Goal: Complete application form: Complete application form

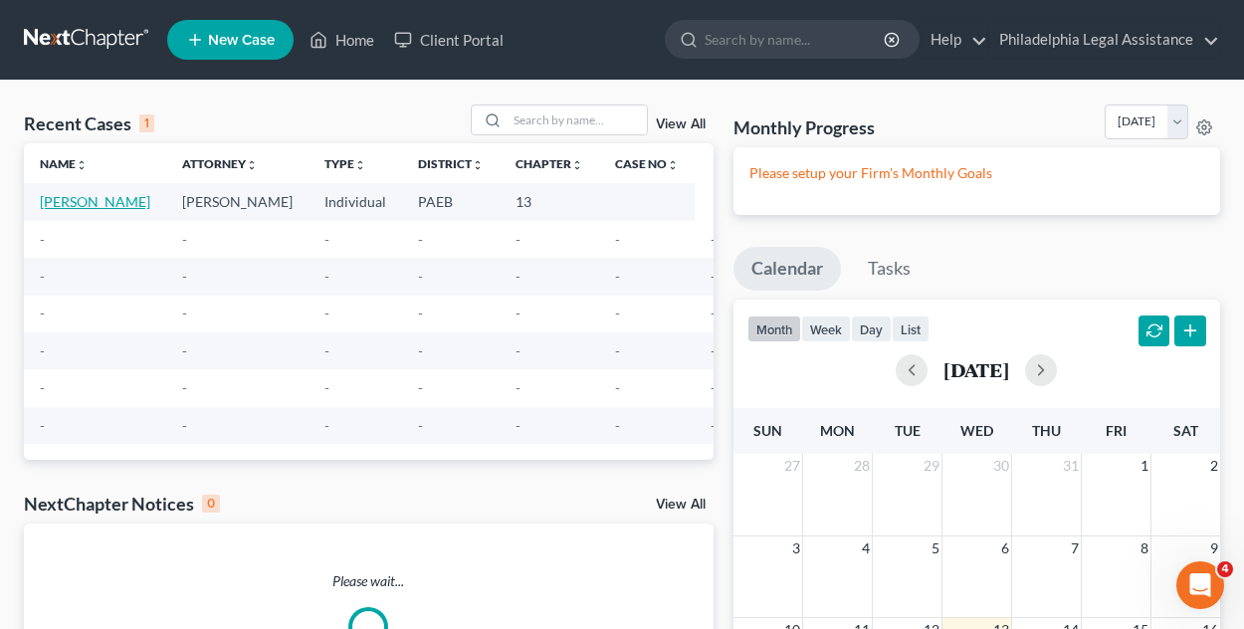
click at [118, 205] on link "[PERSON_NAME]" at bounding box center [95, 201] width 110 height 17
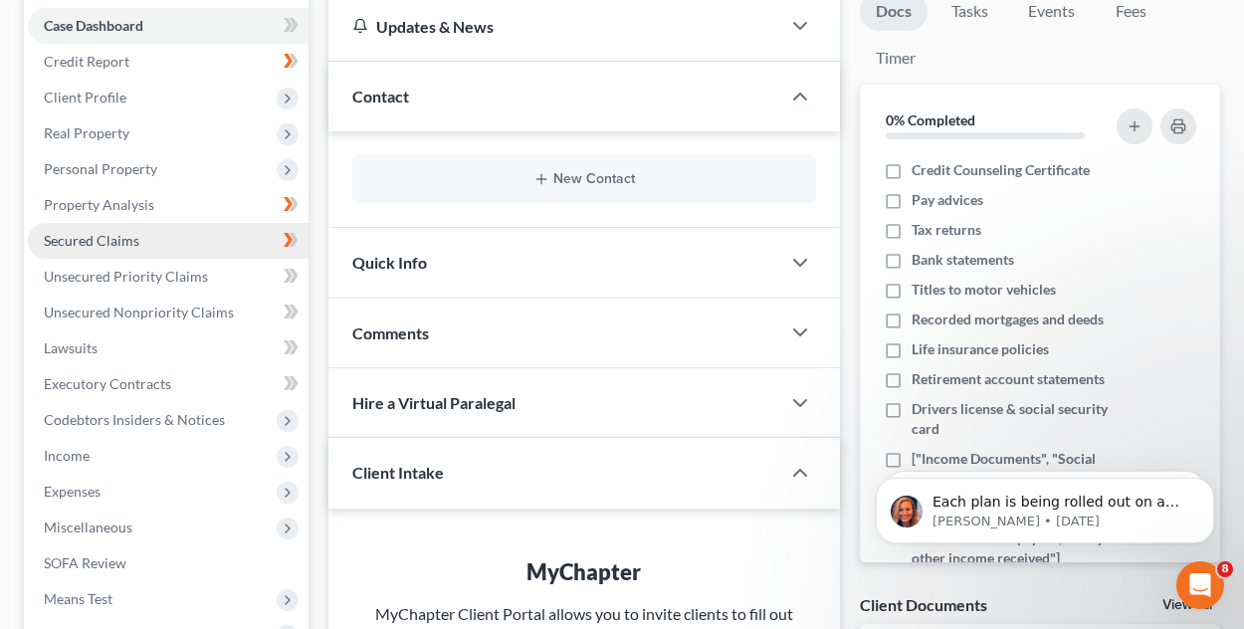
scroll to position [497, 0]
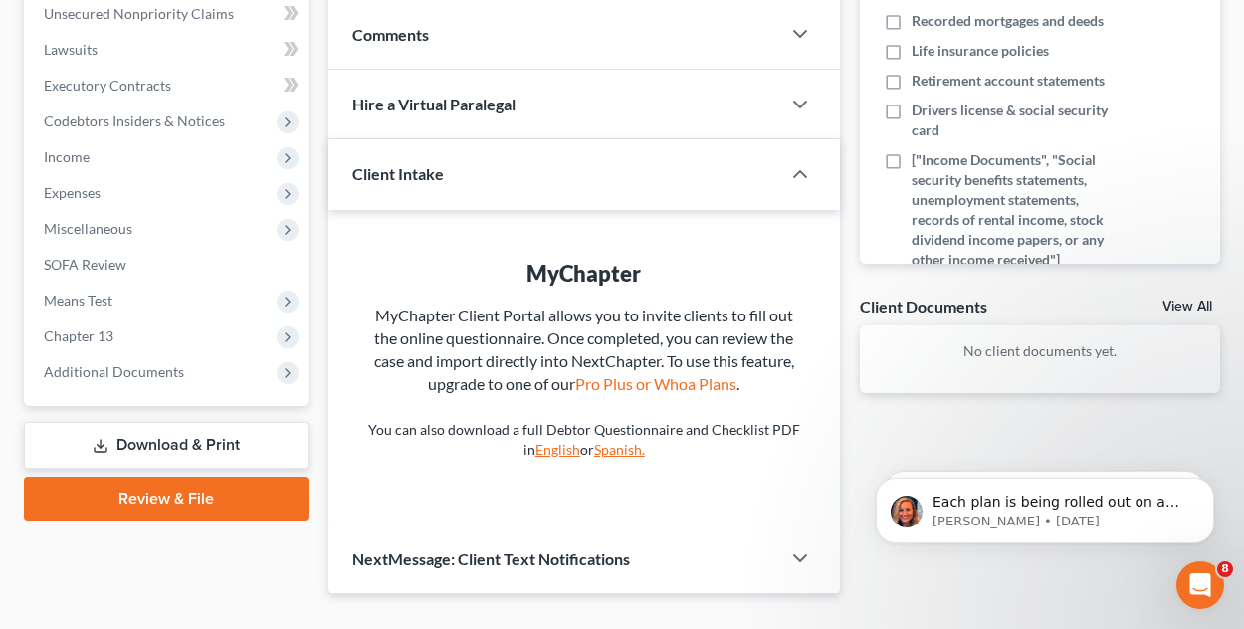
click at [191, 502] on link "Review & File" at bounding box center [166, 499] width 285 height 44
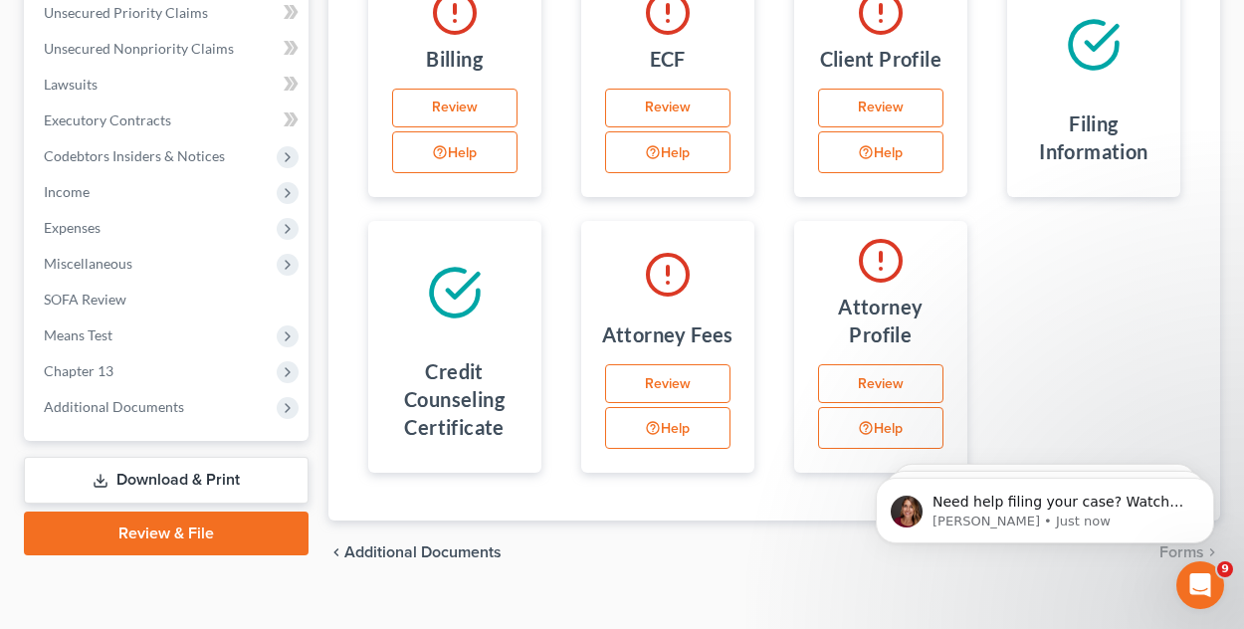
scroll to position [489, 0]
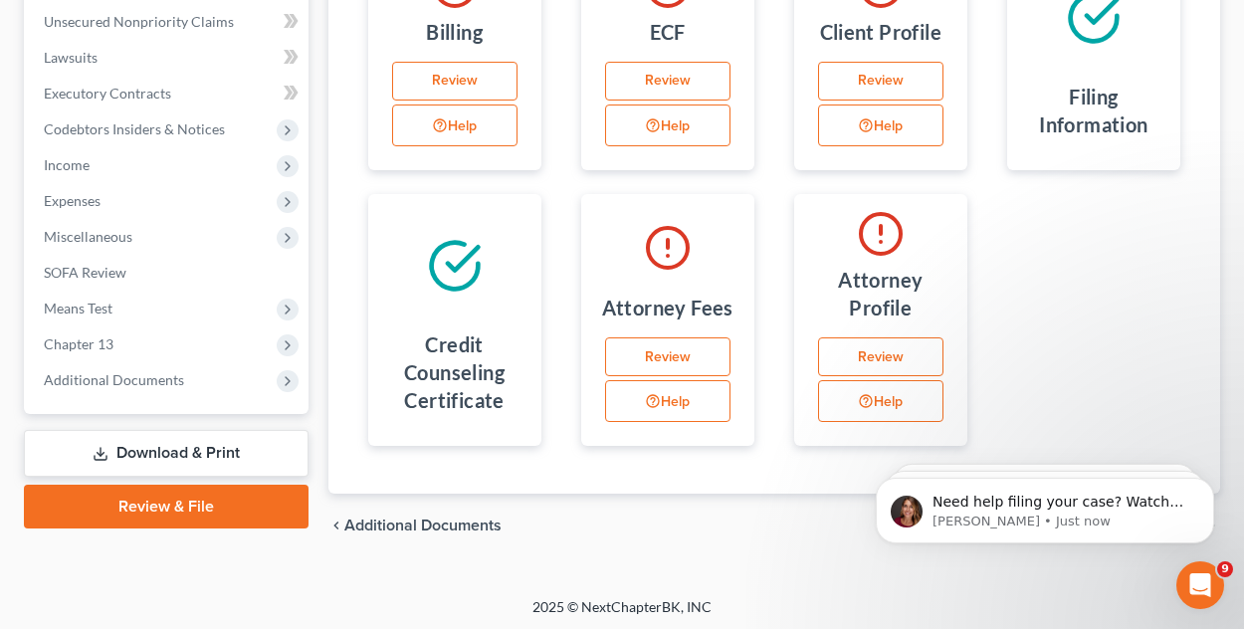
click at [449, 275] on icon at bounding box center [455, 266] width 56 height 56
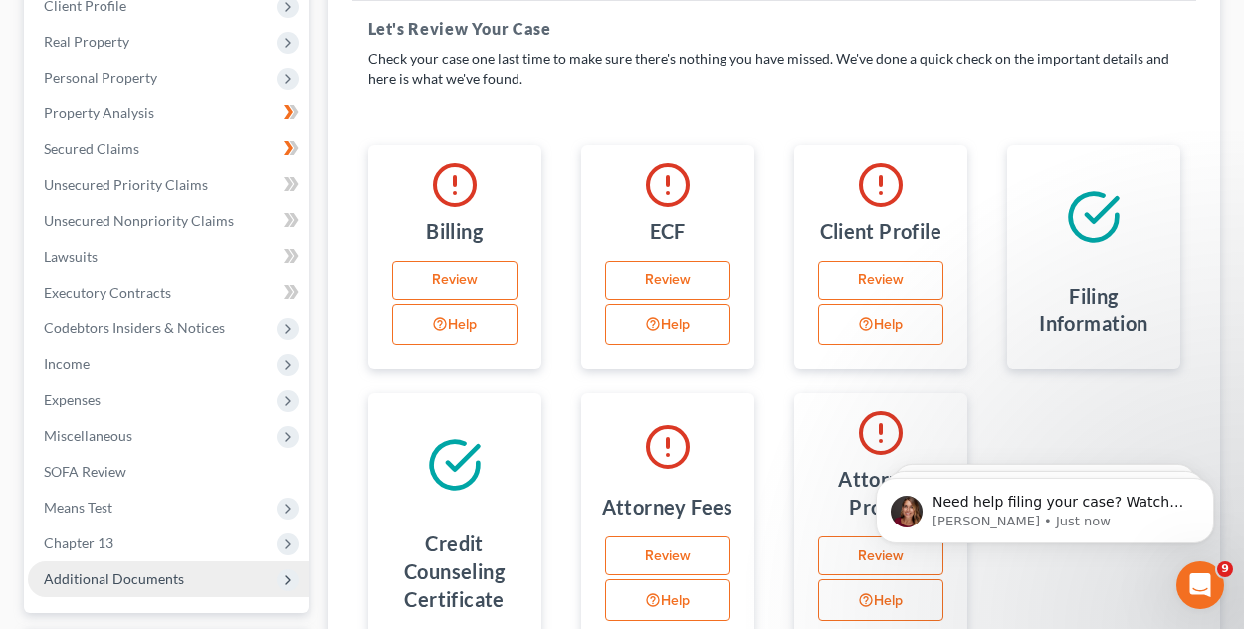
scroll to position [92, 0]
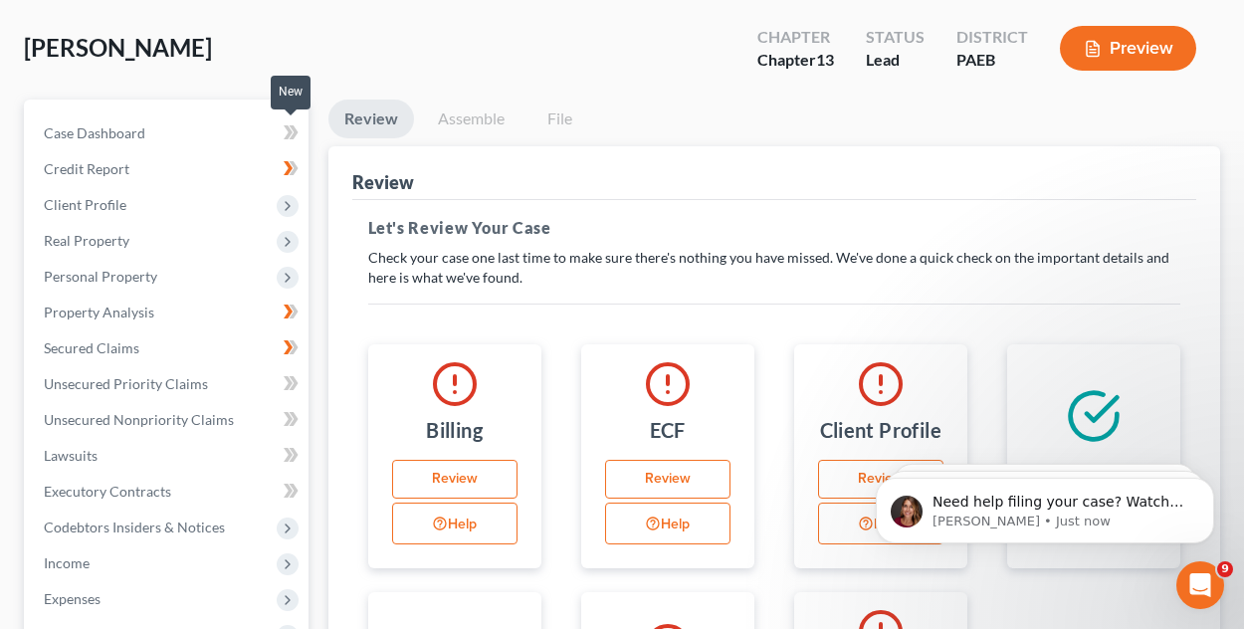
click at [290, 128] on icon at bounding box center [291, 132] width 15 height 25
click at [290, 158] on icon at bounding box center [291, 168] width 15 height 25
click at [74, 197] on span "Client Profile" at bounding box center [85, 204] width 83 height 17
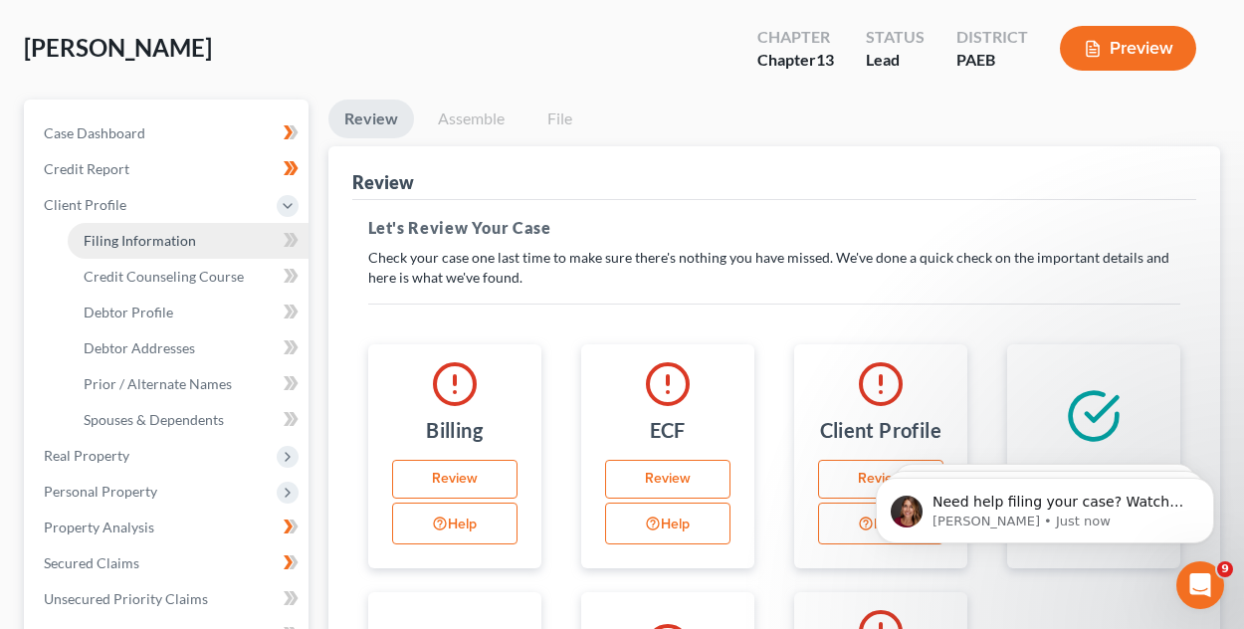
click at [154, 240] on span "Filing Information" at bounding box center [140, 240] width 112 height 17
select select "1"
select select "0"
select select "3"
select select "39"
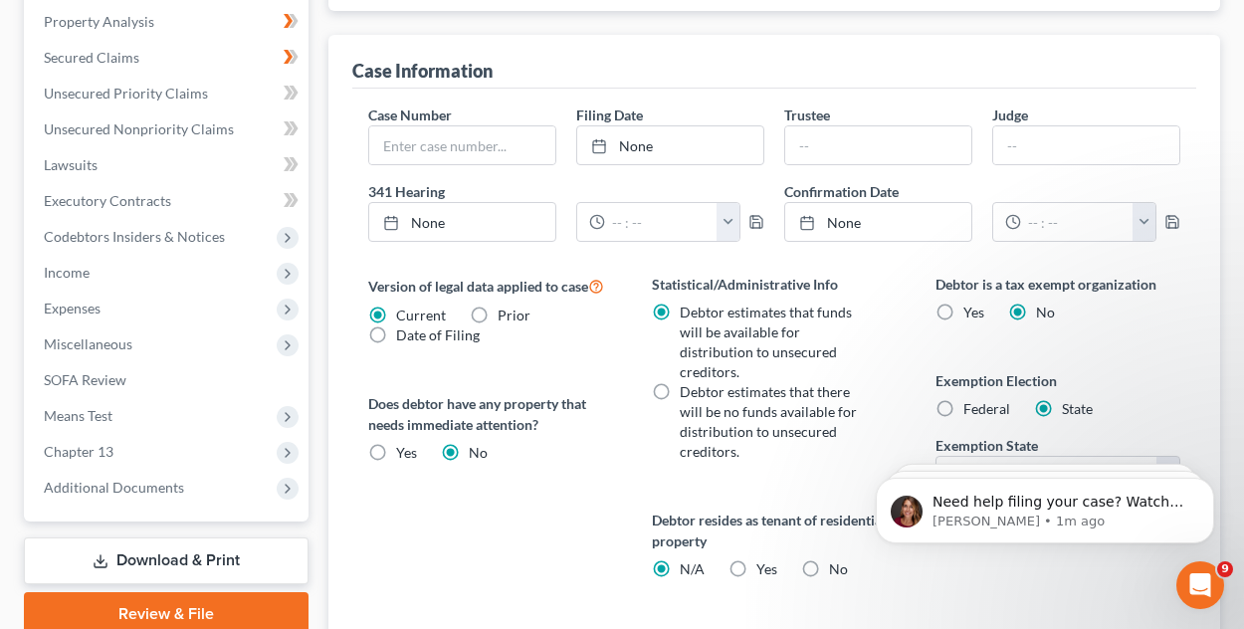
scroll to position [696, 0]
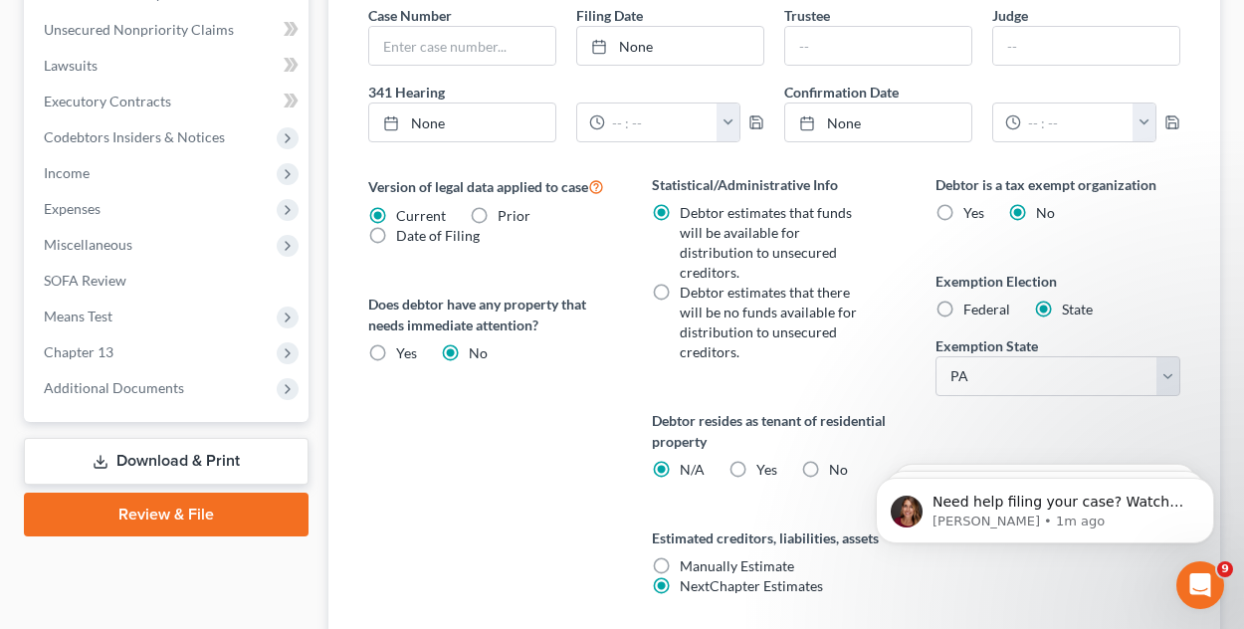
click at [963, 301] on label "Federal" at bounding box center [986, 309] width 47 height 20
click at [971, 301] on input "Federal" at bounding box center [977, 305] width 13 height 13
radio input "true"
radio input "false"
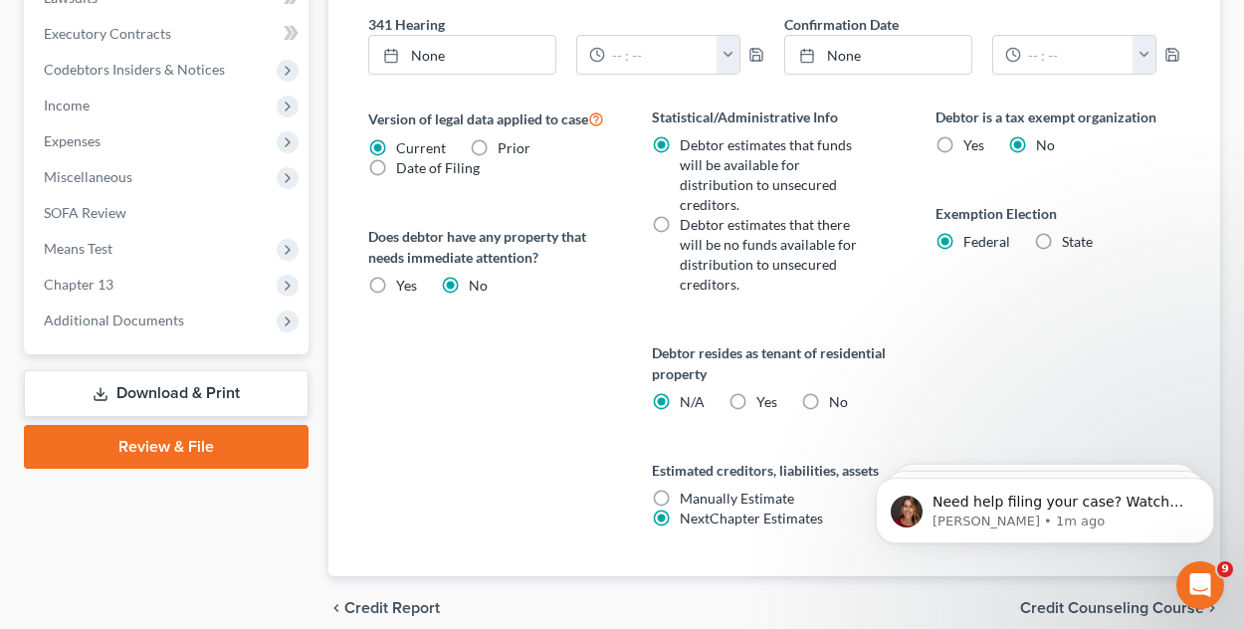
scroll to position [796, 0]
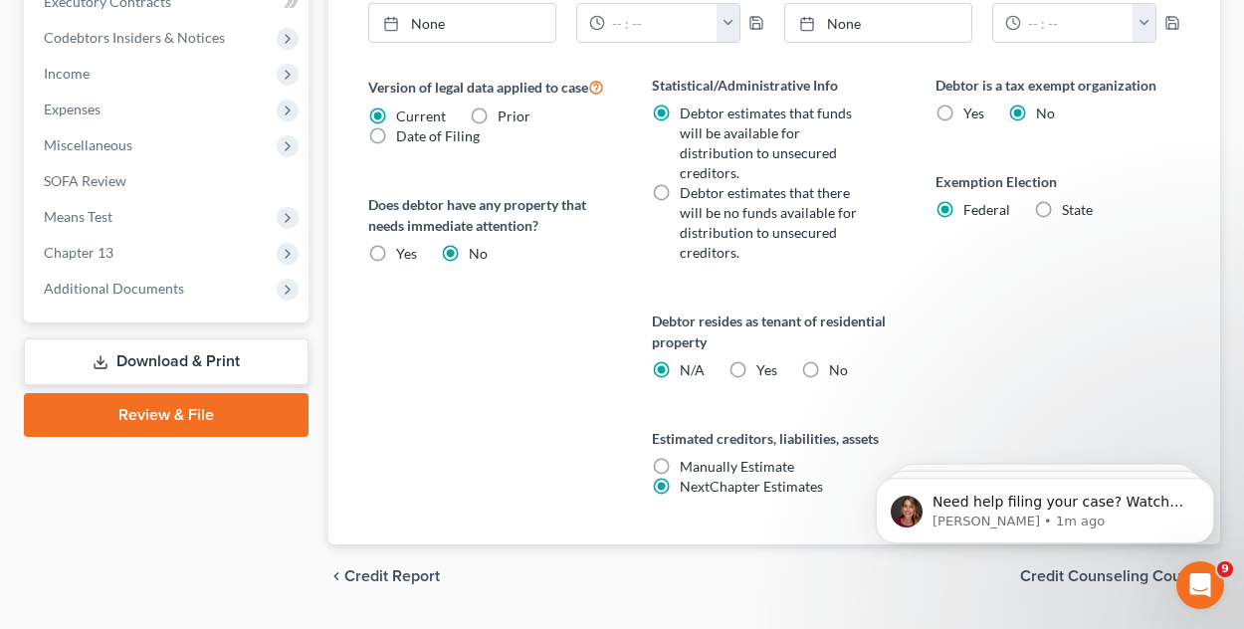
click at [829, 360] on label "No" at bounding box center [838, 370] width 19 height 20
click at [837, 360] on input "No" at bounding box center [843, 366] width 13 height 13
radio input "true"
radio input "false"
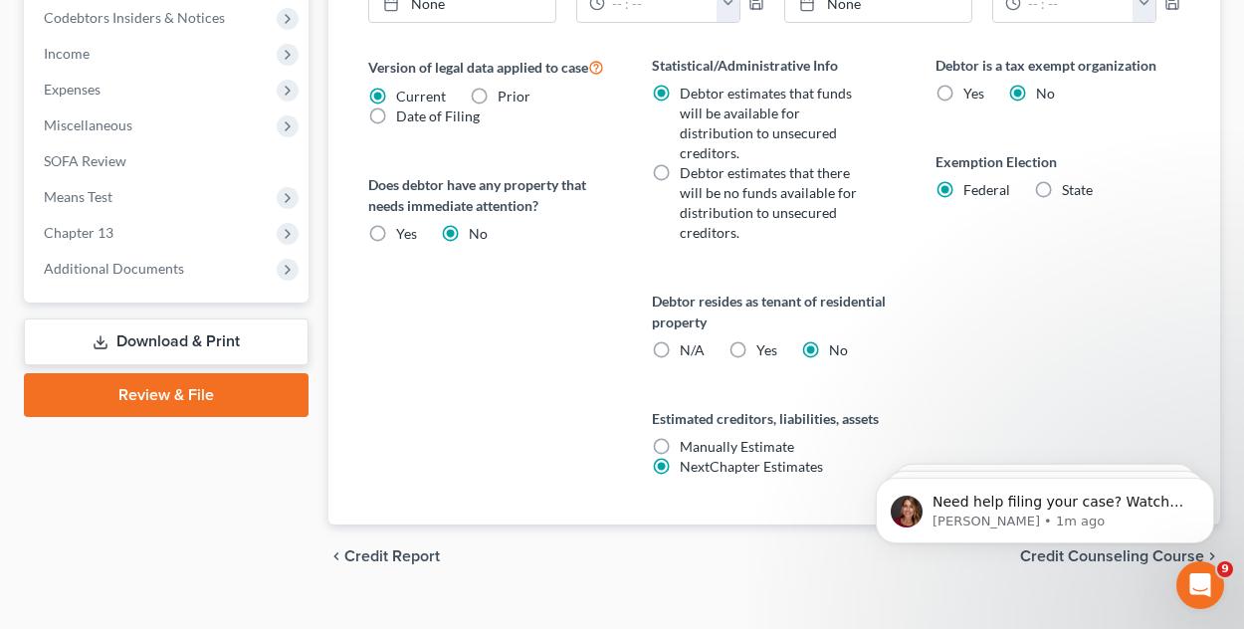
scroll to position [826, 0]
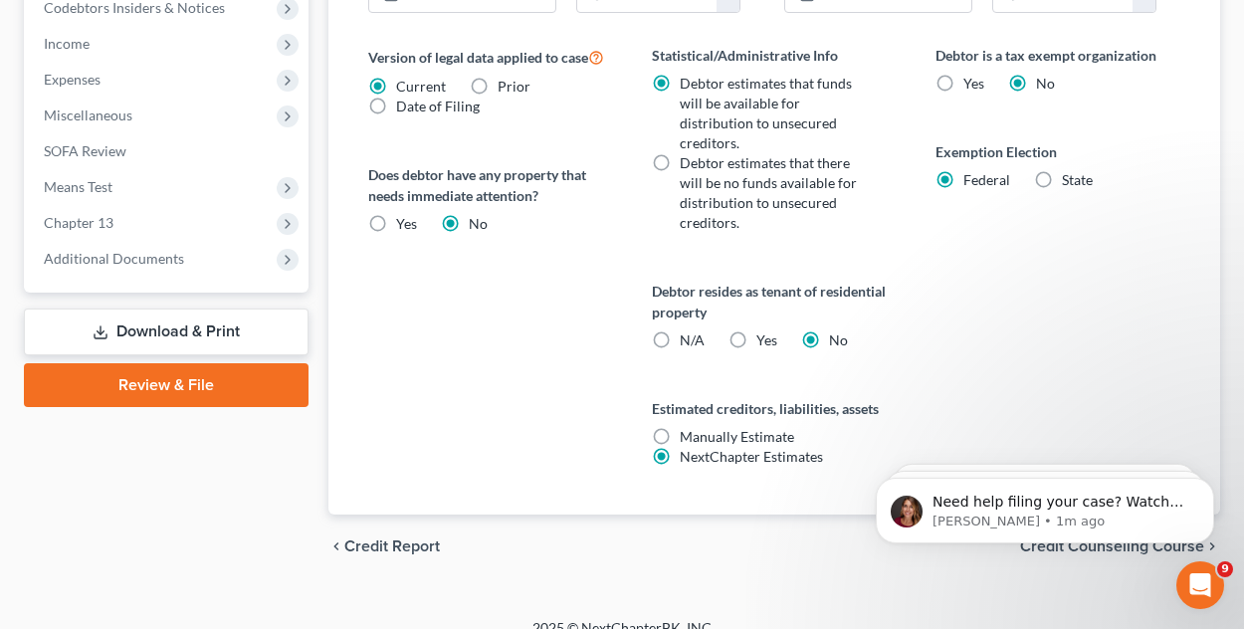
click at [679, 427] on label "Manually Estimate Manually Estimate" at bounding box center [736, 437] width 114 height 20
click at [687, 427] on input "Manually Estimate Manually Estimate" at bounding box center [693, 433] width 13 height 13
radio input "true"
radio input "false"
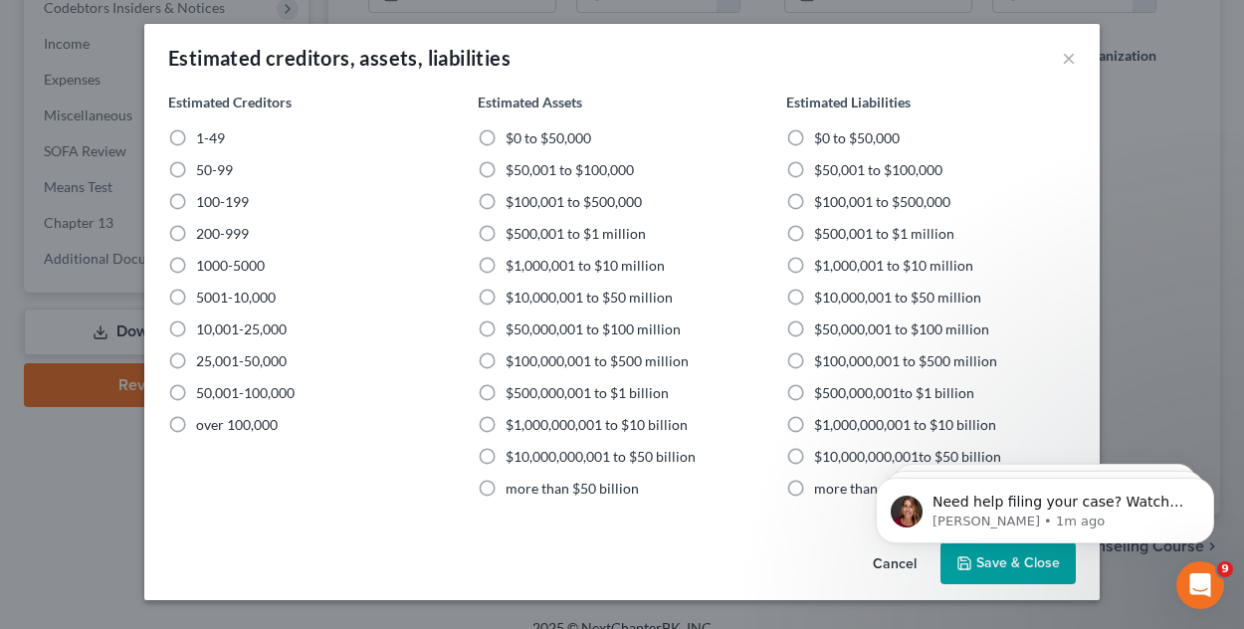
scroll to position [778, 0]
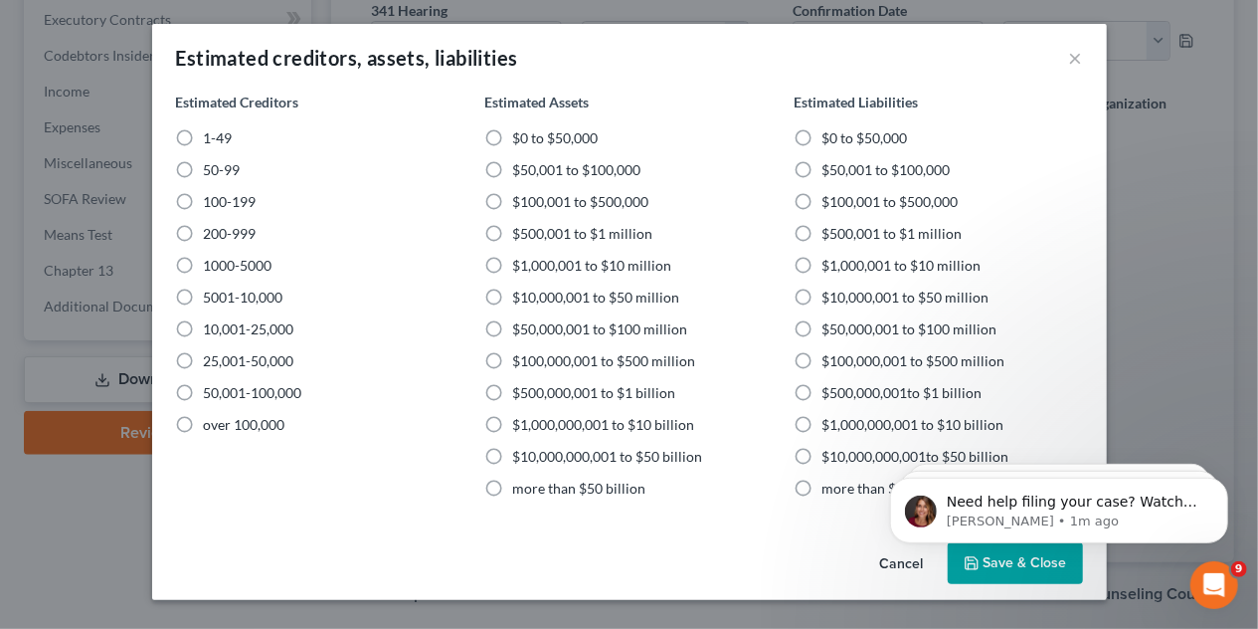
click at [512, 142] on label "$0 to $50,000" at bounding box center [555, 138] width 86 height 20
click at [520, 141] on input "$0 to $50,000" at bounding box center [526, 134] width 13 height 13
radio input "true"
click at [204, 140] on label "1-49" at bounding box center [218, 138] width 29 height 20
click at [212, 140] on input "1-49" at bounding box center [218, 134] width 13 height 13
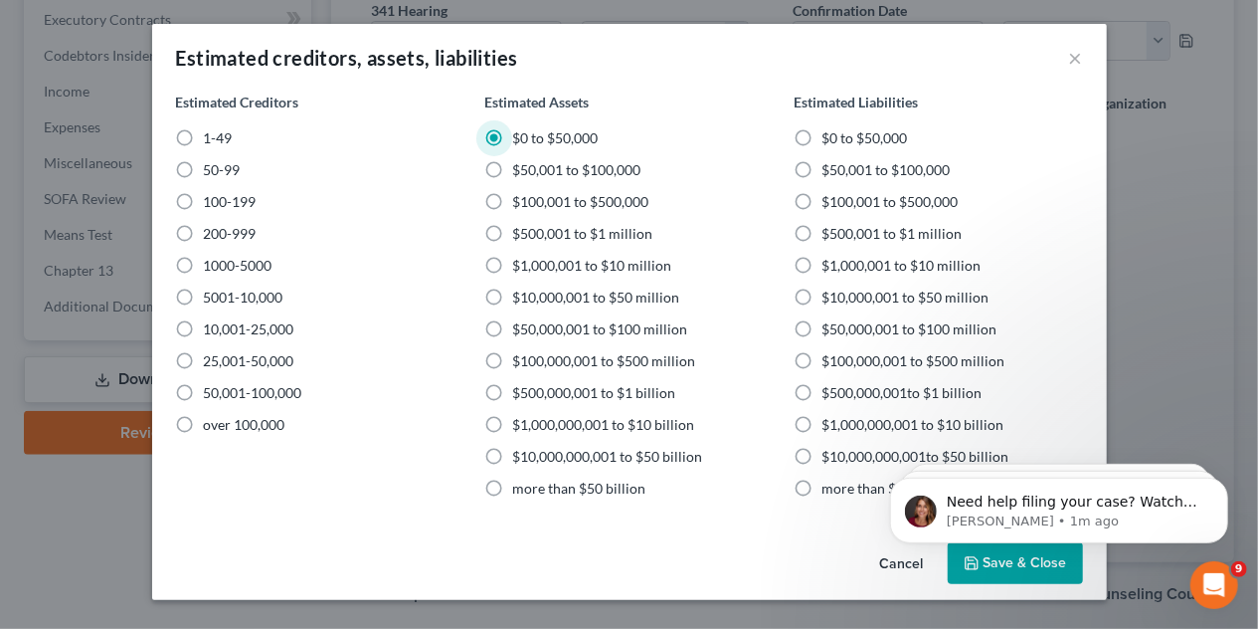
radio input "true"
click at [822, 131] on label "$0 to $50,000" at bounding box center [865, 138] width 86 height 20
click at [830, 131] on input "$0 to $50,000" at bounding box center [836, 134] width 13 height 13
radio input "true"
click at [822, 172] on label "$50,001 to $100,000" at bounding box center [886, 170] width 128 height 20
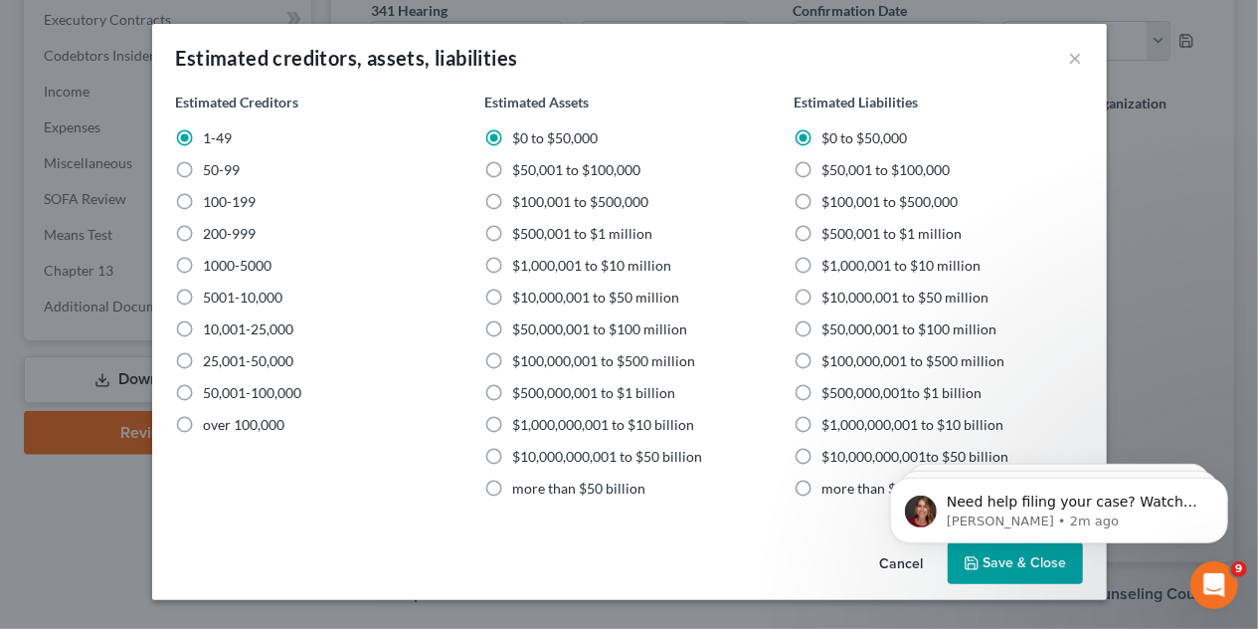
click at [830, 172] on input "$50,001 to $100,000" at bounding box center [836, 166] width 13 height 13
radio input "true"
radio input "false"
click at [1035, 563] on body "Need help filing your case? Watch this video! Still need help? Here are two art…" at bounding box center [1059, 504] width 382 height 123
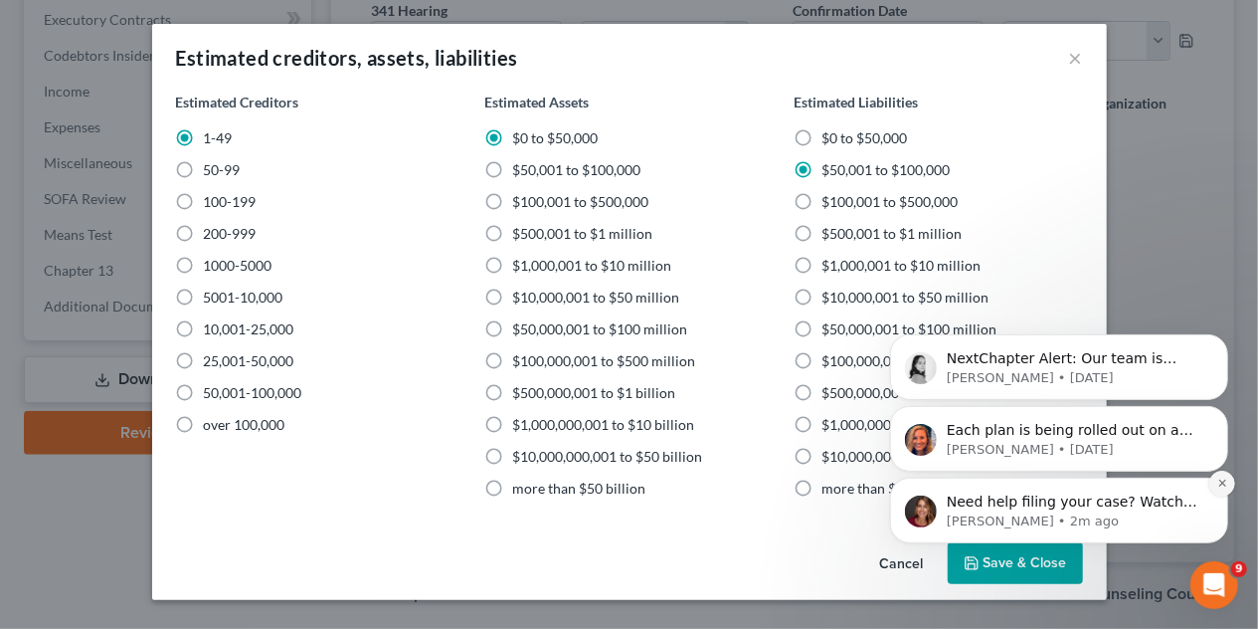
click at [1221, 484] on icon "Dismiss notification" at bounding box center [1221, 482] width 7 height 7
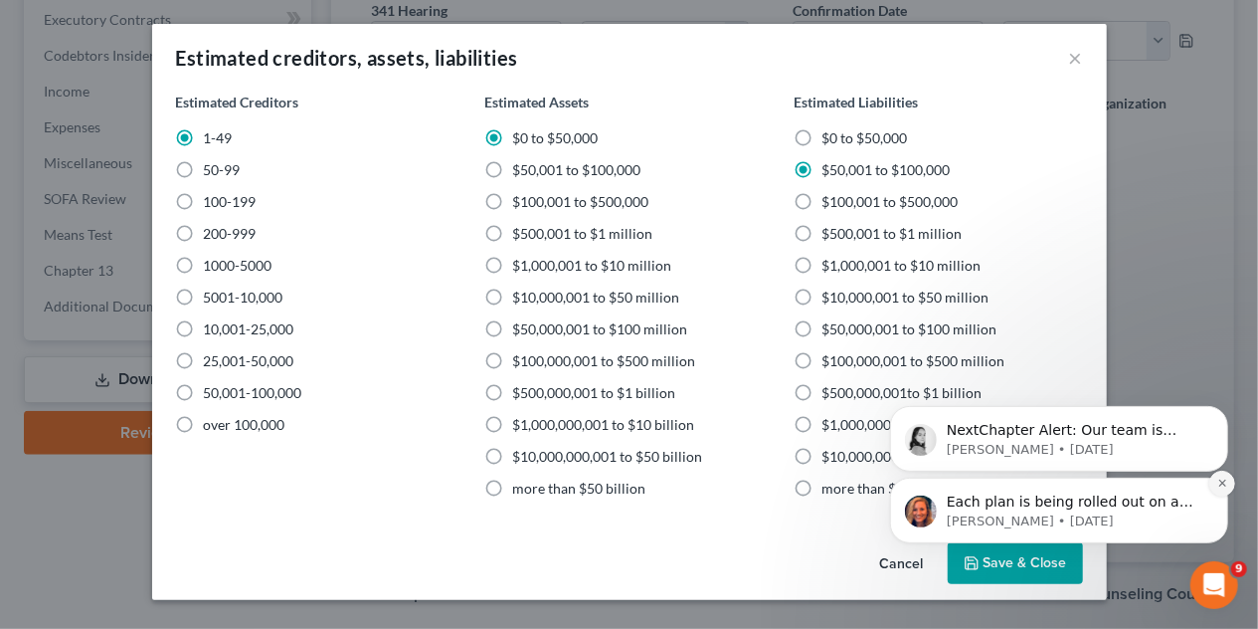
click at [1221, 482] on icon "Dismiss notification" at bounding box center [1221, 482] width 7 height 7
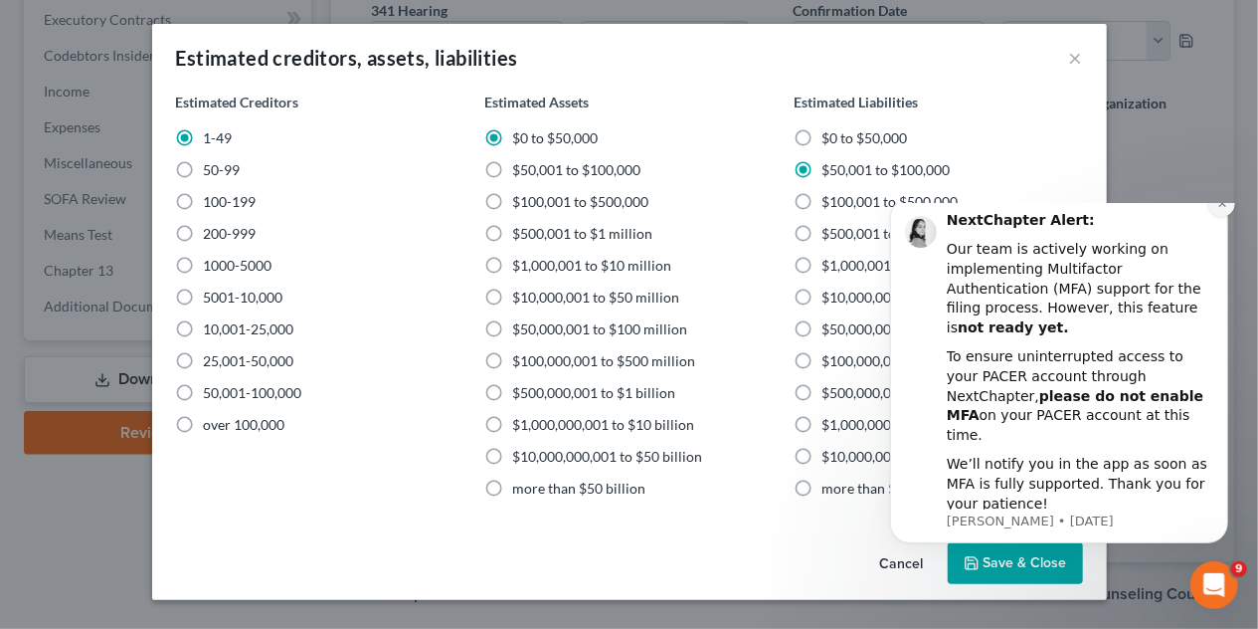
click at [1217, 208] on icon "Dismiss notification" at bounding box center [1222, 202] width 11 height 11
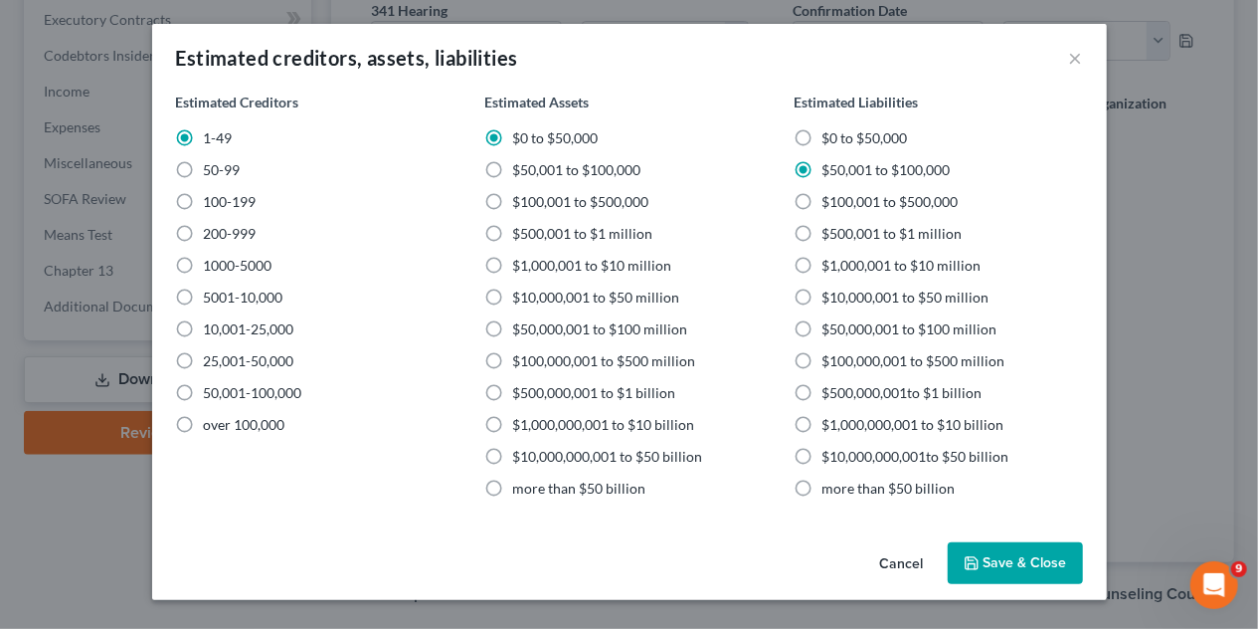
click at [1026, 566] on button "Save & Close" at bounding box center [1015, 563] width 135 height 42
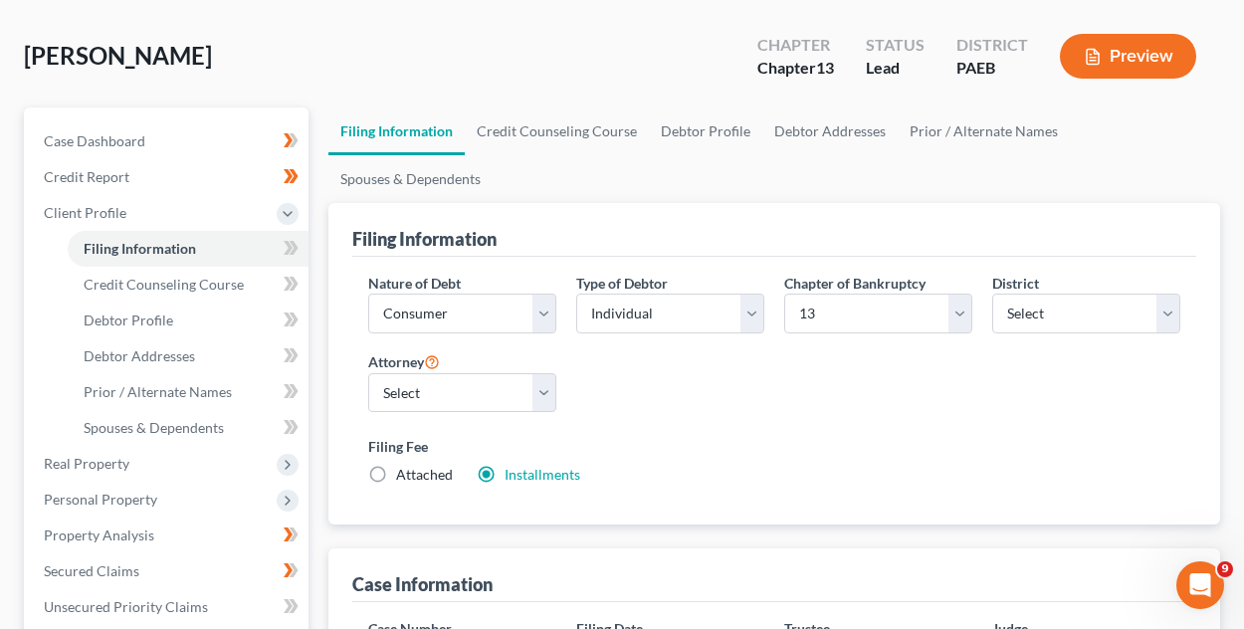
scroll to position [0, 0]
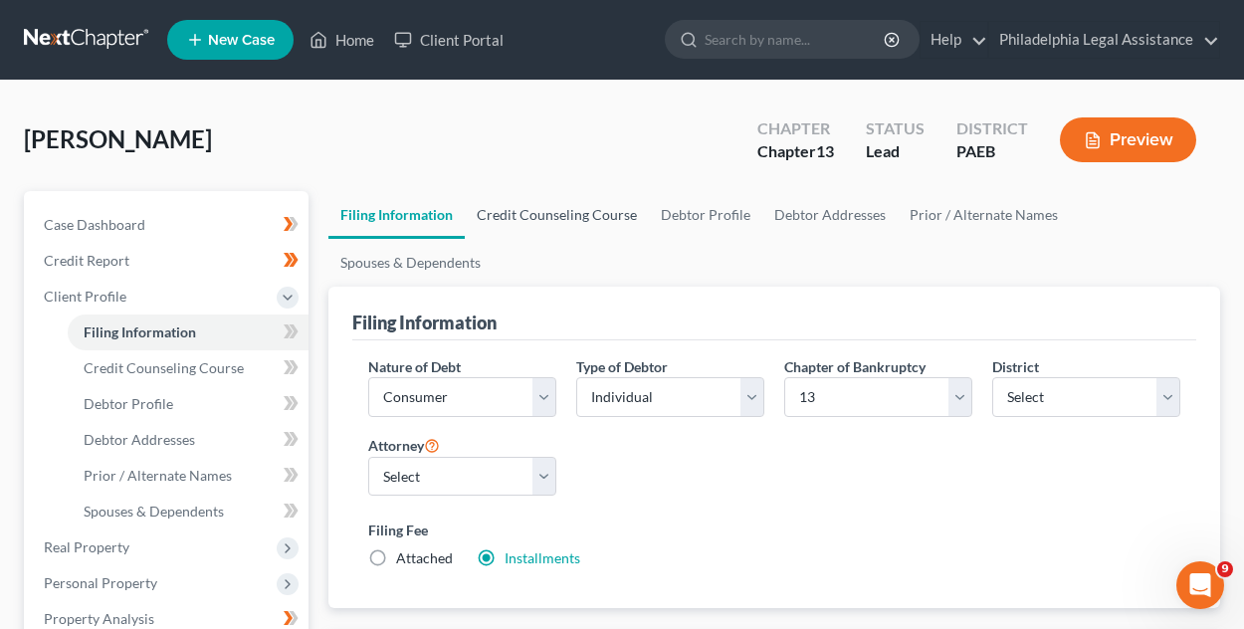
click at [575, 209] on link "Credit Counseling Course" at bounding box center [557, 215] width 184 height 48
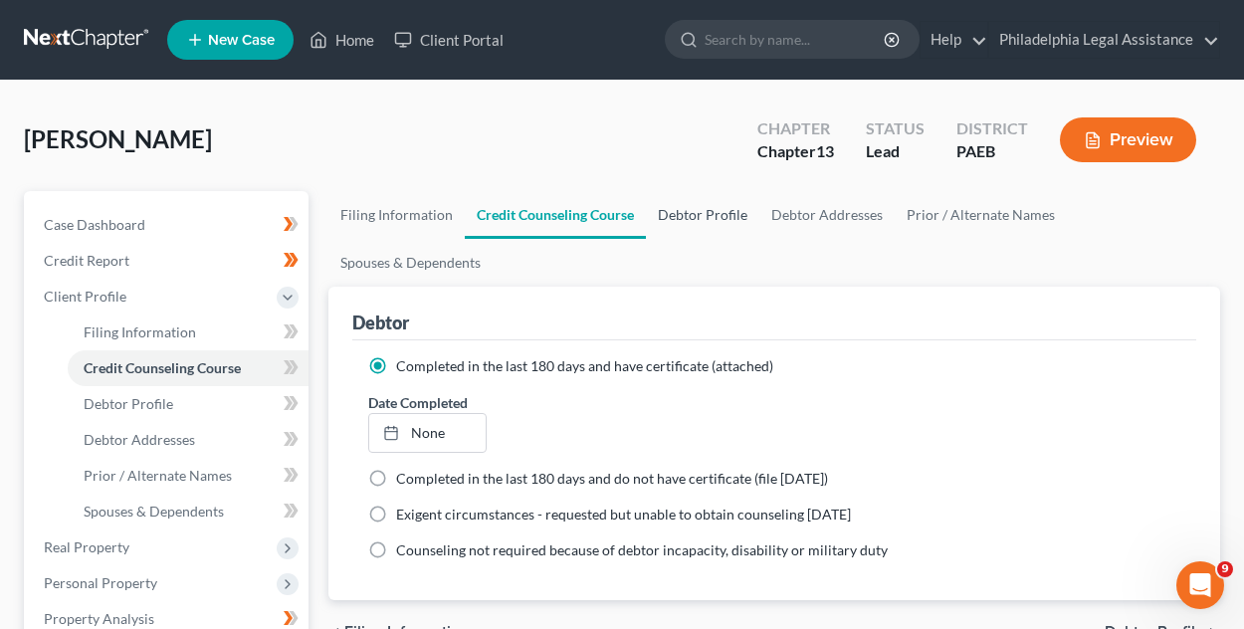
click at [691, 220] on link "Debtor Profile" at bounding box center [702, 215] width 113 height 48
select select "0"
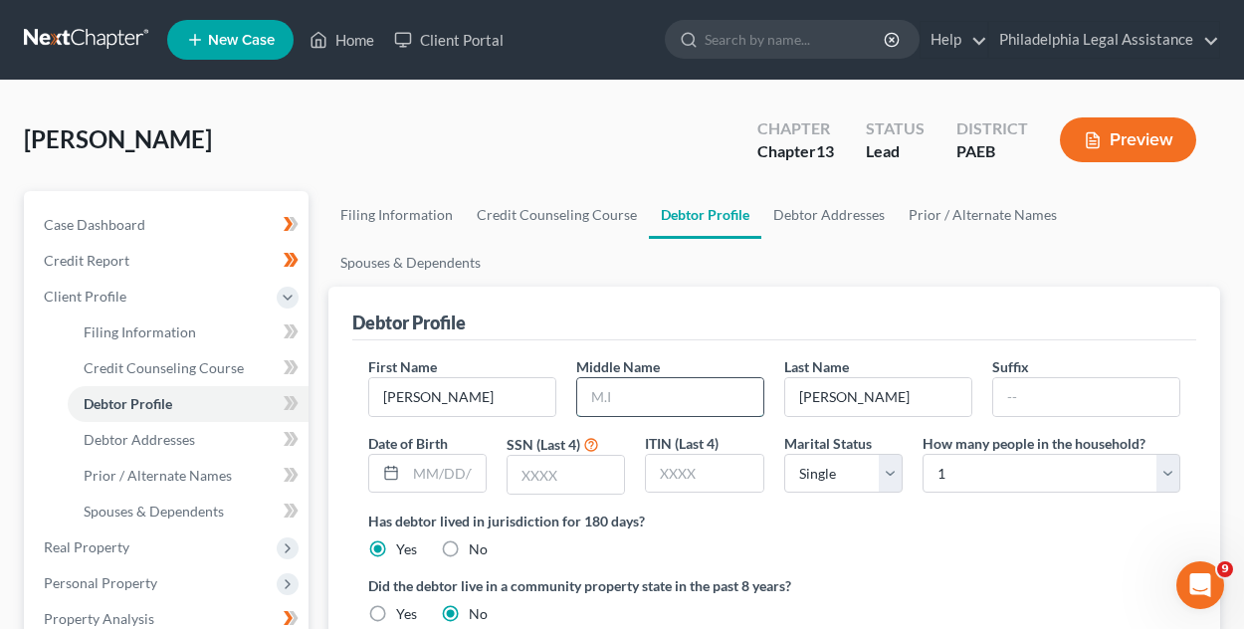
click at [660, 399] on input "text" at bounding box center [670, 397] width 186 height 38
click at [434, 469] on input "text" at bounding box center [446, 474] width 80 height 38
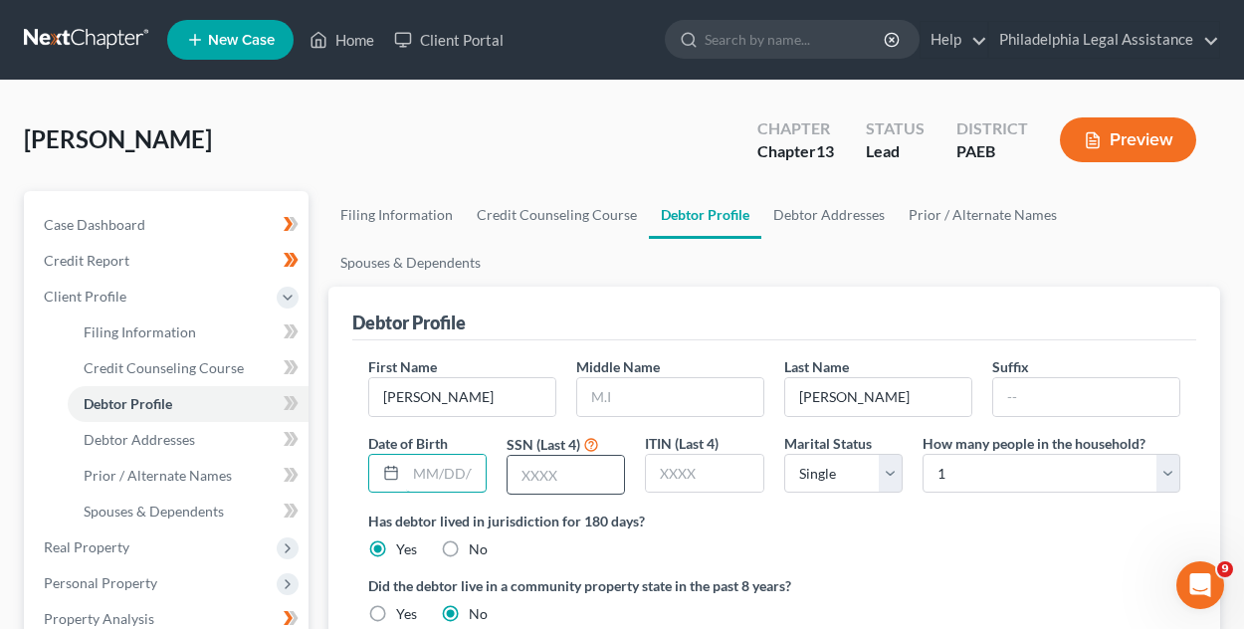
type input "[DATE]"
type input "L"
click at [561, 473] on input "text" at bounding box center [565, 475] width 116 height 38
type input "8521"
click at [735, 472] on input "text" at bounding box center [704, 474] width 116 height 38
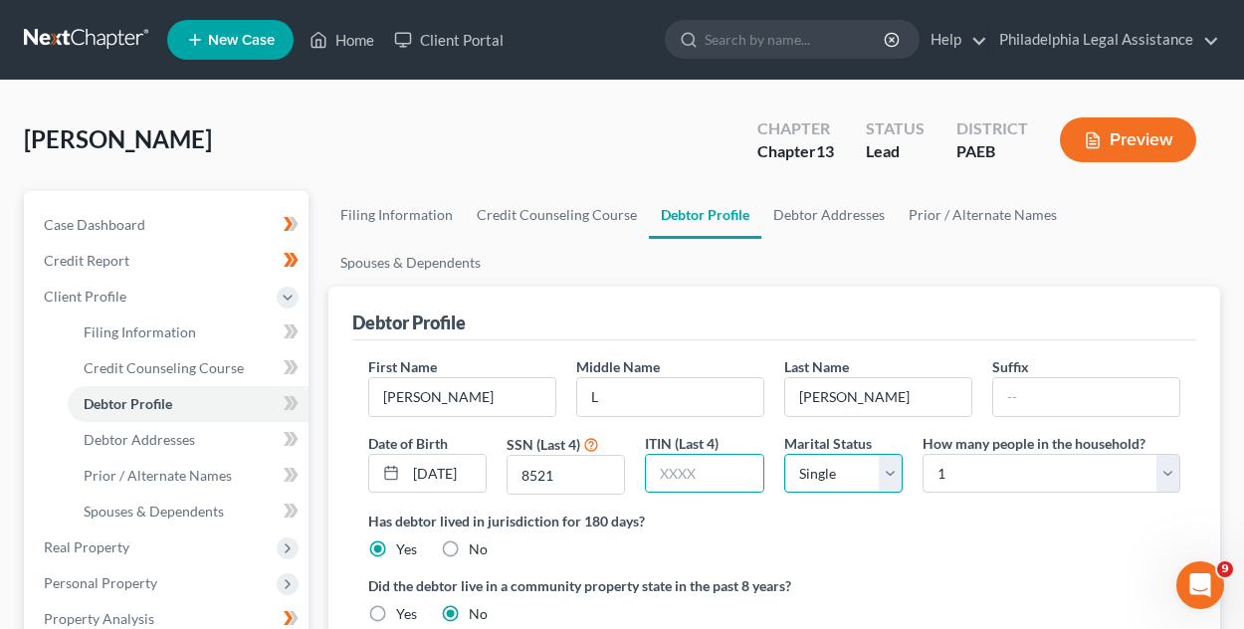
click at [883, 477] on select "Select Single Married Separated Divorced Widowed" at bounding box center [843, 474] width 118 height 40
select select "3"
click at [784, 454] on select "Select Single Married Separated Divorced Widowed" at bounding box center [843, 474] width 118 height 40
click at [857, 220] on link "Debtor Addresses" at bounding box center [828, 215] width 135 height 48
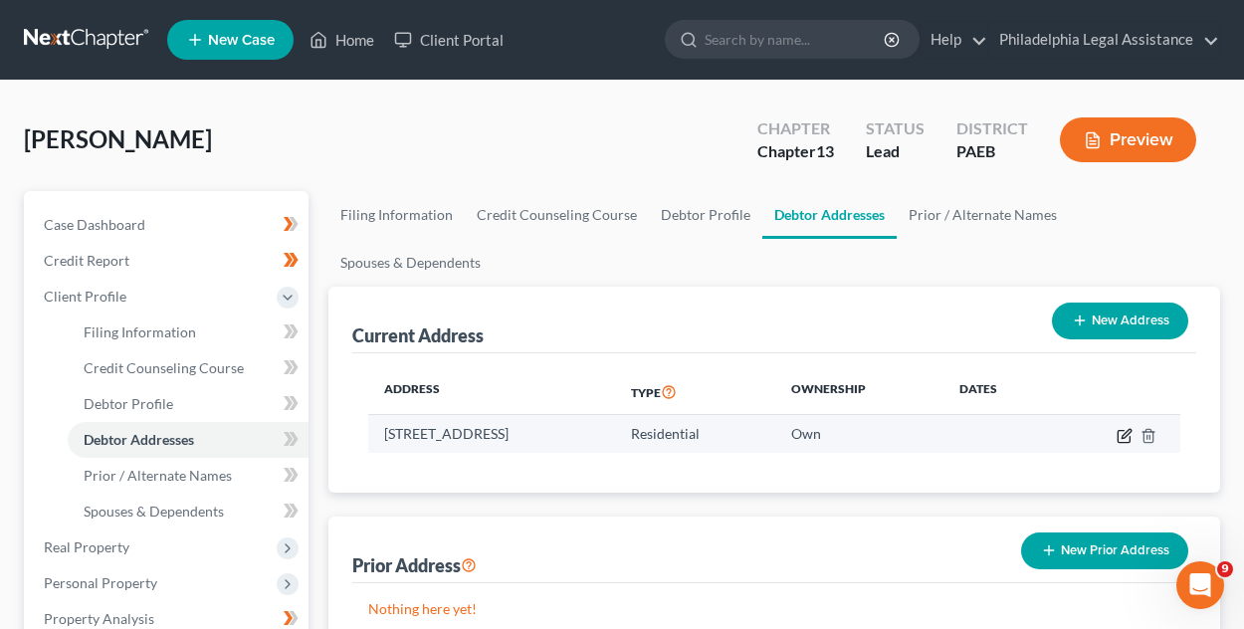
click at [1118, 441] on icon "button" at bounding box center [1123, 436] width 12 height 12
select select "39"
select select "50"
select select "0"
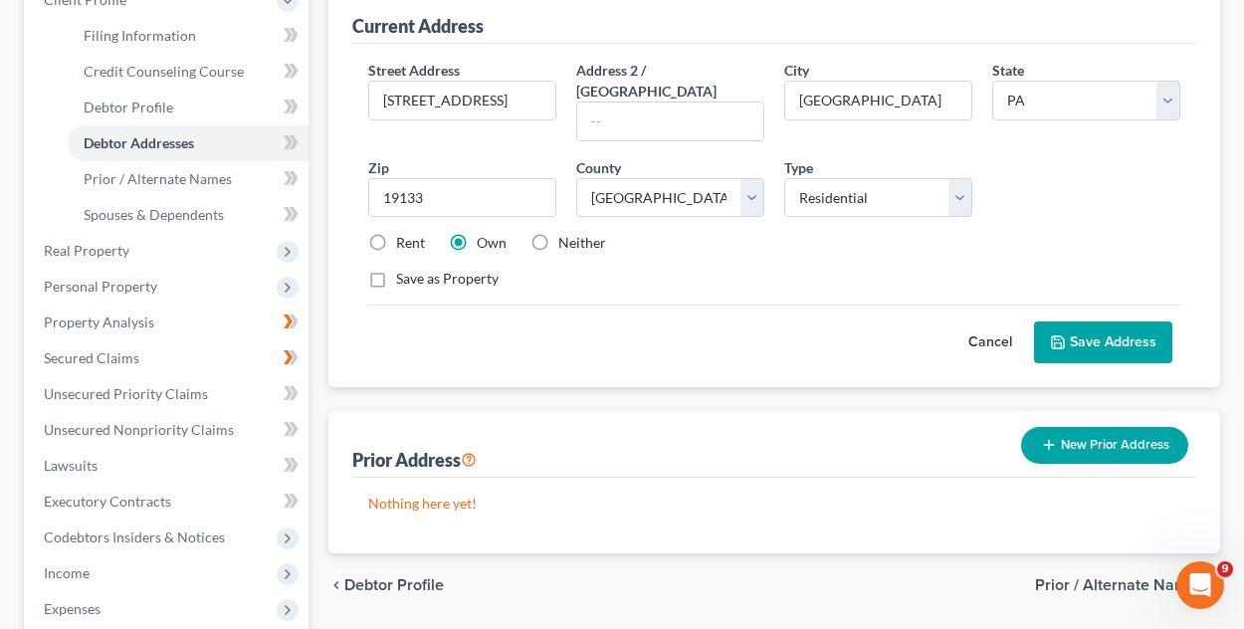
scroll to position [298, 0]
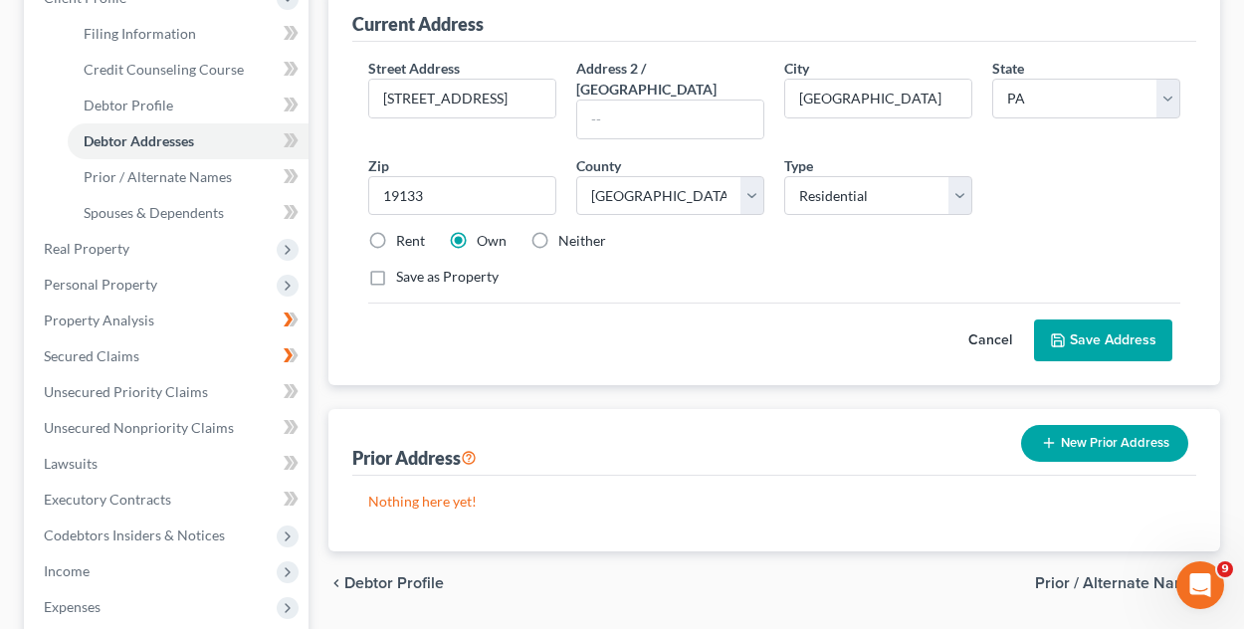
click at [1122, 425] on button "New Prior Address" at bounding box center [1104, 443] width 167 height 37
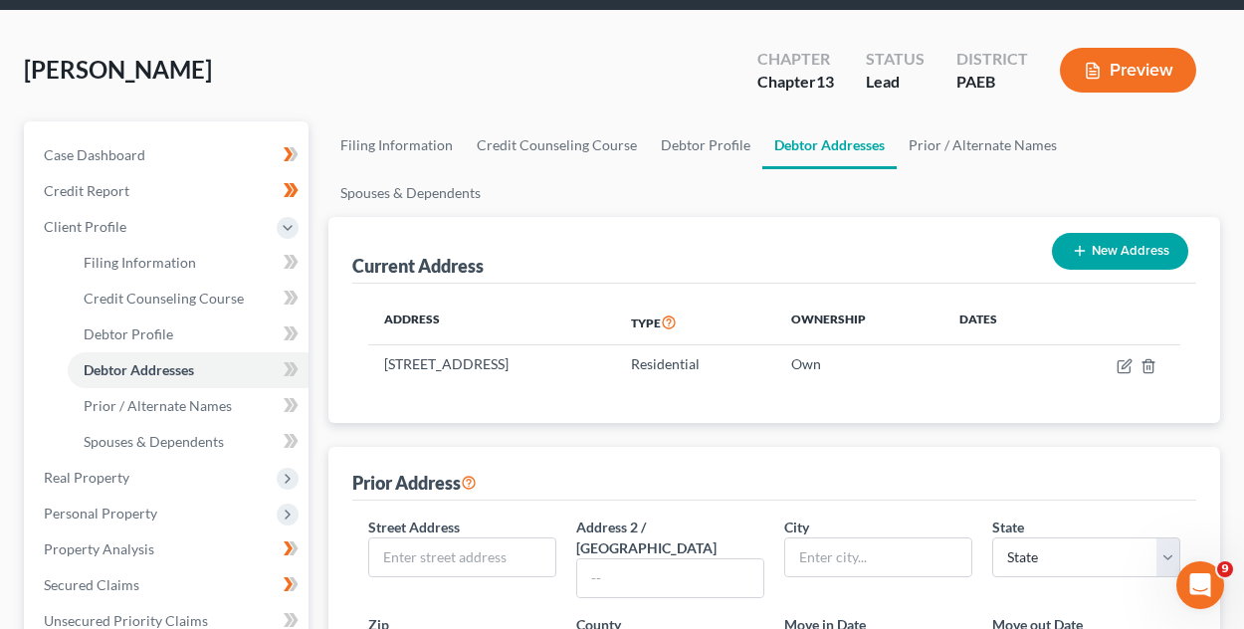
scroll to position [99, 0]
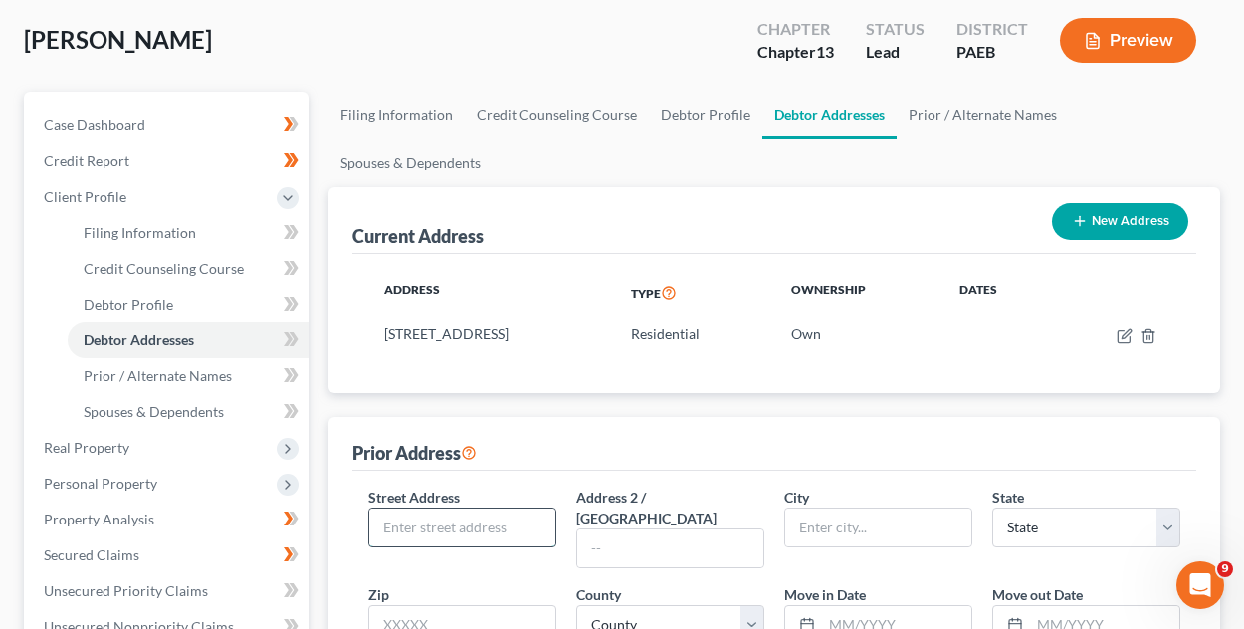
click at [420, 528] on input "text" at bounding box center [462, 527] width 186 height 38
type input "7100 W Chester Pike"
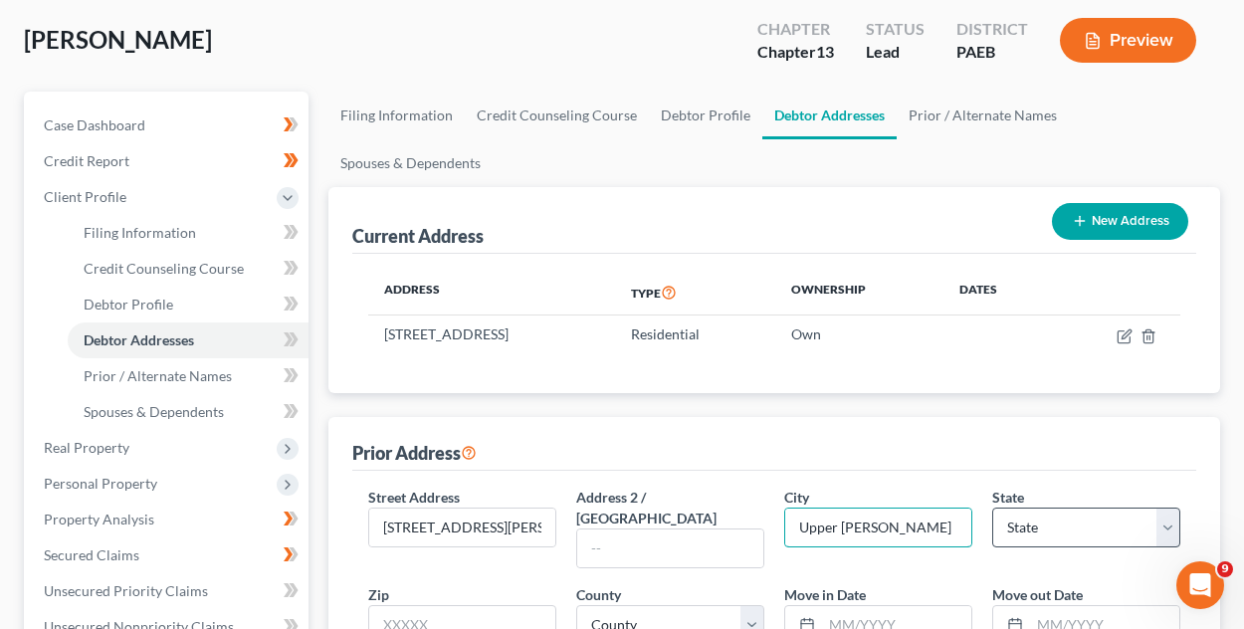
type input "Upper Darby"
click at [1094, 526] on select "State AL AK AR AZ CA CO CT DE DC FL GA GU HI ID IL IN IA KS KY LA ME MD MA MI M…" at bounding box center [1086, 527] width 188 height 40
select select "39"
click at [992, 507] on select "State AL AK AR AZ CA CO CT DE DC FL GA GU HI ID IL IN IA KS KY LA ME MD MA MI M…" at bounding box center [1086, 527] width 188 height 40
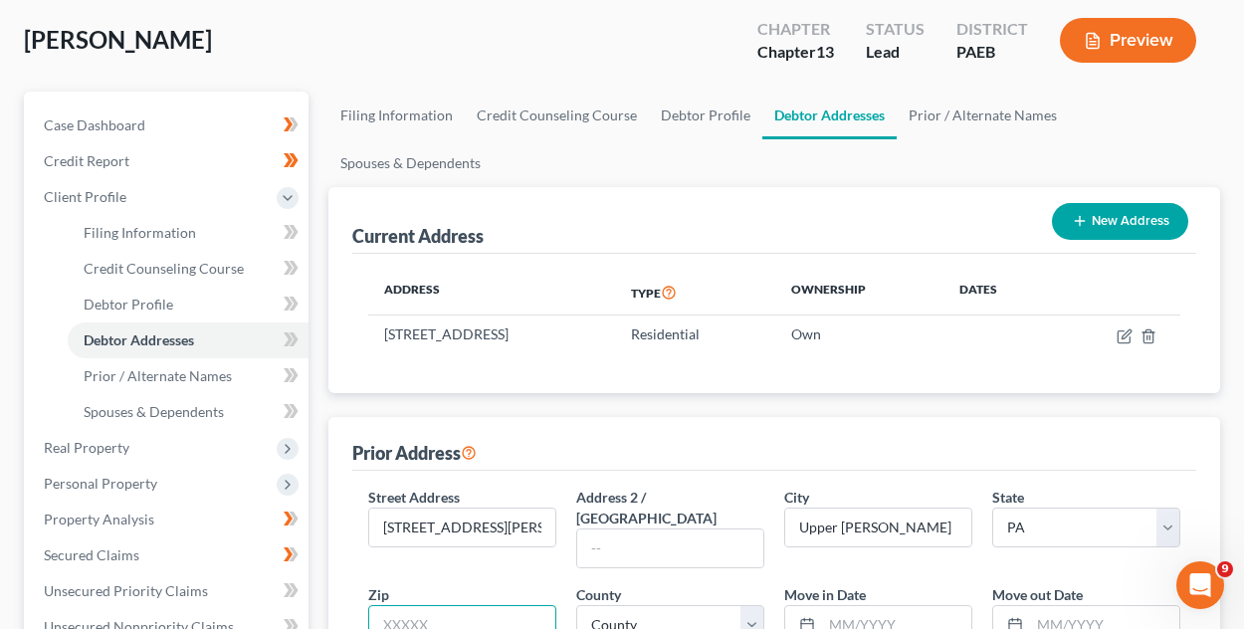
click at [449, 605] on input "text" at bounding box center [462, 625] width 188 height 40
type input "19082"
click at [750, 605] on select "County Adams County Allegheny County Armstrong County Beaver County Bedford Cou…" at bounding box center [670, 625] width 188 height 40
select select "50"
click at [576, 605] on select "County Adams County Allegheny County Armstrong County Beaver County Bedford Cou…" at bounding box center [670, 625] width 188 height 40
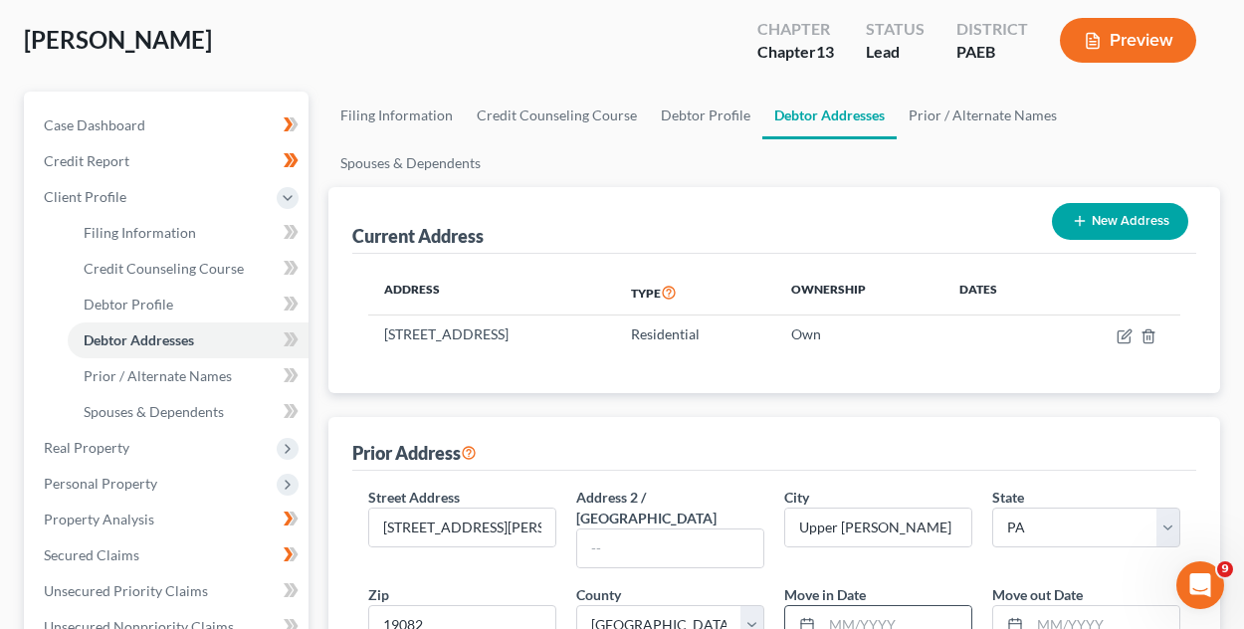
click at [871, 608] on input "text" at bounding box center [896, 625] width 149 height 38
type input "2009"
type input "2011"
click at [832, 606] on input "2009" at bounding box center [896, 625] width 149 height 38
type input "10/2009"
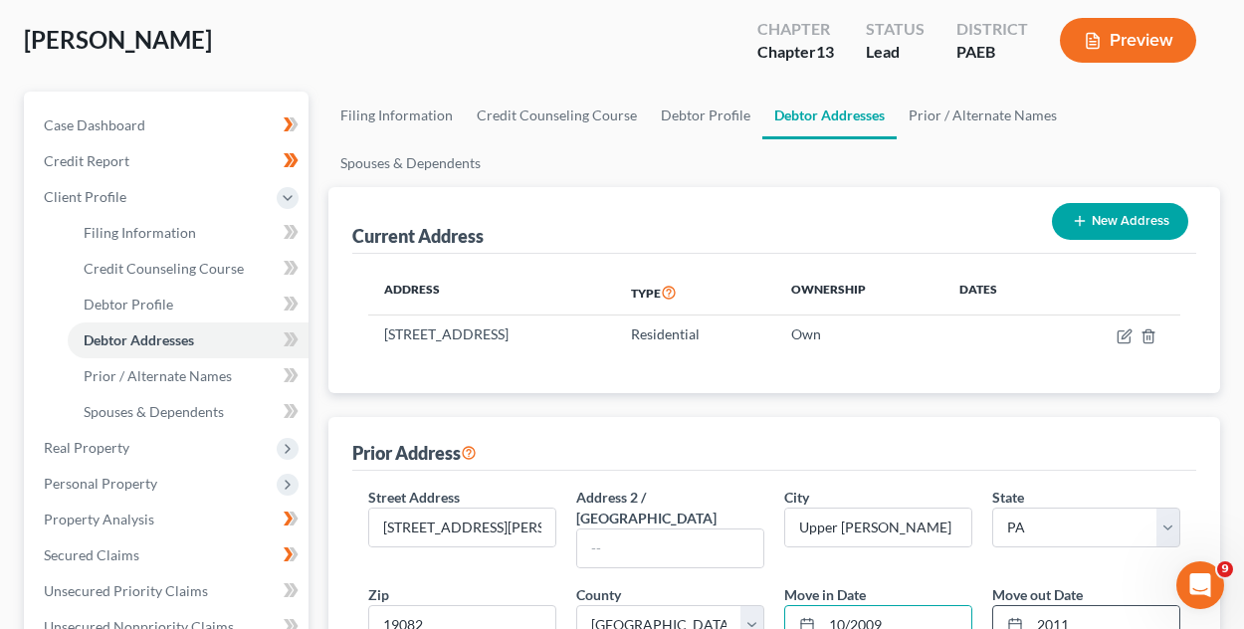
click at [1035, 606] on input "2011" at bounding box center [1104, 625] width 149 height 38
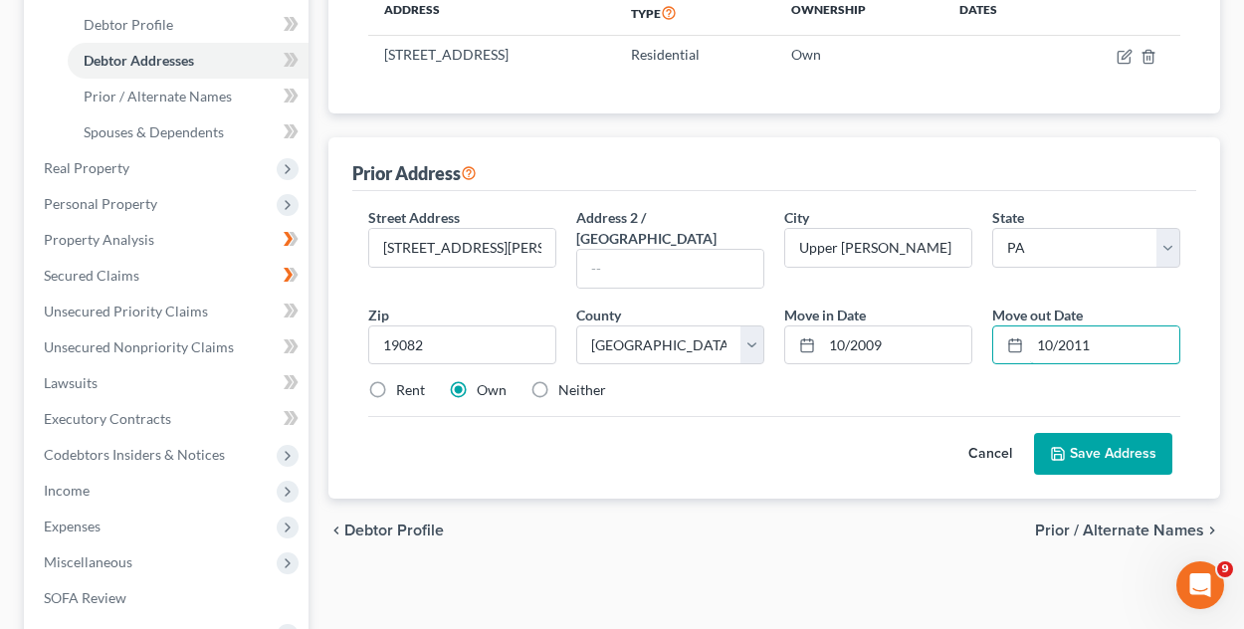
scroll to position [398, 0]
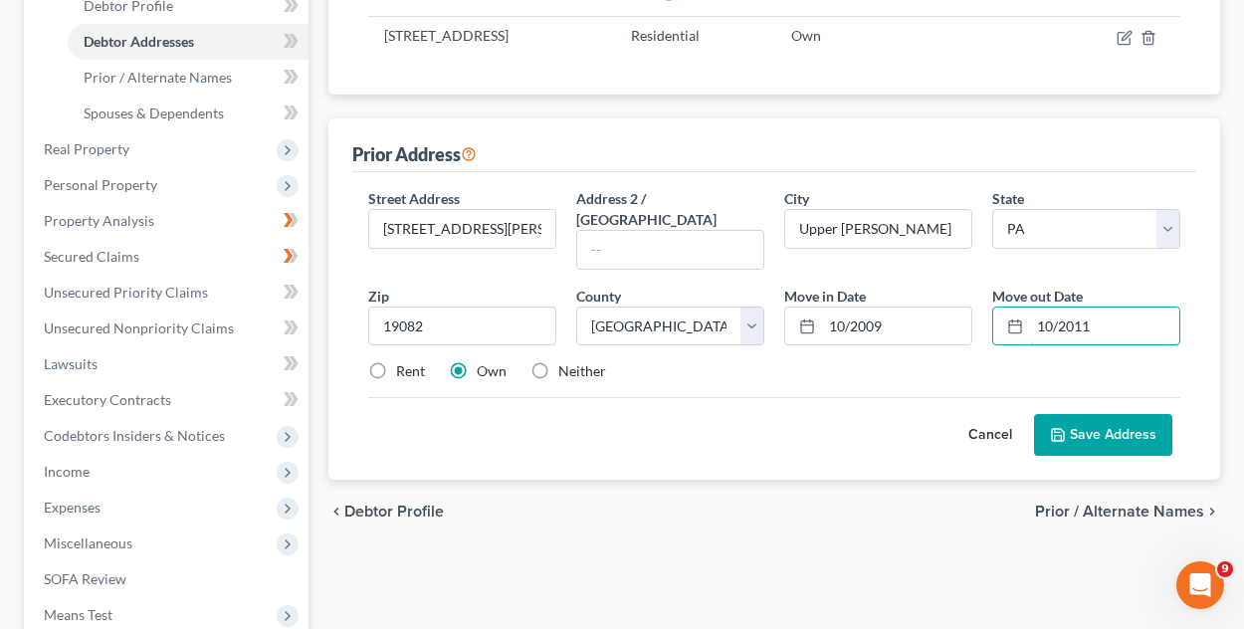
type input "10/2011"
click at [1123, 414] on button "Save Address" at bounding box center [1103, 435] width 138 height 42
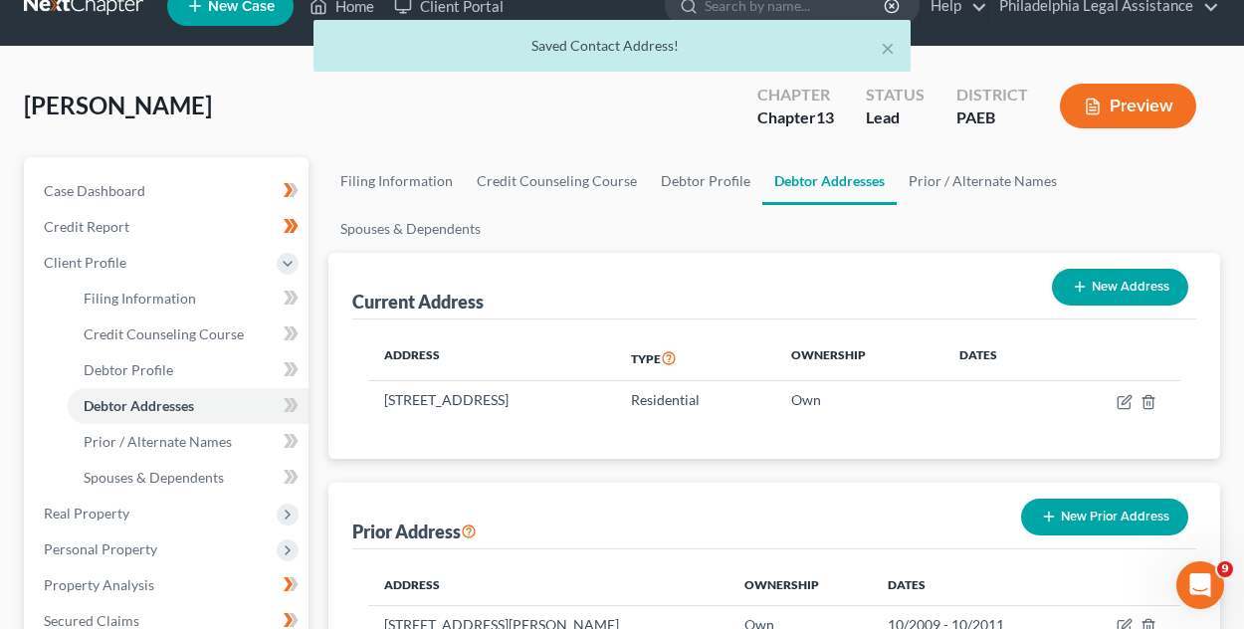
scroll to position [0, 0]
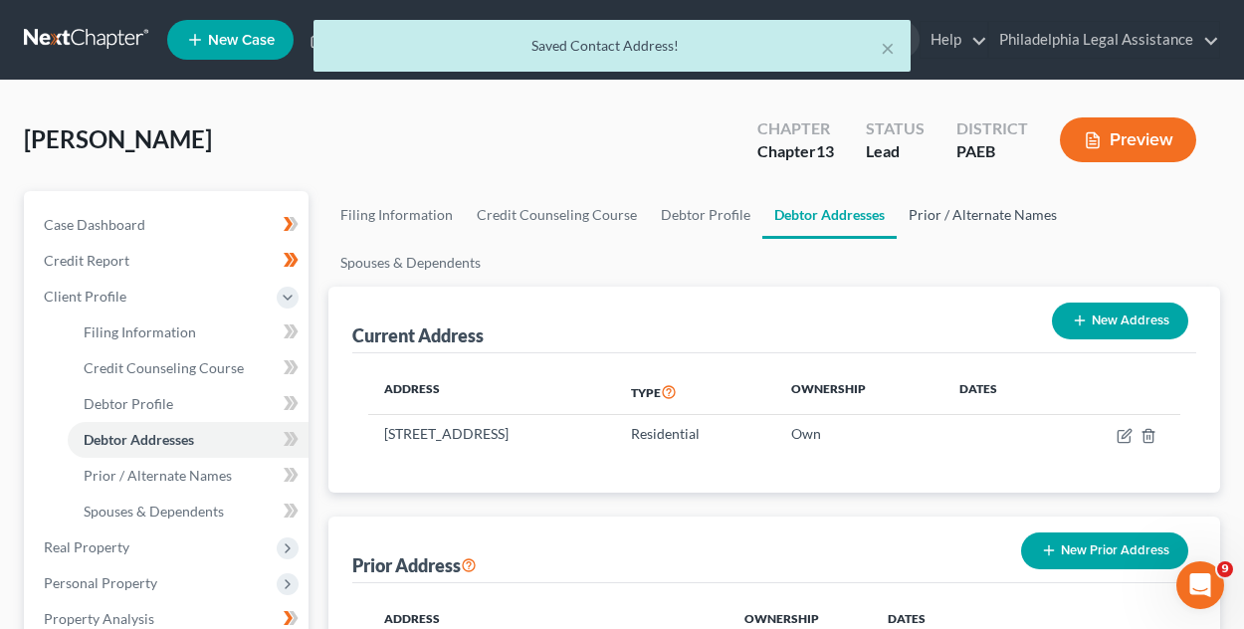
click at [944, 206] on link "Prior / Alternate Names" at bounding box center [982, 215] width 172 height 48
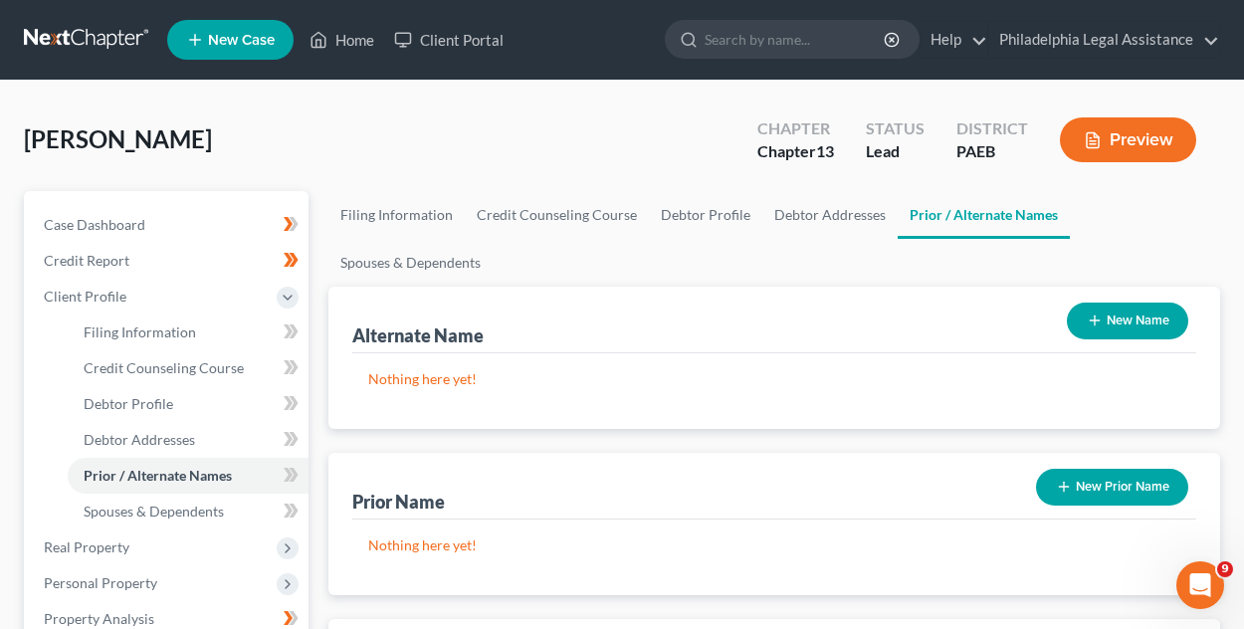
click at [1116, 307] on button "New Name" at bounding box center [1126, 320] width 121 height 37
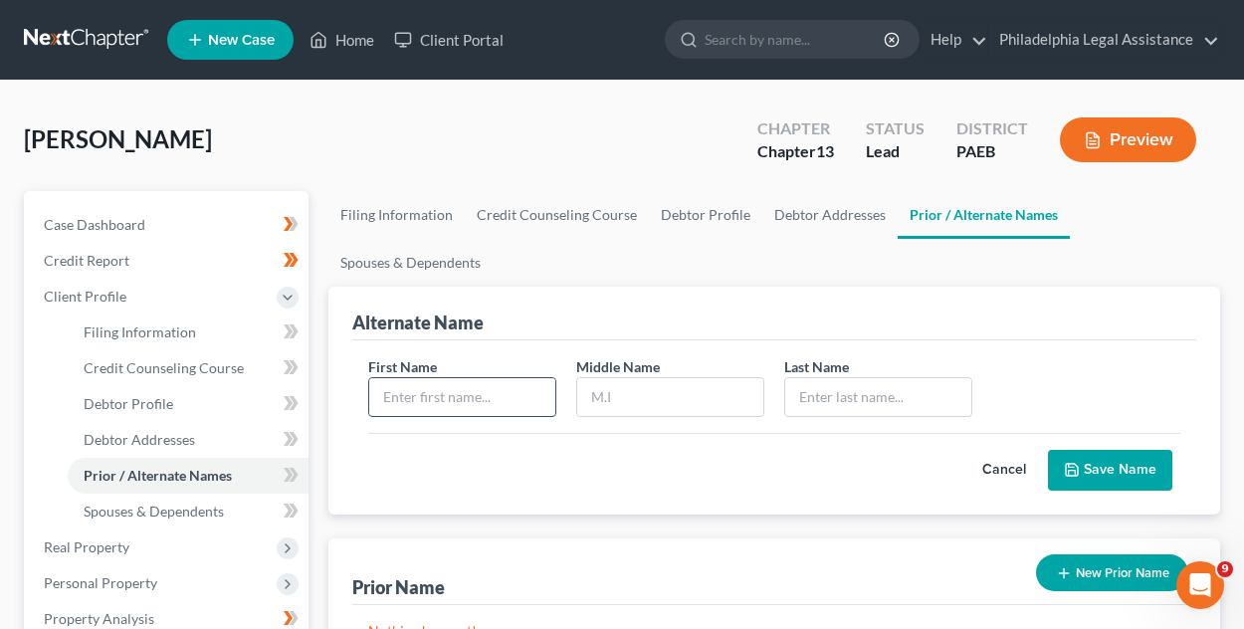
click at [434, 396] on input "text" at bounding box center [462, 397] width 186 height 38
type input "[PERSON_NAME]"
click at [868, 411] on input "text" at bounding box center [878, 397] width 186 height 38
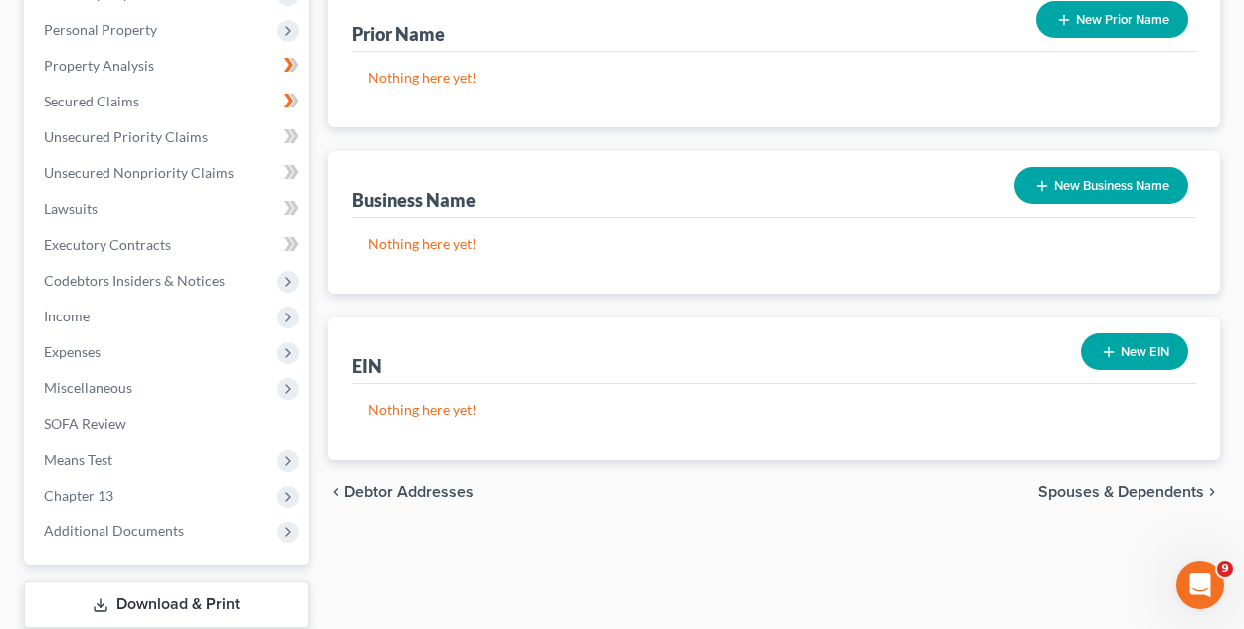
scroll to position [597, 0]
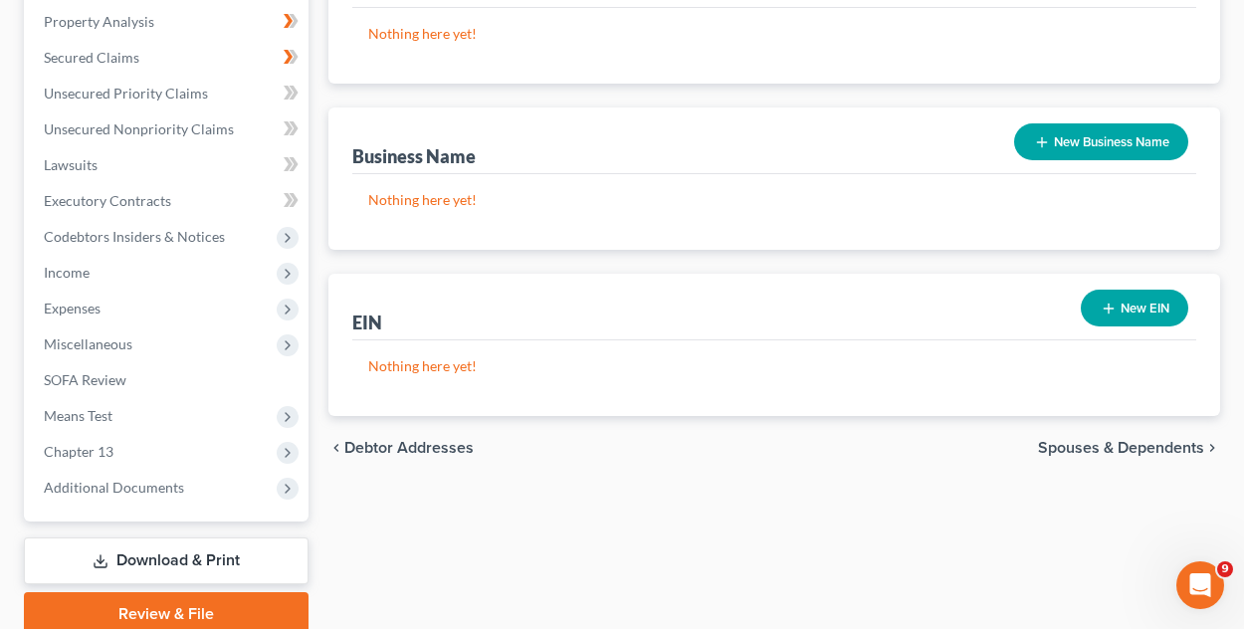
type input "Maddox"
click at [1075, 446] on span "Spouses & Dependents" at bounding box center [1121, 448] width 166 height 16
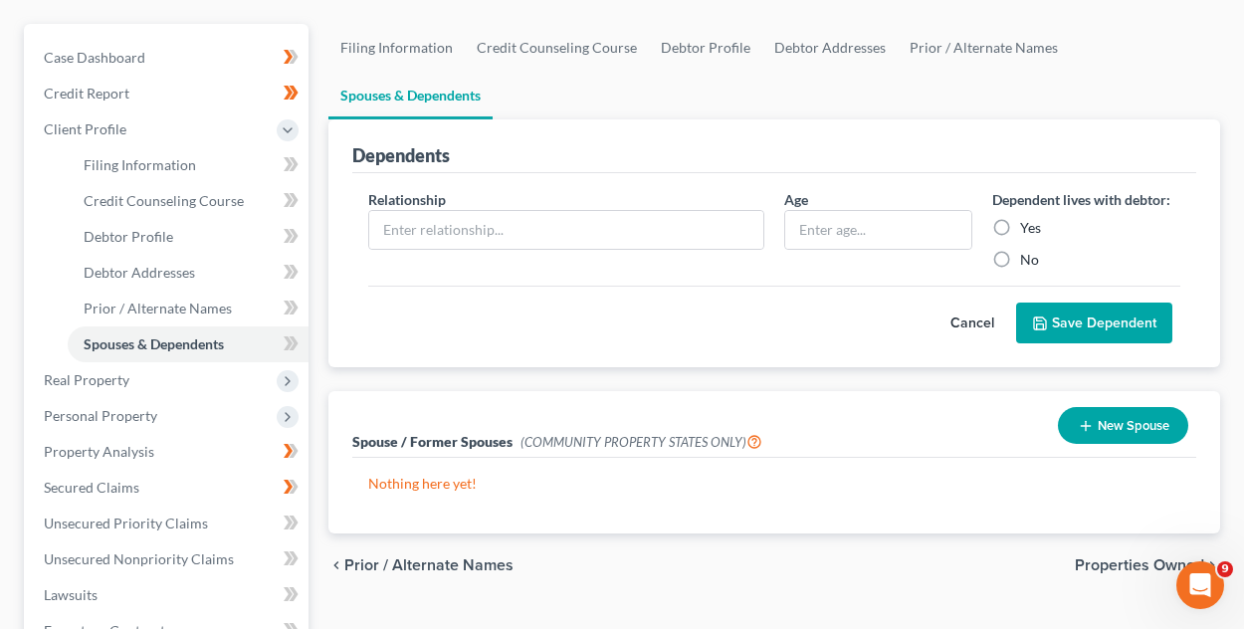
scroll to position [199, 0]
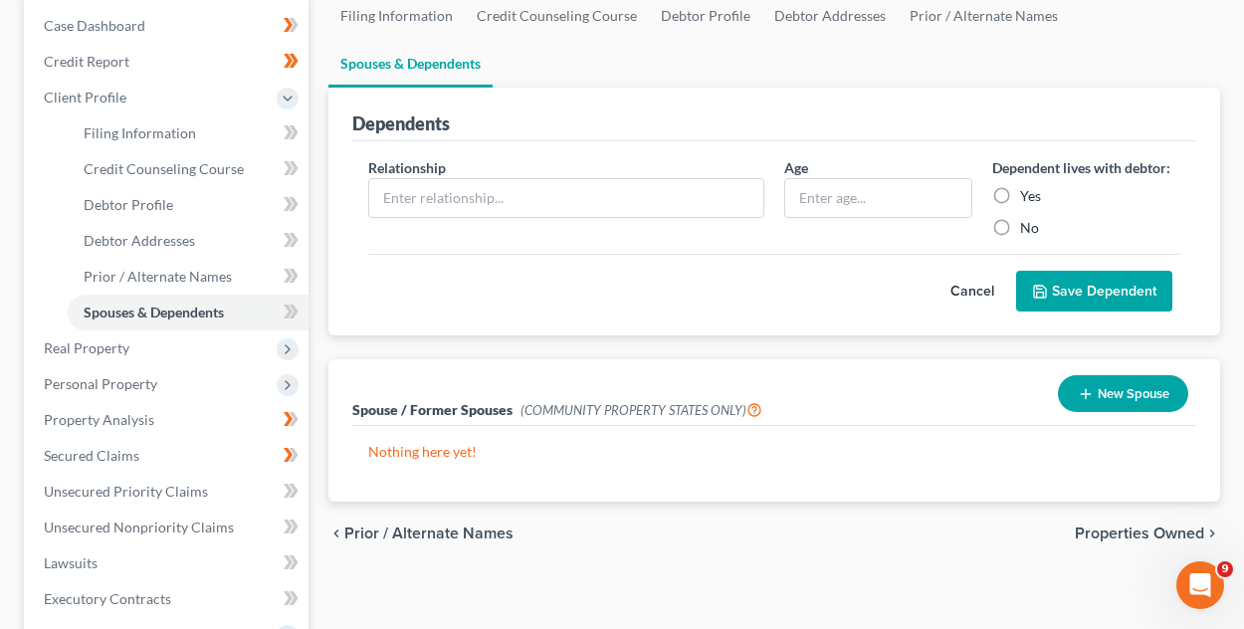
click at [1156, 534] on span "Properties Owned" at bounding box center [1138, 533] width 129 height 16
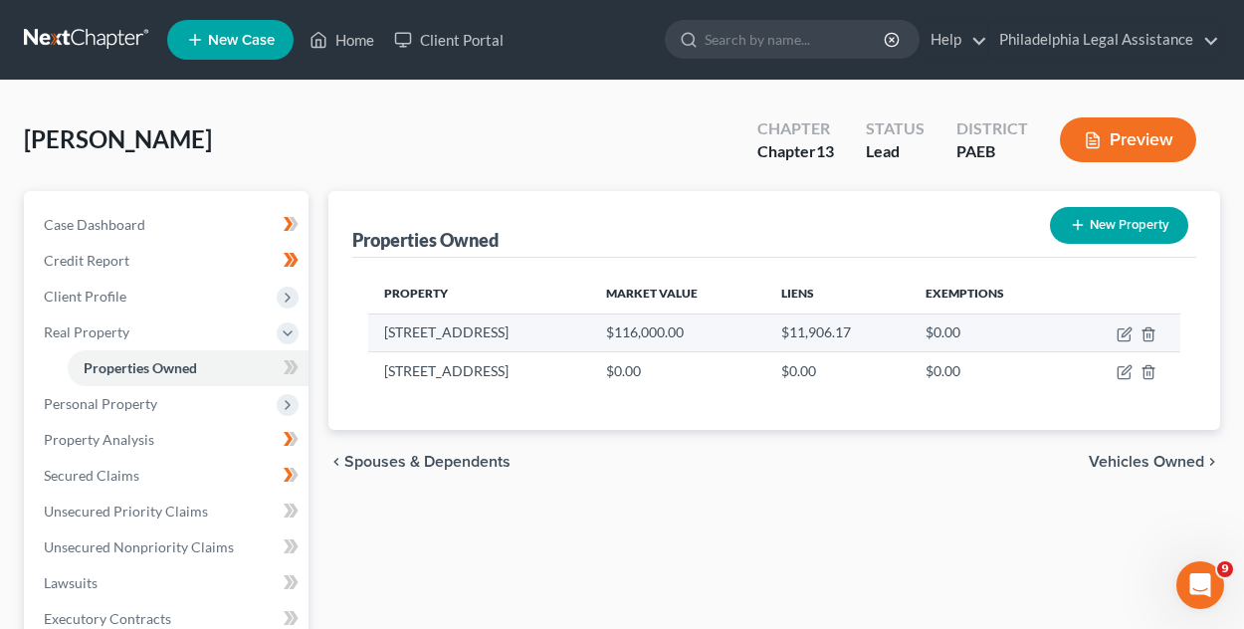
click at [956, 335] on td "$0.00" at bounding box center [987, 332] width 157 height 38
click at [1133, 331] on td at bounding box center [1122, 332] width 113 height 38
click at [1113, 332] on td at bounding box center [1122, 332] width 113 height 38
click at [1124, 339] on icon "button" at bounding box center [1123, 335] width 12 height 12
select select "39"
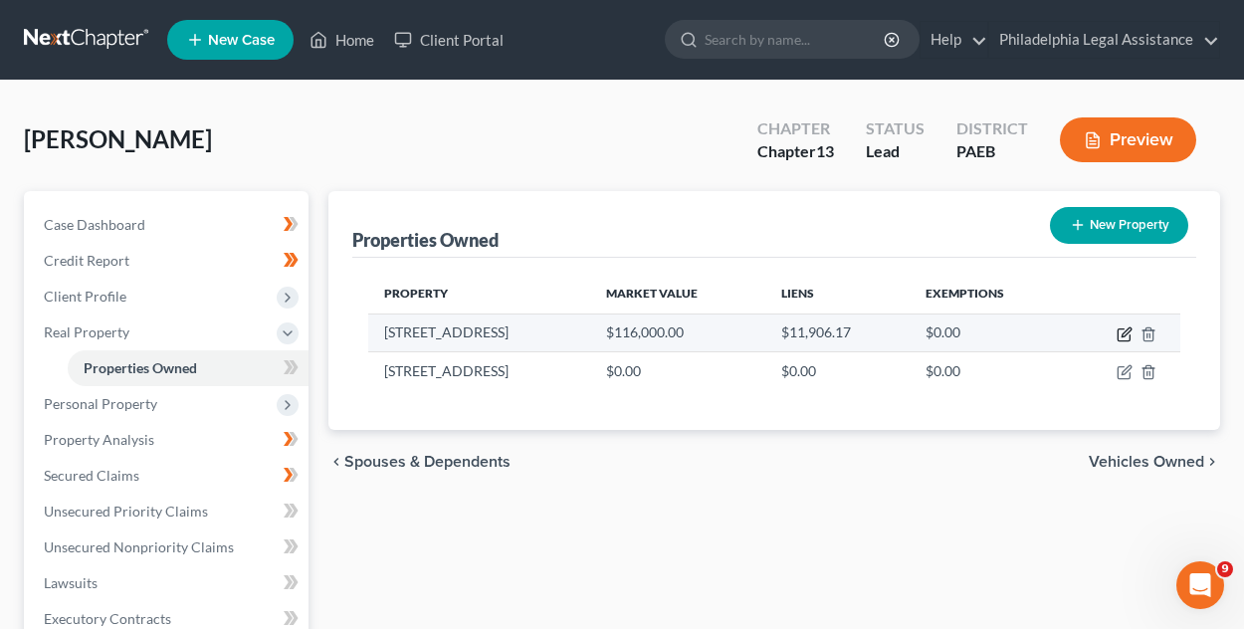
select select "0"
select select "6"
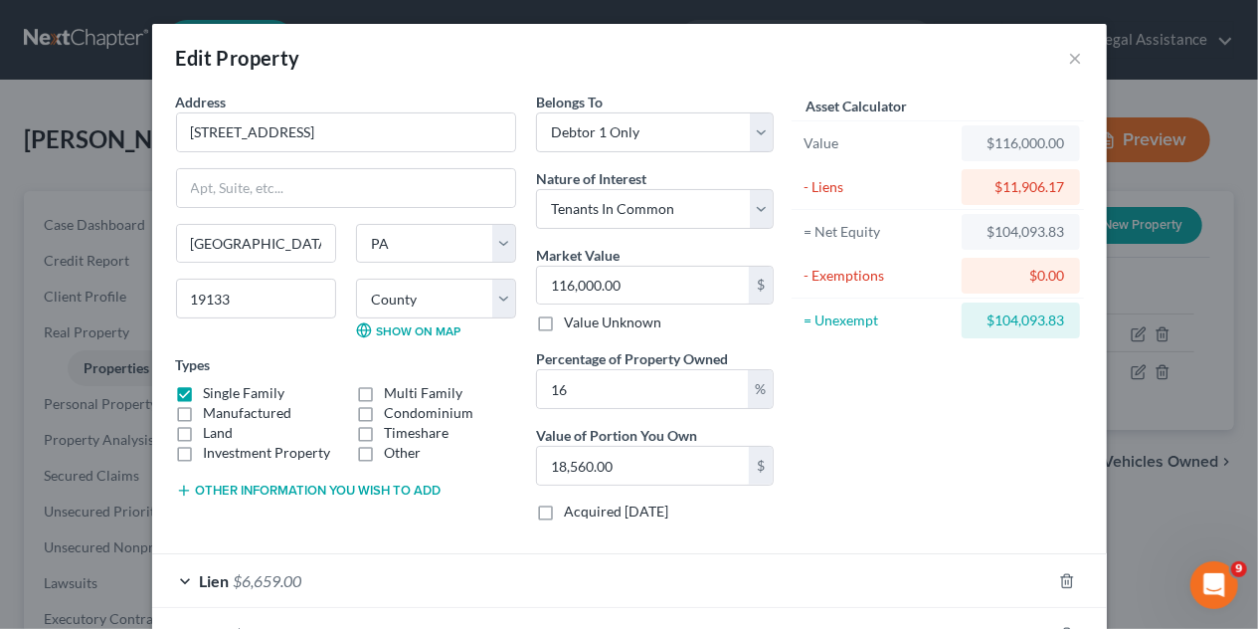
click at [1039, 272] on div "$0.00" at bounding box center [1021, 276] width 87 height 20
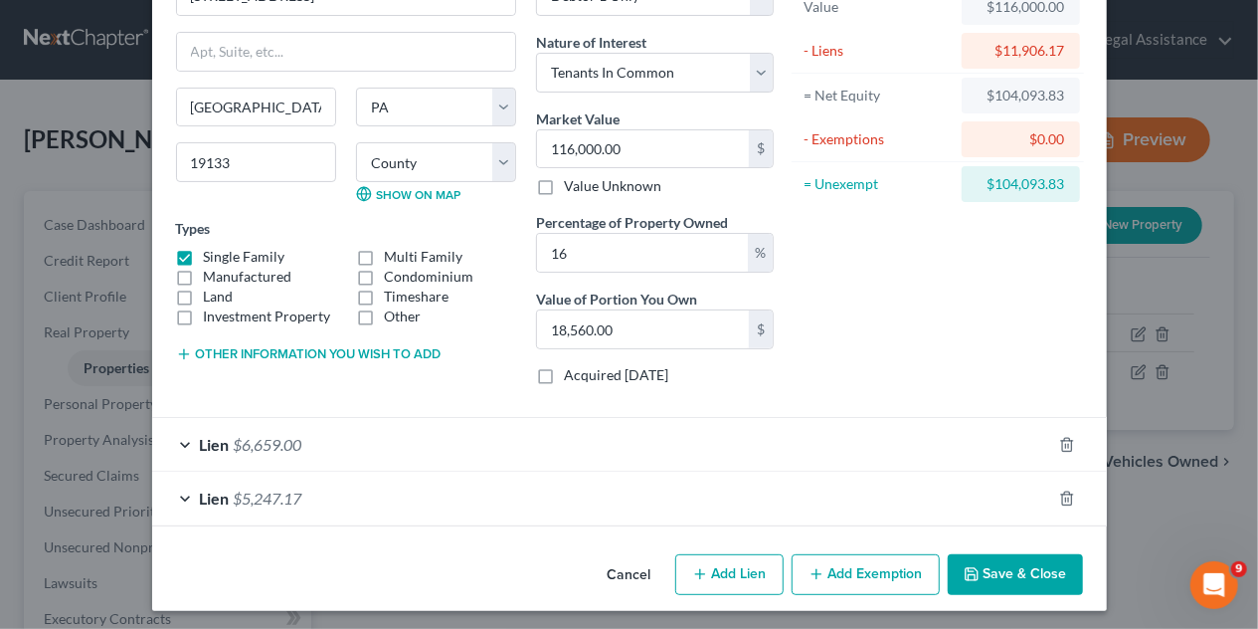
scroll to position [137, 0]
click at [879, 562] on button "Add Exemption" at bounding box center [866, 574] width 148 height 42
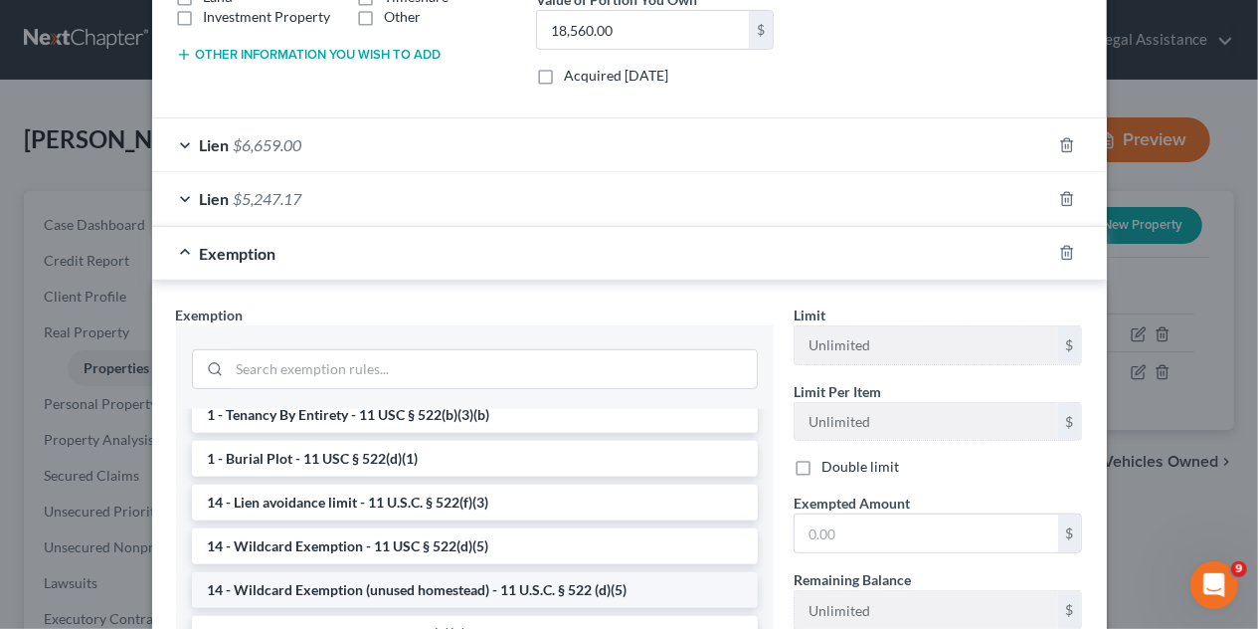
scroll to position [0, 0]
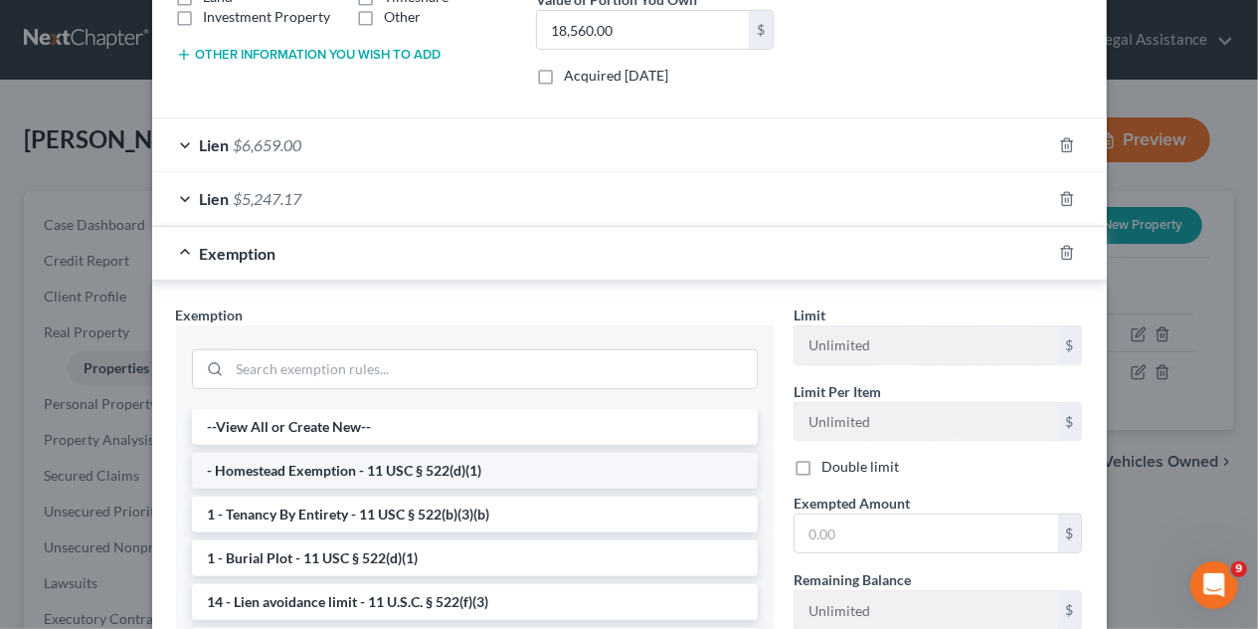
click at [450, 469] on li "- Homestead Exemption - 11 USC § 522(d)(1)" at bounding box center [475, 471] width 566 height 36
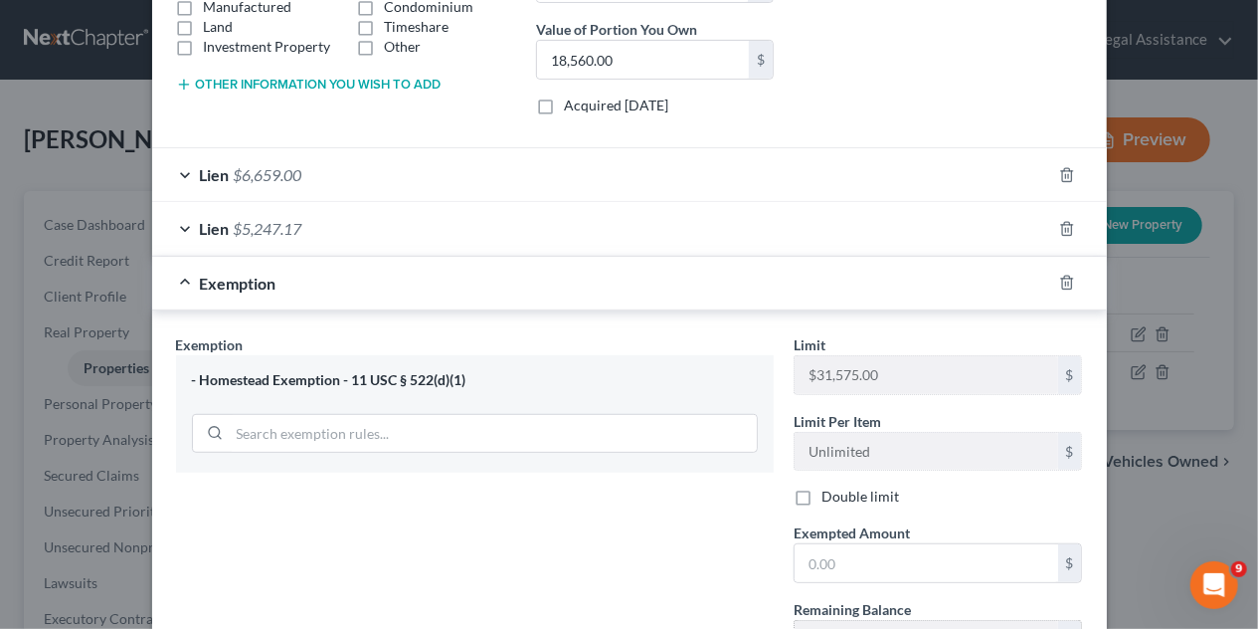
scroll to position [436, 0]
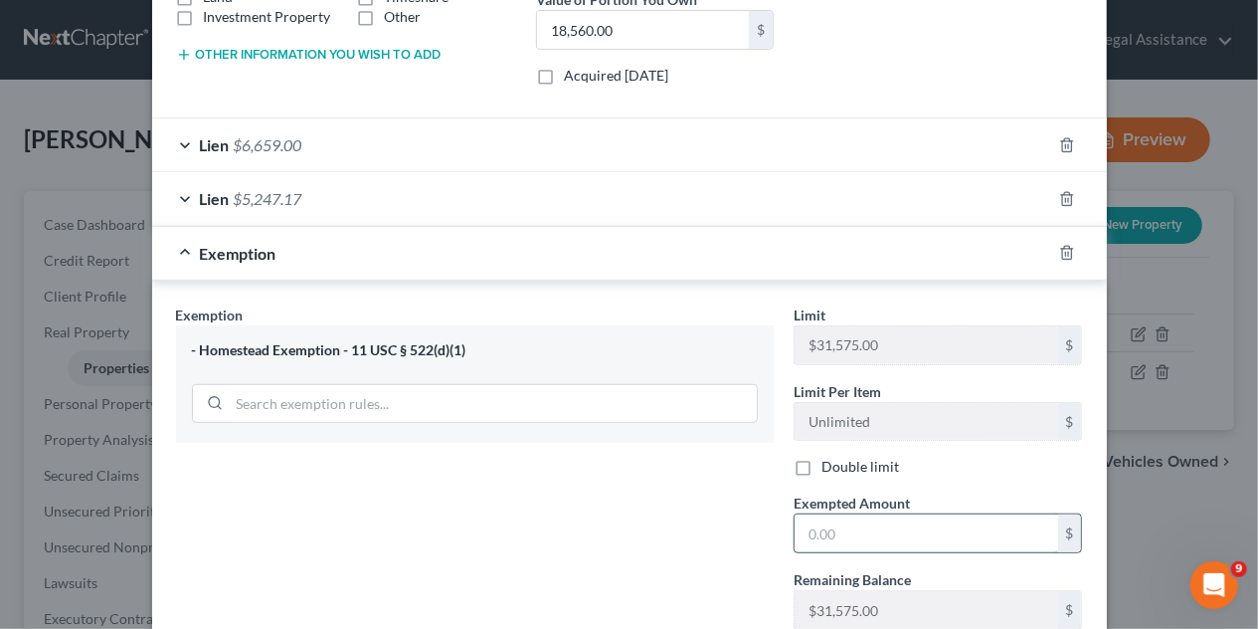
click at [834, 528] on input "text" at bounding box center [927, 533] width 264 height 38
type input "18,560"
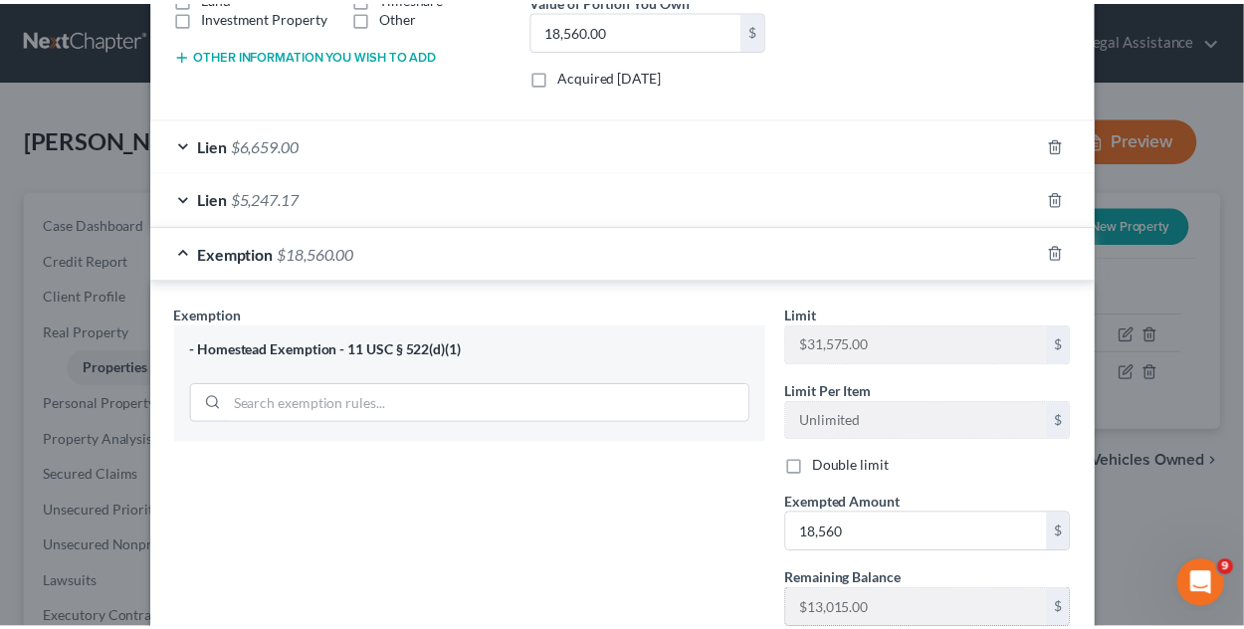
scroll to position [571, 0]
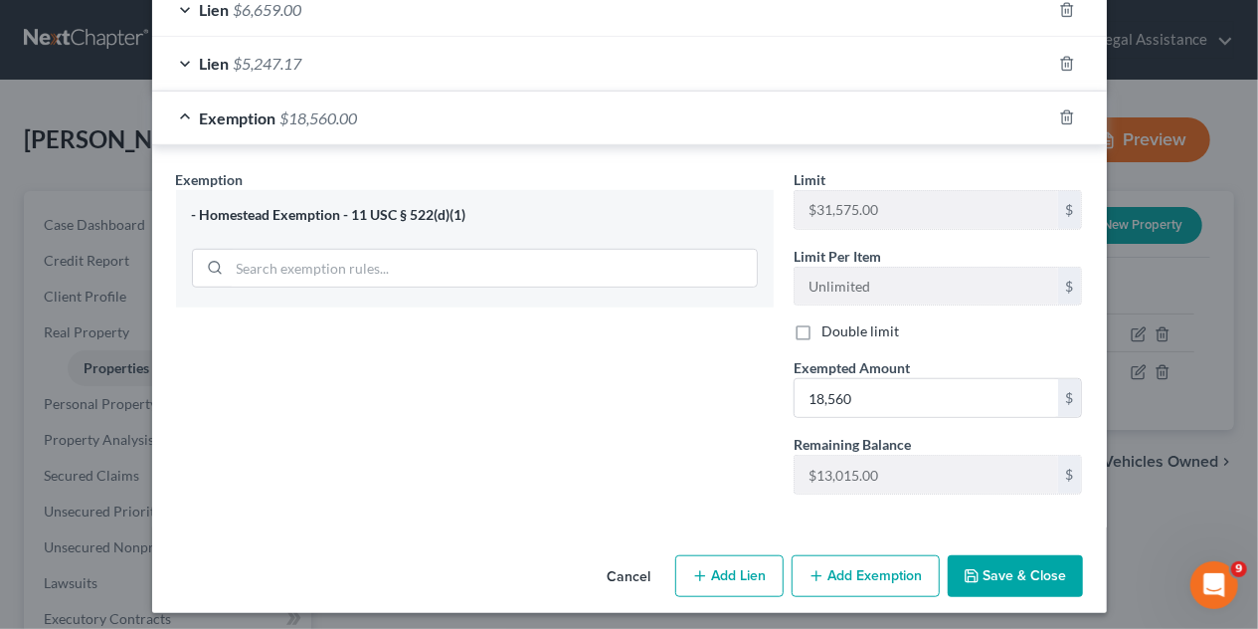
click at [1003, 563] on button "Save & Close" at bounding box center [1015, 576] width 135 height 42
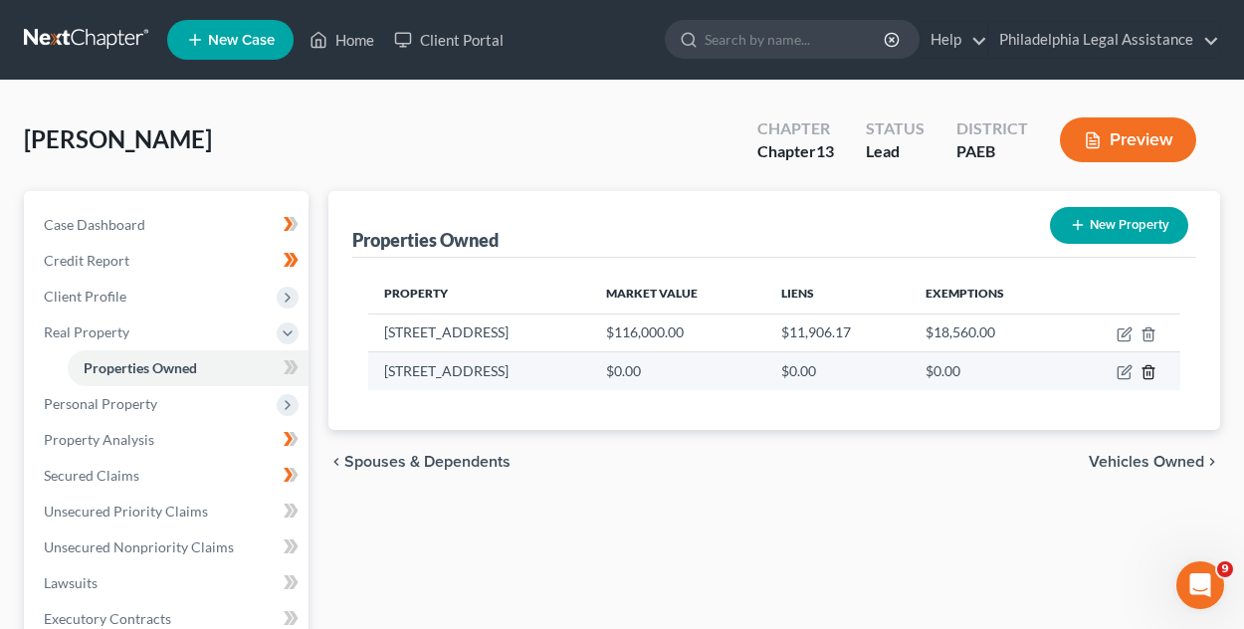
click at [1148, 376] on icon "button" at bounding box center [1148, 372] width 16 height 16
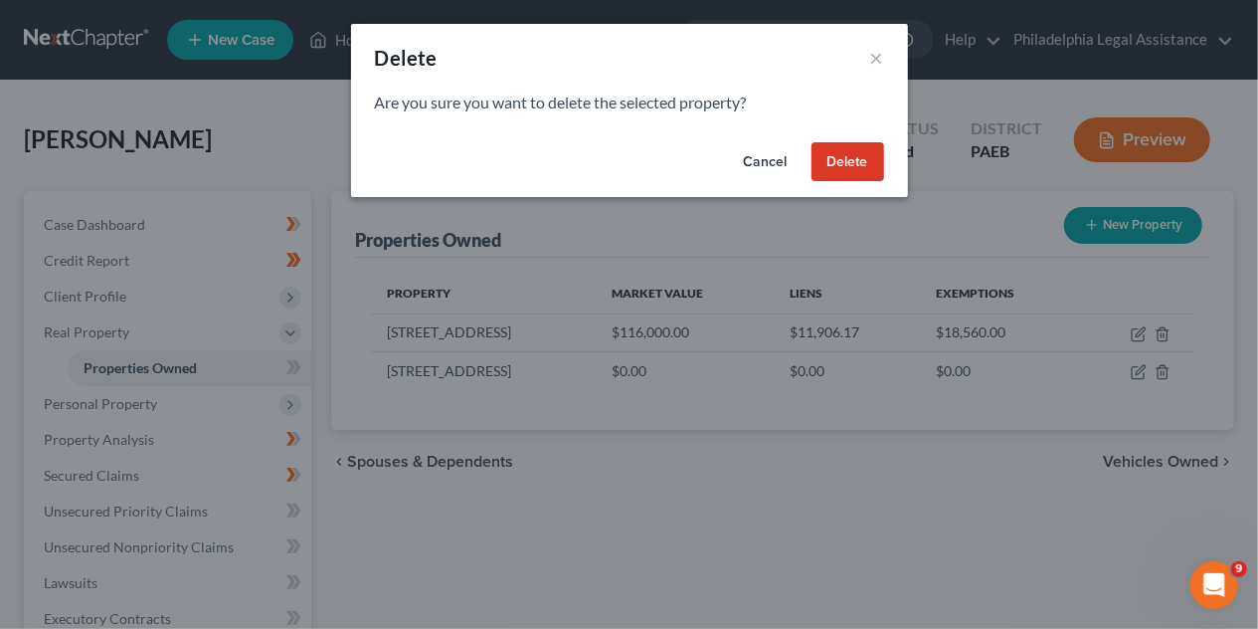
click at [864, 160] on button "Delete" at bounding box center [848, 162] width 73 height 40
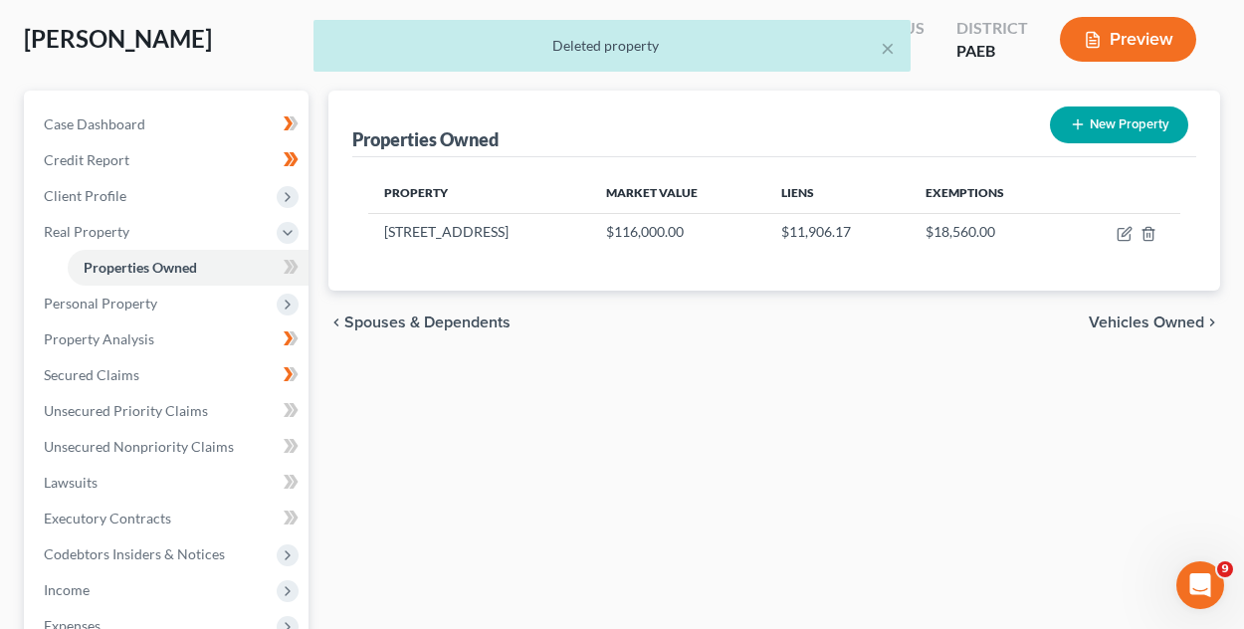
scroll to position [199, 0]
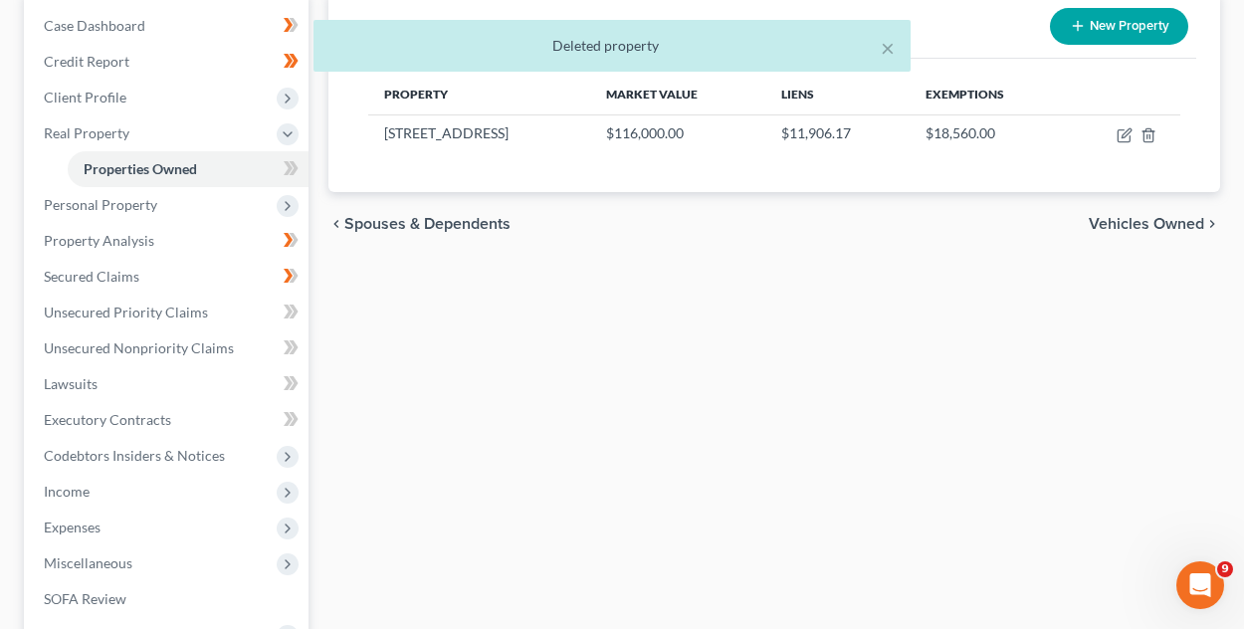
click at [1132, 220] on span "Vehicles Owned" at bounding box center [1145, 224] width 115 height 16
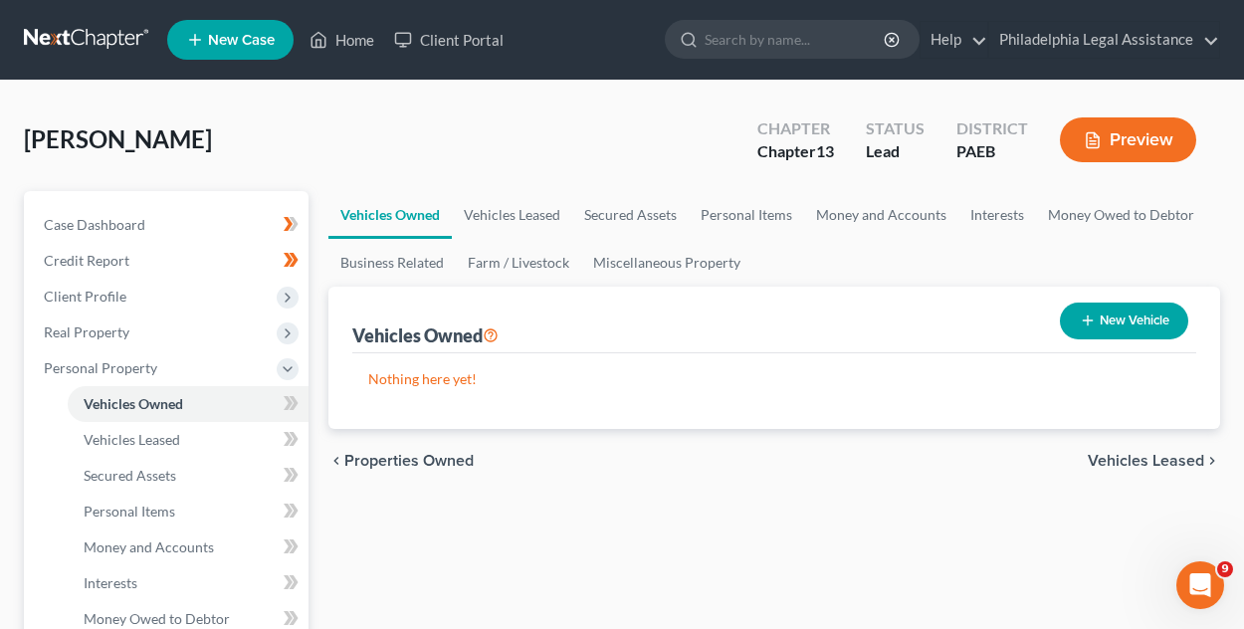
click at [1147, 307] on button "New Vehicle" at bounding box center [1124, 320] width 128 height 37
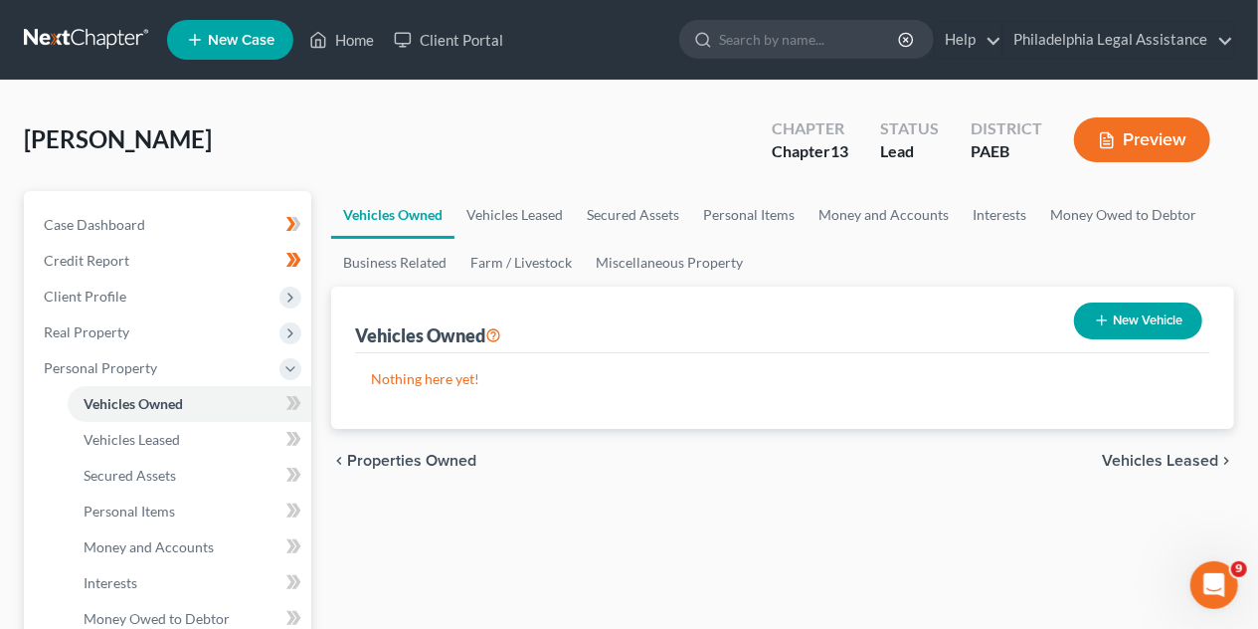
select select "0"
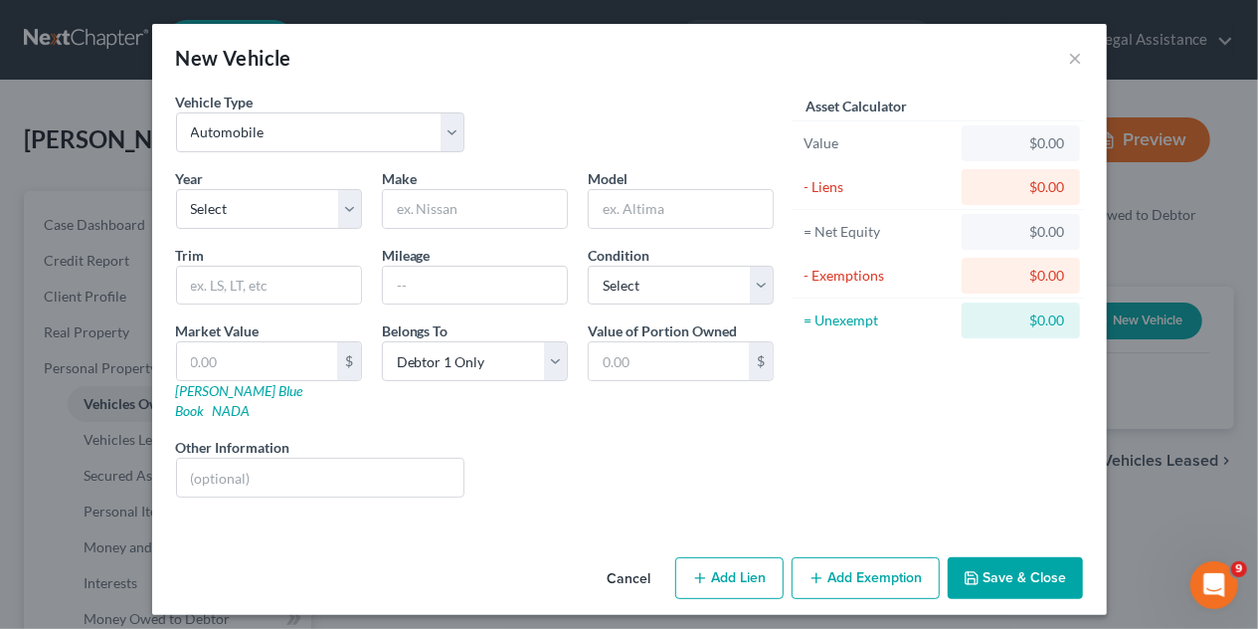
click at [360, 173] on div "Year Select 2026 2025 2024 2023 2022 2021 2020 2019 2018 2017 2016 2015 2014 20…" at bounding box center [269, 198] width 206 height 61
click at [215, 206] on select "Select 2026 2025 2024 2023 2022 2021 2020 2019 2018 2017 2016 2015 2014 2013 20…" at bounding box center [269, 209] width 186 height 40
select select "9"
click at [176, 189] on select "Select 2026 2025 2024 2023 2022 2021 2020 2019 2018 2017 2016 2015 2014 2013 20…" at bounding box center [269, 209] width 186 height 40
click at [429, 198] on input "text" at bounding box center [475, 209] width 184 height 38
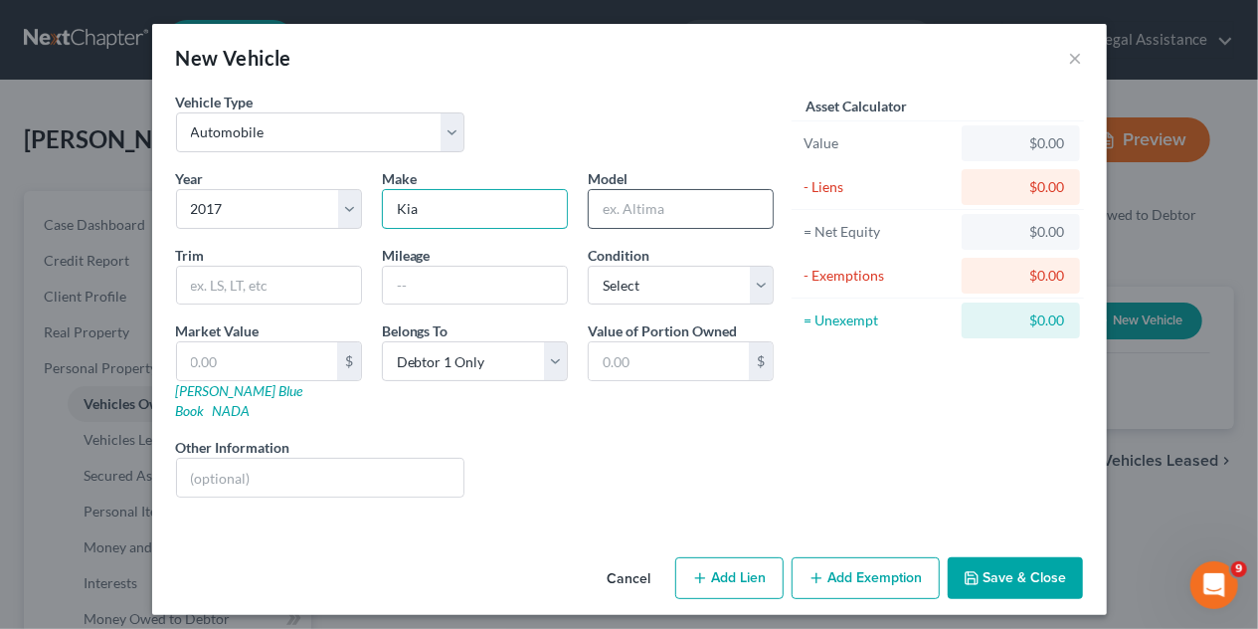
type input "Kia"
click at [633, 216] on input "text" at bounding box center [681, 209] width 184 height 38
type input "Rio"
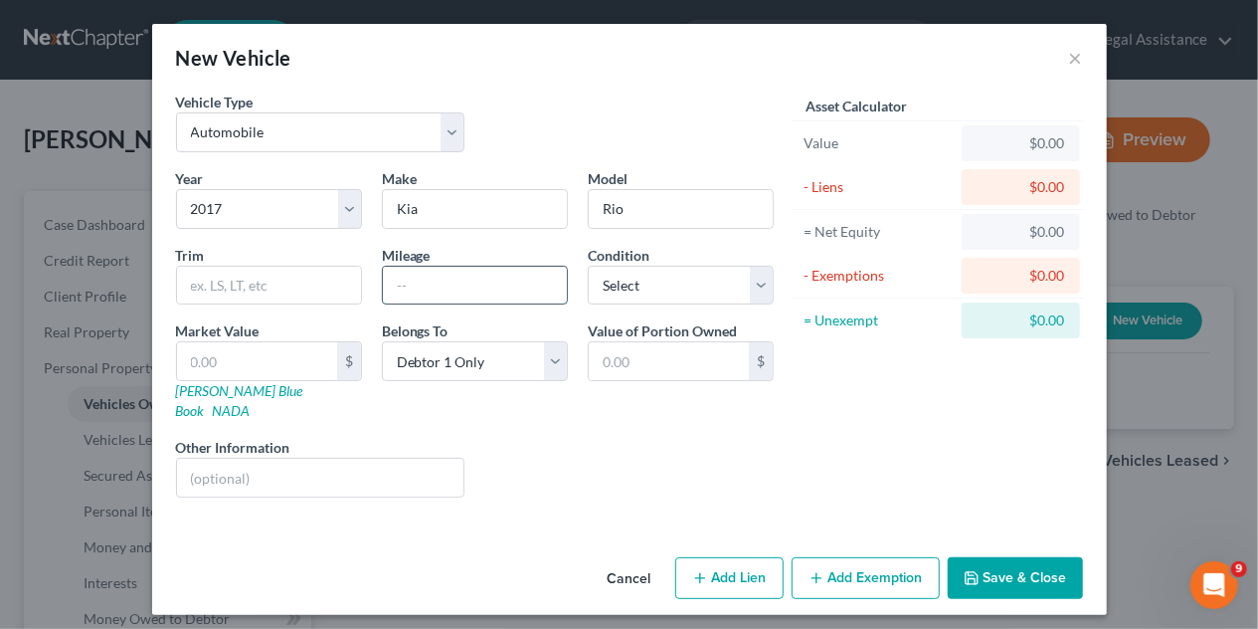
click at [447, 297] on input "text" at bounding box center [475, 286] width 184 height 38
type input "58,000"
click at [253, 280] on input "text" at bounding box center [269, 286] width 184 height 38
type input "LX"
click at [748, 297] on select "Select Excellent Very Good Good Fair Poor" at bounding box center [681, 286] width 186 height 40
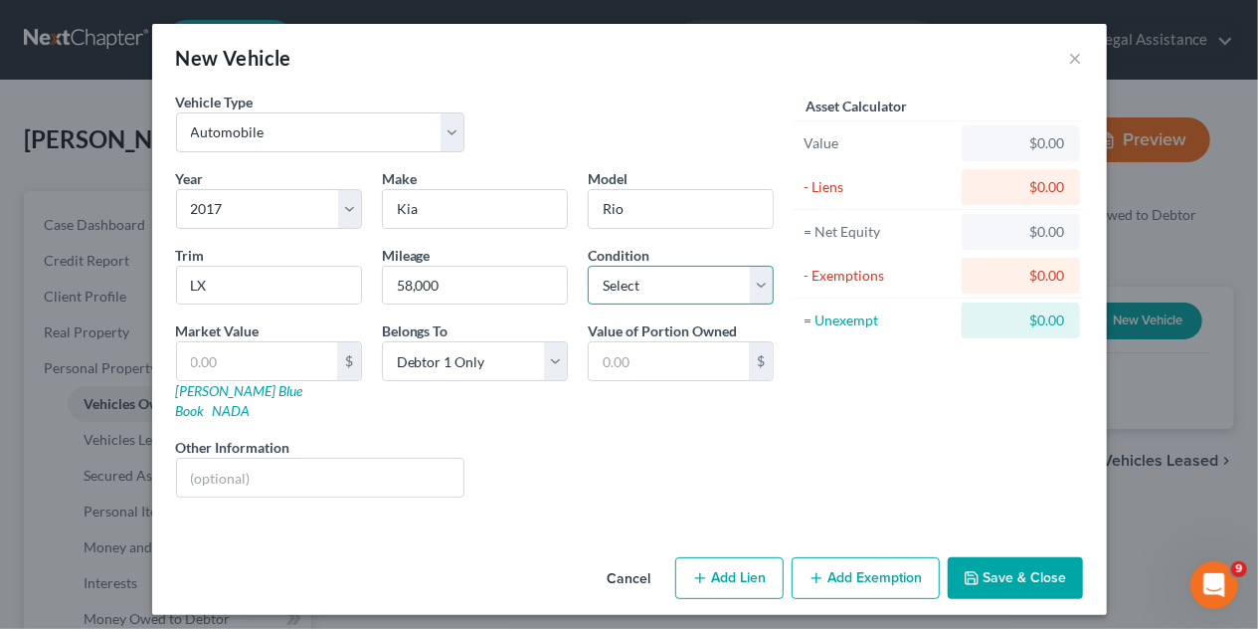
select select "2"
click at [588, 266] on select "Select Excellent Very Good Good Fair Poor" at bounding box center [681, 286] width 186 height 40
click at [205, 350] on input "text" at bounding box center [257, 361] width 160 height 38
type input "7"
type input "7.00"
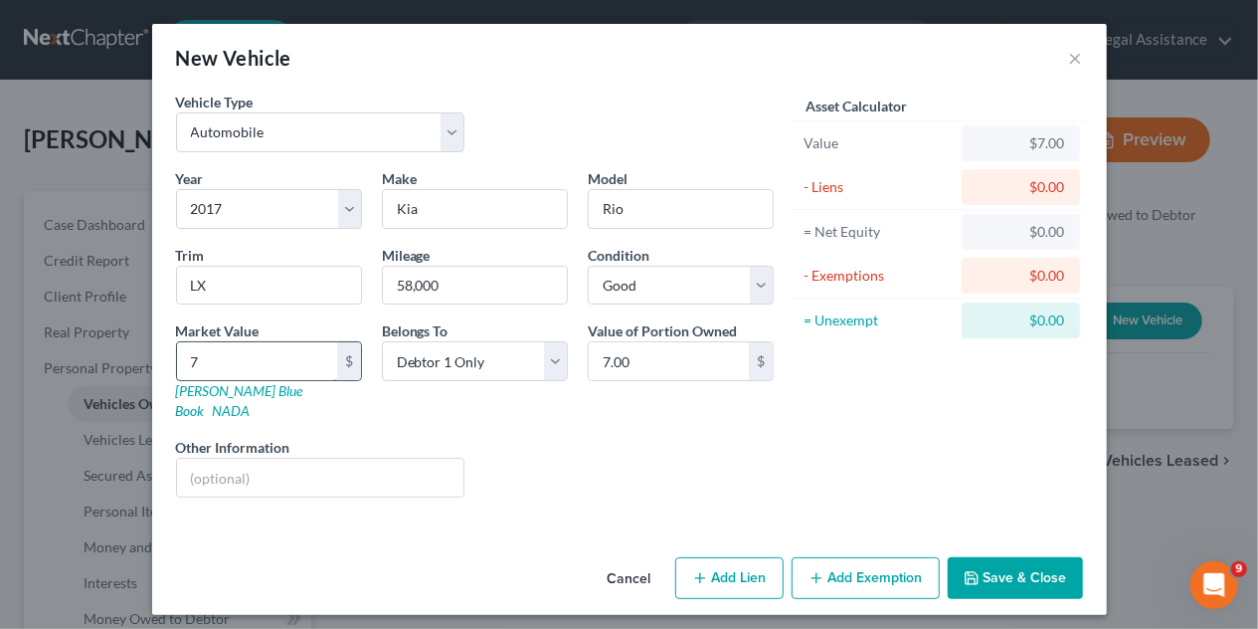
type input "73"
type input "73.00"
type input "730"
type input "730.00"
type input "7304"
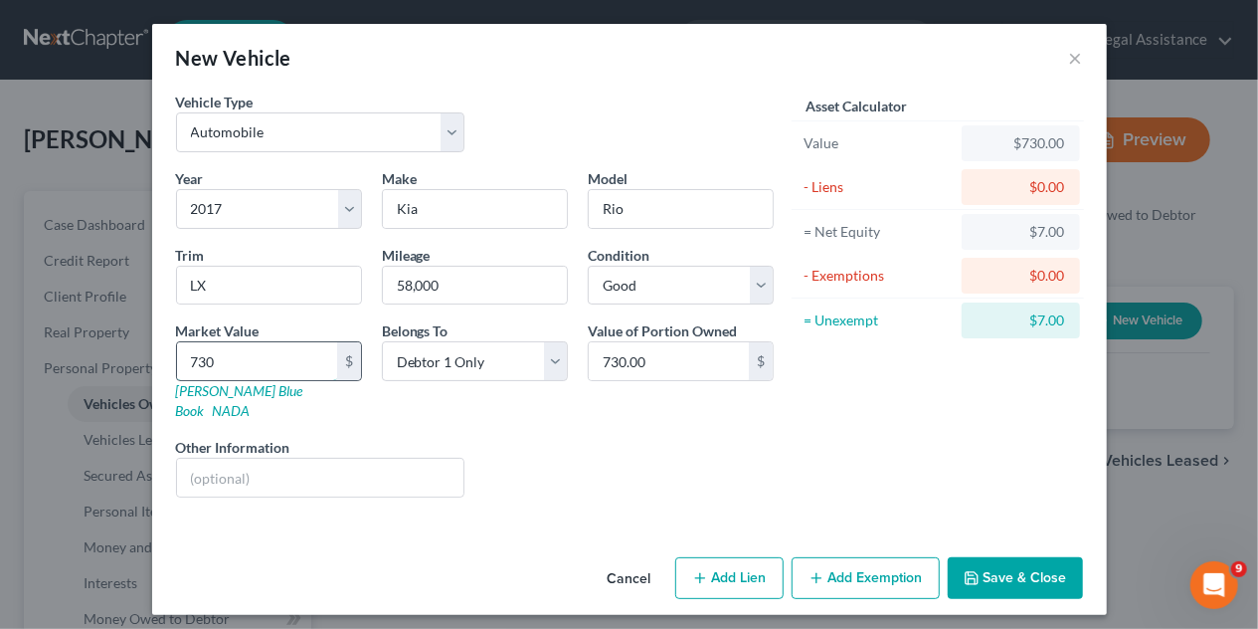
type input "7,304.00"
type input "7,304"
click at [875, 559] on button "Add Exemption" at bounding box center [866, 578] width 148 height 42
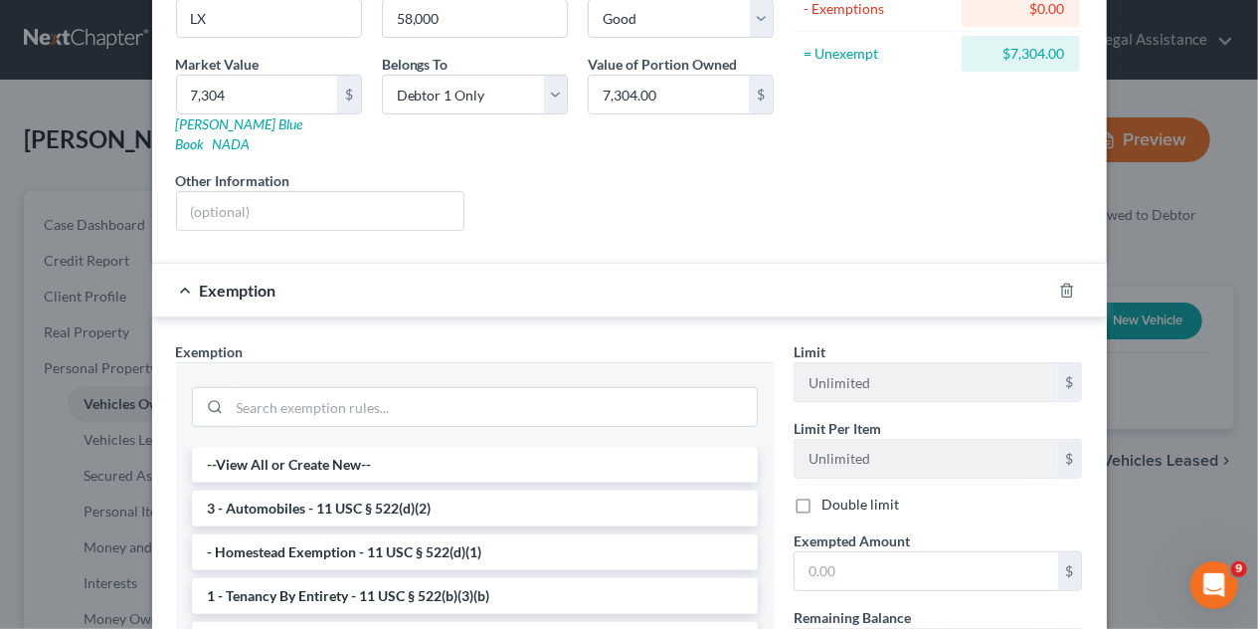
scroll to position [298, 0]
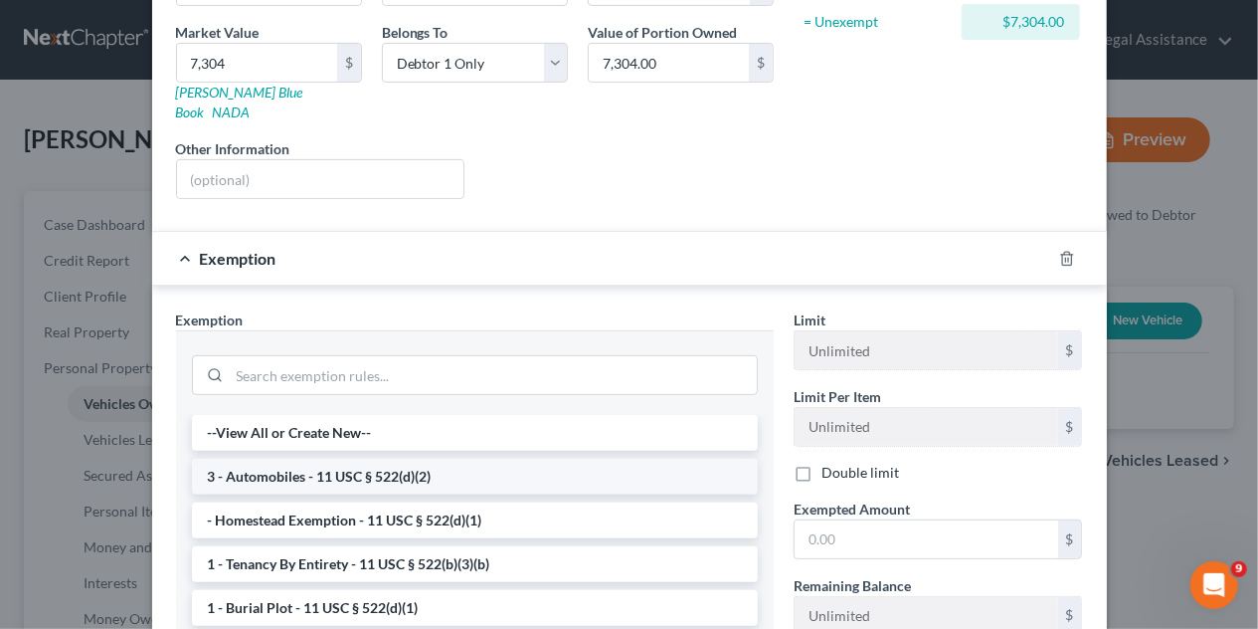
click at [388, 459] on li "3 - Automobiles - 11 USC § 522(d)(2)" at bounding box center [475, 477] width 566 height 36
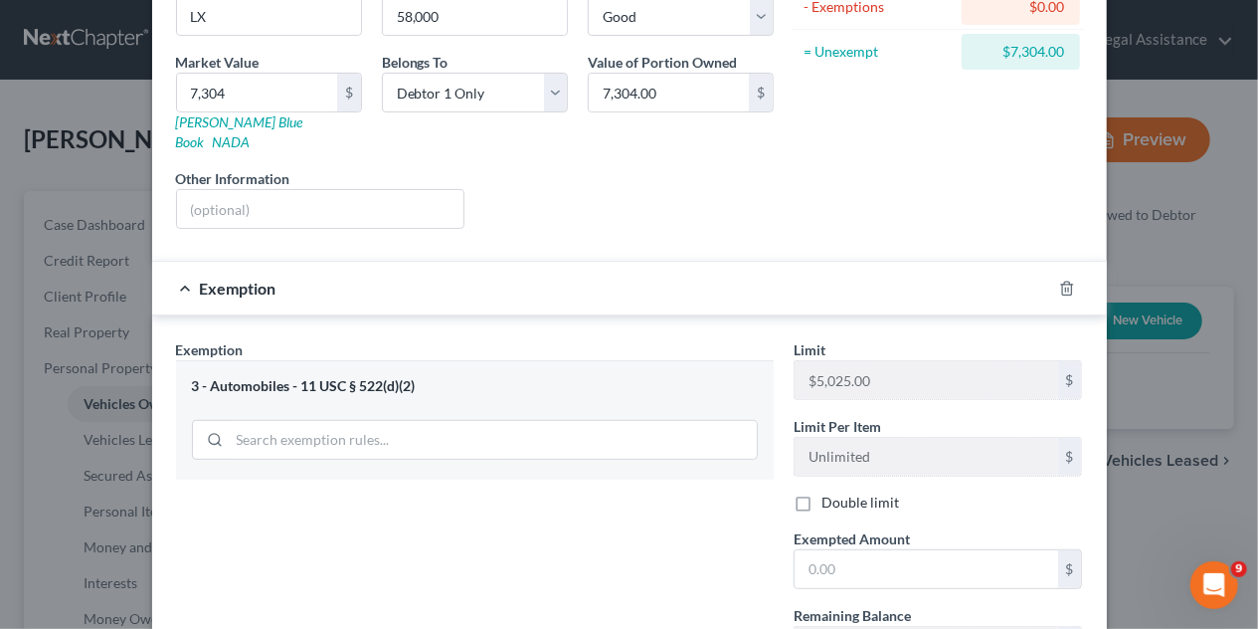
scroll to position [420, 0]
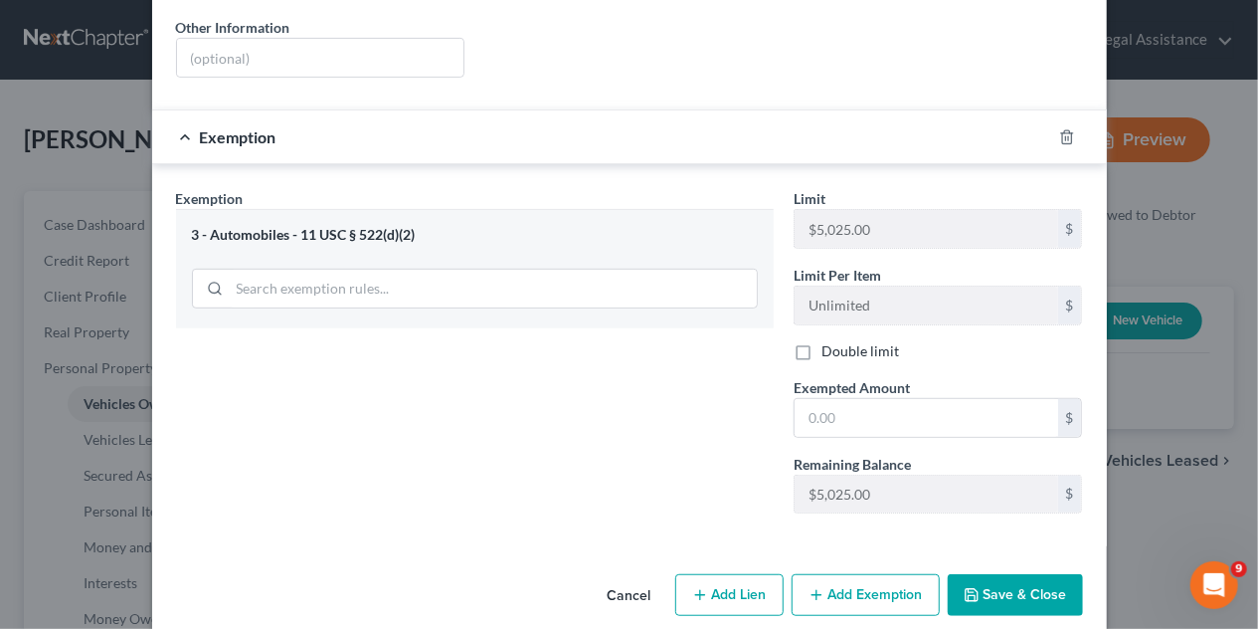
click at [757, 574] on button "Add Lien" at bounding box center [730, 595] width 108 height 42
select select "0"
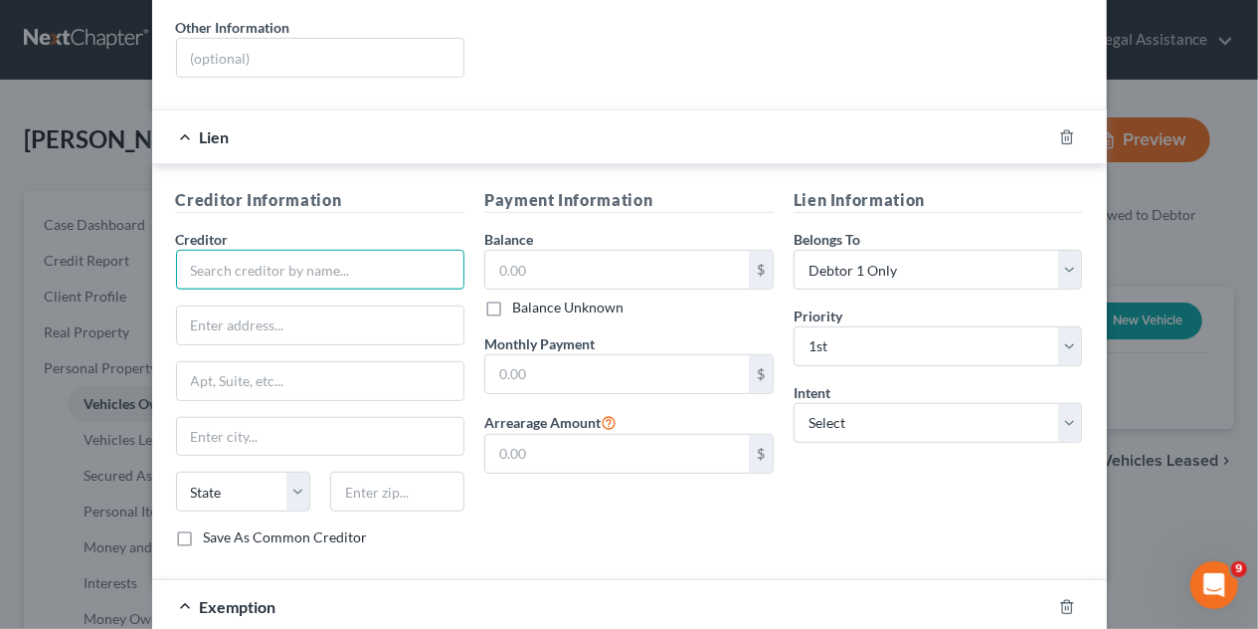
click at [245, 252] on input "text" at bounding box center [321, 270] width 290 height 40
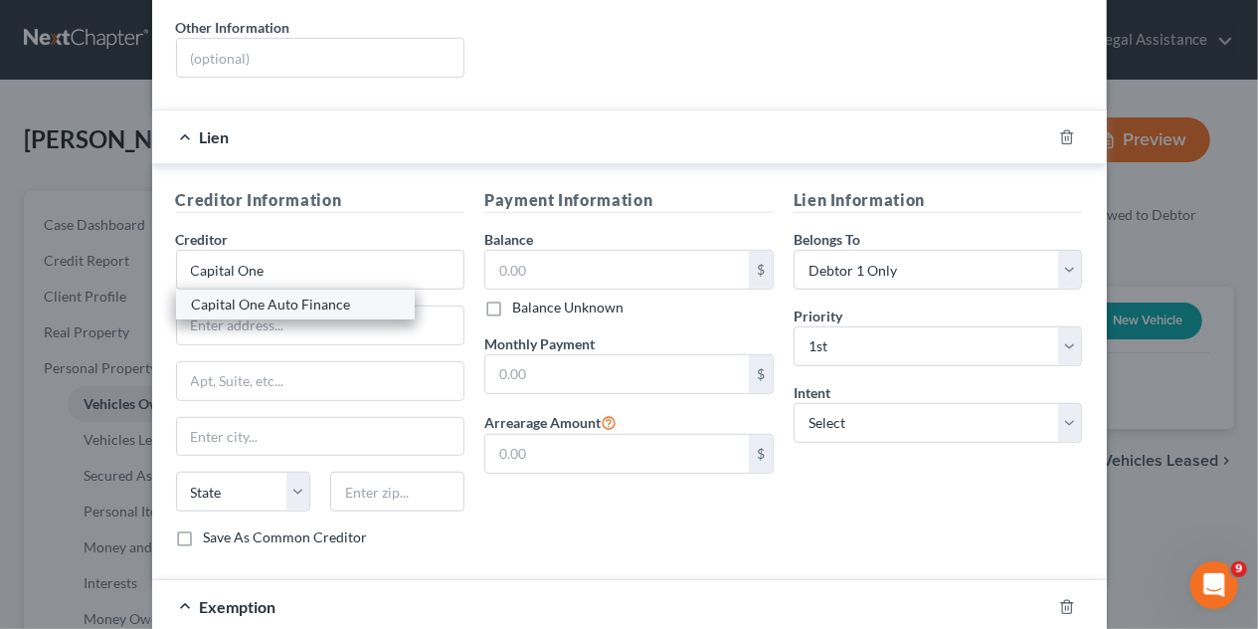
click at [251, 294] on div "Capital One Auto Finance" at bounding box center [295, 304] width 207 height 20
type input "Capital One Auto Finance"
type input "PO Box 60511"
type input "City Of Industry"
select select "4"
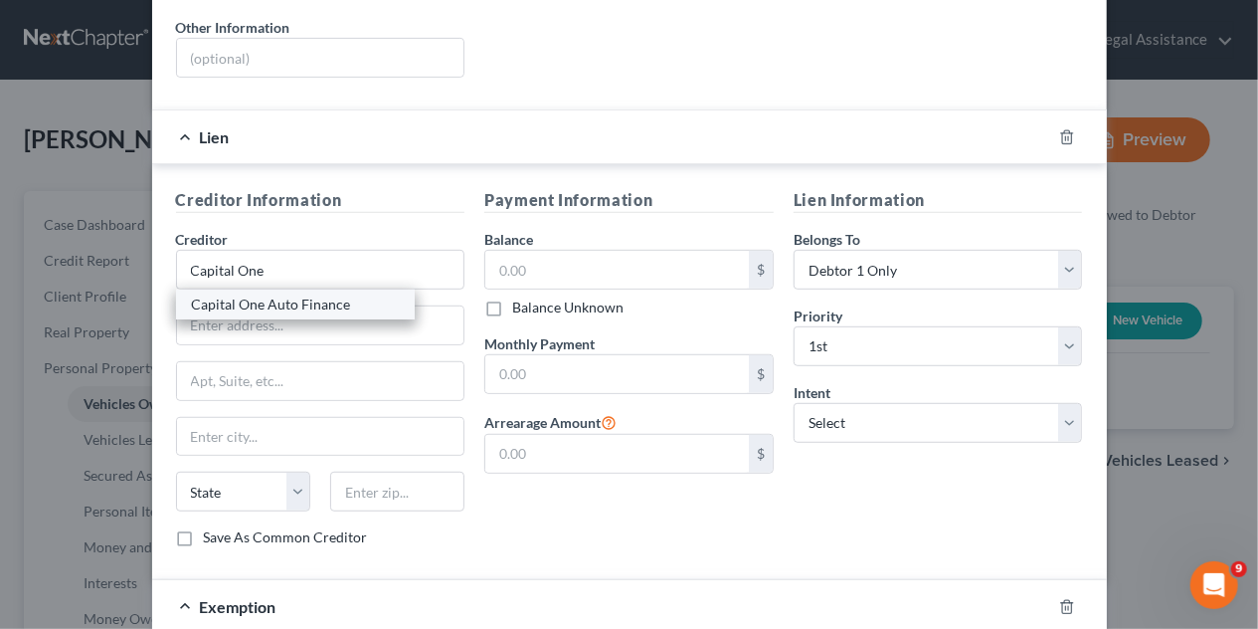
type input "91716"
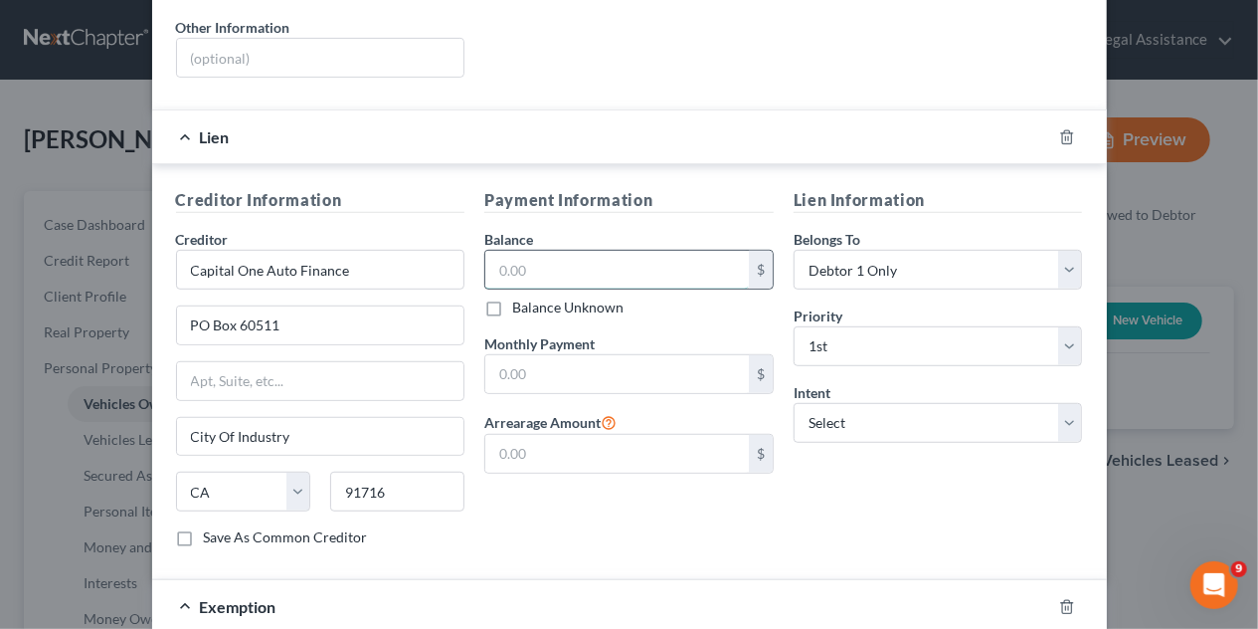
click at [493, 251] on input "text" at bounding box center [617, 270] width 264 height 38
type input "7,976.38"
click at [565, 356] on input "text" at bounding box center [617, 374] width 264 height 38
type input "296.30"
click at [1065, 403] on select "Select Surrender Redeem Reaffirm Avoid Other" at bounding box center [939, 423] width 290 height 40
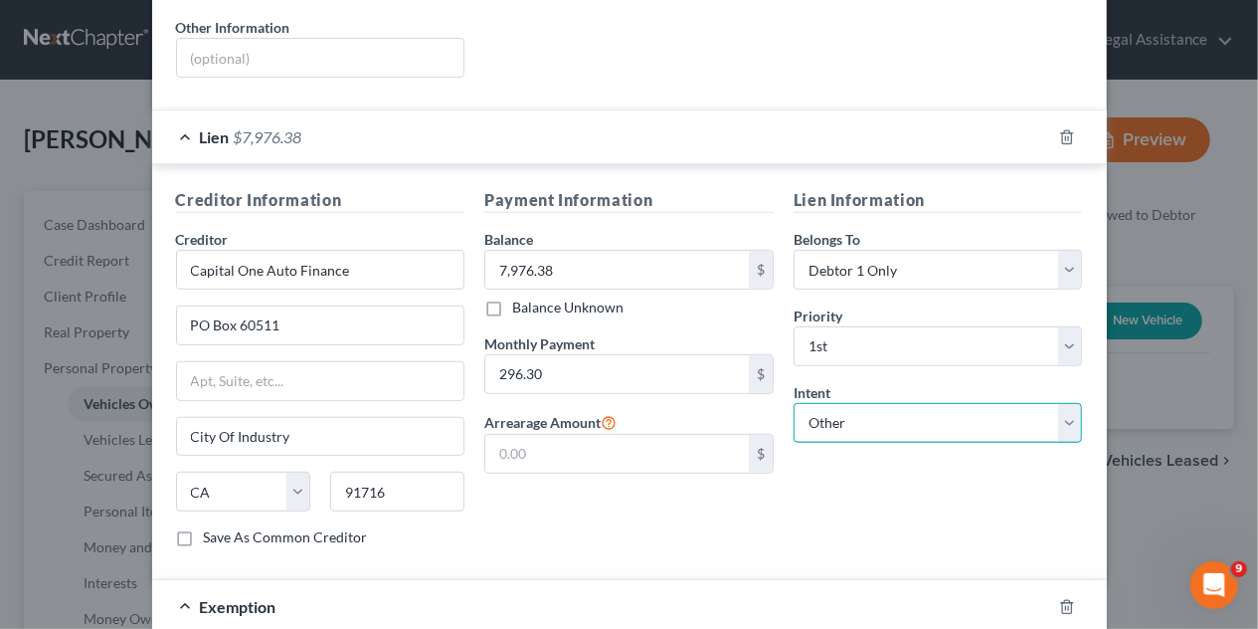
click at [794, 403] on select "Select Surrender Redeem Reaffirm Avoid Other" at bounding box center [939, 423] width 290 height 40
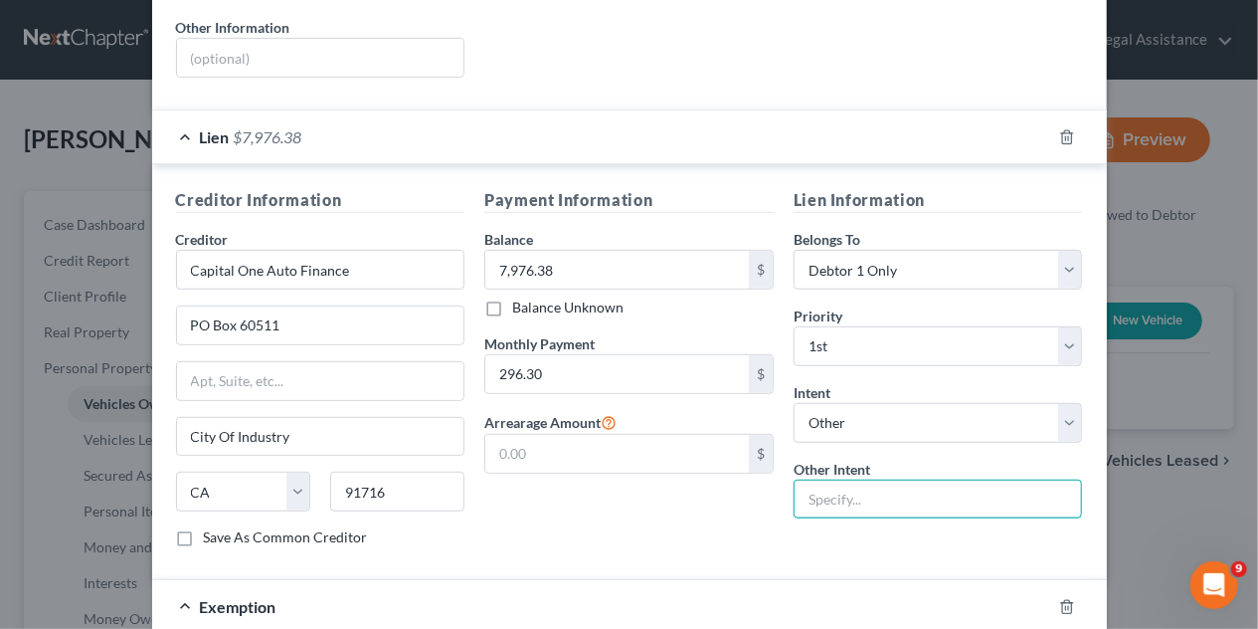
click at [828, 484] on input "text" at bounding box center [939, 500] width 290 height 40
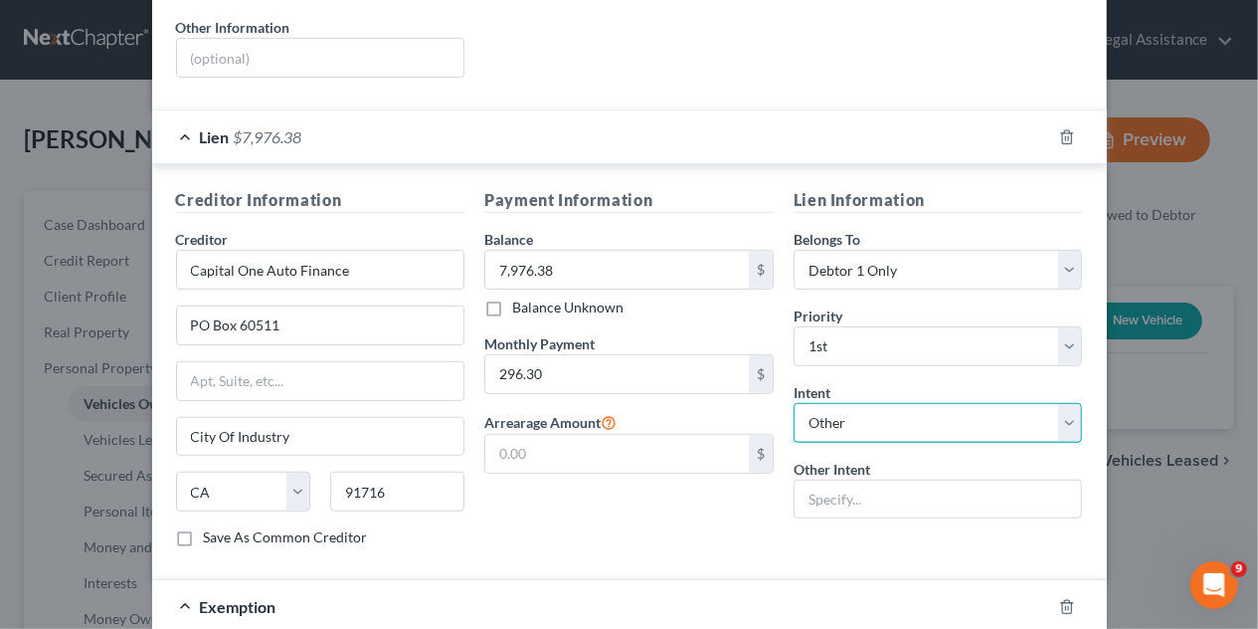
click at [1068, 403] on select "Select Surrender Redeem Reaffirm Avoid Other" at bounding box center [939, 423] width 290 height 40
select select "2"
click at [794, 403] on select "Select Surrender Redeem Reaffirm Avoid Other" at bounding box center [939, 423] width 290 height 40
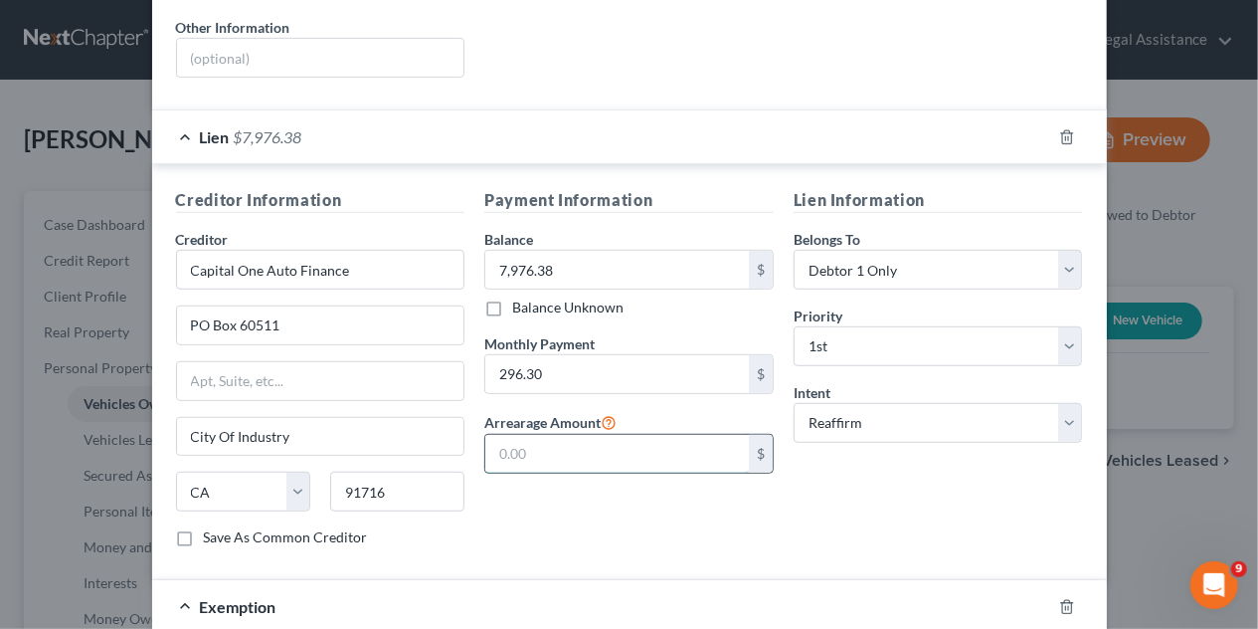
click at [571, 445] on input "text" at bounding box center [617, 454] width 264 height 38
type input "1,481.50"
click at [204, 527] on label "Save As Common Creditor" at bounding box center [286, 537] width 164 height 20
click at [212, 527] on input "Save As Common Creditor" at bounding box center [218, 533] width 13 height 13
checkbox input "true"
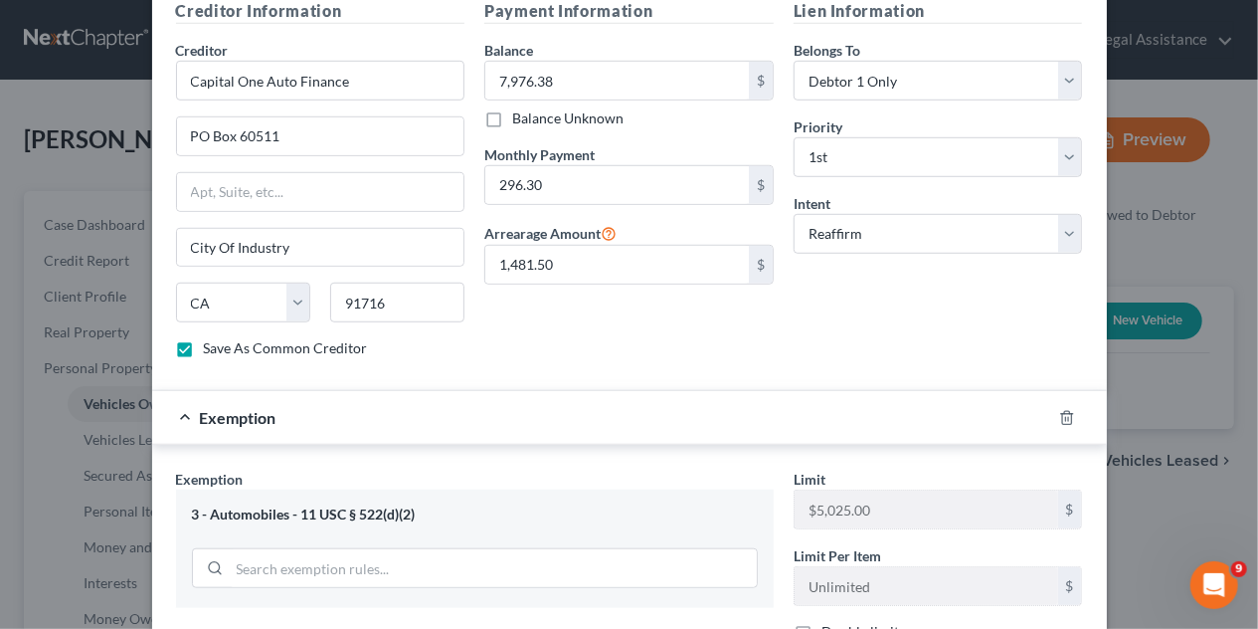
scroll to position [718, 0]
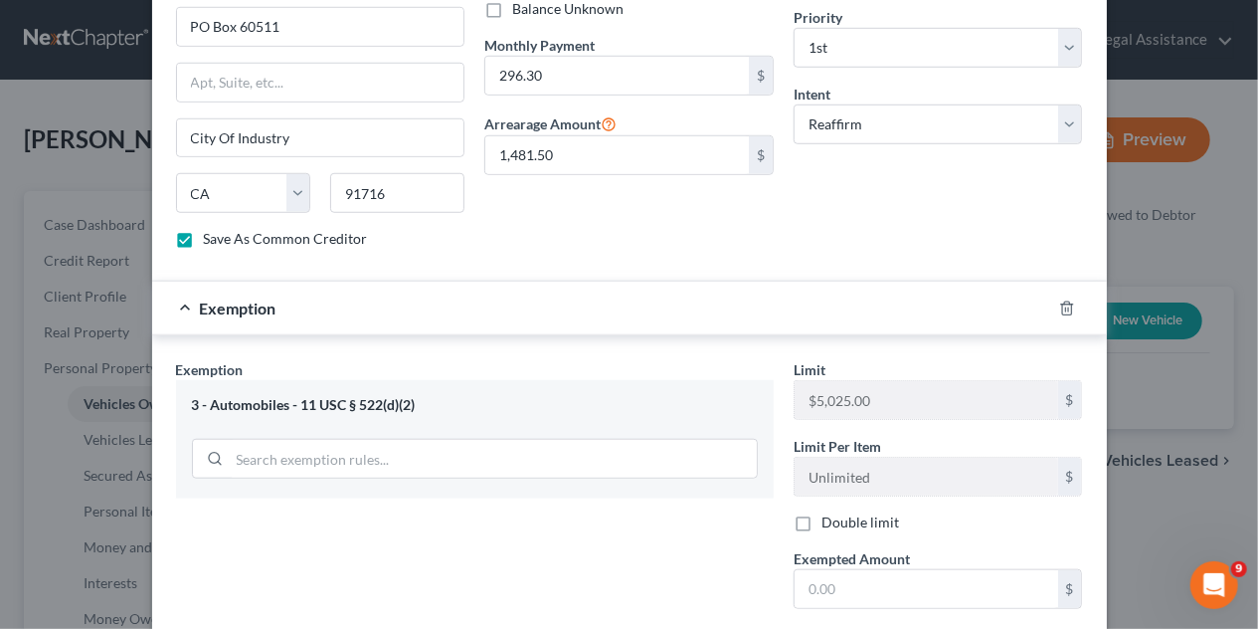
click at [932, 284] on div "Exemption" at bounding box center [601, 308] width 899 height 53
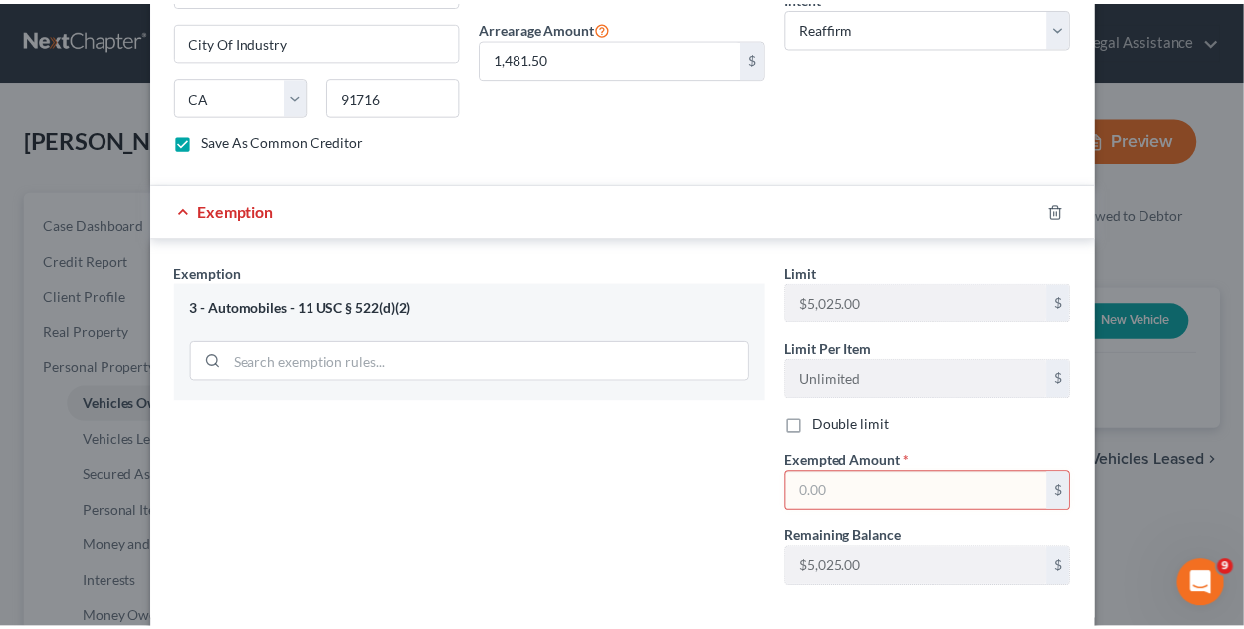
scroll to position [885, 0]
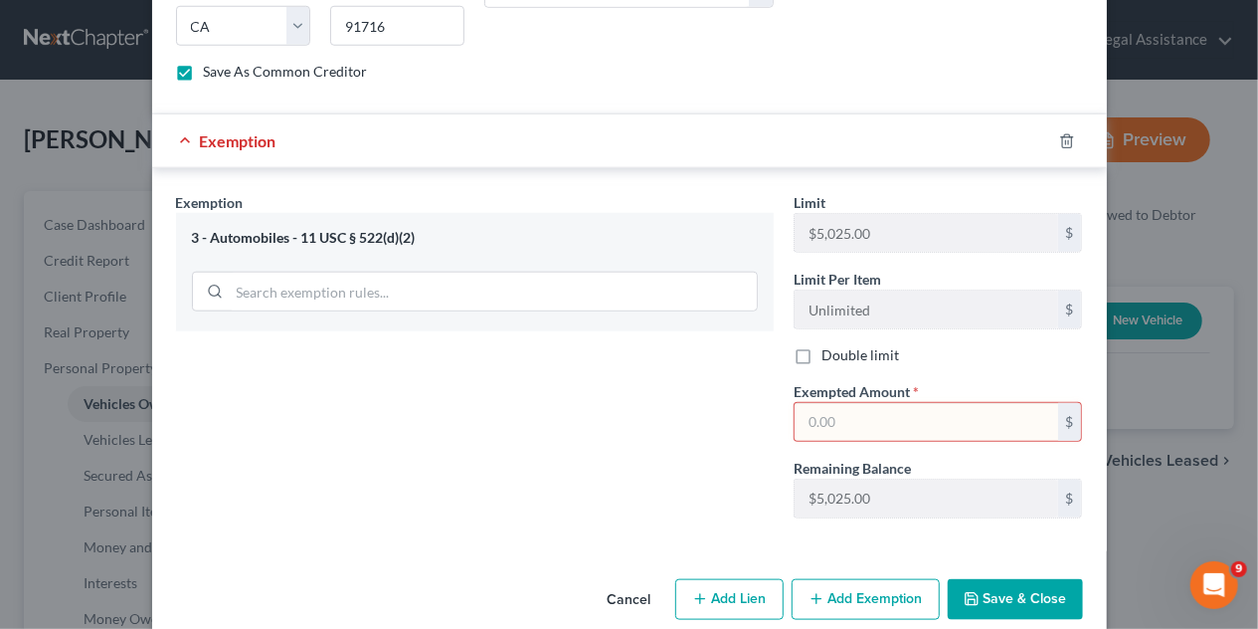
click at [983, 579] on button "Save & Close" at bounding box center [1015, 600] width 135 height 42
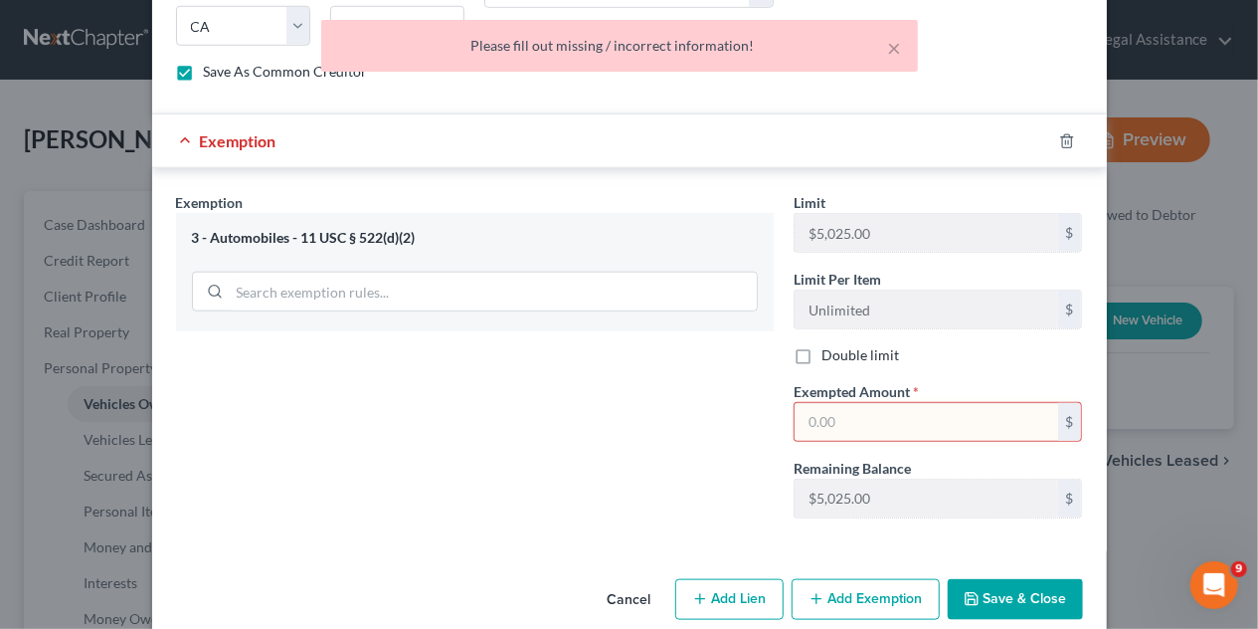
click at [907, 403] on input "text" at bounding box center [927, 422] width 264 height 38
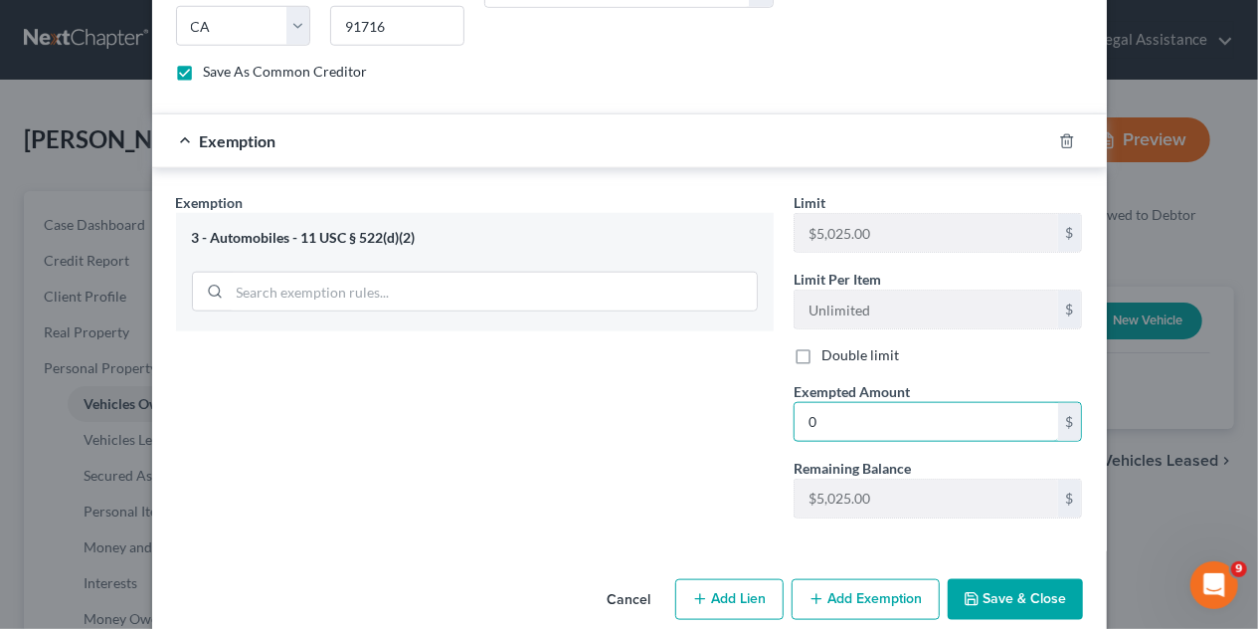
type input "0"
click at [1023, 579] on button "Save & Close" at bounding box center [1015, 600] width 135 height 42
checkbox input "false"
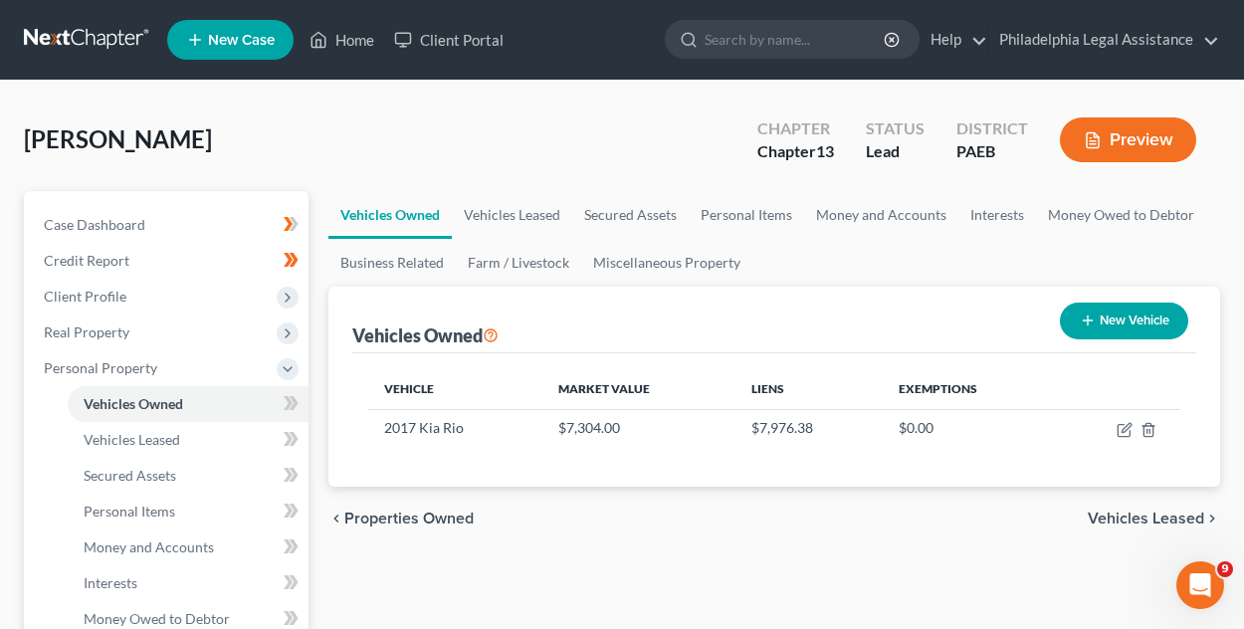
click at [1188, 514] on span "Vehicles Leased" at bounding box center [1145, 518] width 116 height 16
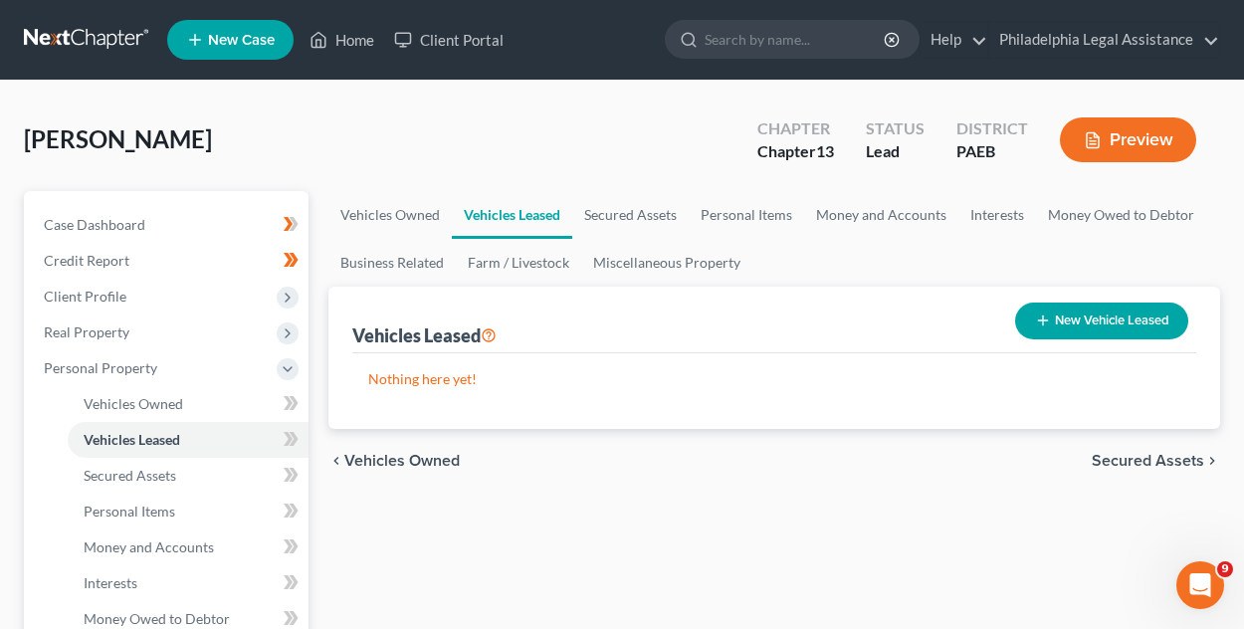
click at [1178, 460] on span "Secured Assets" at bounding box center [1147, 461] width 112 height 16
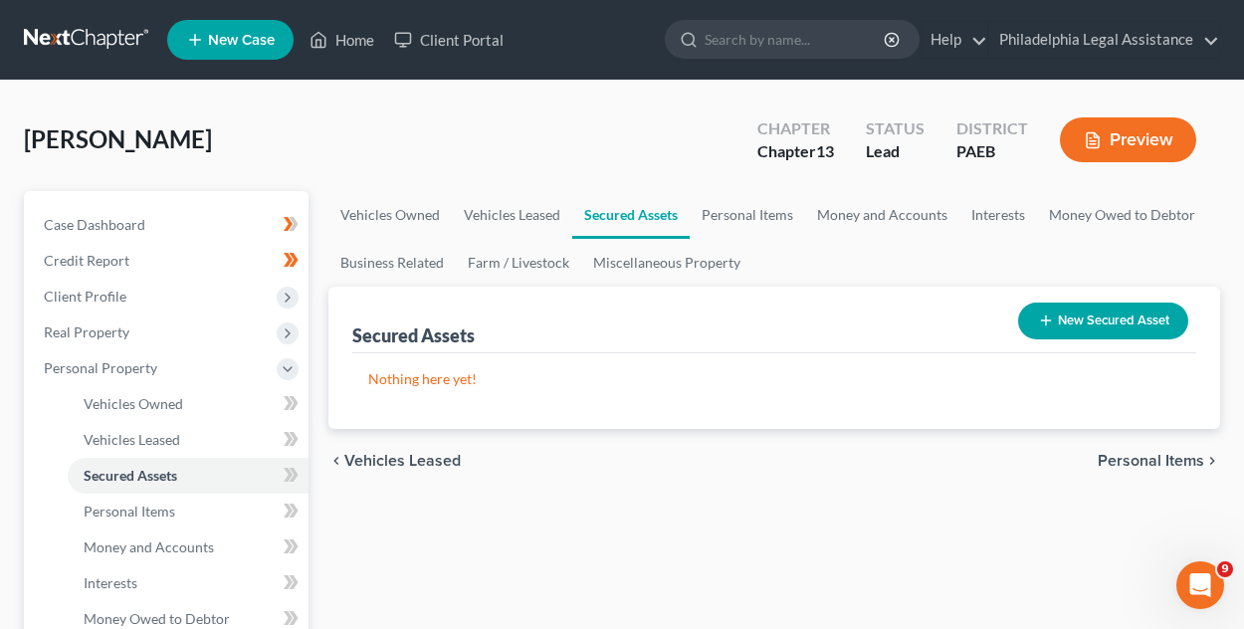
click at [1150, 459] on span "Personal Items" at bounding box center [1150, 461] width 106 height 16
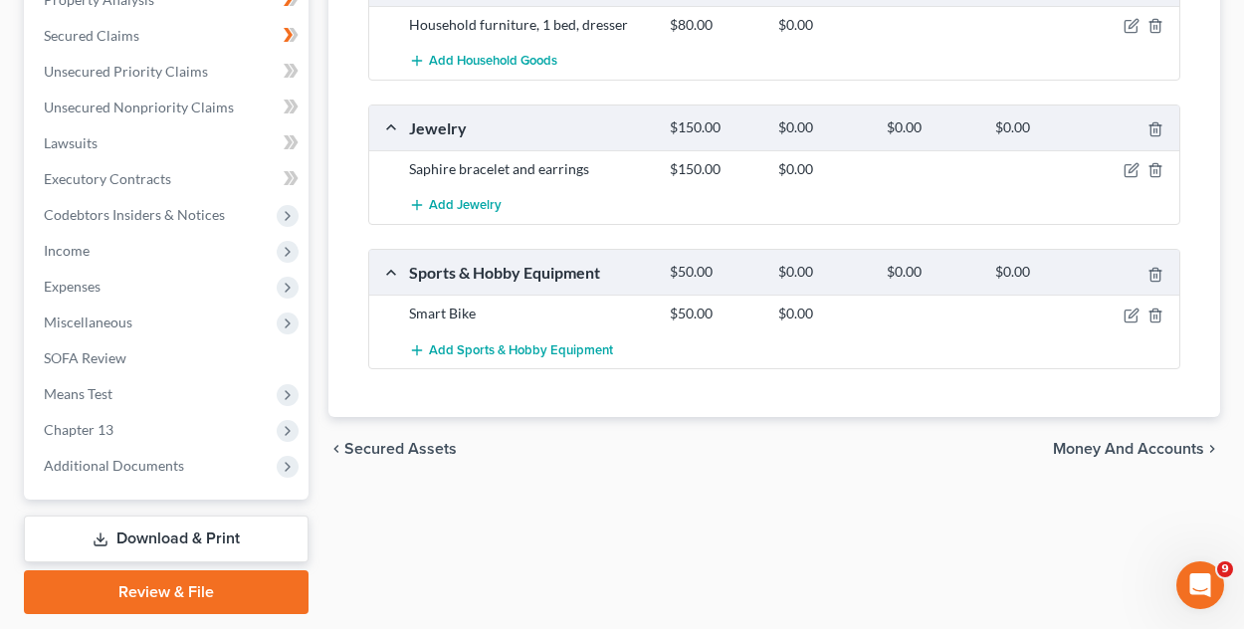
scroll to position [820, 0]
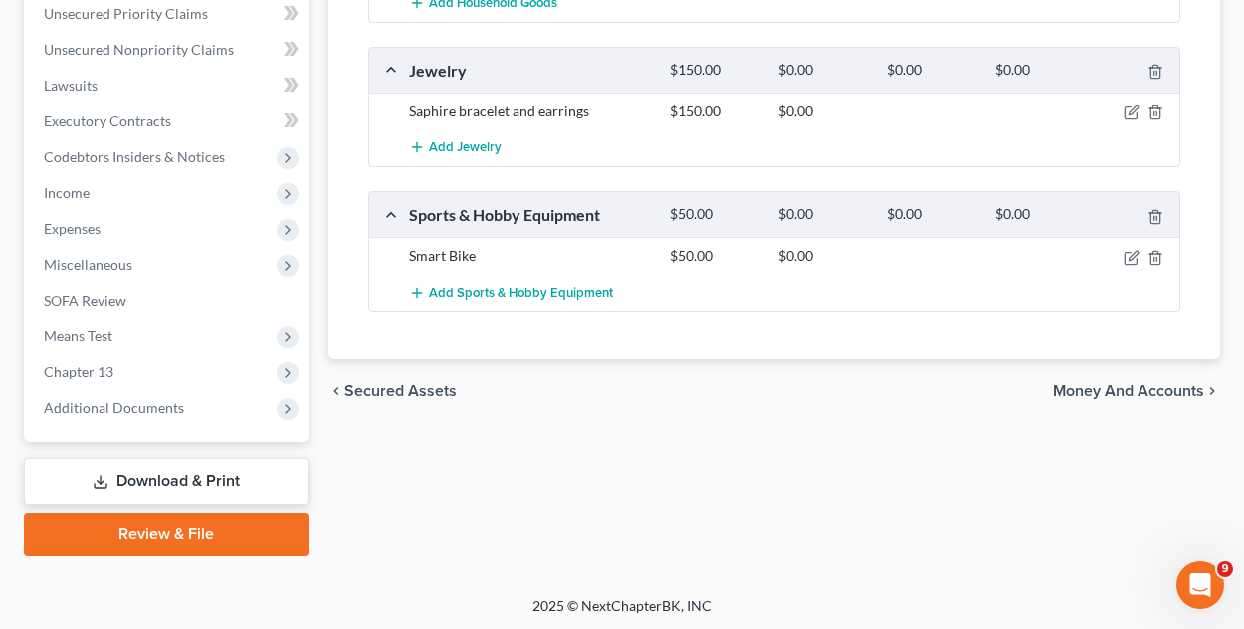
click at [1160, 385] on span "Money and Accounts" at bounding box center [1128, 391] width 151 height 16
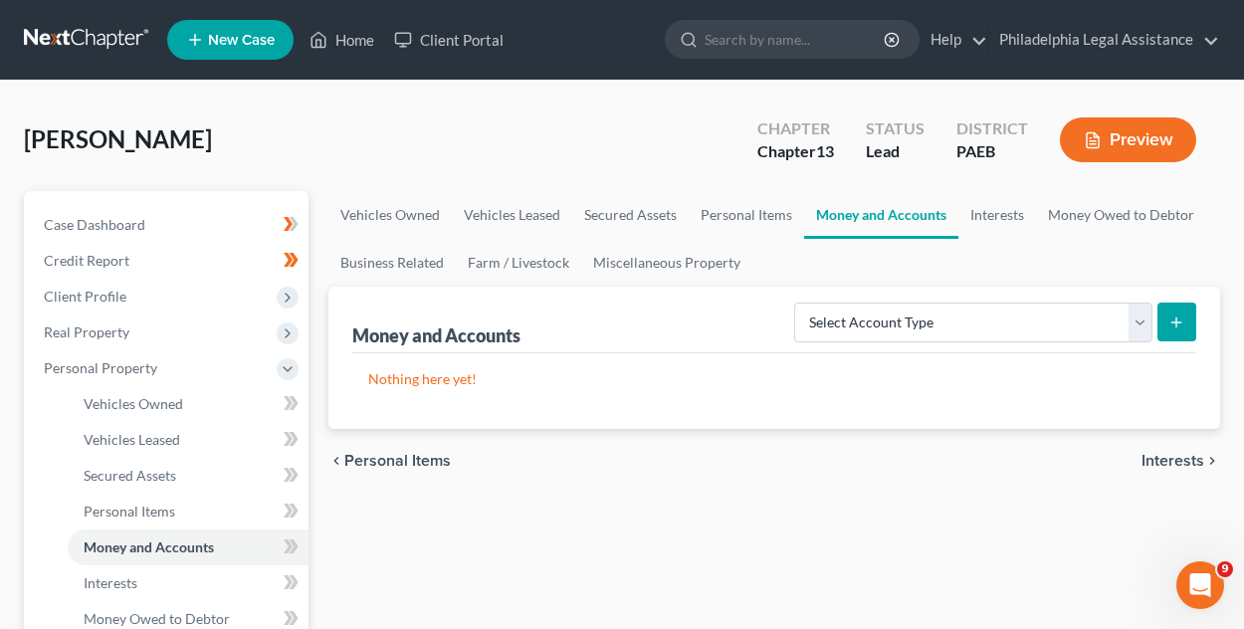
click at [1191, 322] on button "submit" at bounding box center [1176, 321] width 39 height 39
click at [1138, 323] on select "Select Account Type Brokerage Cash on Hand Certificates of Deposit Checking Acc…" at bounding box center [973, 322] width 358 height 40
select select "savings"
click at [799, 302] on select "Select Account Type Brokerage Cash on Hand Certificates of Deposit Checking Acc…" at bounding box center [973, 322] width 358 height 40
click at [1182, 310] on button "submit" at bounding box center [1176, 321] width 39 height 39
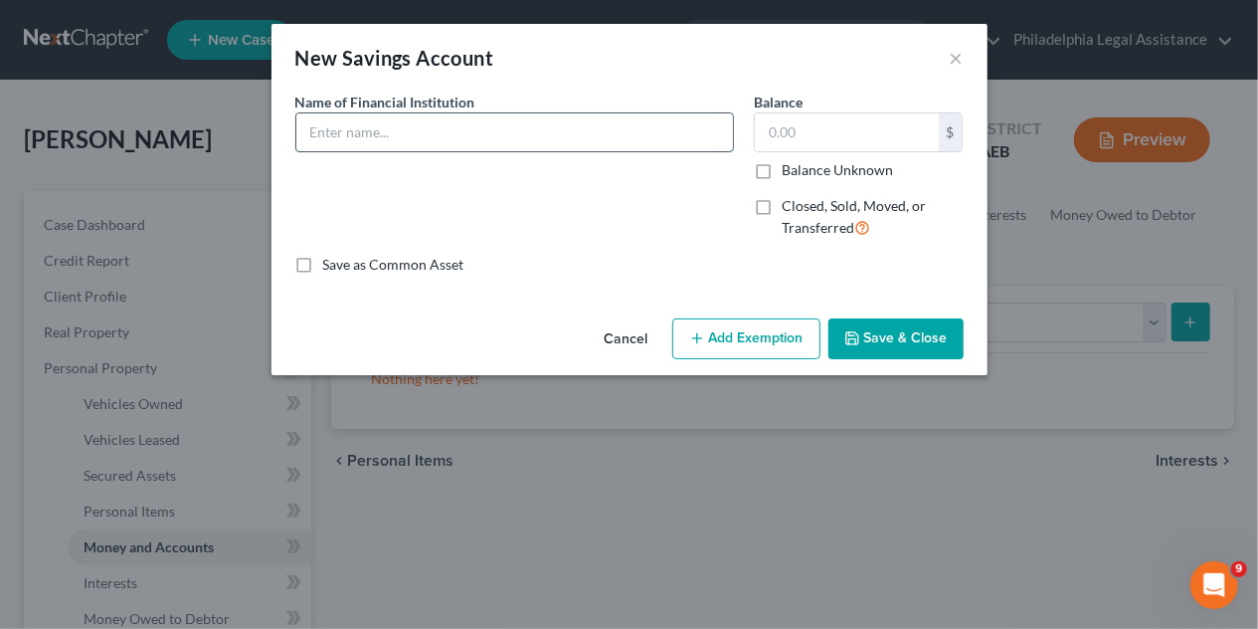
click at [464, 138] on input "text" at bounding box center [514, 132] width 437 height 38
type input "Chime"
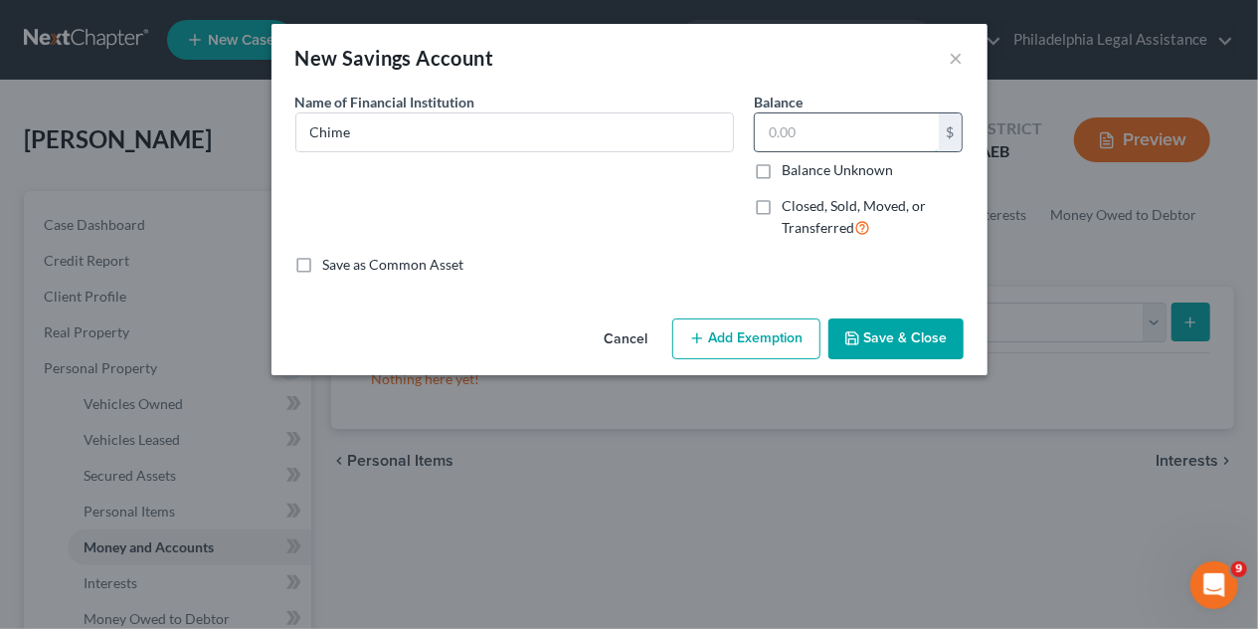
click at [889, 127] on input "text" at bounding box center [847, 132] width 184 height 38
type input "0.00"
click at [870, 330] on button "Save & Close" at bounding box center [896, 339] width 135 height 42
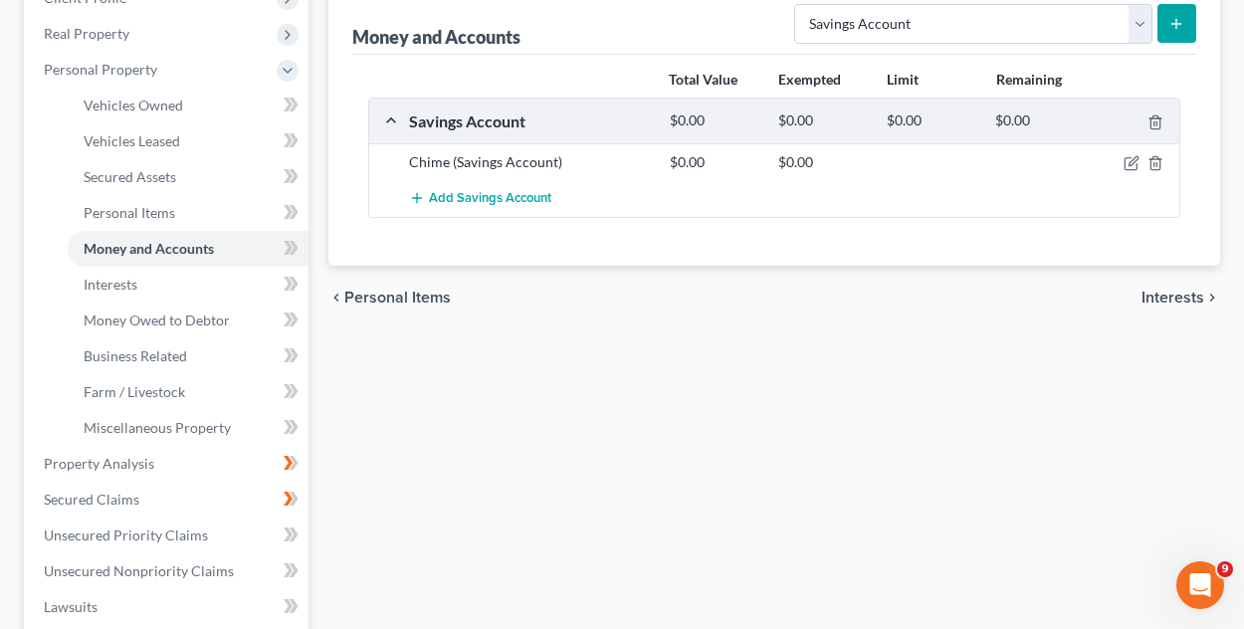
click at [1190, 299] on span "Interests" at bounding box center [1172, 298] width 63 height 16
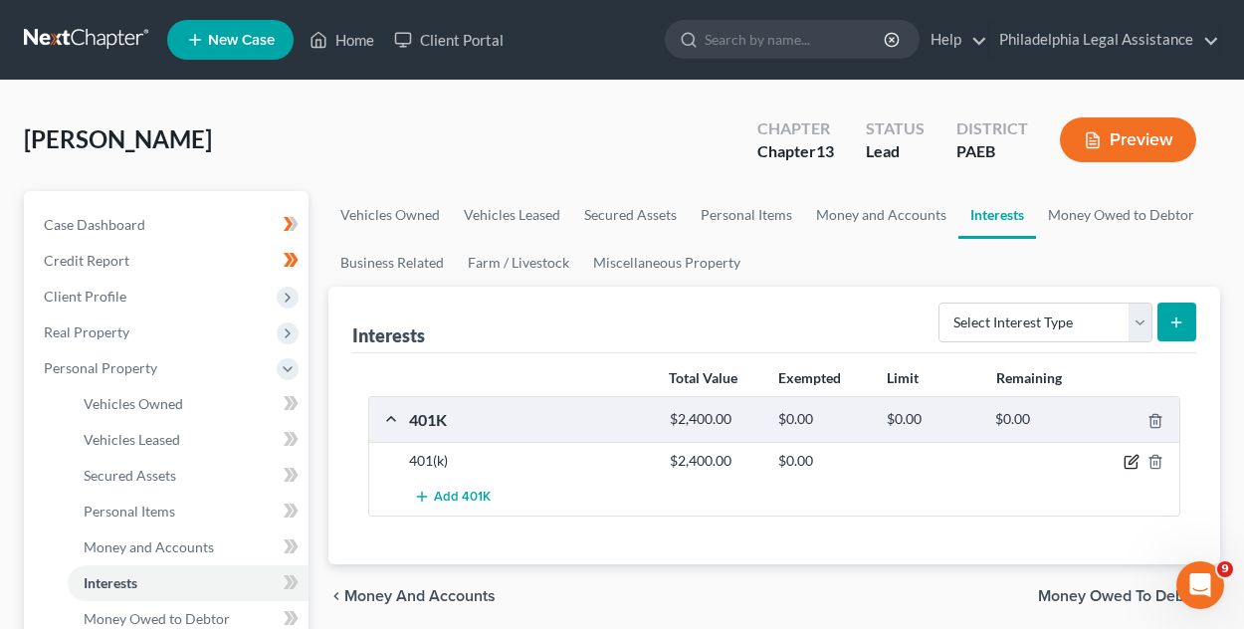
click at [1130, 462] on icon "button" at bounding box center [1132, 460] width 9 height 9
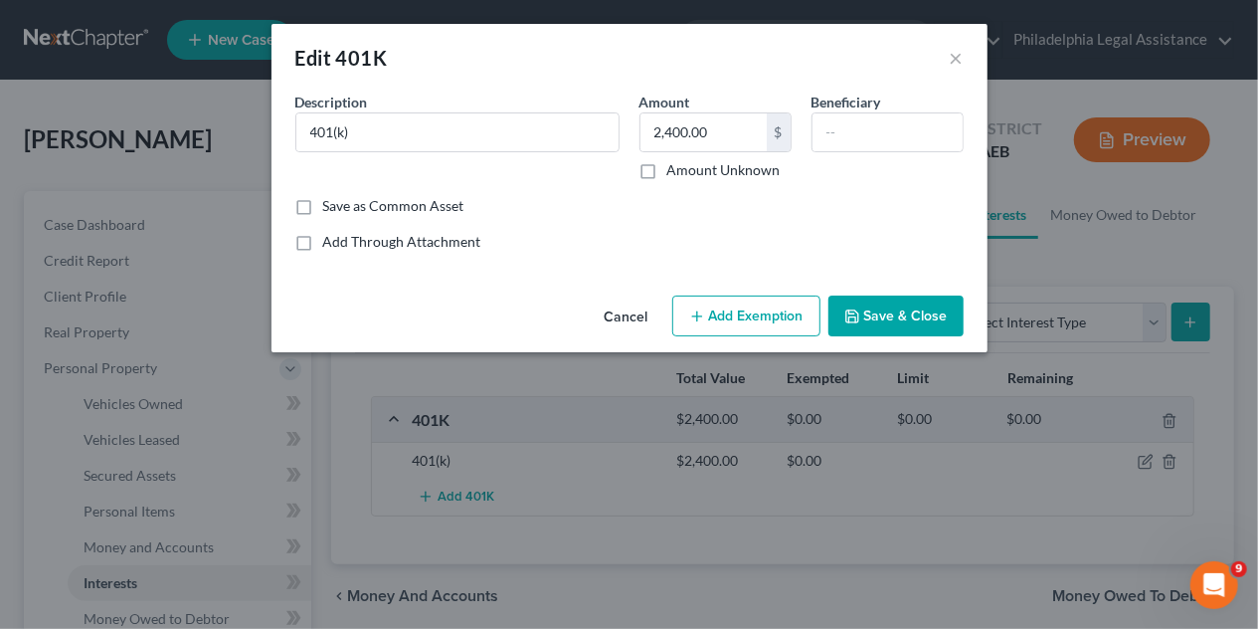
click at [770, 309] on button "Add Exemption" at bounding box center [747, 316] width 148 height 42
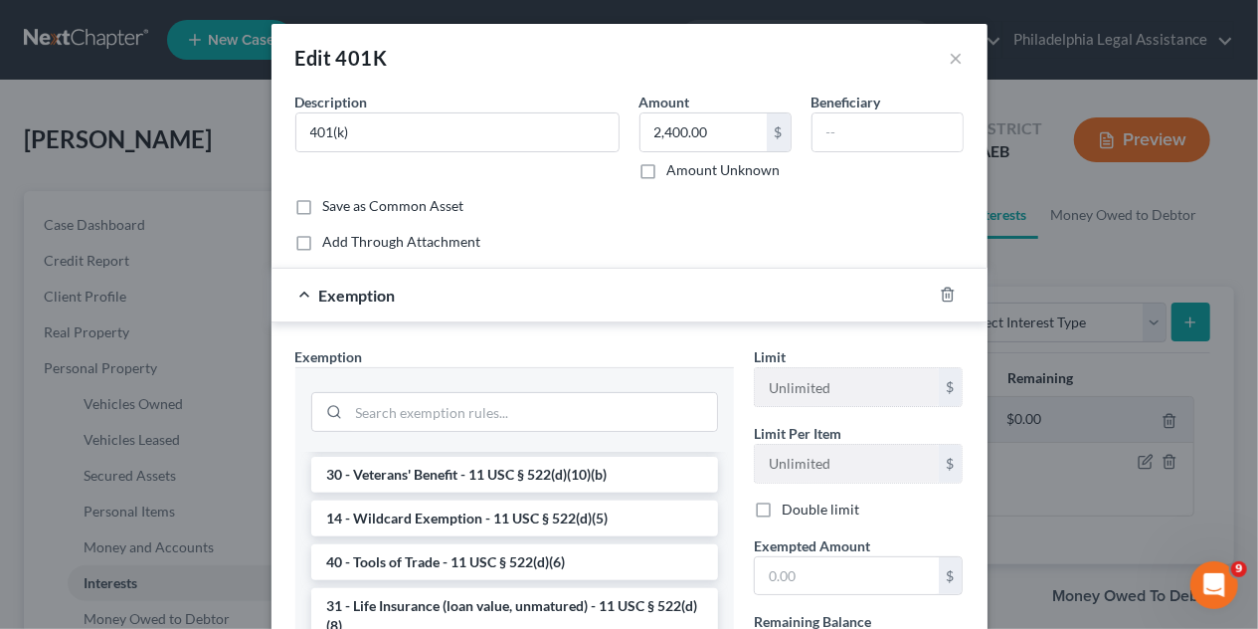
scroll to position [696, 0]
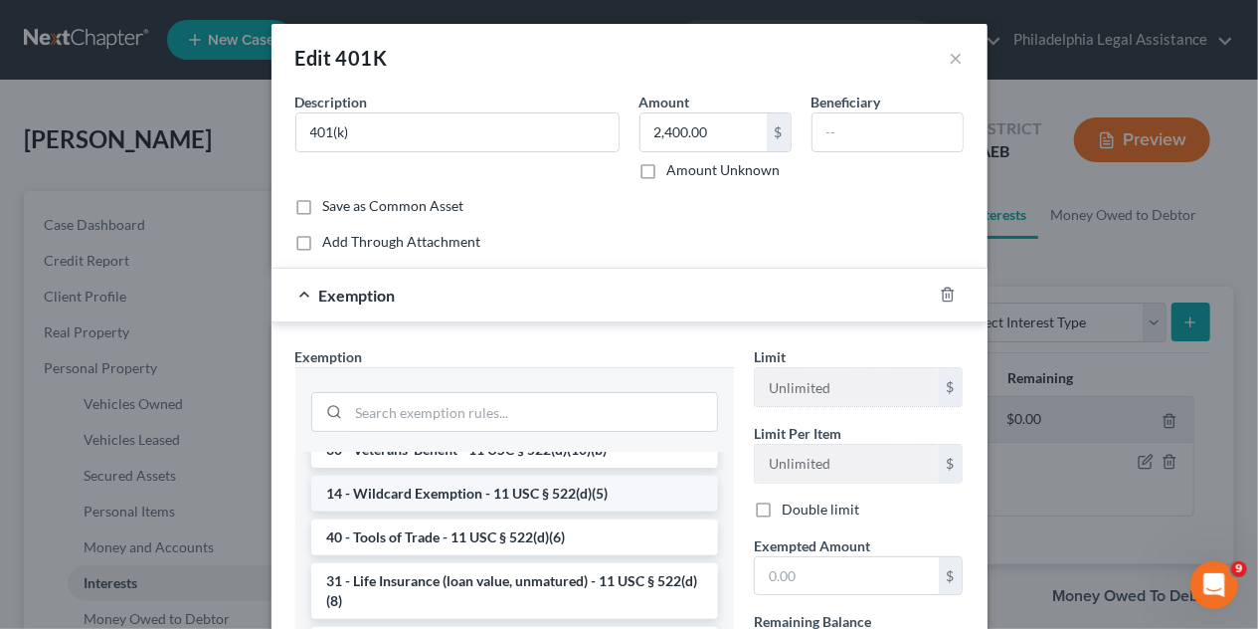
click at [533, 511] on li "14 - Wildcard Exemption - 11 USC § 522(d)(5)" at bounding box center [514, 494] width 407 height 36
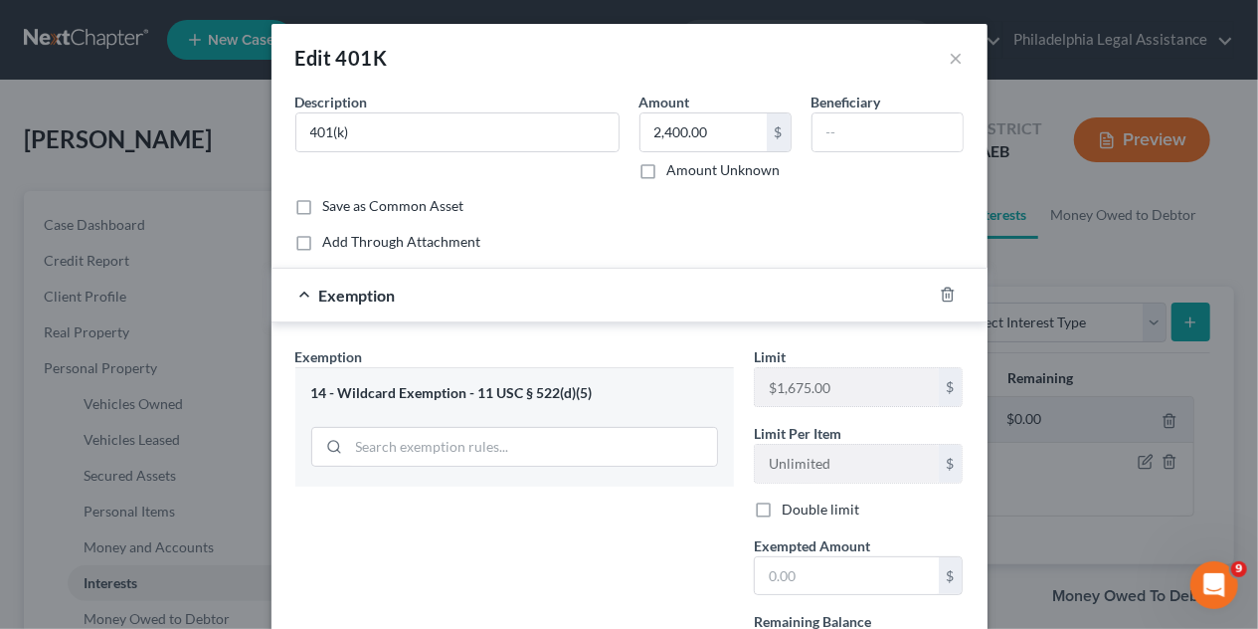
scroll to position [99, 0]
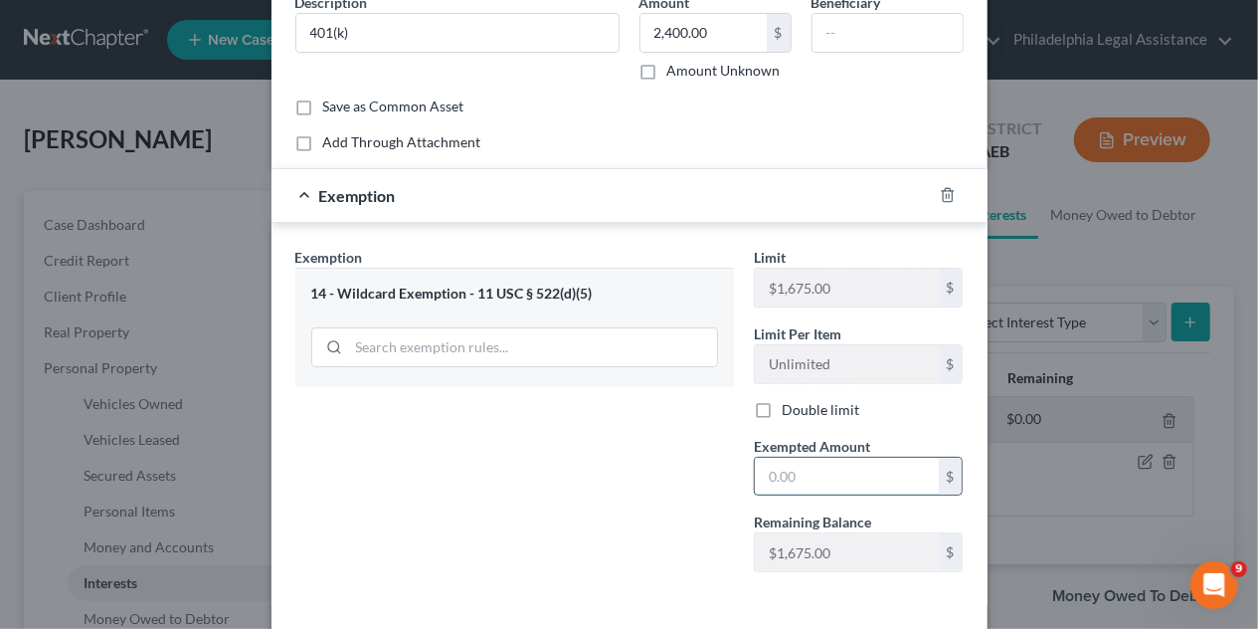
click at [804, 482] on input "text" at bounding box center [847, 477] width 184 height 38
type input "2,400"
click at [558, 544] on div "Exemption Set must be selected for CA. Exemption * 14 - Wildcard Exemption - 11…" at bounding box center [515, 417] width 459 height 341
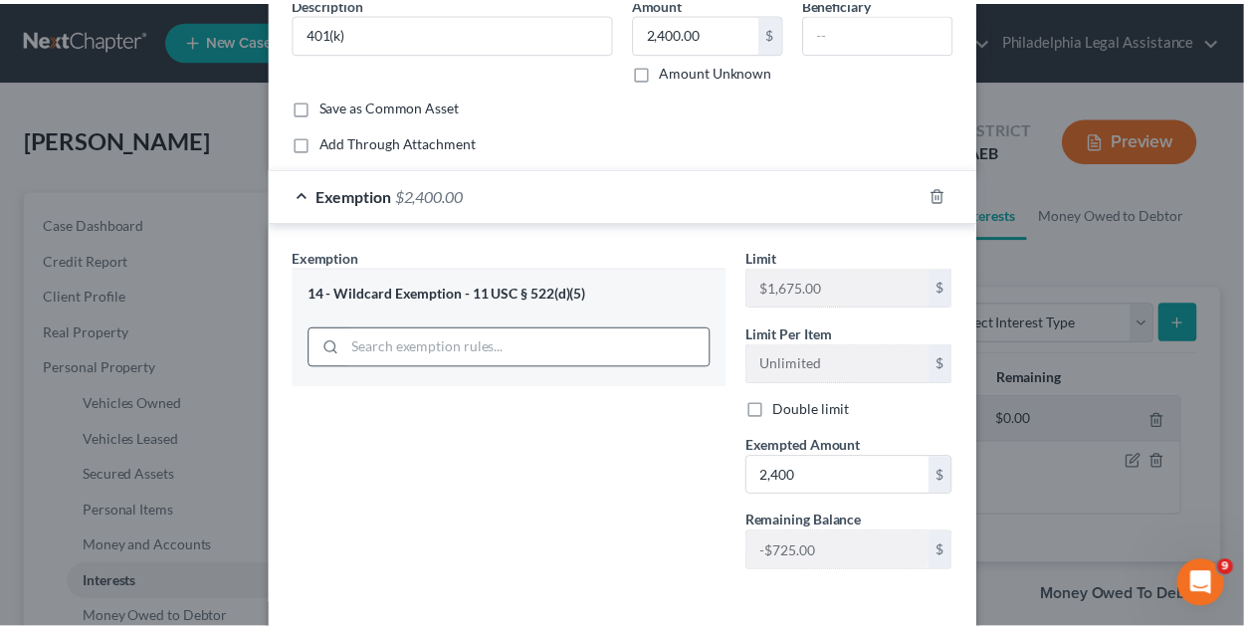
scroll to position [181, 0]
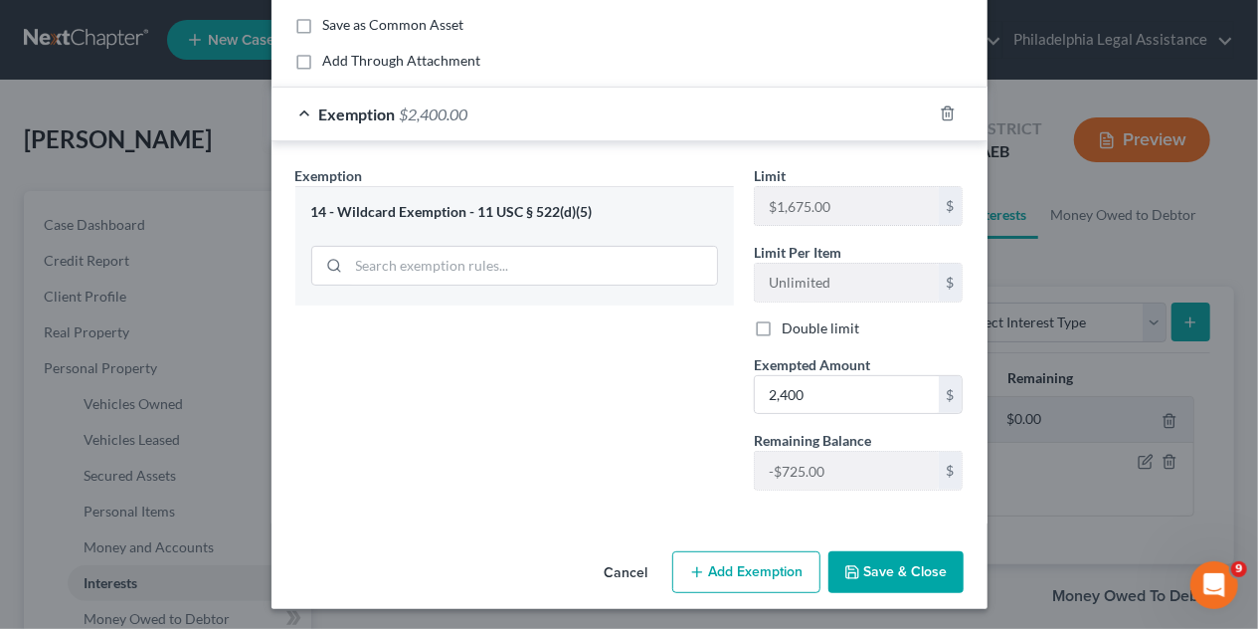
click at [888, 576] on button "Save & Close" at bounding box center [896, 572] width 135 height 42
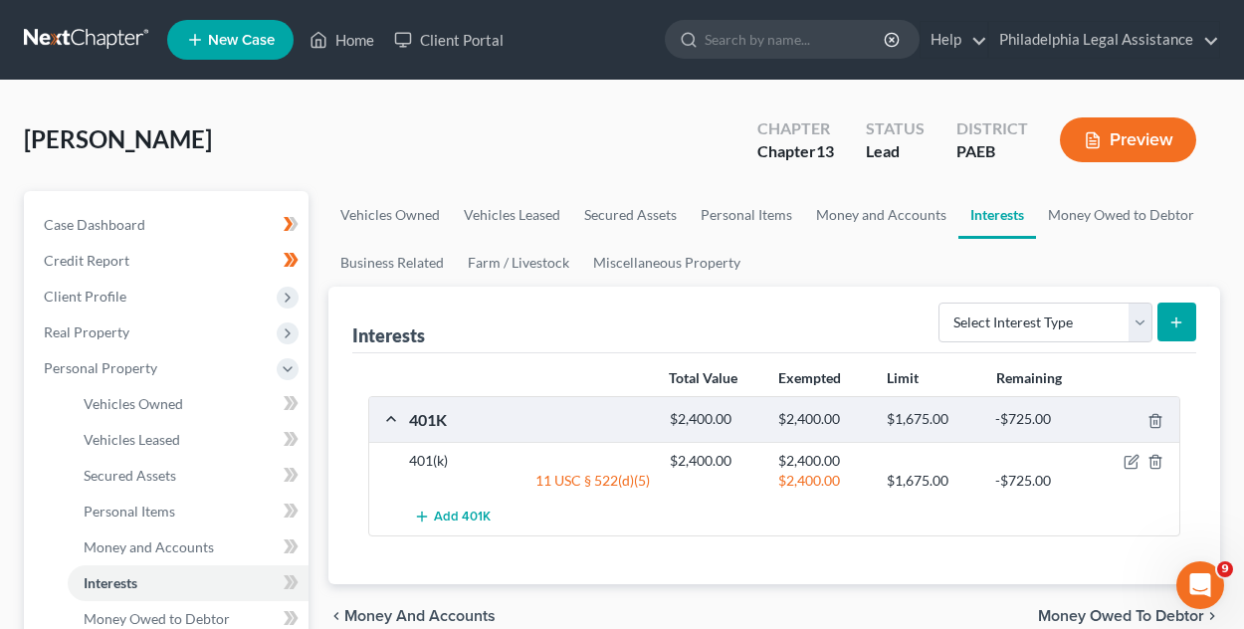
click at [1195, 612] on span "Money Owed to Debtor" at bounding box center [1121, 616] width 166 height 16
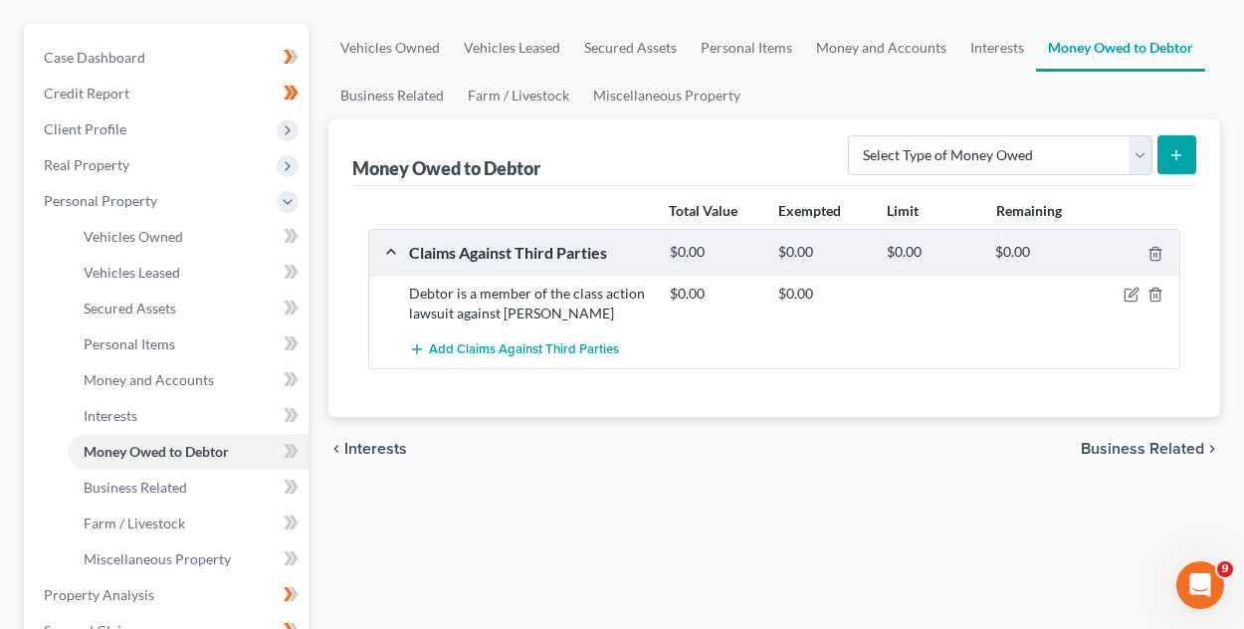
scroll to position [199, 0]
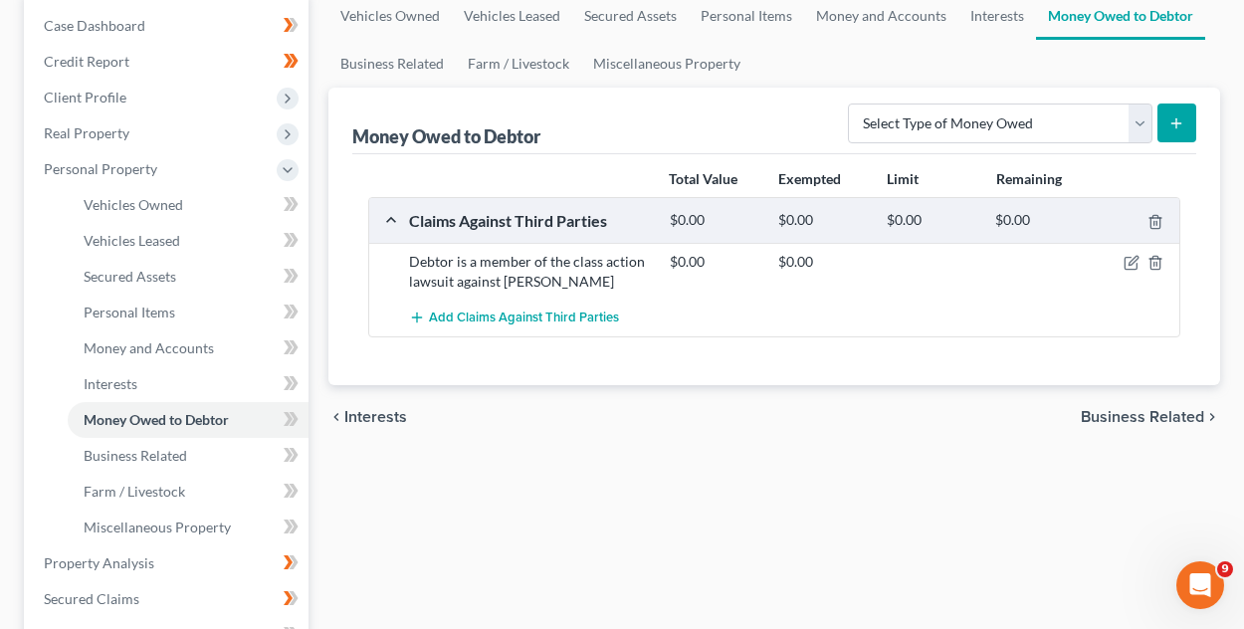
click at [1201, 415] on span "Business Related" at bounding box center [1141, 417] width 123 height 16
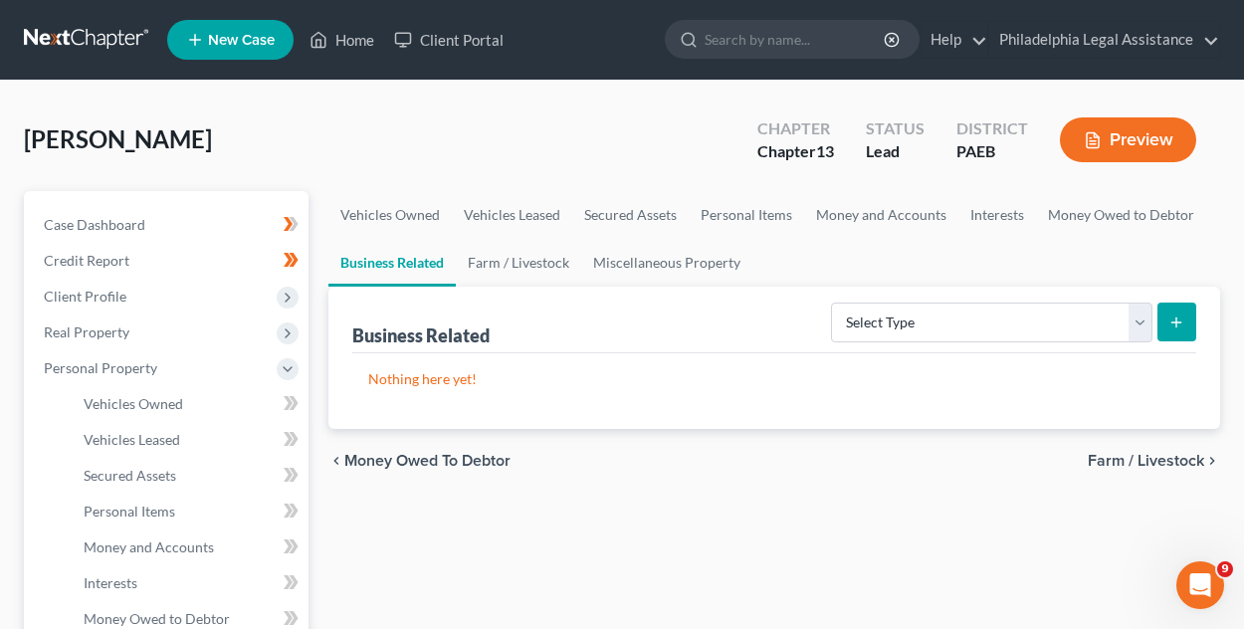
click at [1170, 464] on span "Farm / Livestock" at bounding box center [1145, 461] width 116 height 16
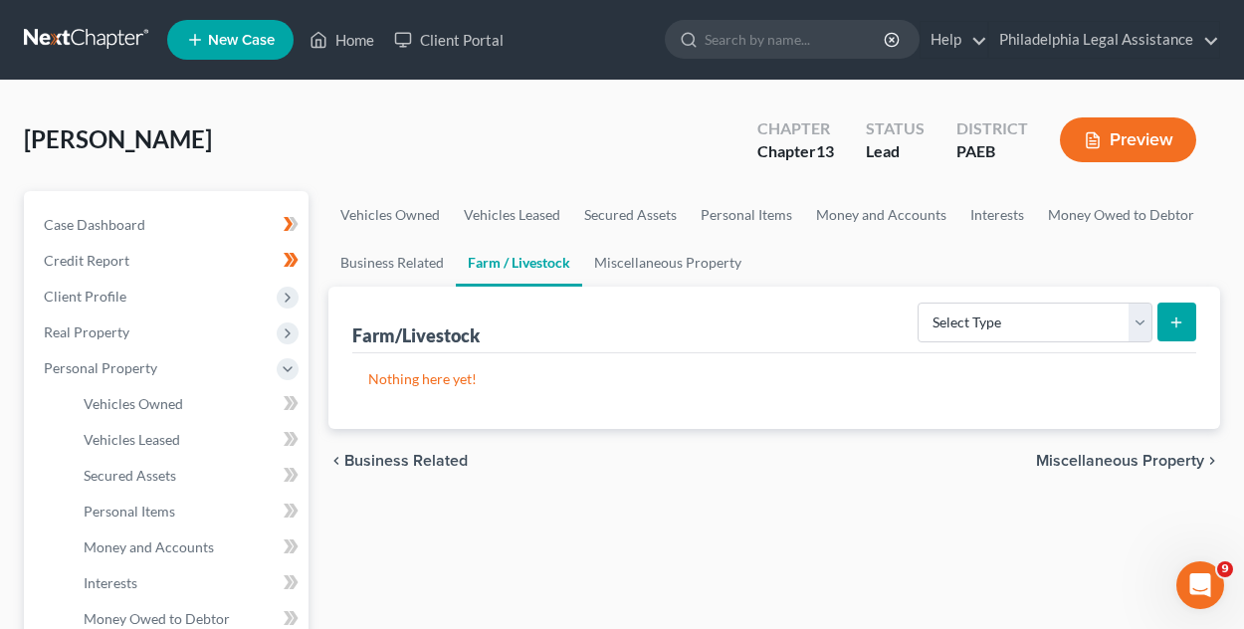
click at [1131, 461] on span "Miscellaneous Property" at bounding box center [1120, 461] width 168 height 16
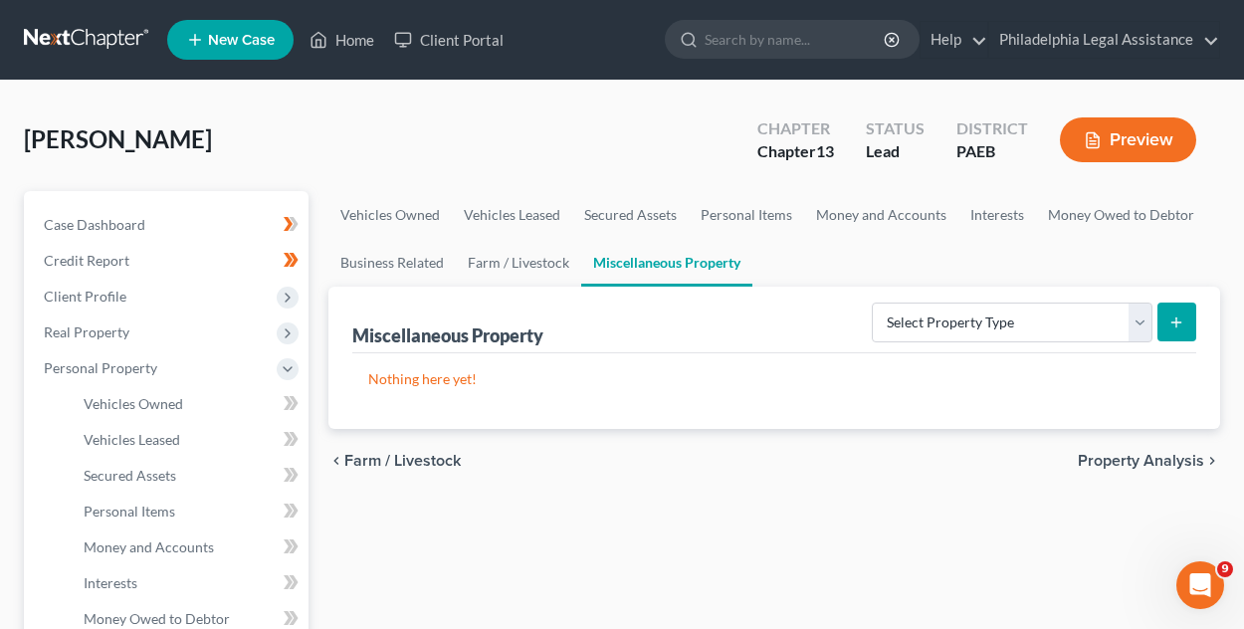
click at [1131, 461] on span "Property Analysis" at bounding box center [1140, 461] width 126 height 16
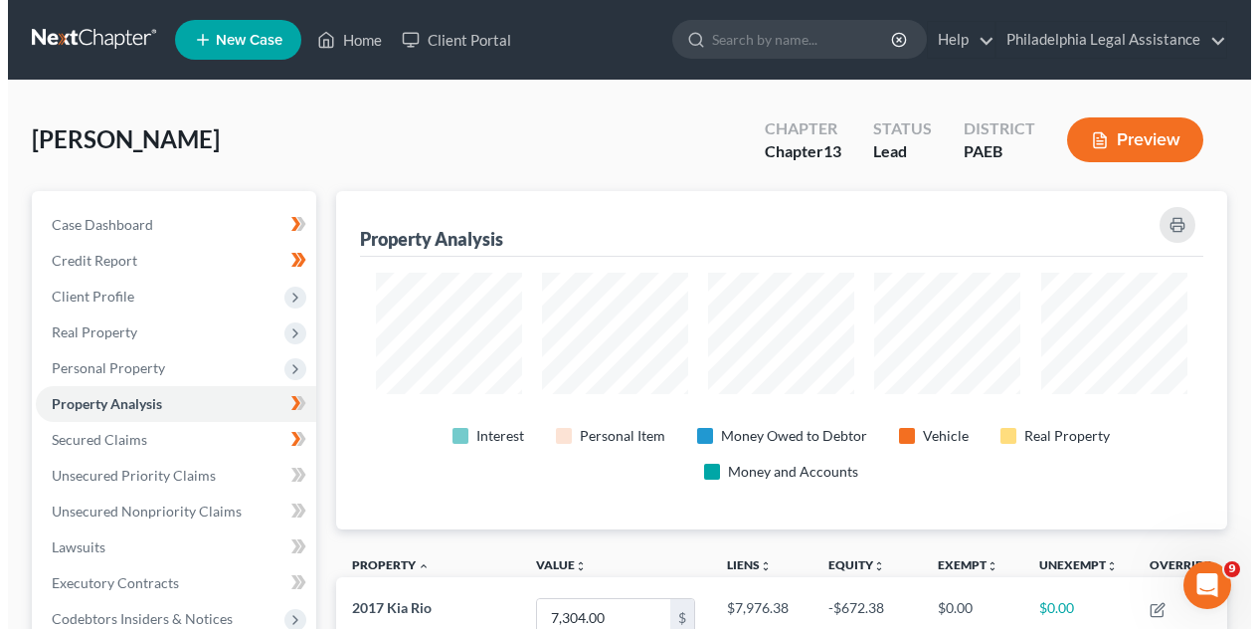
scroll to position [199, 0]
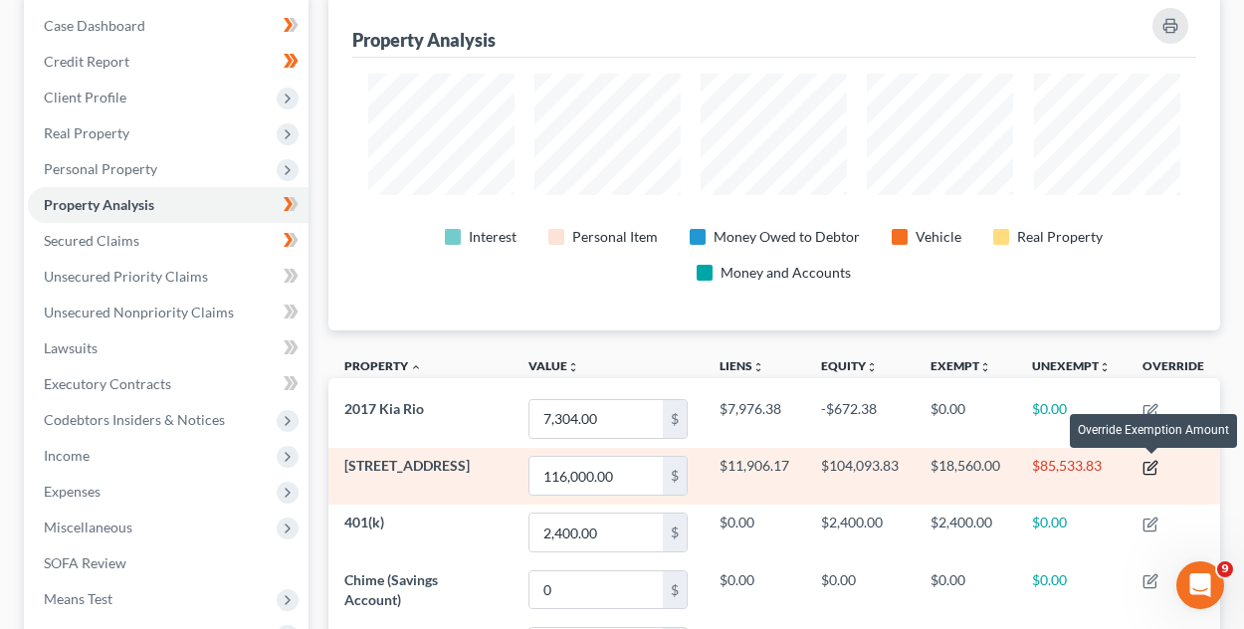
click at [1150, 465] on icon "button" at bounding box center [1151, 465] width 9 height 9
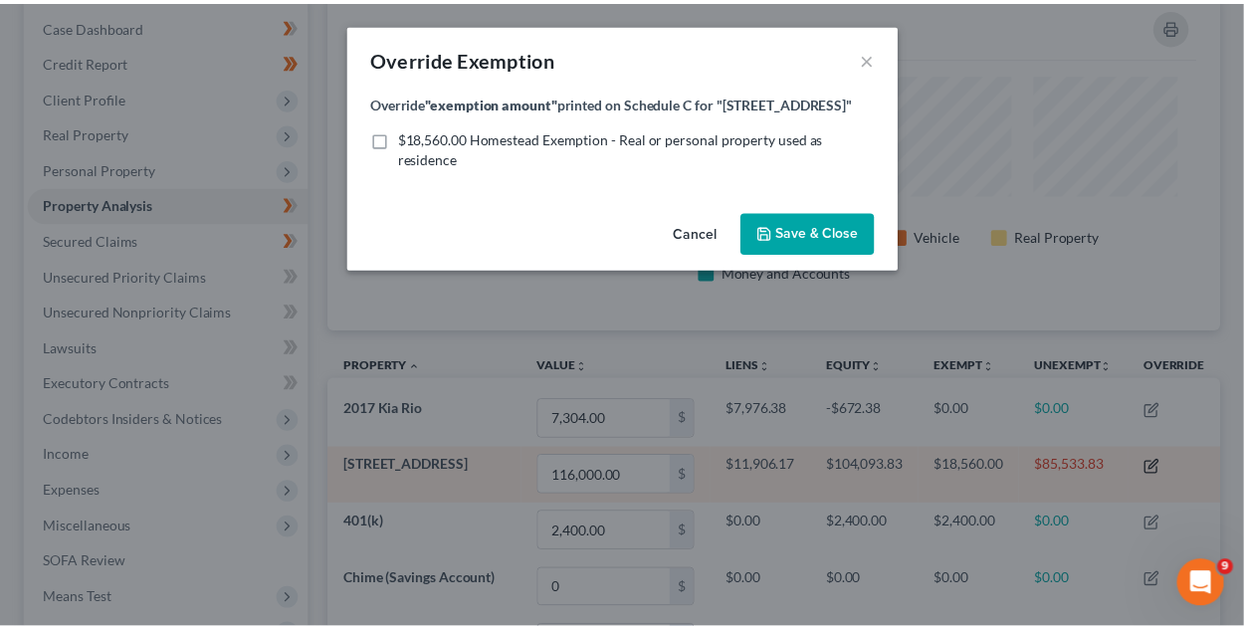
scroll to position [340, 903]
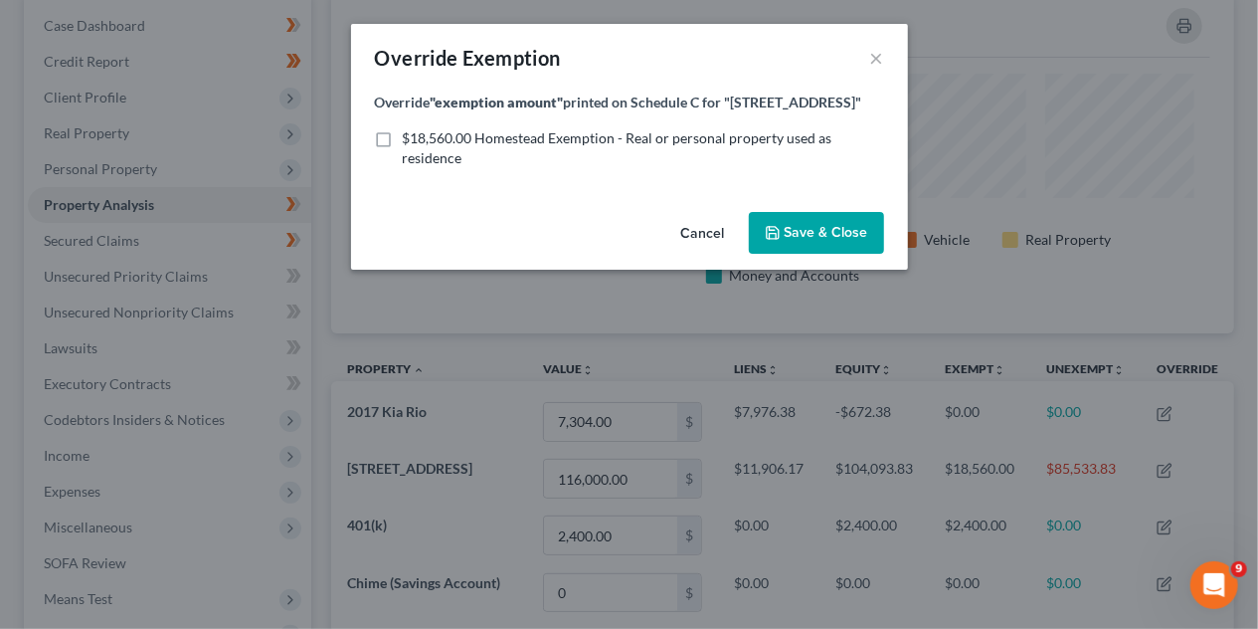
click at [687, 234] on button "Cancel" at bounding box center [704, 234] width 76 height 40
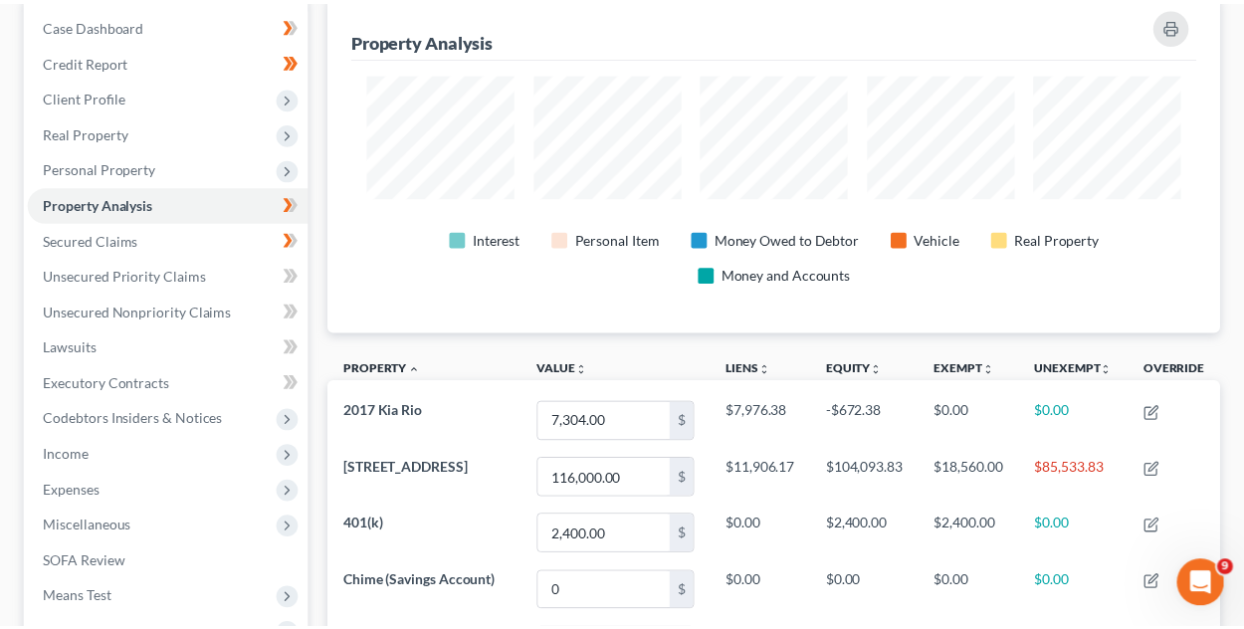
scroll to position [0, 0]
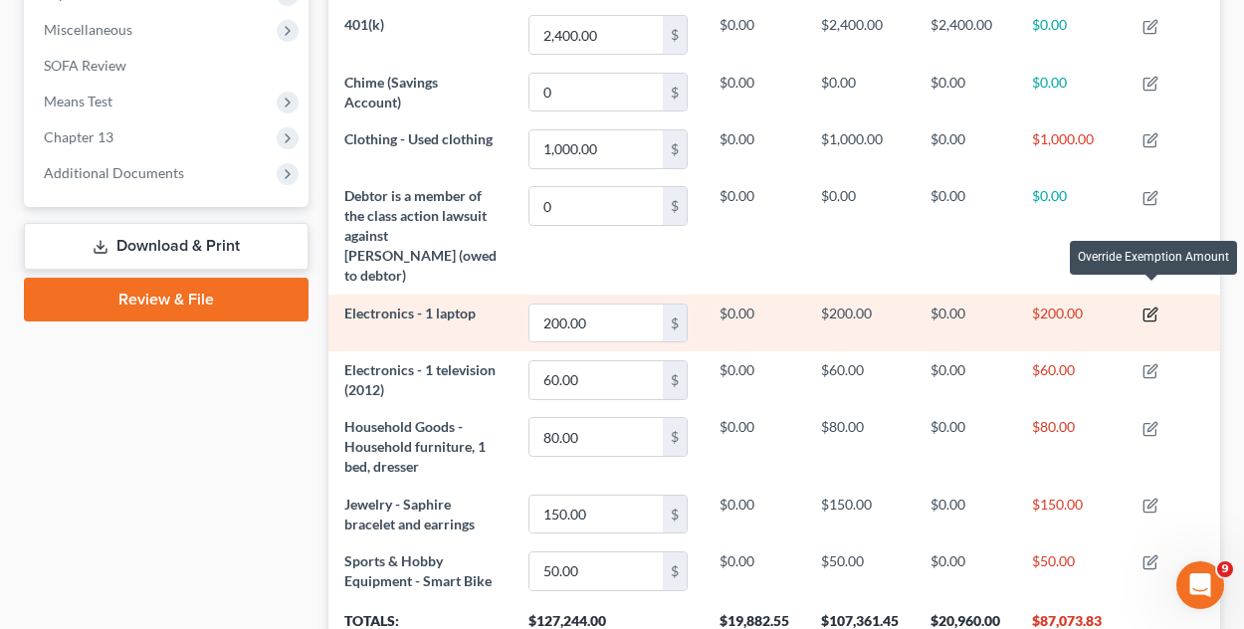
click at [1158, 306] on icon "button" at bounding box center [1150, 314] width 16 height 16
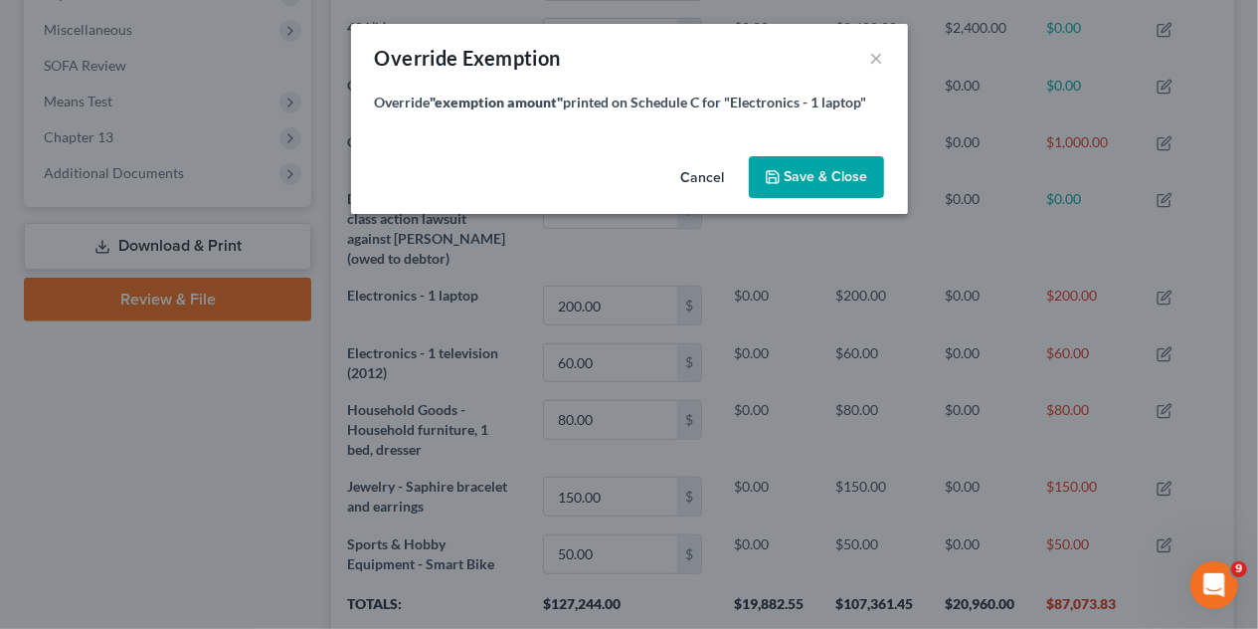
click at [701, 175] on button "Cancel" at bounding box center [704, 178] width 76 height 40
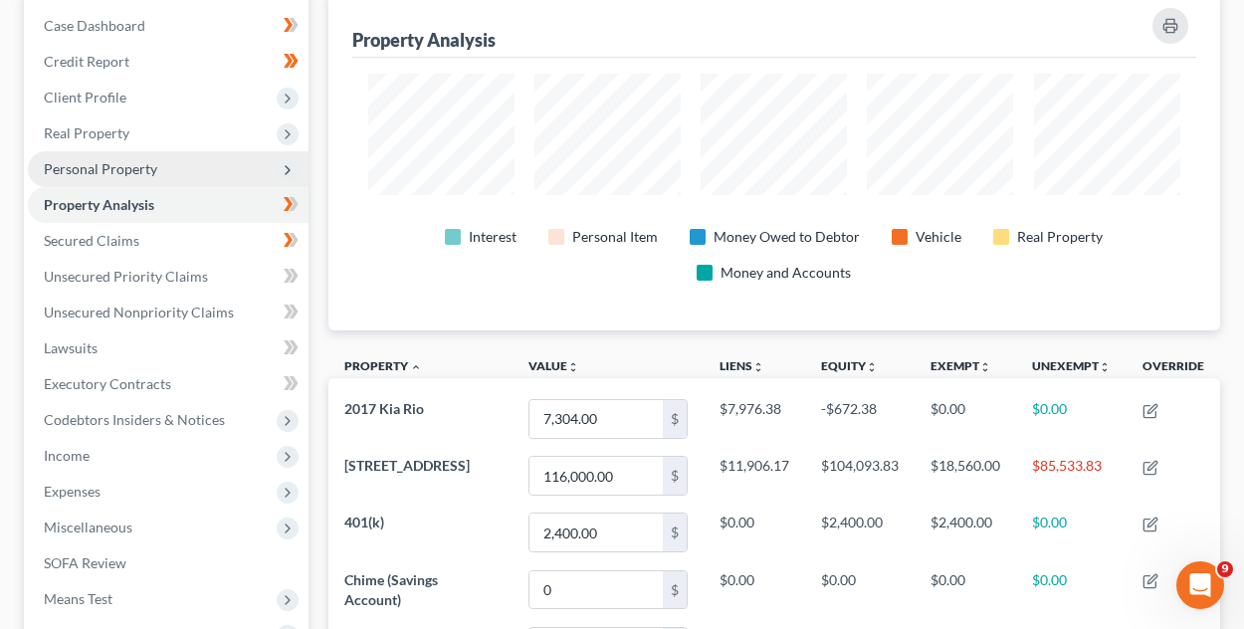
click at [84, 168] on span "Personal Property" at bounding box center [100, 168] width 113 height 17
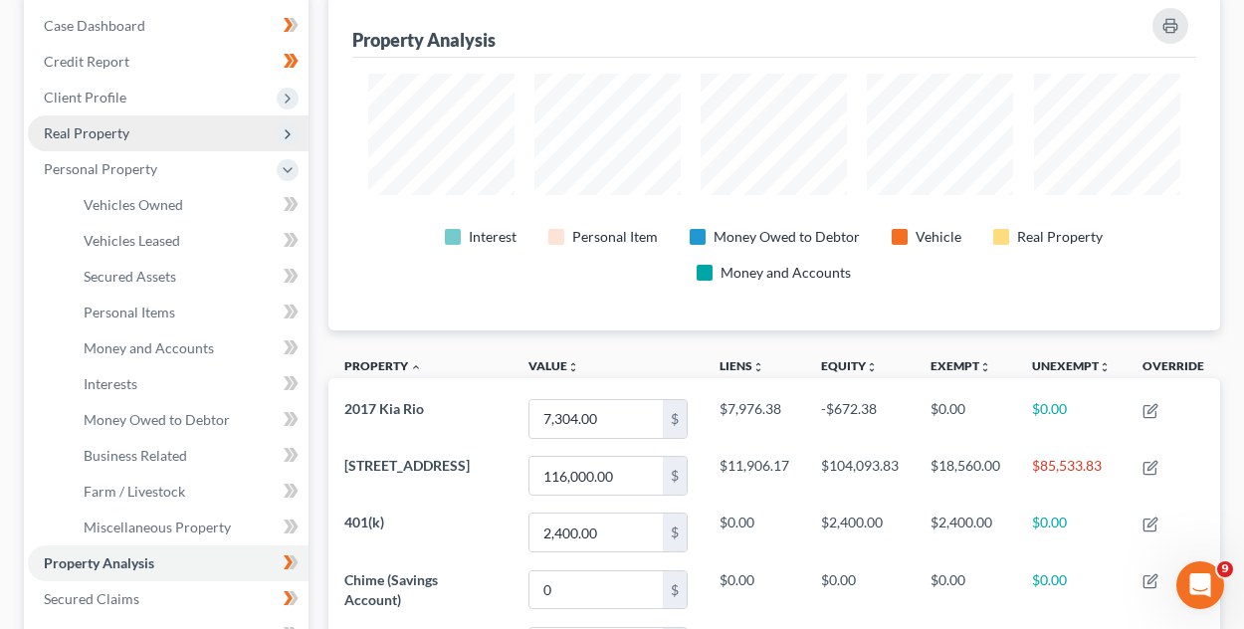
click at [125, 138] on span "Real Property" at bounding box center [87, 132] width 86 height 17
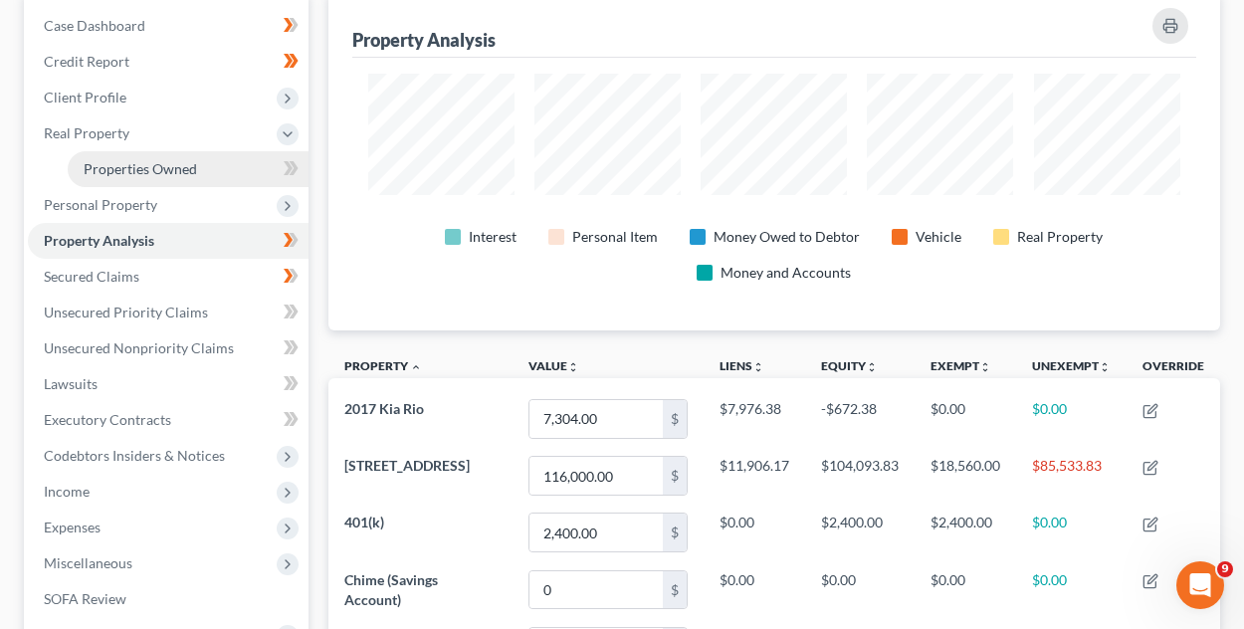
click at [131, 176] on span "Properties Owned" at bounding box center [140, 168] width 113 height 17
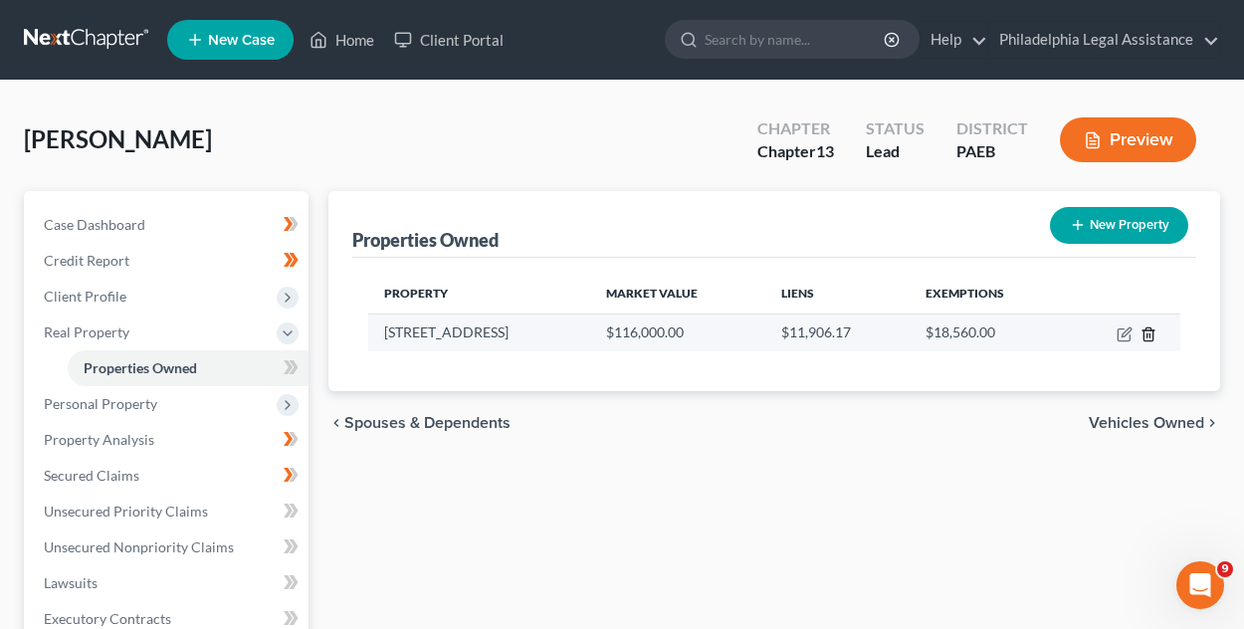
click at [1147, 336] on icon "button" at bounding box center [1148, 334] width 16 height 16
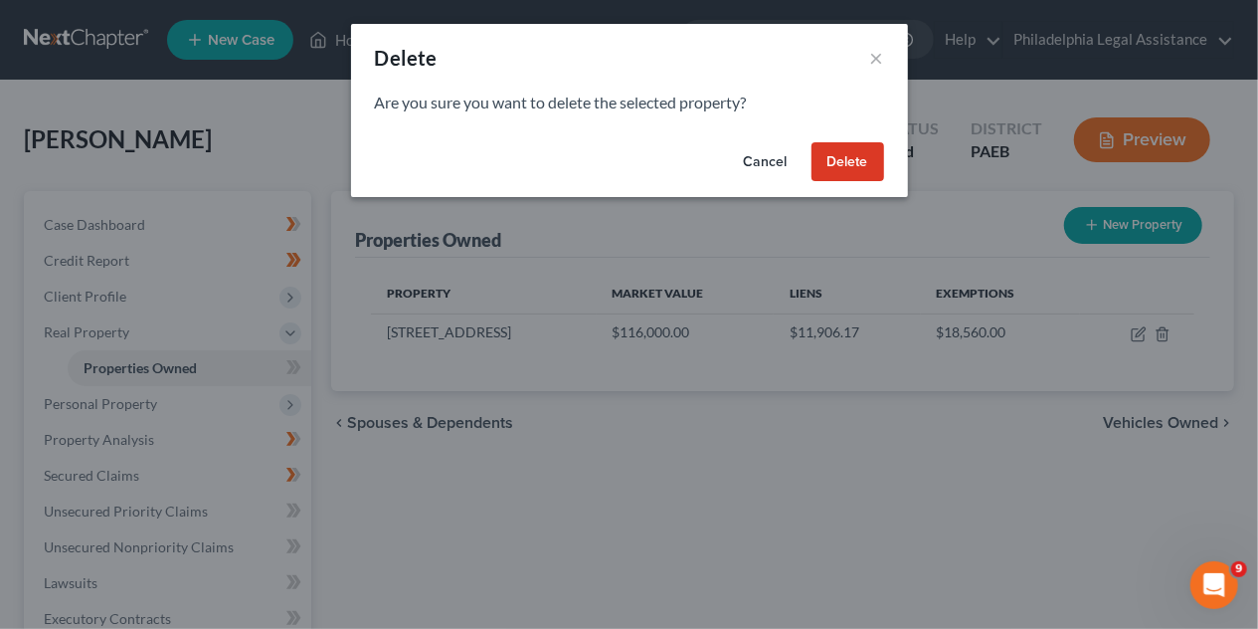
click at [754, 164] on button "Cancel" at bounding box center [766, 162] width 76 height 40
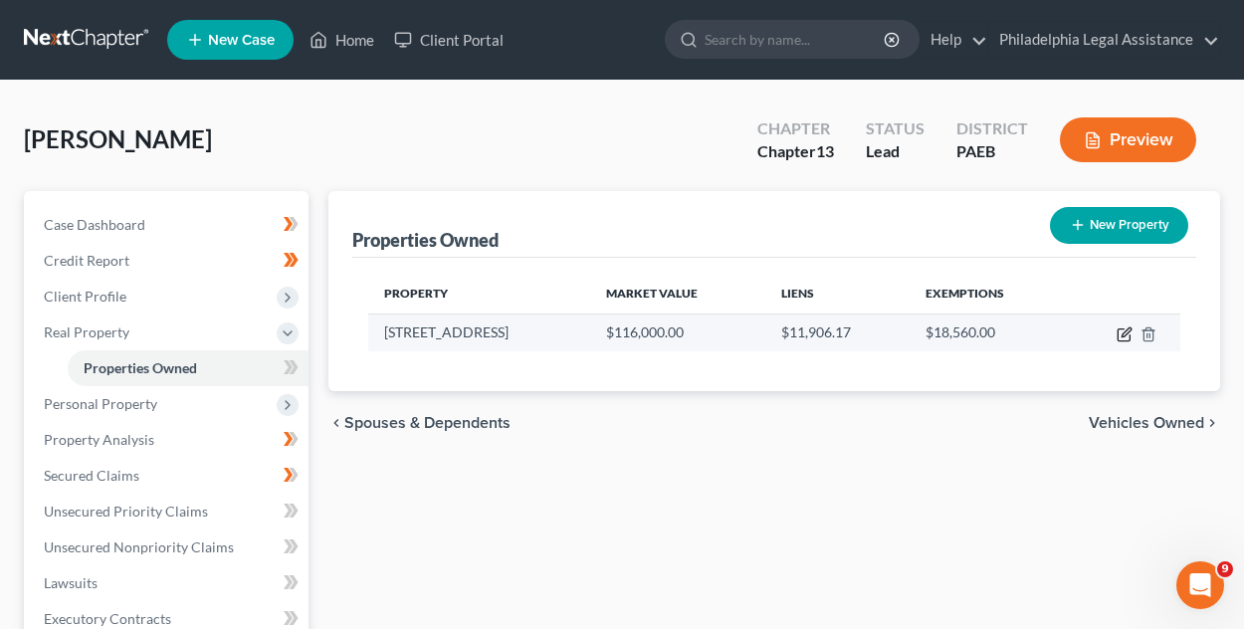
click at [1122, 333] on icon "button" at bounding box center [1125, 331] width 9 height 9
select select "39"
select select "0"
select select "6"
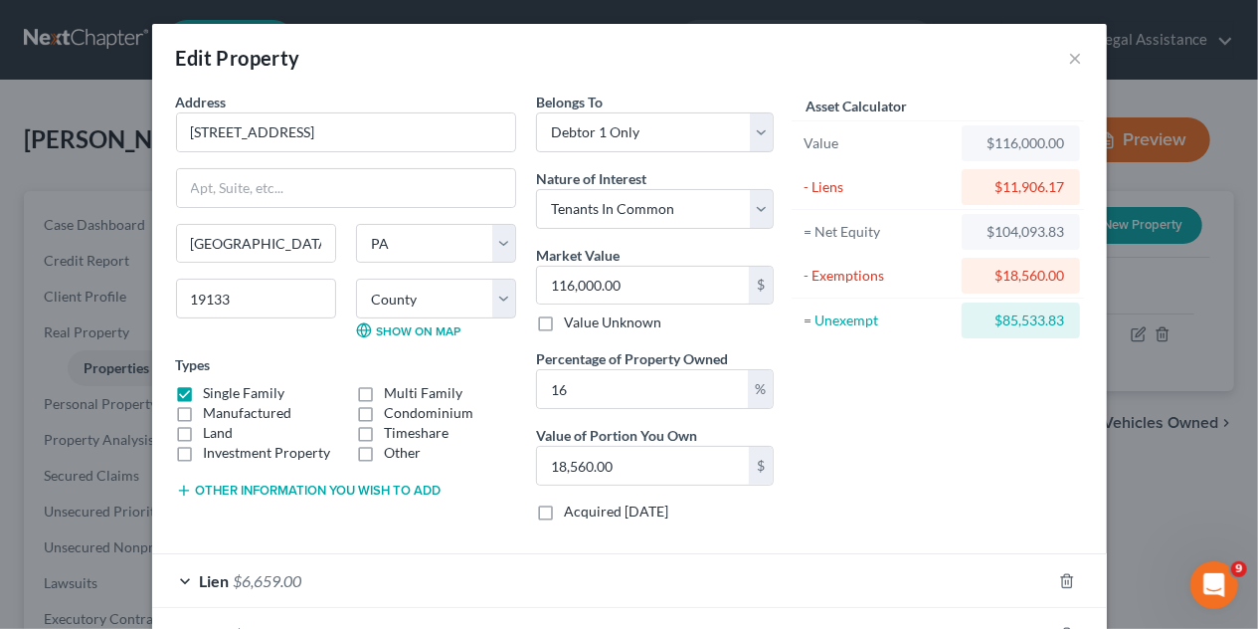
click at [1029, 145] on div "$116,000.00" at bounding box center [1021, 143] width 87 height 20
click at [990, 457] on div "Asset Calculator Value $116,000.00 - Liens $11,906.17 = Net Equity $104,093.83 …" at bounding box center [938, 315] width 309 height 446
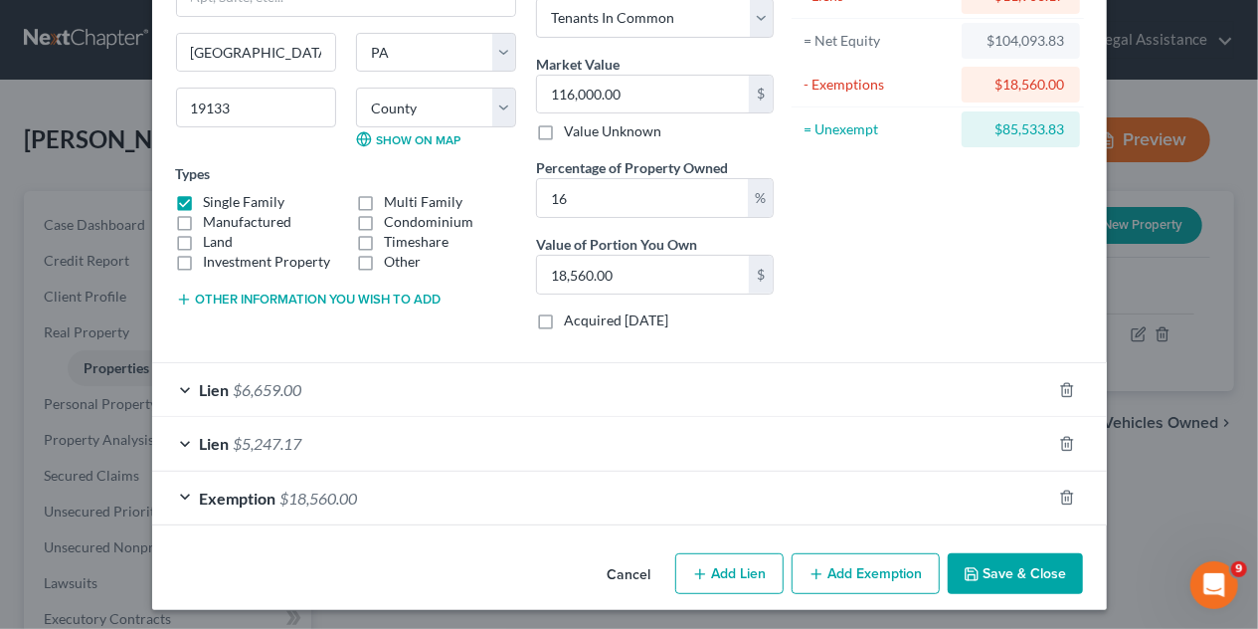
click at [1033, 559] on button "Save & Close" at bounding box center [1015, 574] width 135 height 42
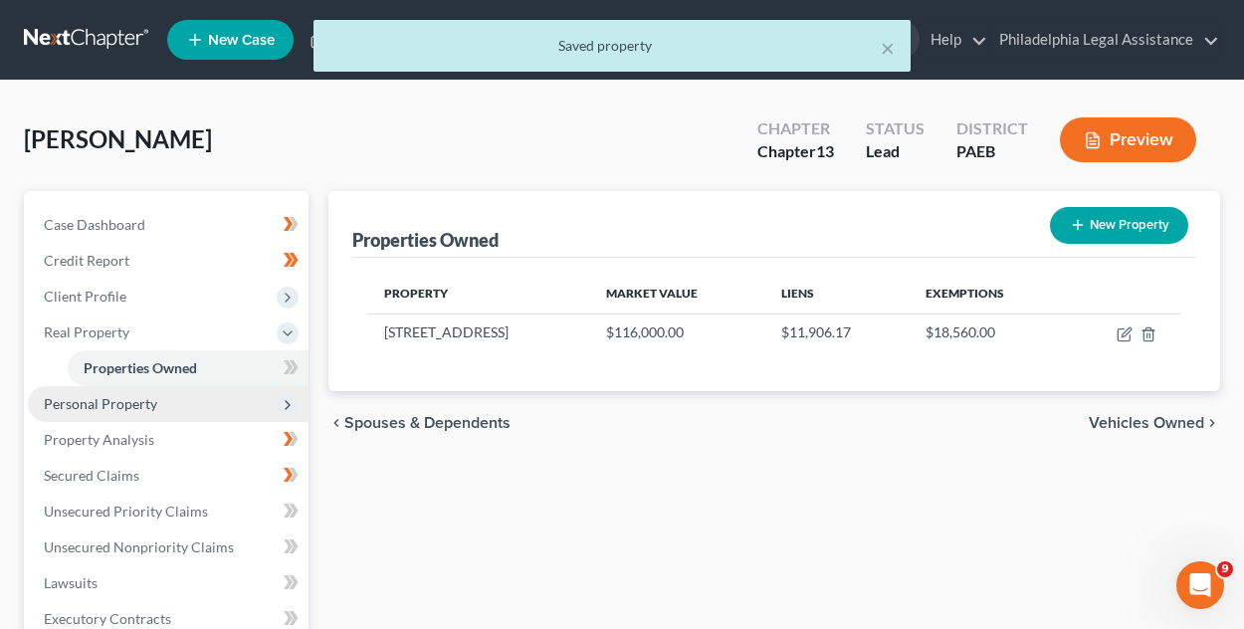
click at [135, 407] on span "Personal Property" at bounding box center [100, 403] width 113 height 17
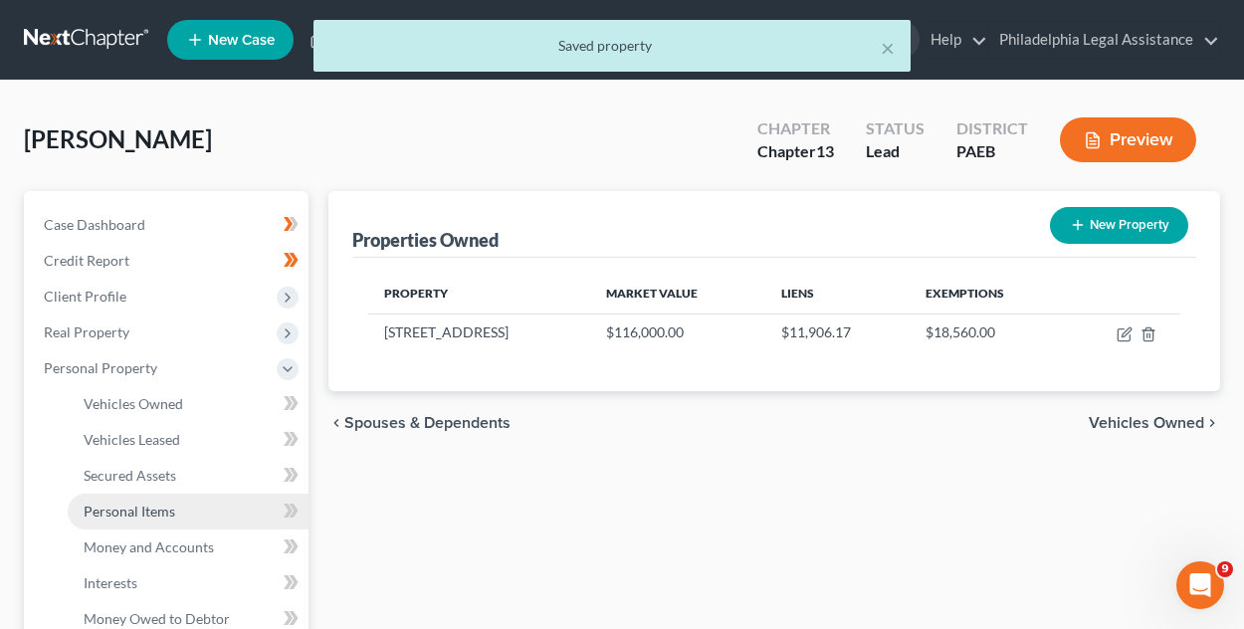
click at [125, 507] on span "Personal Items" at bounding box center [130, 510] width 92 height 17
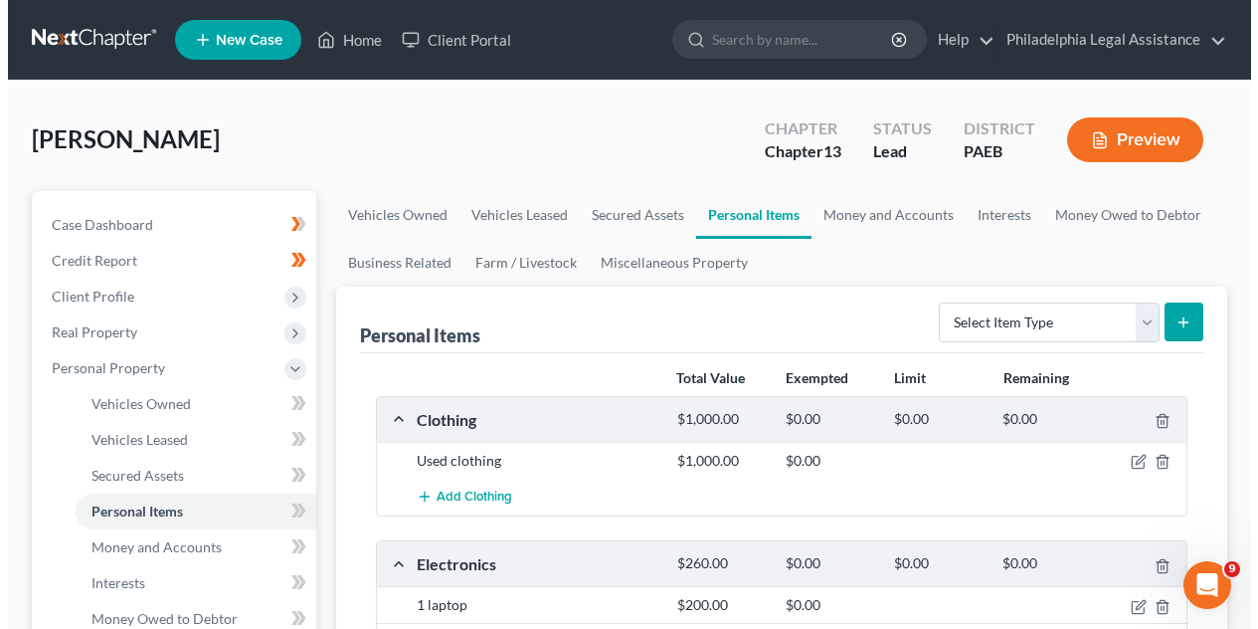
scroll to position [99, 0]
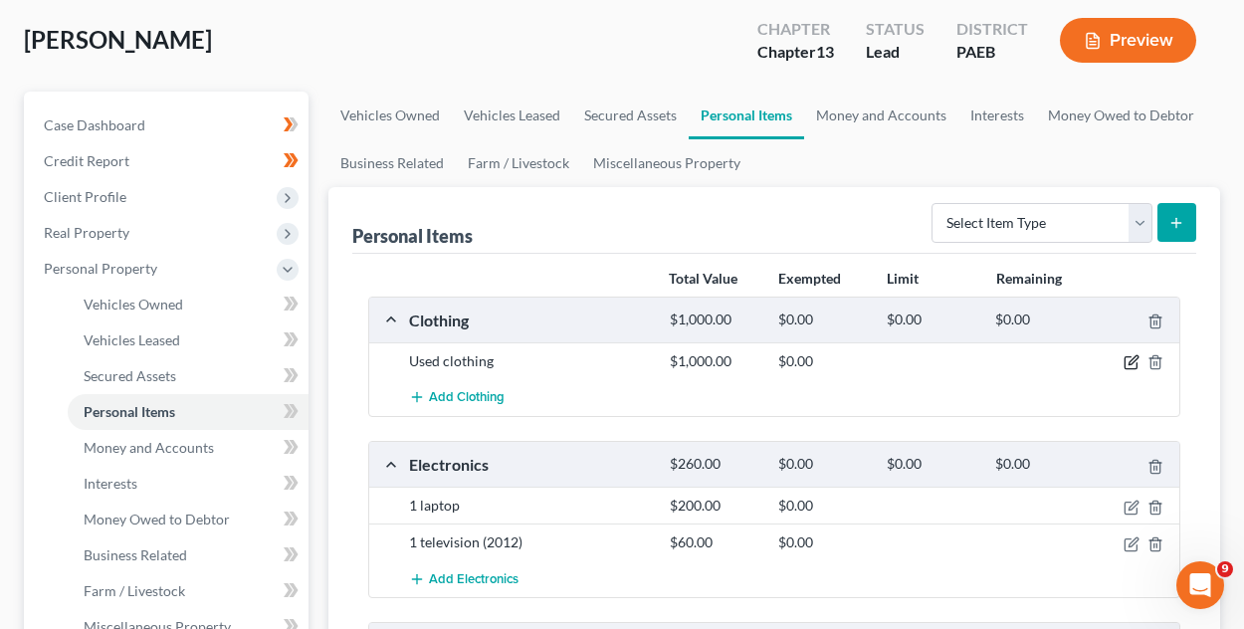
click at [1130, 364] on icon "button" at bounding box center [1131, 362] width 16 height 16
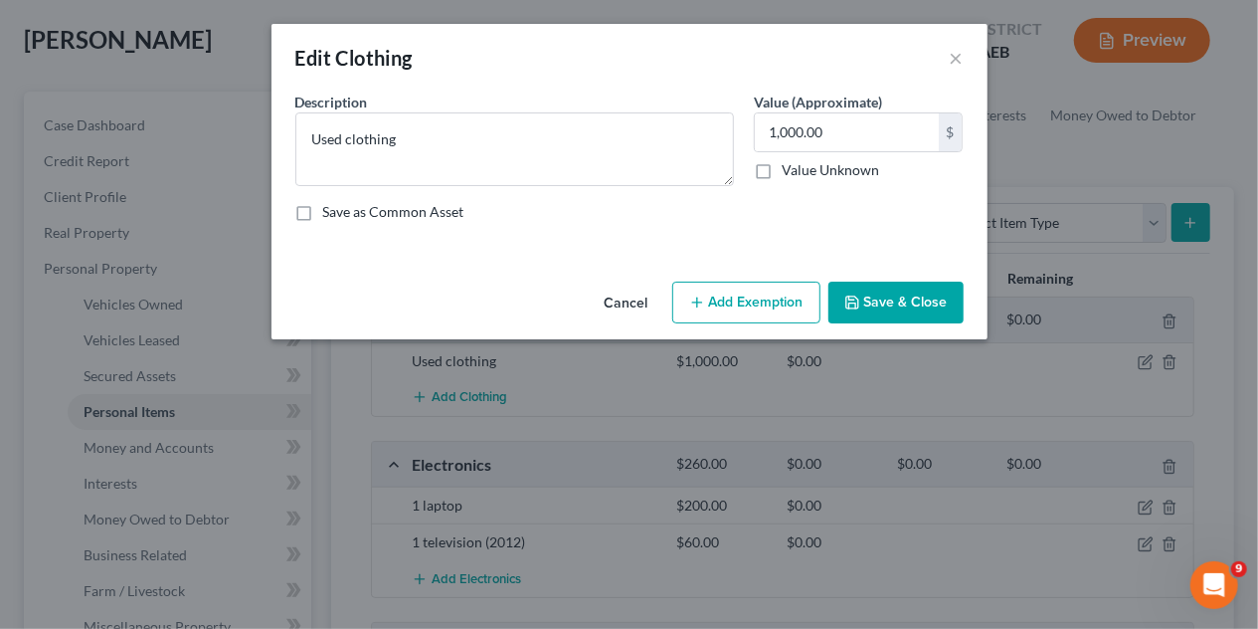
click at [764, 297] on button "Add Exemption" at bounding box center [747, 303] width 148 height 42
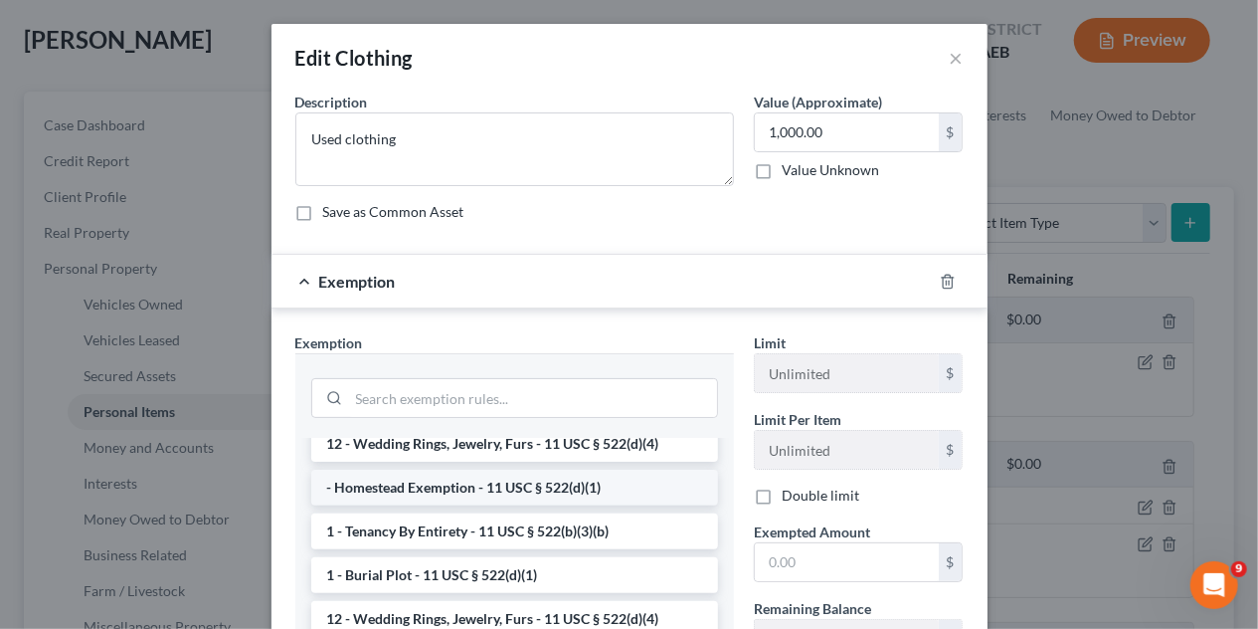
scroll to position [0, 0]
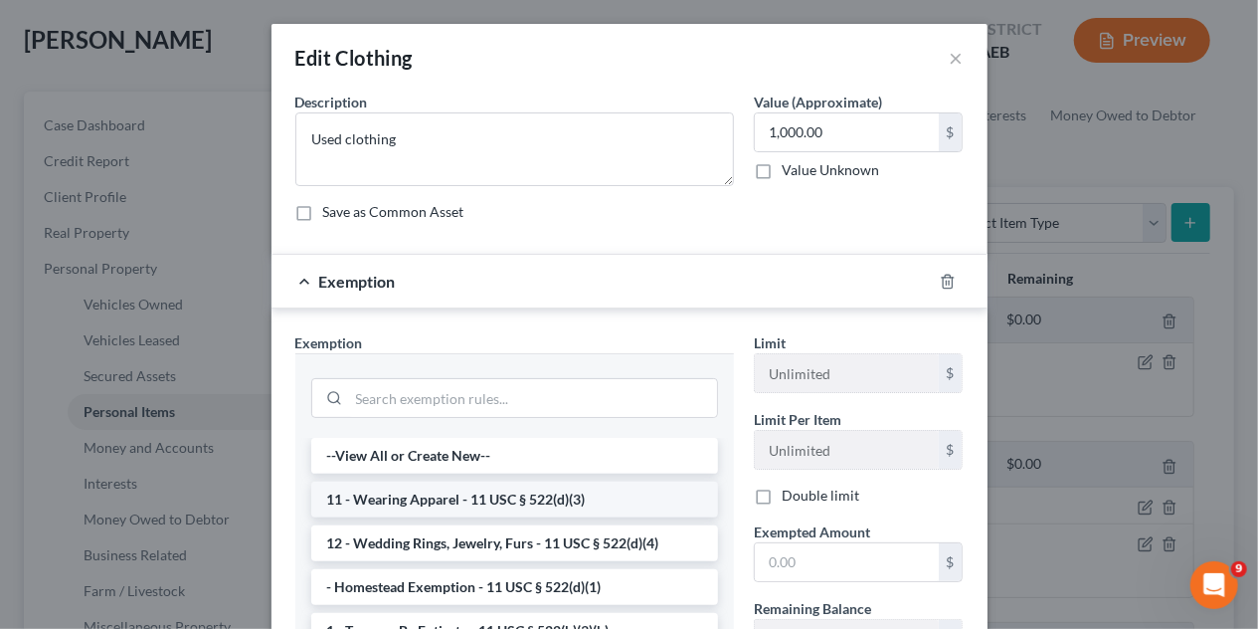
click at [434, 500] on li "11 - Wearing Apparel - 11 USC § 522(d)(3)" at bounding box center [514, 500] width 407 height 36
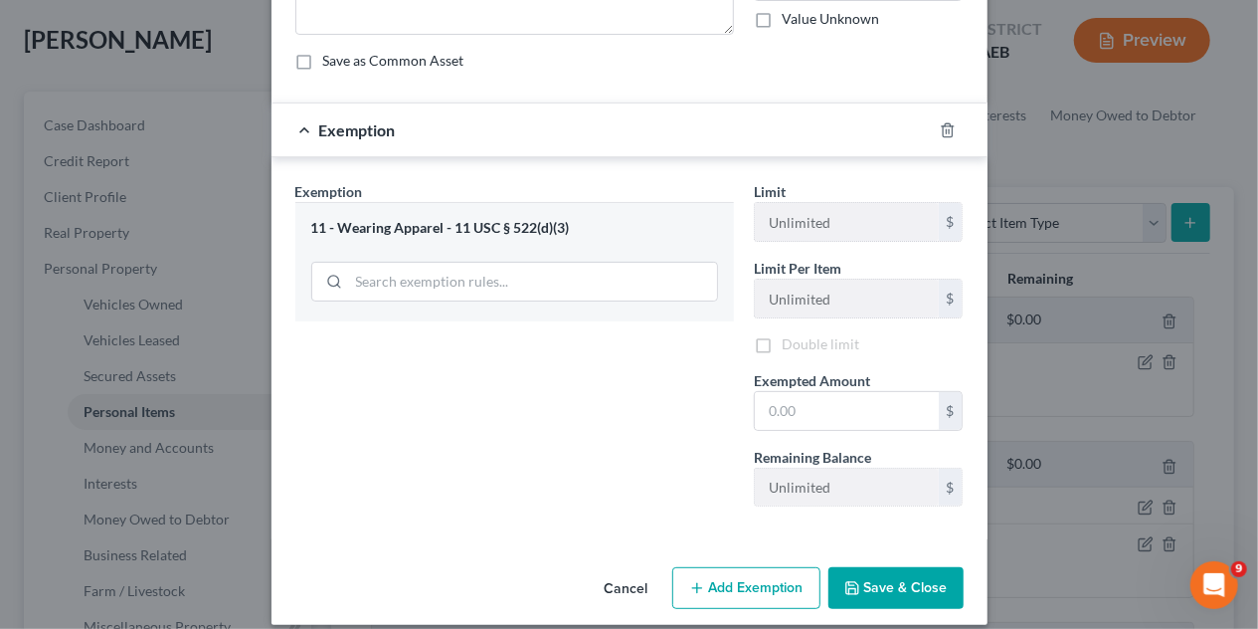
scroll to position [167, 0]
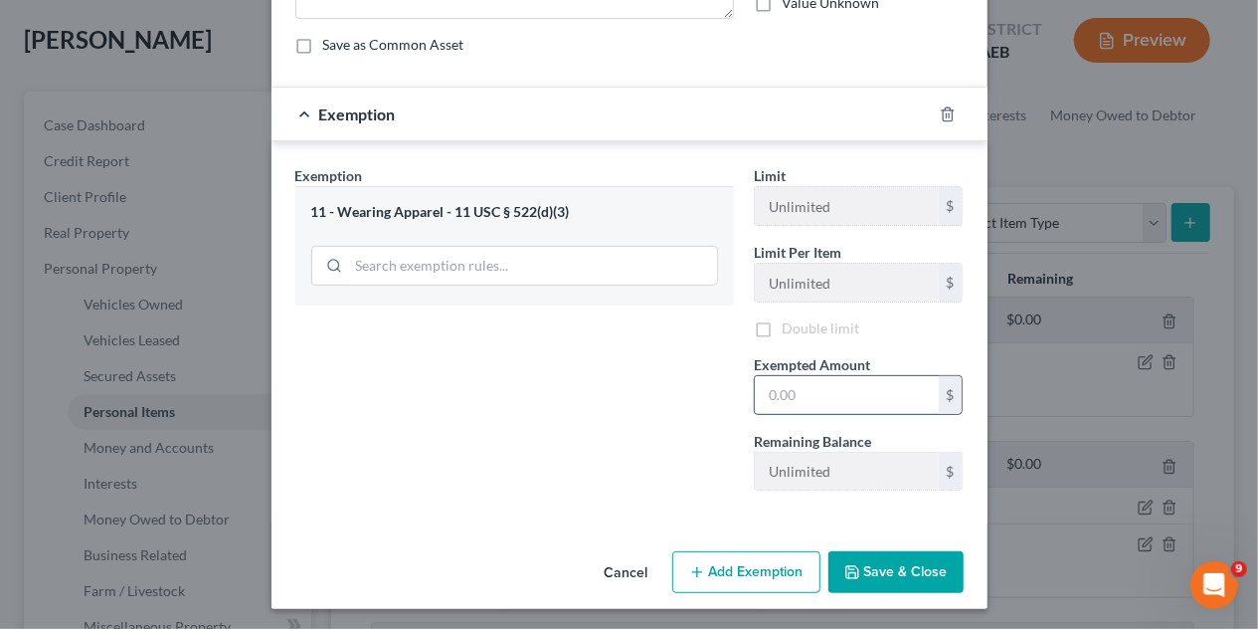
click at [809, 385] on input "text" at bounding box center [847, 395] width 184 height 38
type input "1,000"
click at [885, 577] on button "Save & Close" at bounding box center [896, 572] width 135 height 42
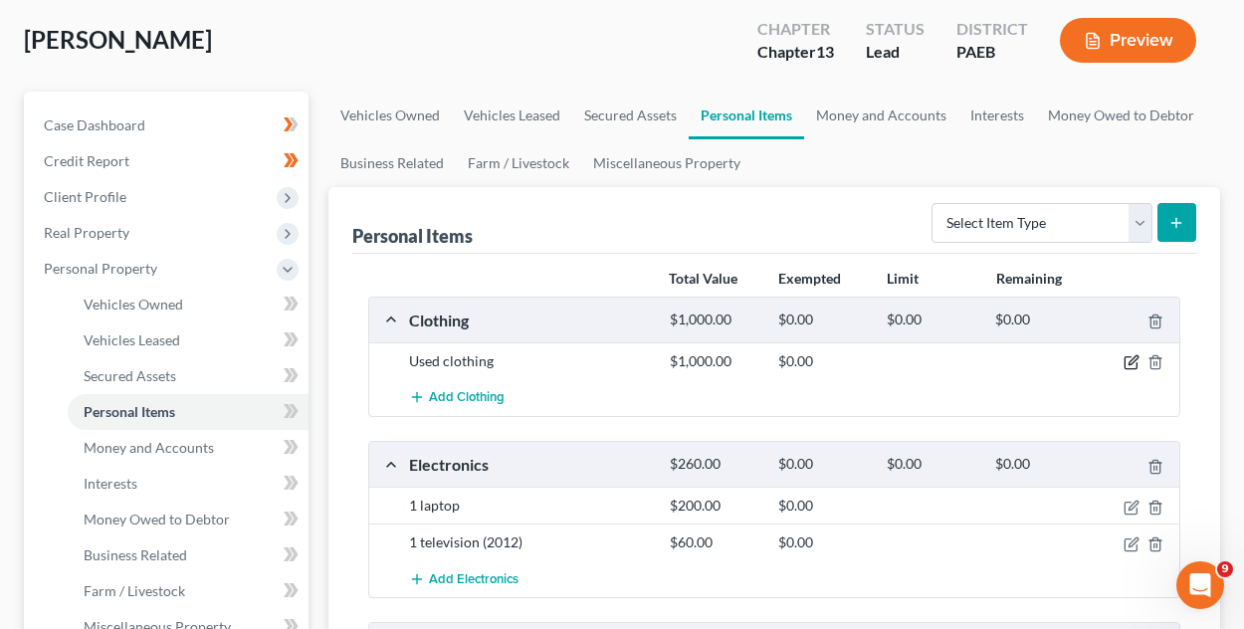
click at [1128, 361] on icon "button" at bounding box center [1132, 360] width 9 height 9
click at [1138, 363] on icon "button" at bounding box center [1131, 362] width 16 height 16
click at [1128, 365] on icon "button" at bounding box center [1131, 362] width 16 height 16
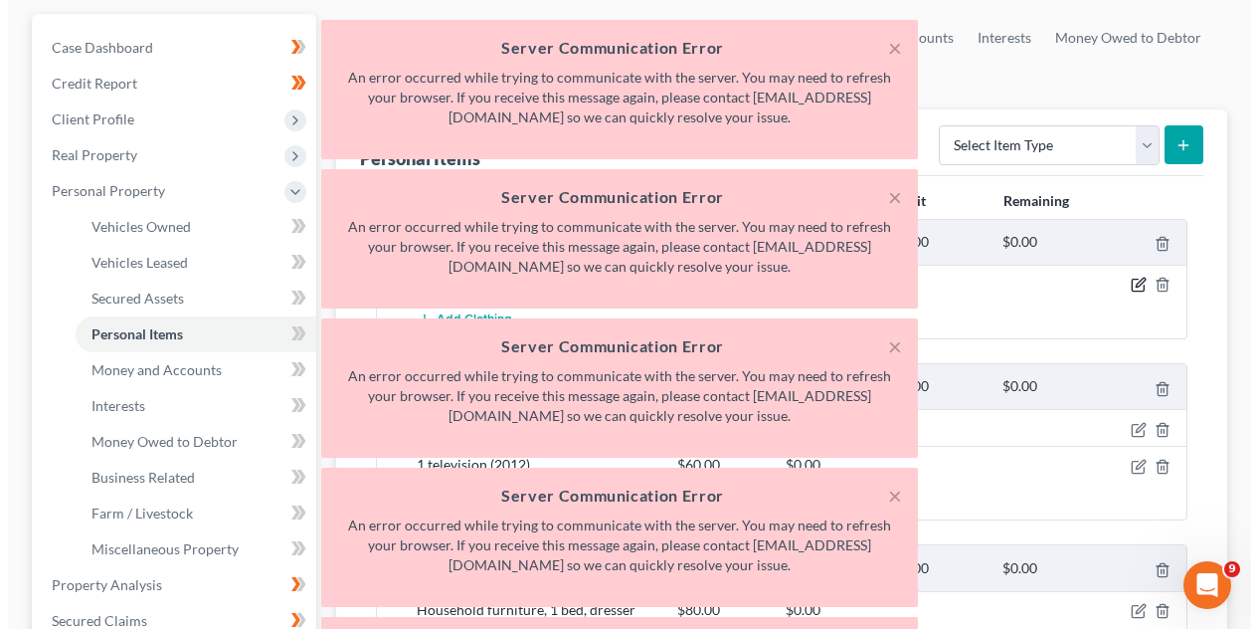
scroll to position [0, 0]
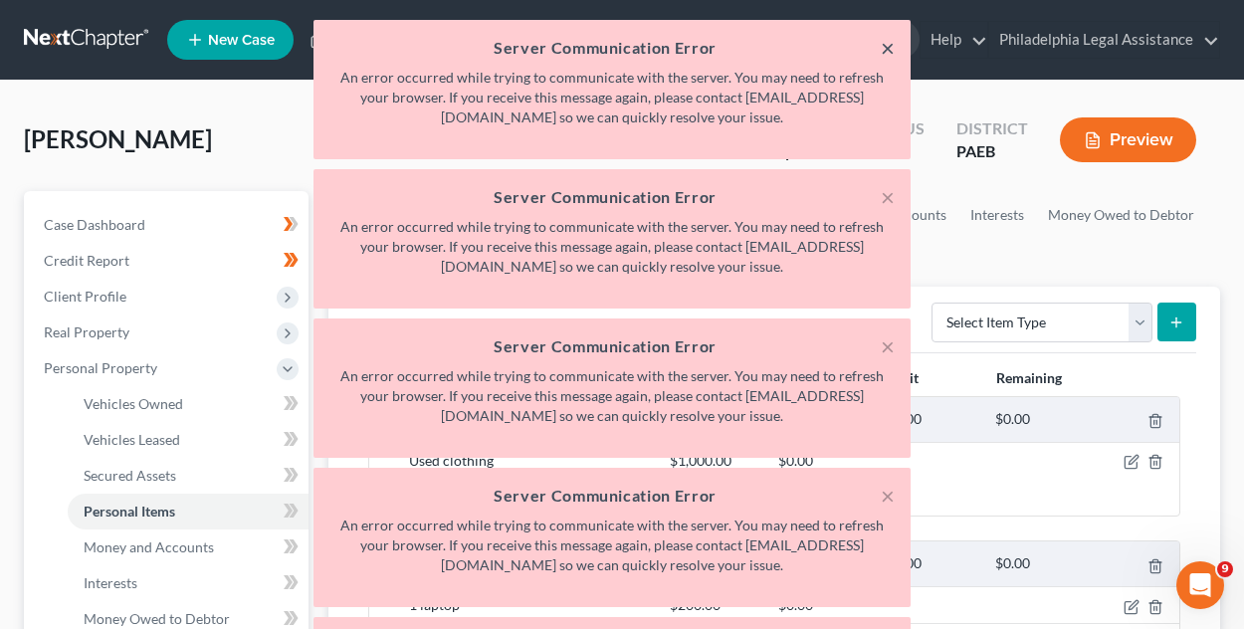
click at [889, 45] on button "×" at bounding box center [887, 48] width 14 height 24
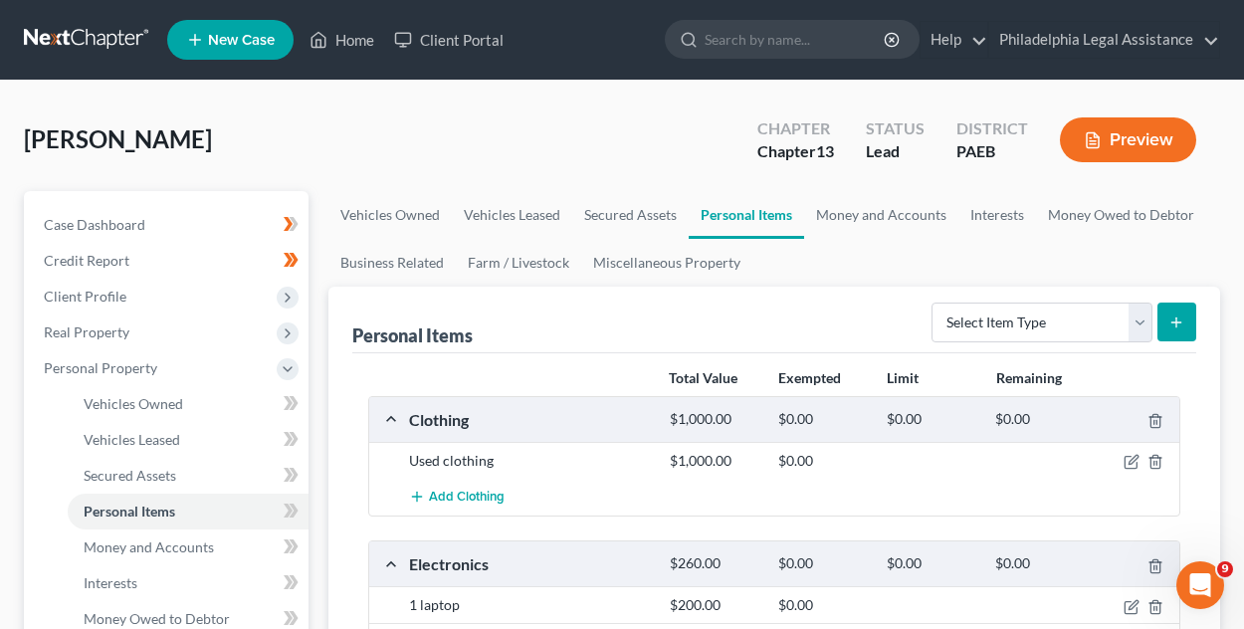
click at [1131, 145] on button "Preview" at bounding box center [1128, 139] width 136 height 45
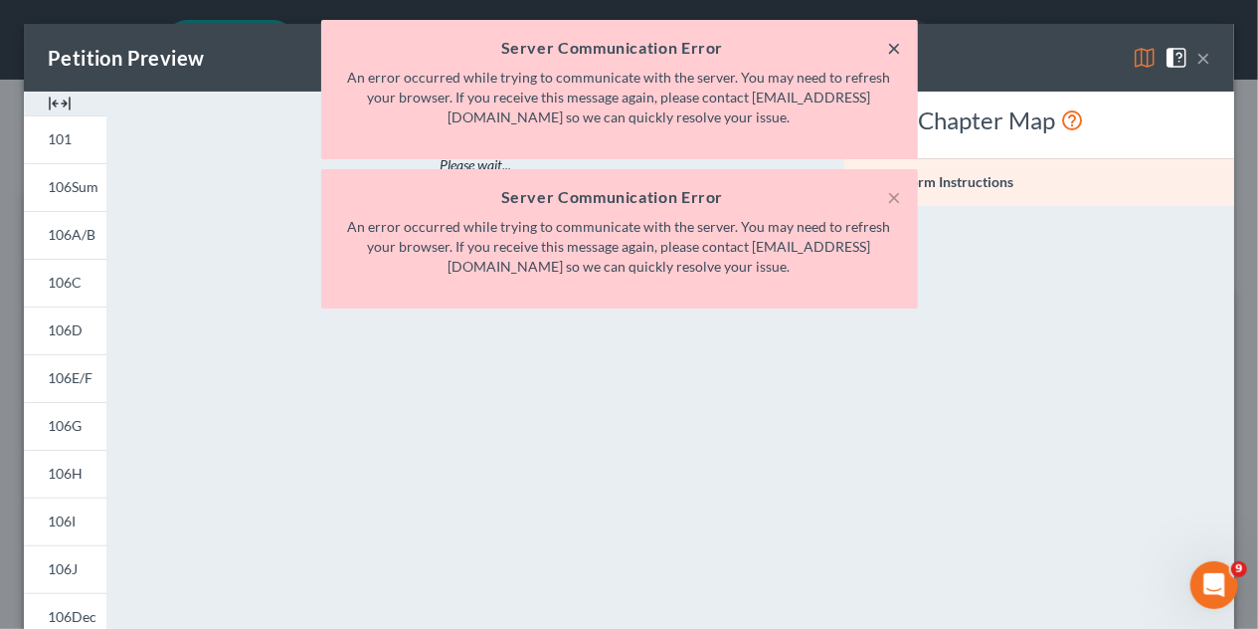
click at [892, 49] on button "×" at bounding box center [895, 48] width 14 height 24
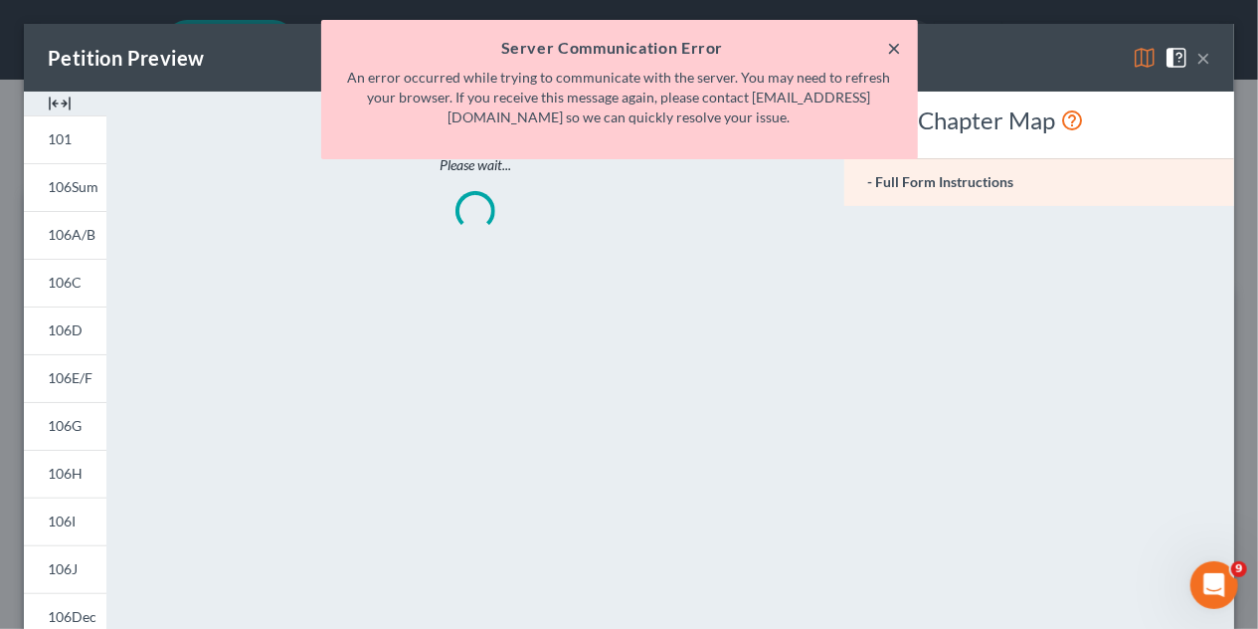
click at [893, 50] on button "×" at bounding box center [895, 48] width 14 height 24
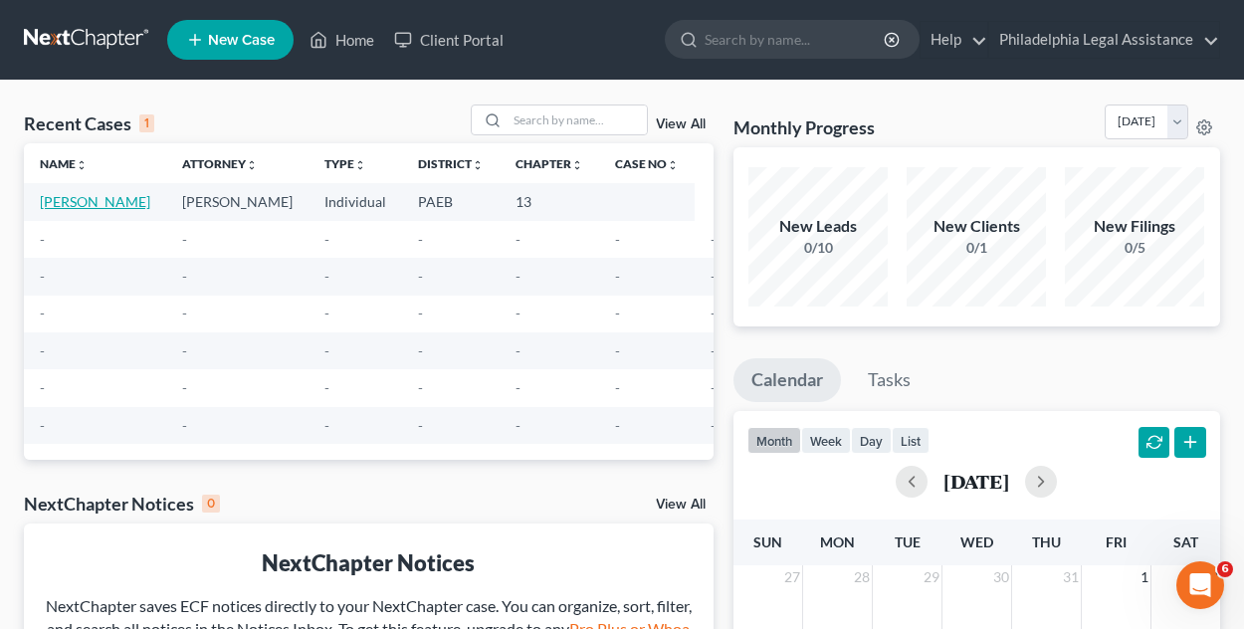
click at [94, 204] on link "[PERSON_NAME]" at bounding box center [95, 201] width 110 height 17
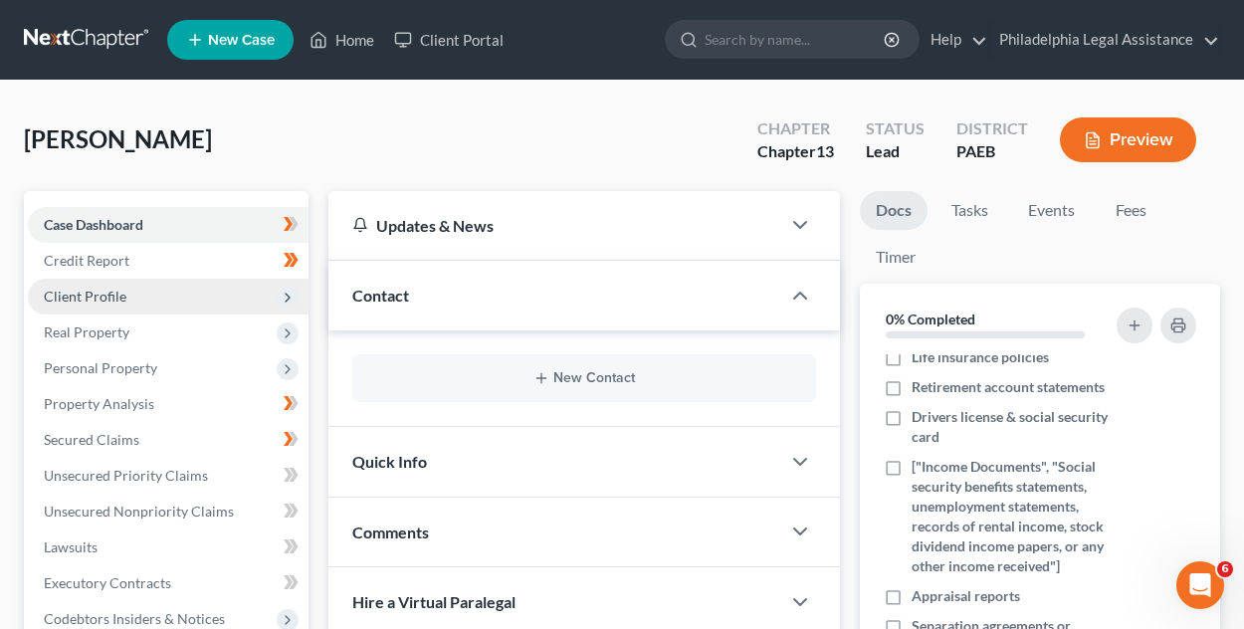
click at [100, 297] on span "Client Profile" at bounding box center [85, 296] width 83 height 17
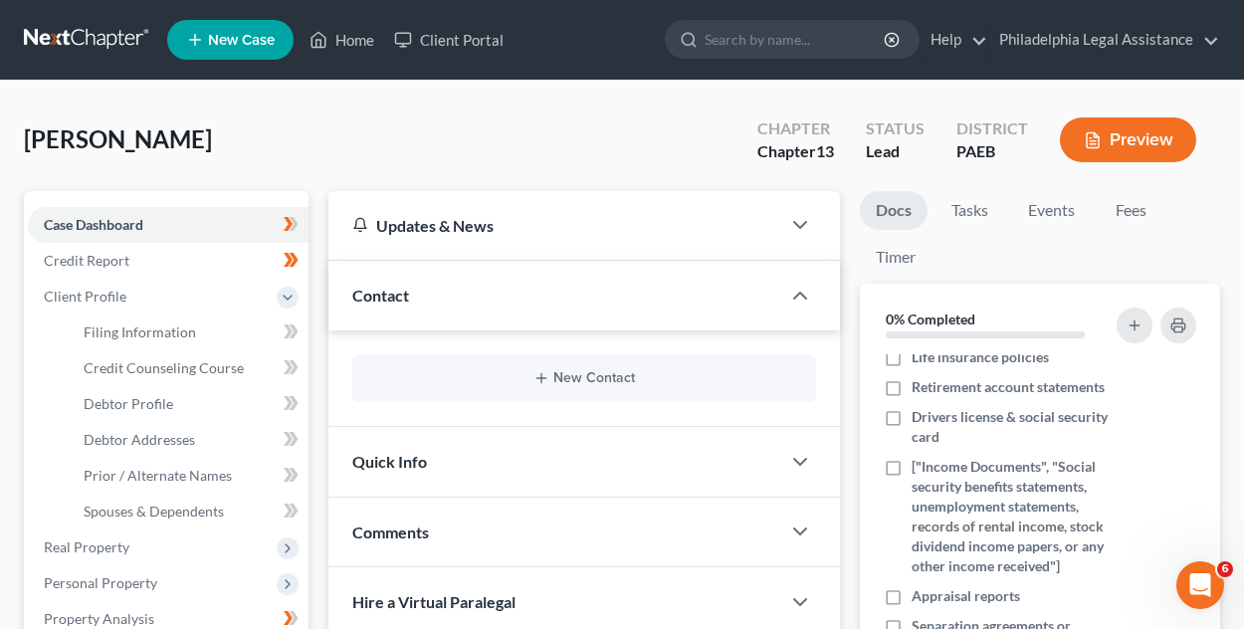
click at [1126, 130] on button "Preview" at bounding box center [1128, 139] width 136 height 45
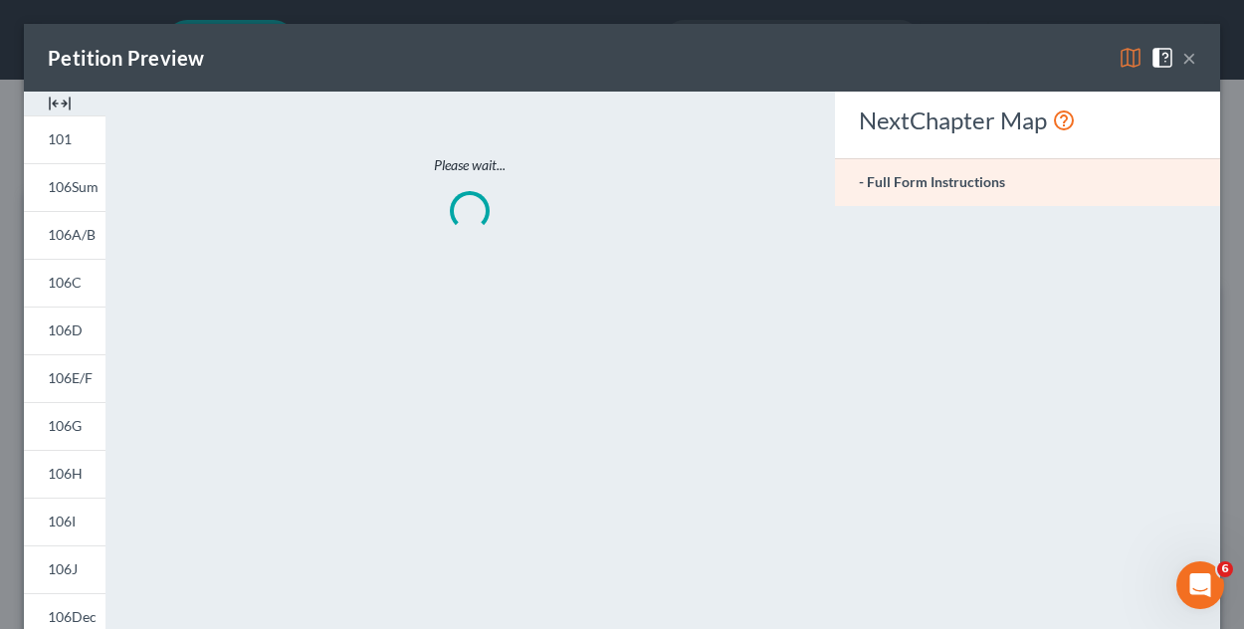
scroll to position [231, 0]
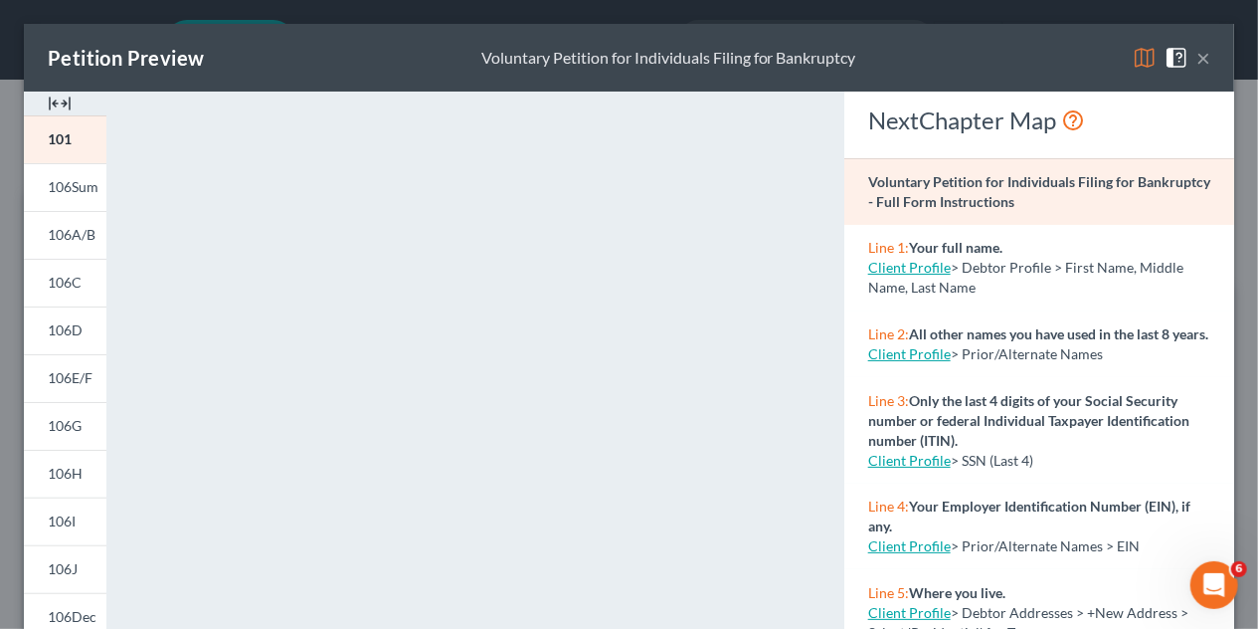
click at [1197, 56] on button "×" at bounding box center [1204, 58] width 14 height 24
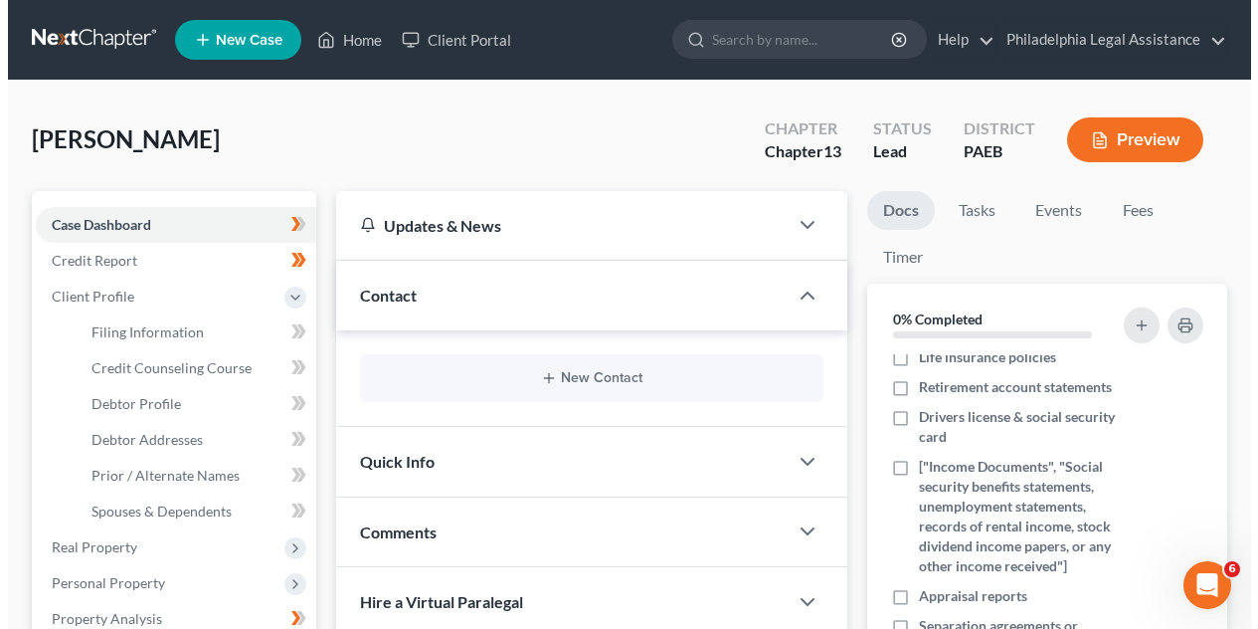
scroll to position [251, 0]
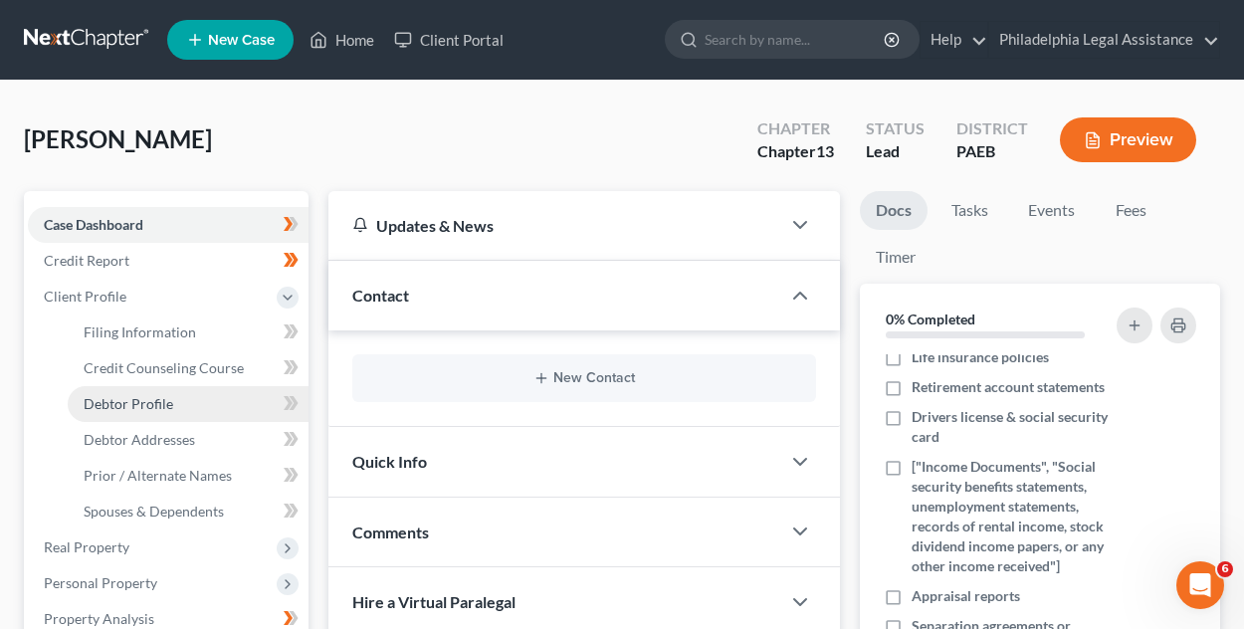
click at [134, 406] on span "Debtor Profile" at bounding box center [129, 403] width 90 height 17
select select "3"
select select "0"
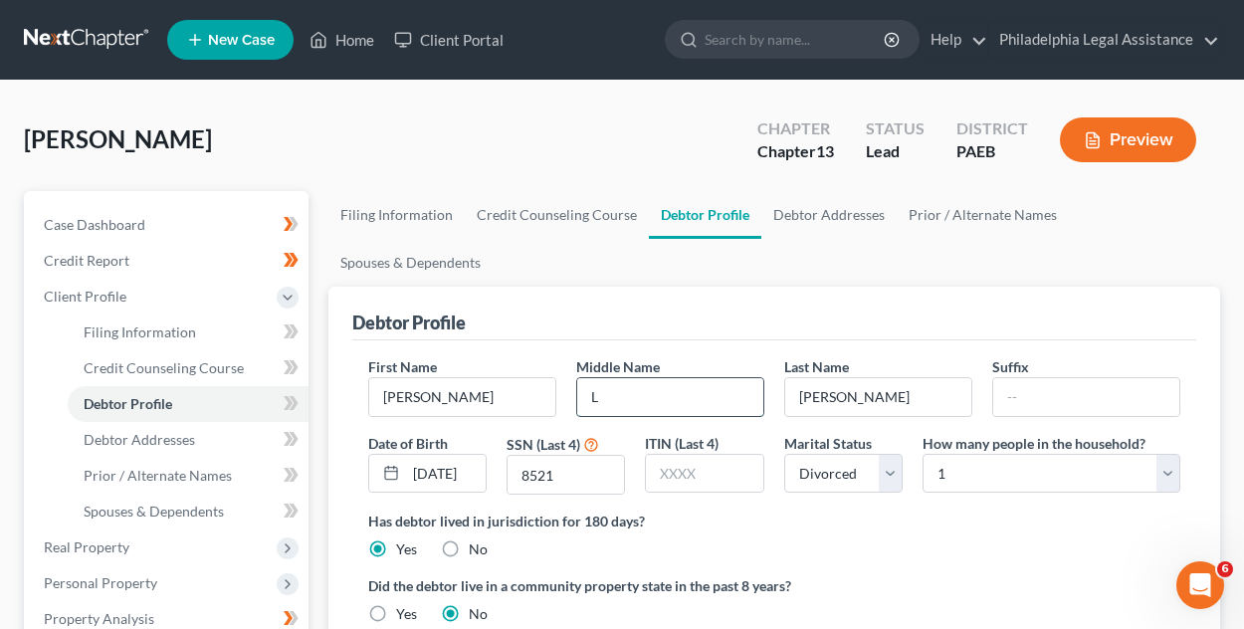
click at [602, 386] on input "L" at bounding box center [670, 397] width 186 height 38
click at [1116, 135] on button "Preview" at bounding box center [1128, 139] width 136 height 45
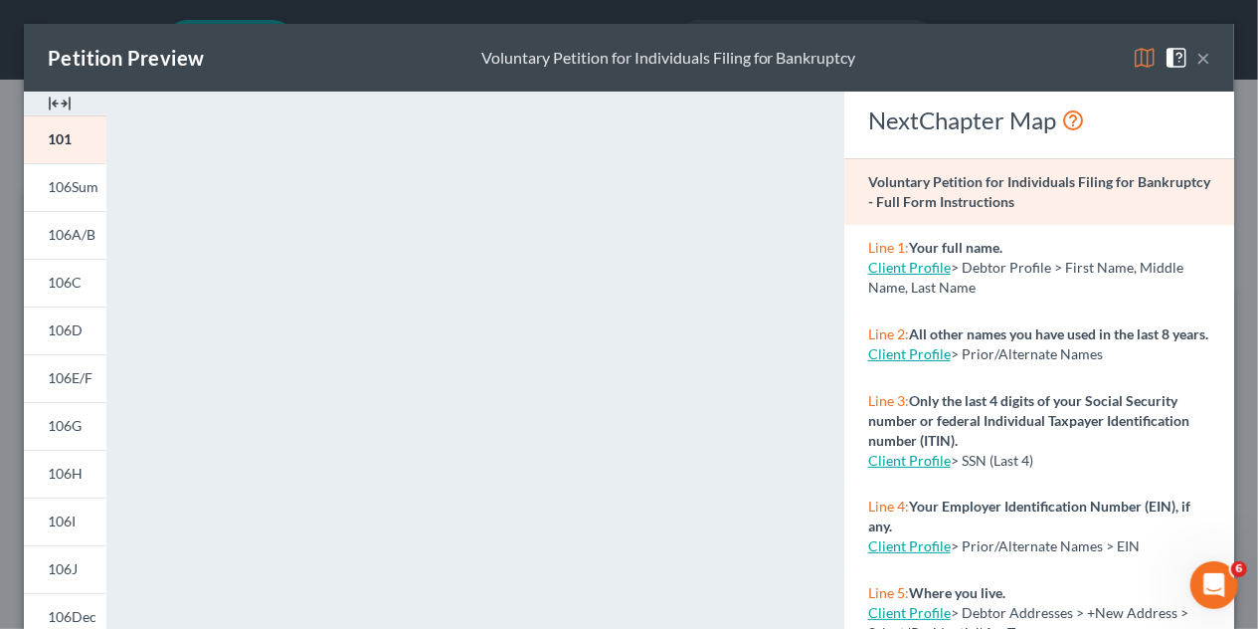
click at [311, 41] on div "Petition Preview Voluntary Petition for Individuals Filing for Bankruptcy ×" at bounding box center [629, 58] width 1211 height 68
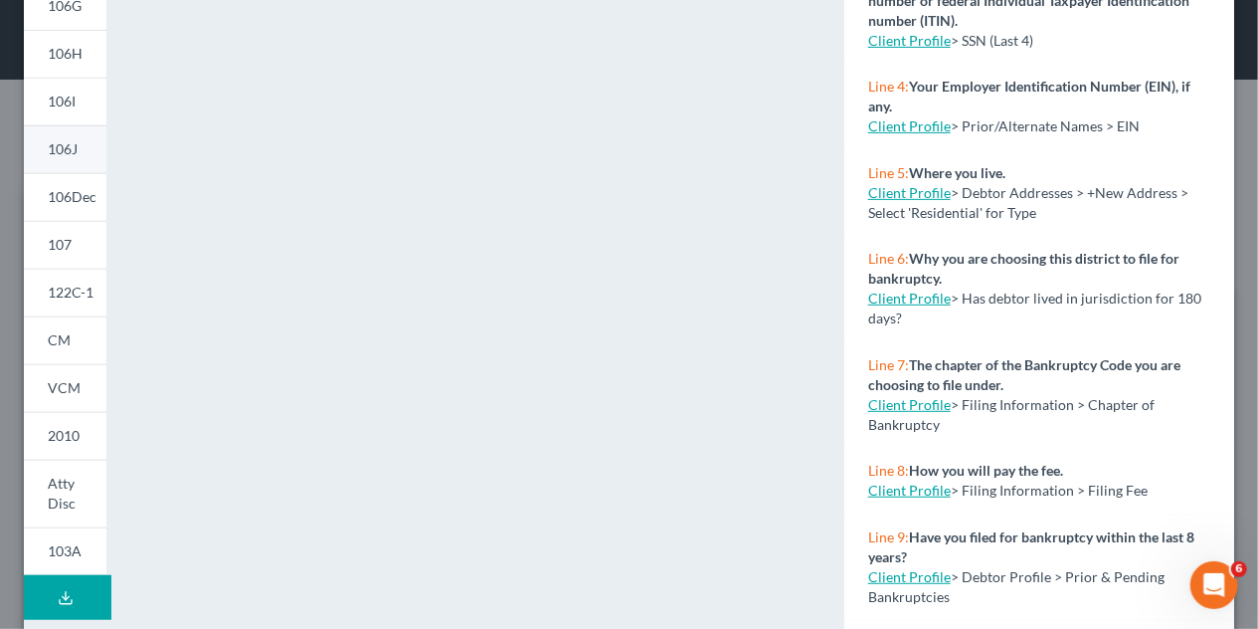
scroll to position [493, 0]
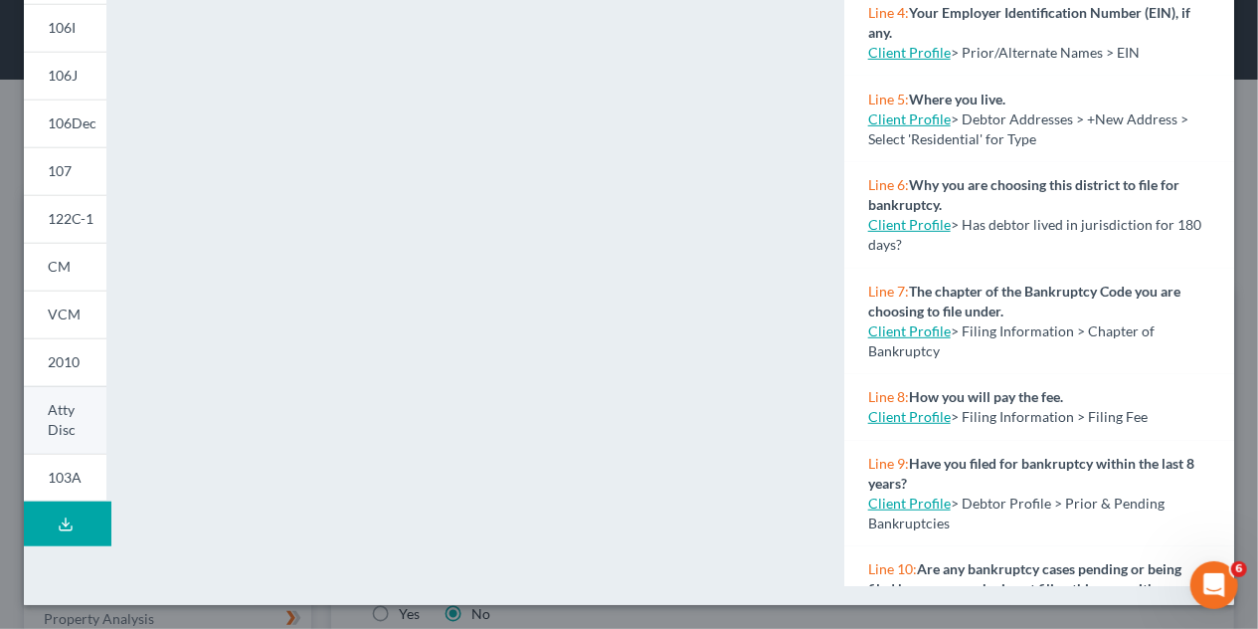
click at [78, 429] on link "Atty Disc" at bounding box center [65, 420] width 83 height 68
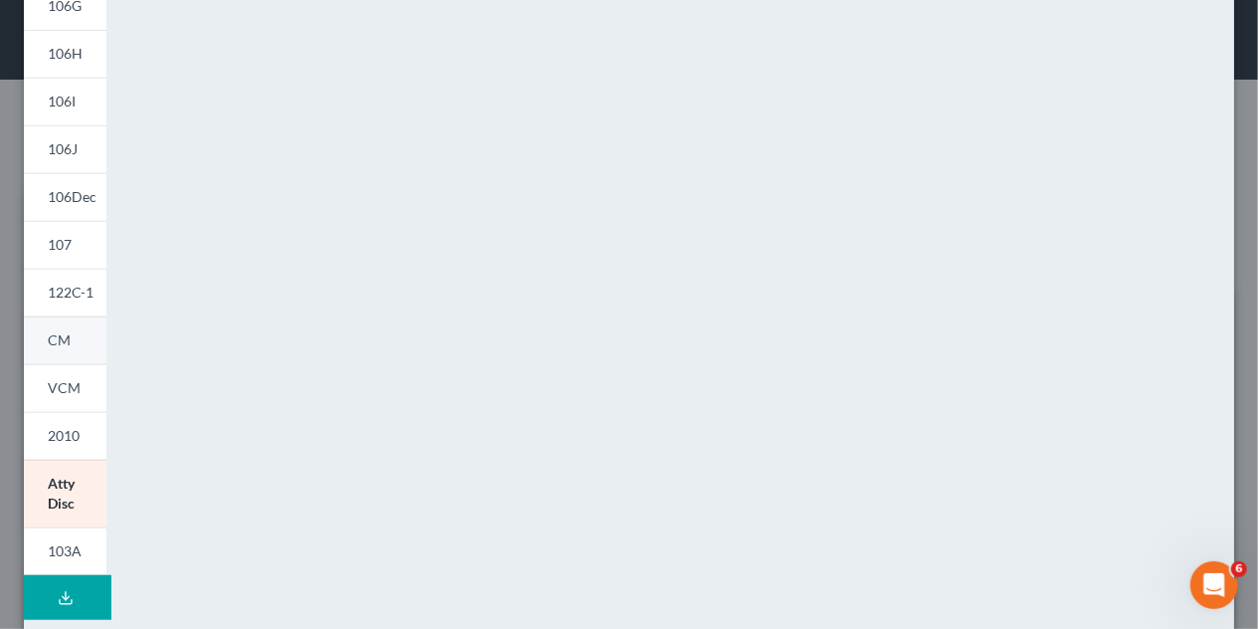
scroll to position [394, 0]
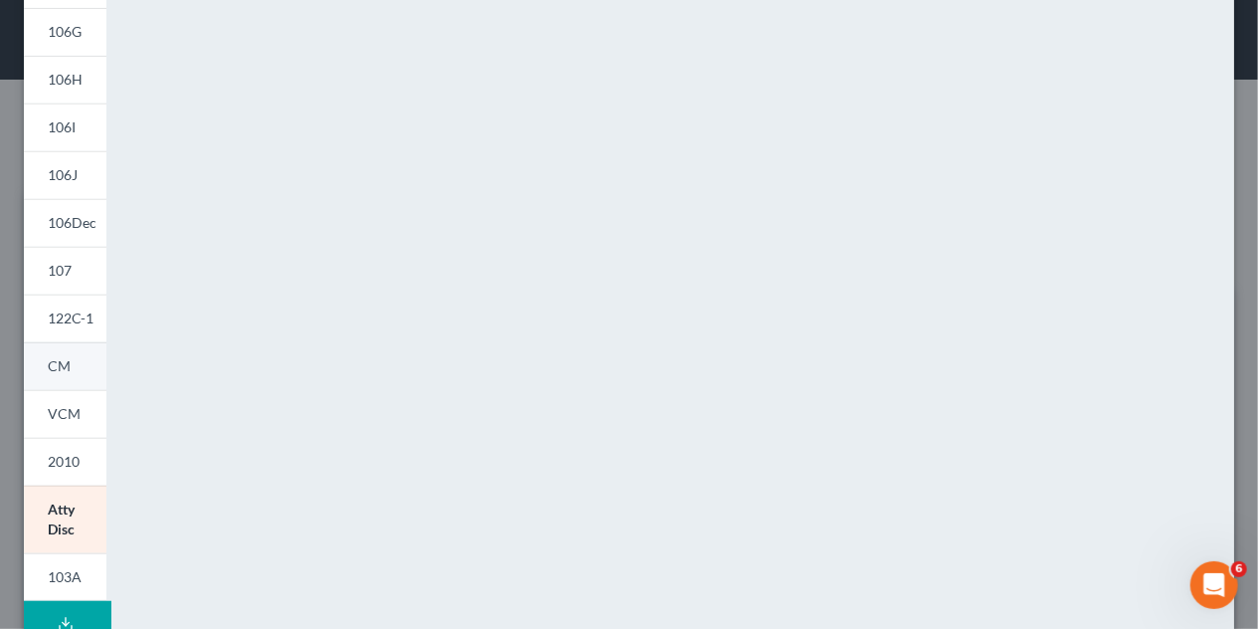
click at [76, 364] on link "CM" at bounding box center [65, 366] width 83 height 48
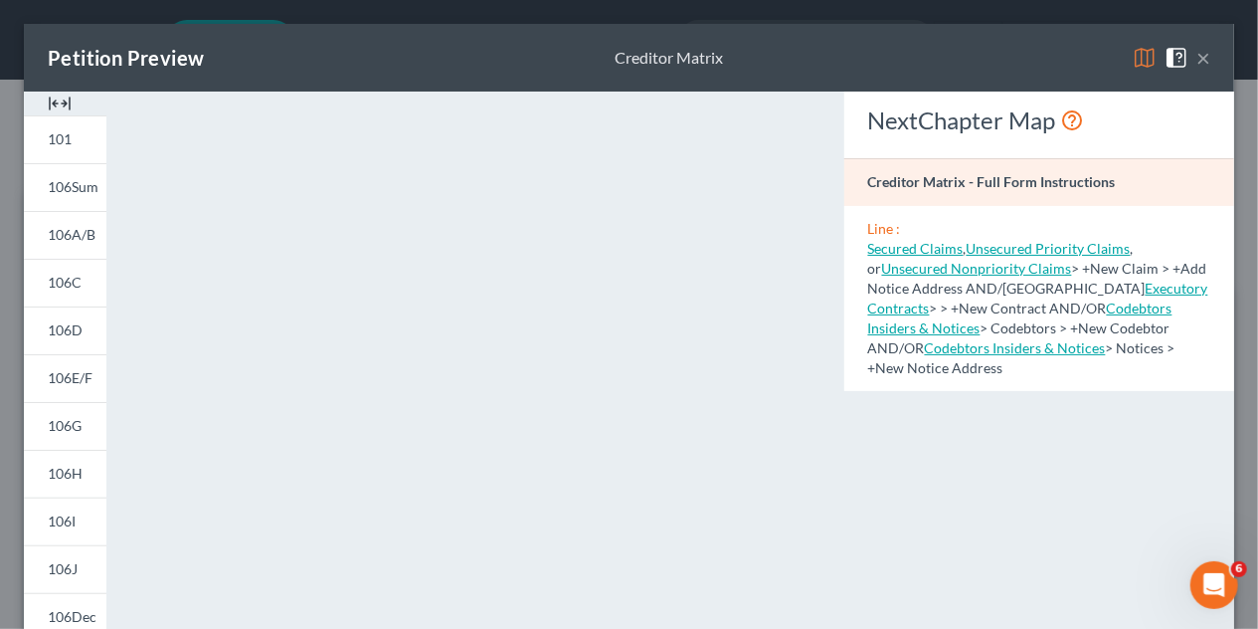
scroll to position [298, 0]
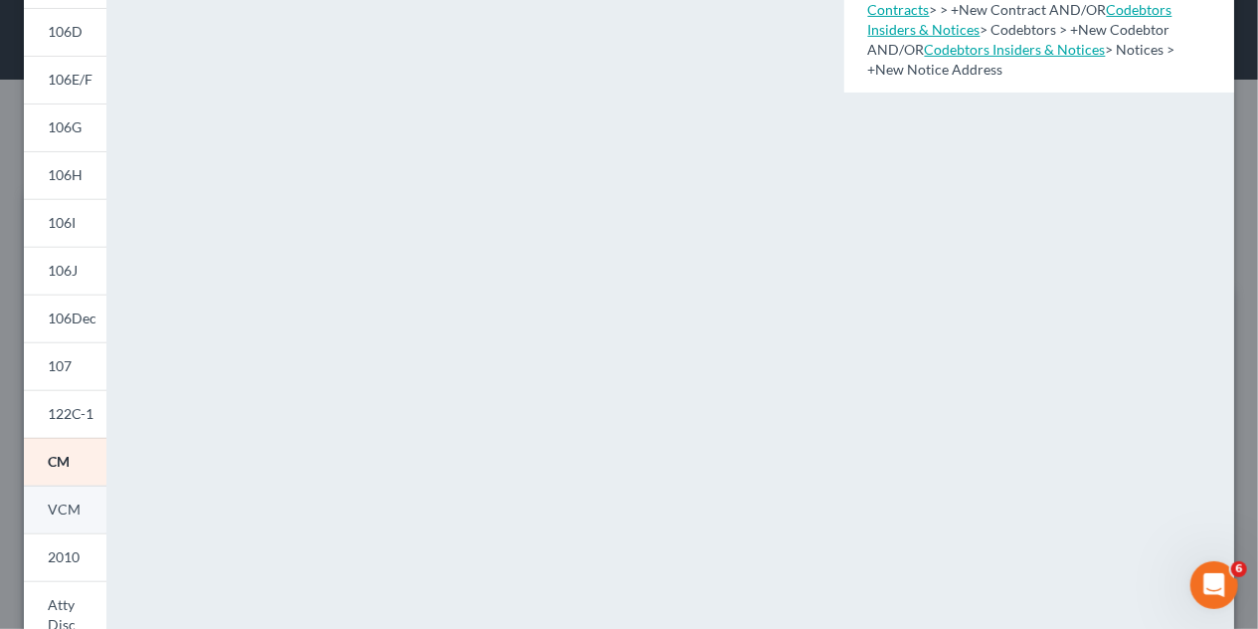
click at [56, 511] on span "VCM" at bounding box center [64, 508] width 33 height 17
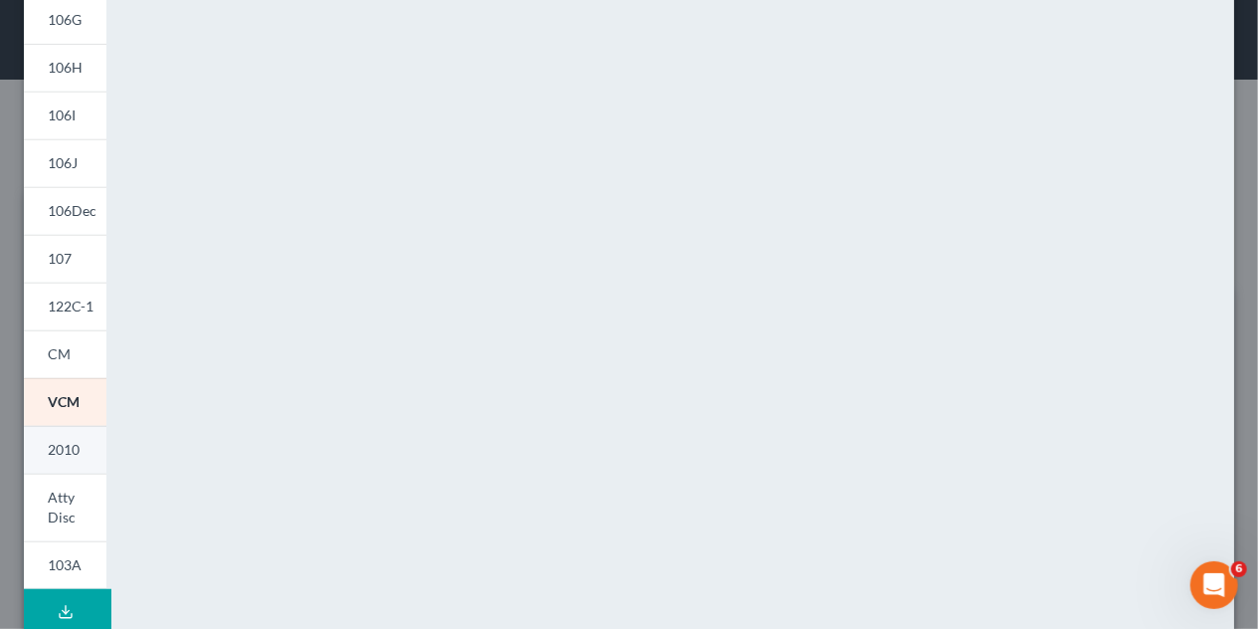
scroll to position [493, 0]
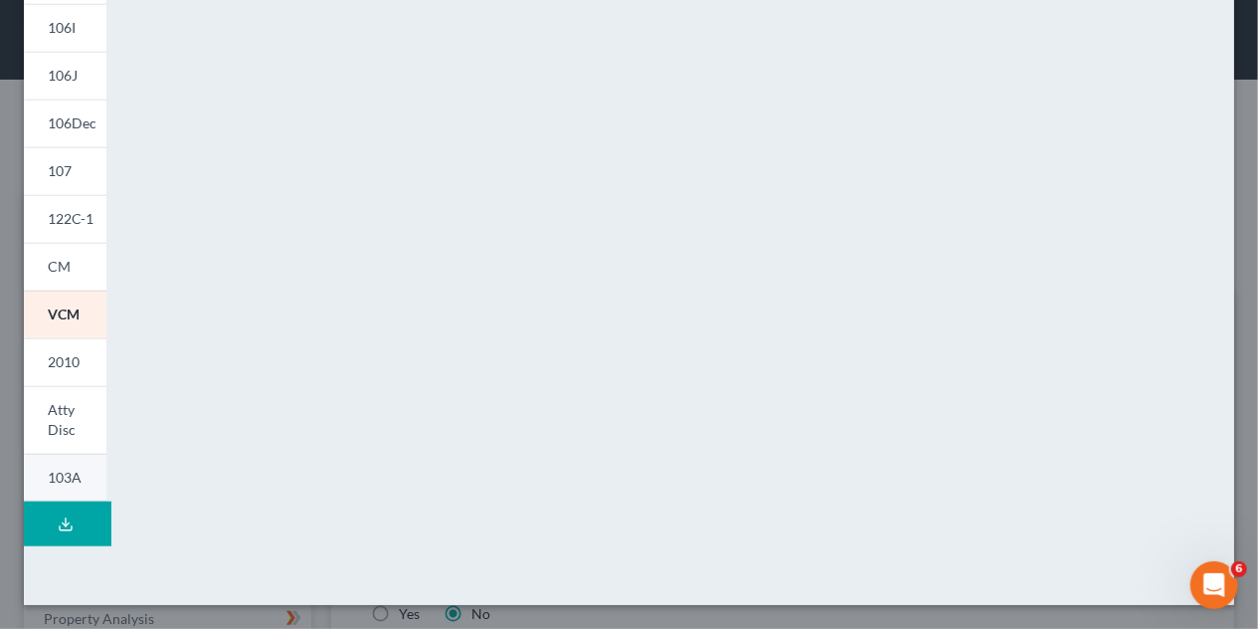
click at [75, 484] on span "103A" at bounding box center [65, 477] width 34 height 17
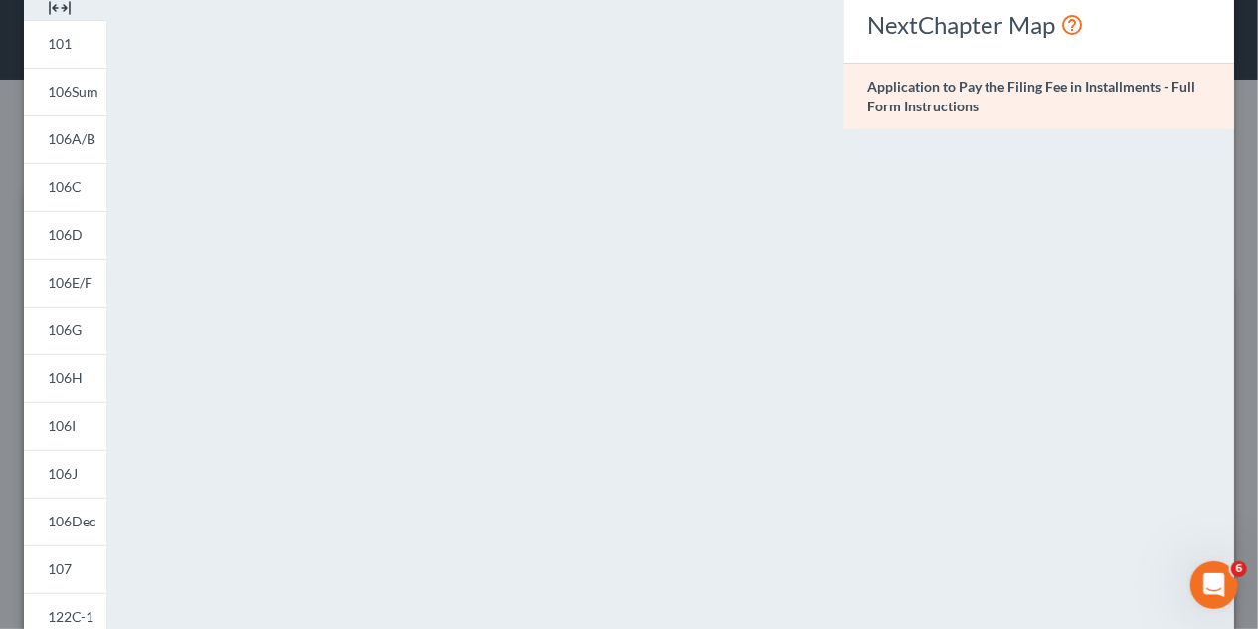
click at [915, 85] on strong "Application to Pay the Filing Fee in Installments - Full Form Instructions" at bounding box center [1033, 96] width 328 height 37
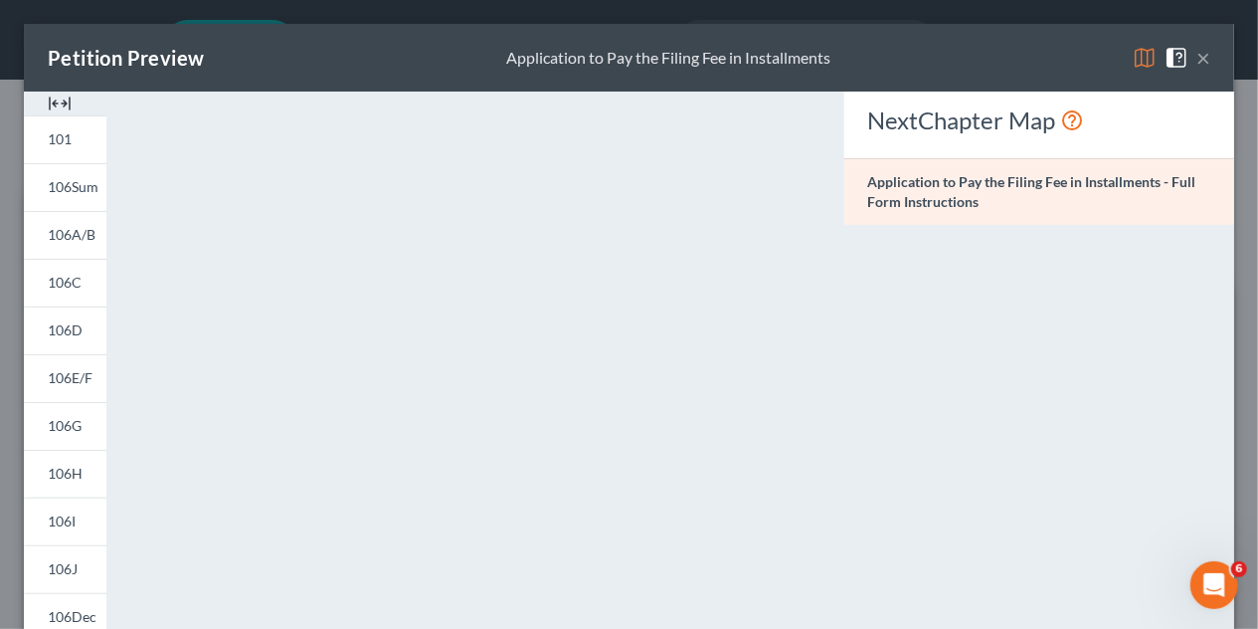
click at [1197, 60] on button "×" at bounding box center [1204, 58] width 14 height 24
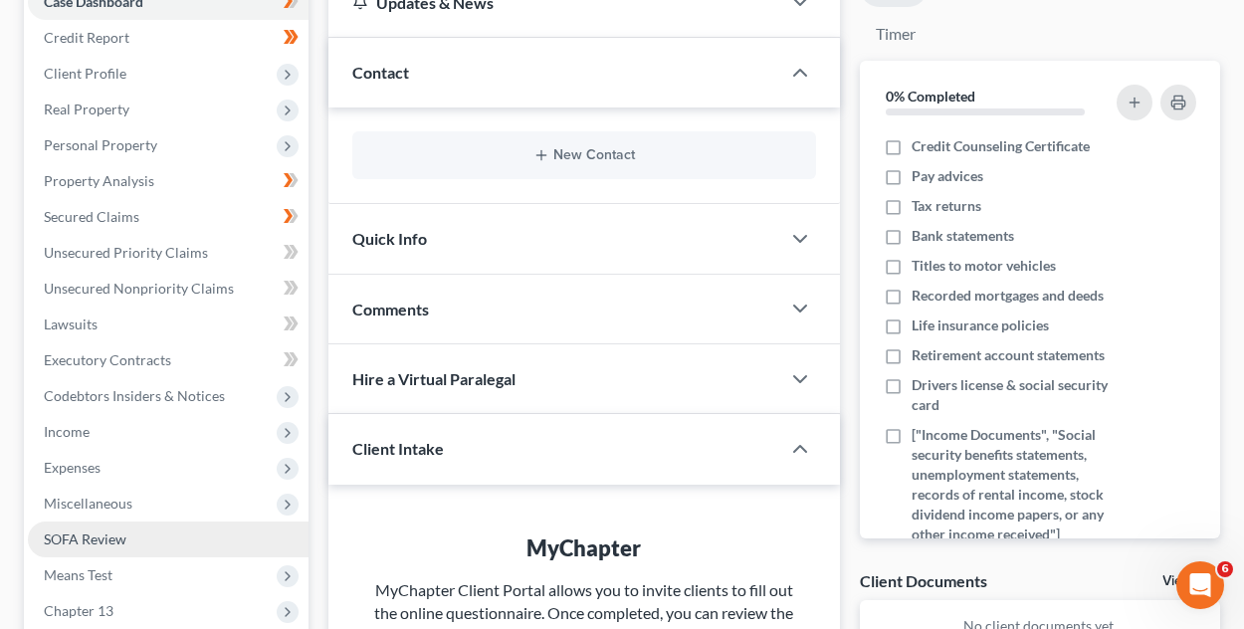
scroll to position [398, 0]
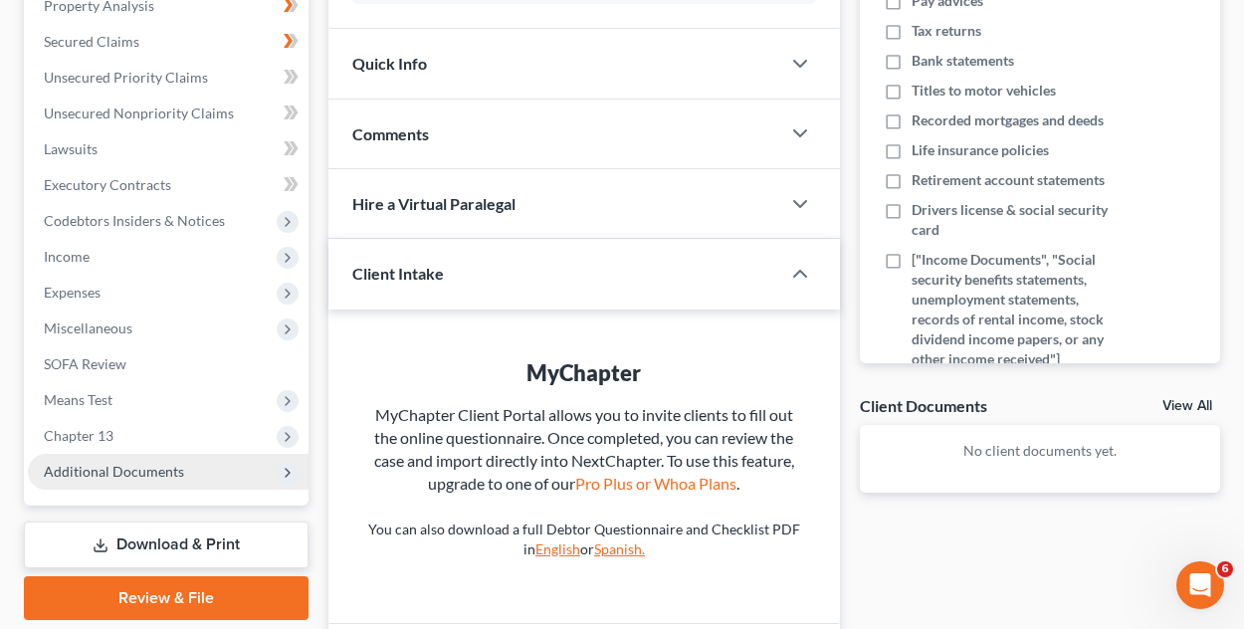
click at [290, 471] on icon at bounding box center [288, 473] width 16 height 16
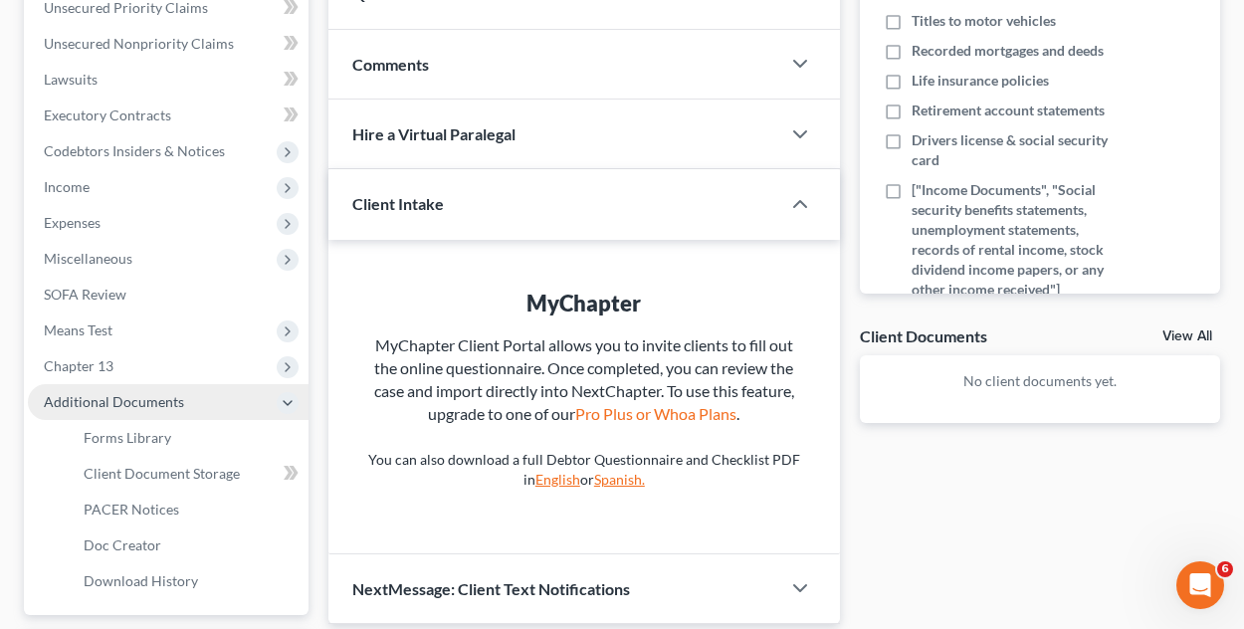
scroll to position [497, 0]
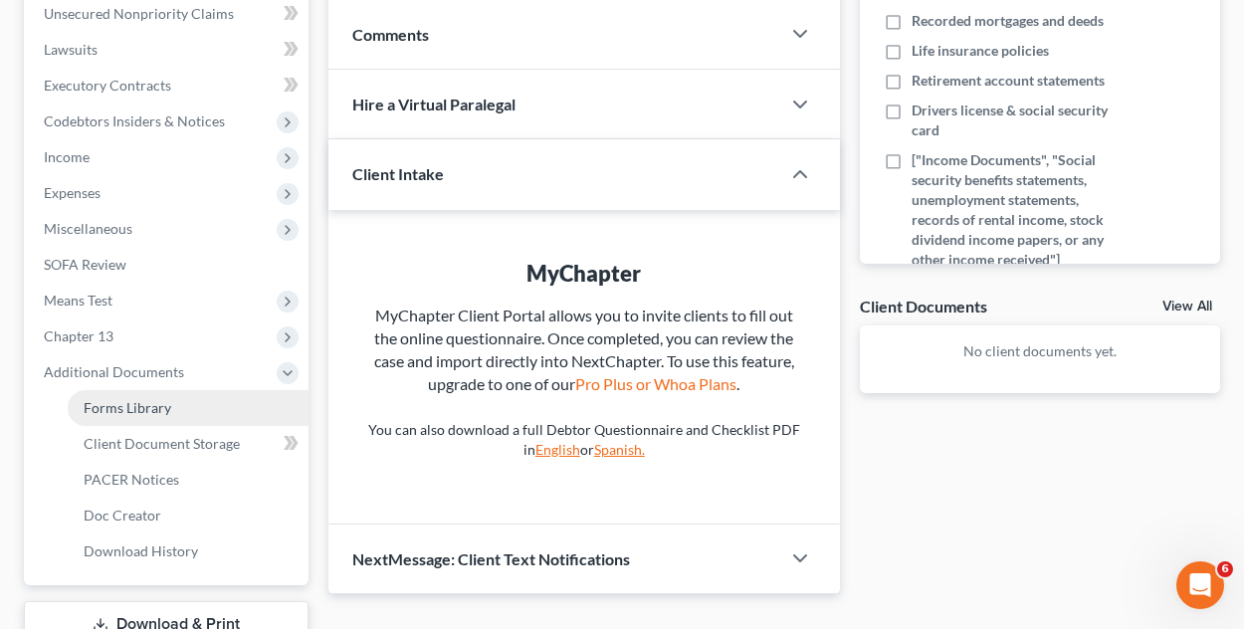
click at [151, 413] on span "Forms Library" at bounding box center [128, 407] width 88 height 17
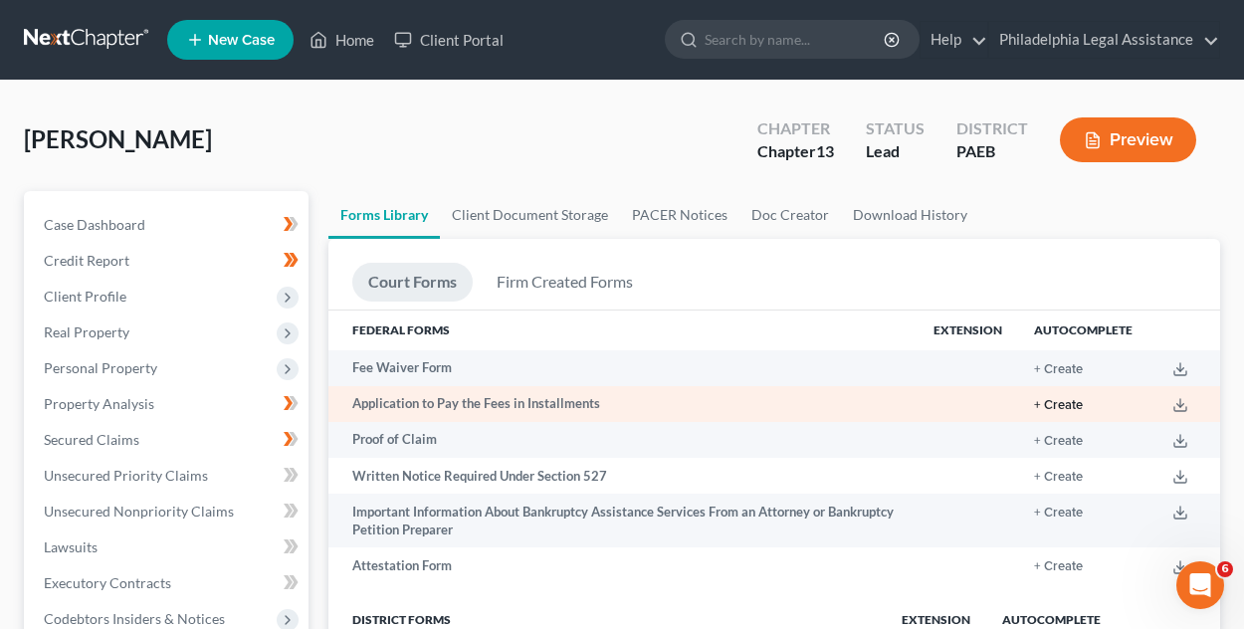
click at [1055, 403] on button "+ Create" at bounding box center [1058, 405] width 49 height 13
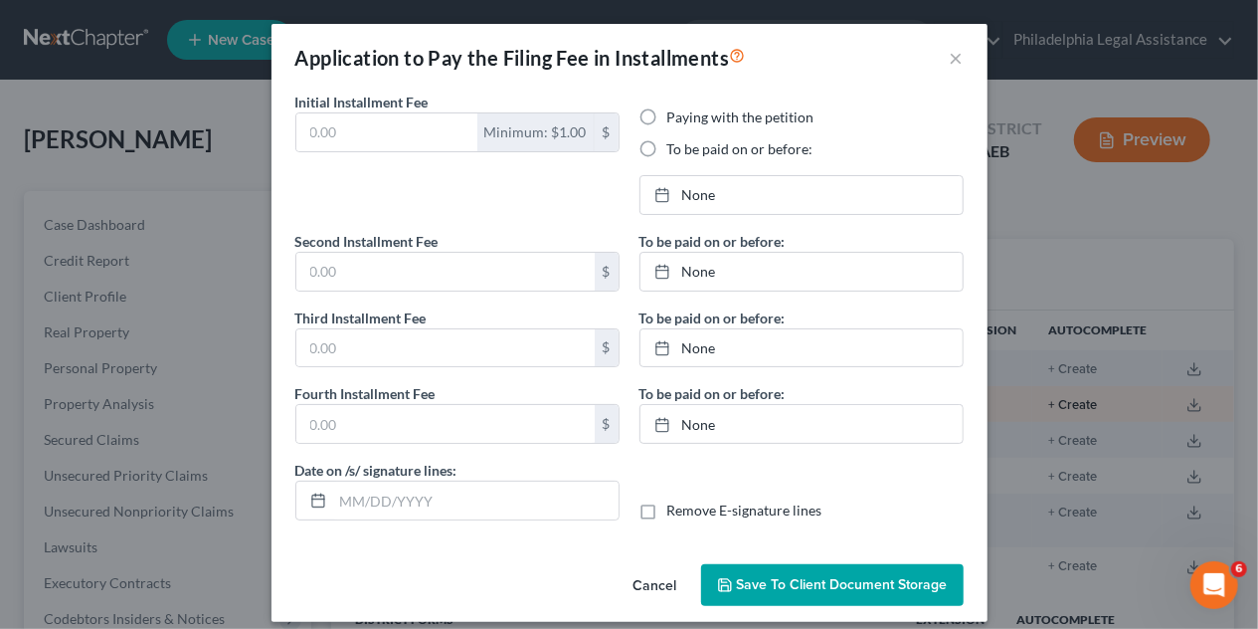
type input "0.00"
radio input "true"
type input "0.00"
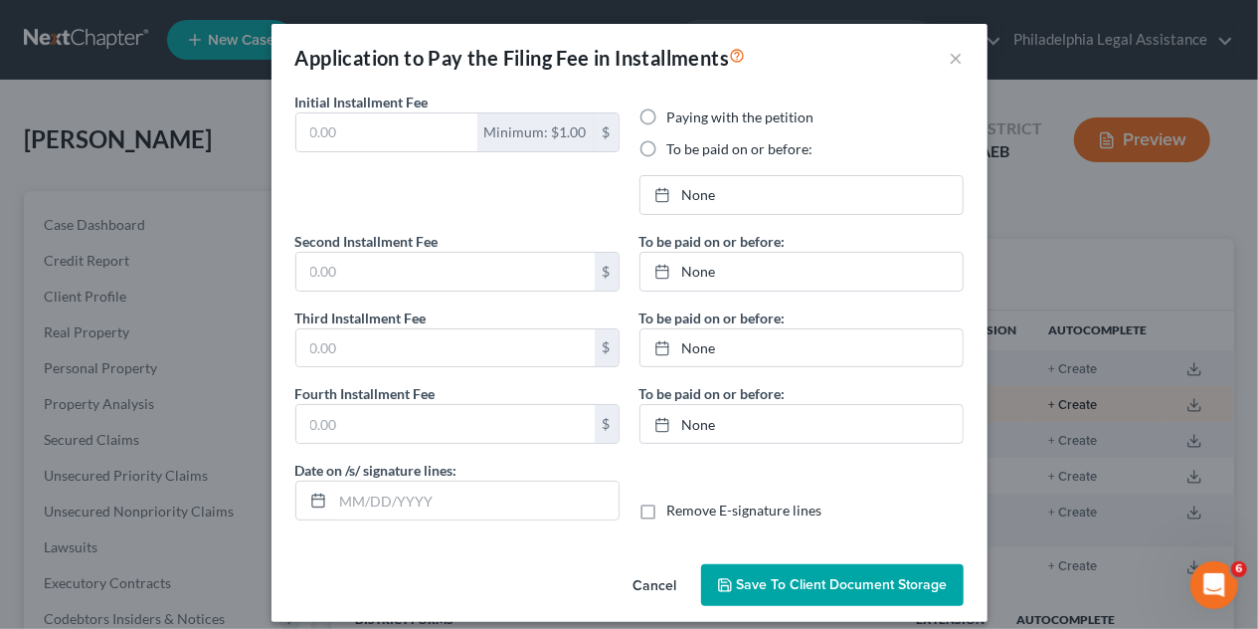
type input "[DATE]"
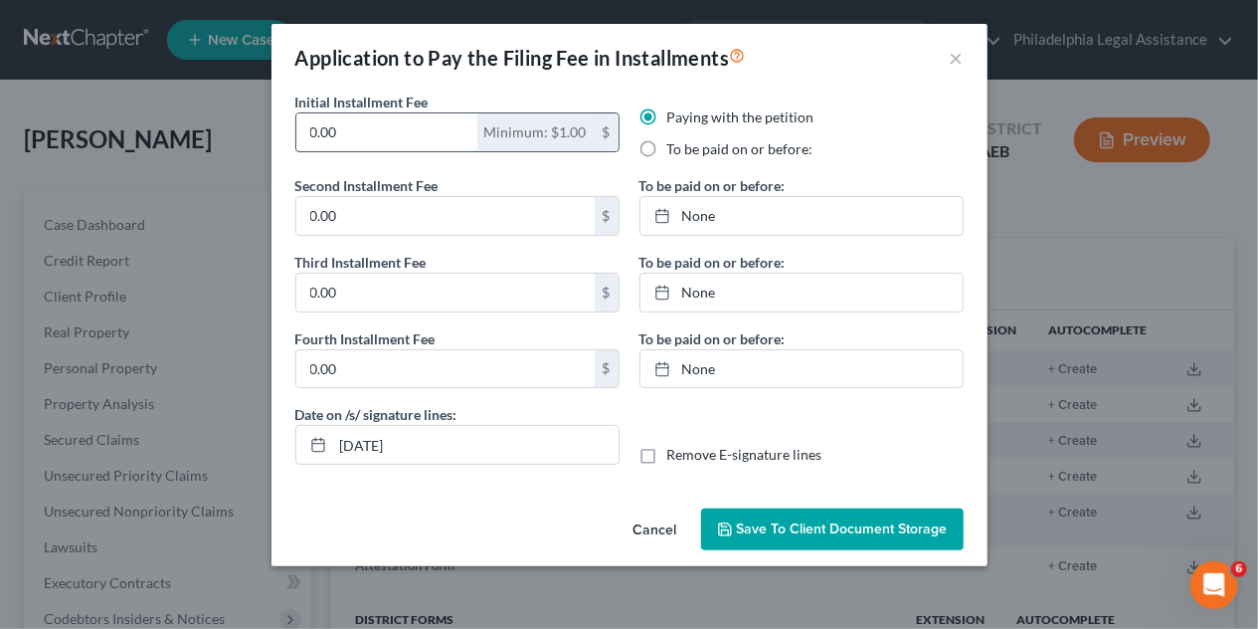
click at [351, 131] on input "0.00" at bounding box center [386, 132] width 181 height 38
type input "78.25"
click at [668, 143] on label "To be paid on or before:" at bounding box center [741, 149] width 146 height 20
click at [676, 143] on input "To be paid on or before:" at bounding box center [682, 145] width 13 height 13
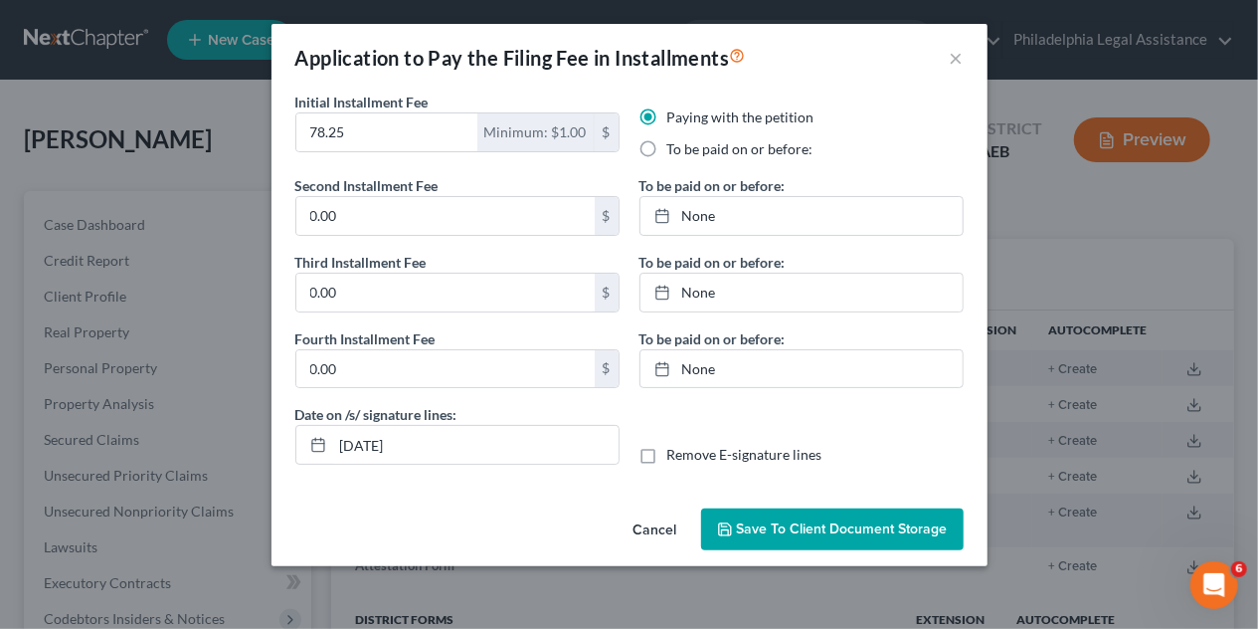
radio input "true"
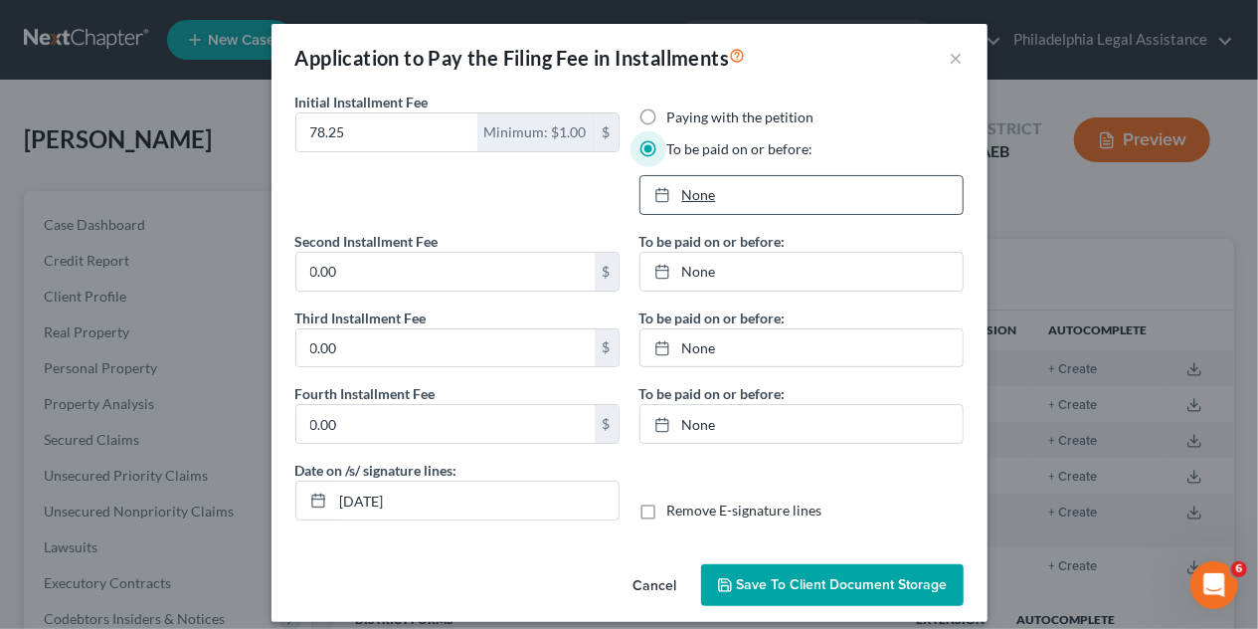
click at [755, 190] on link "None" at bounding box center [802, 195] width 322 height 38
type input "[DATE]"
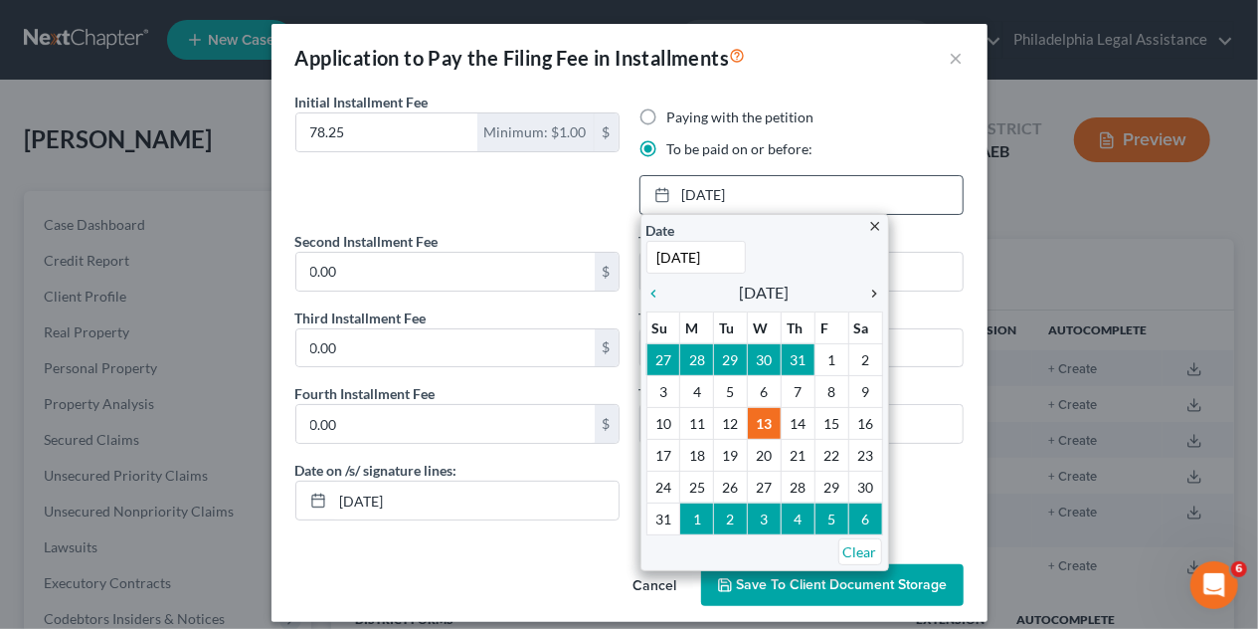
click at [868, 293] on icon "chevron_right" at bounding box center [871, 294] width 26 height 16
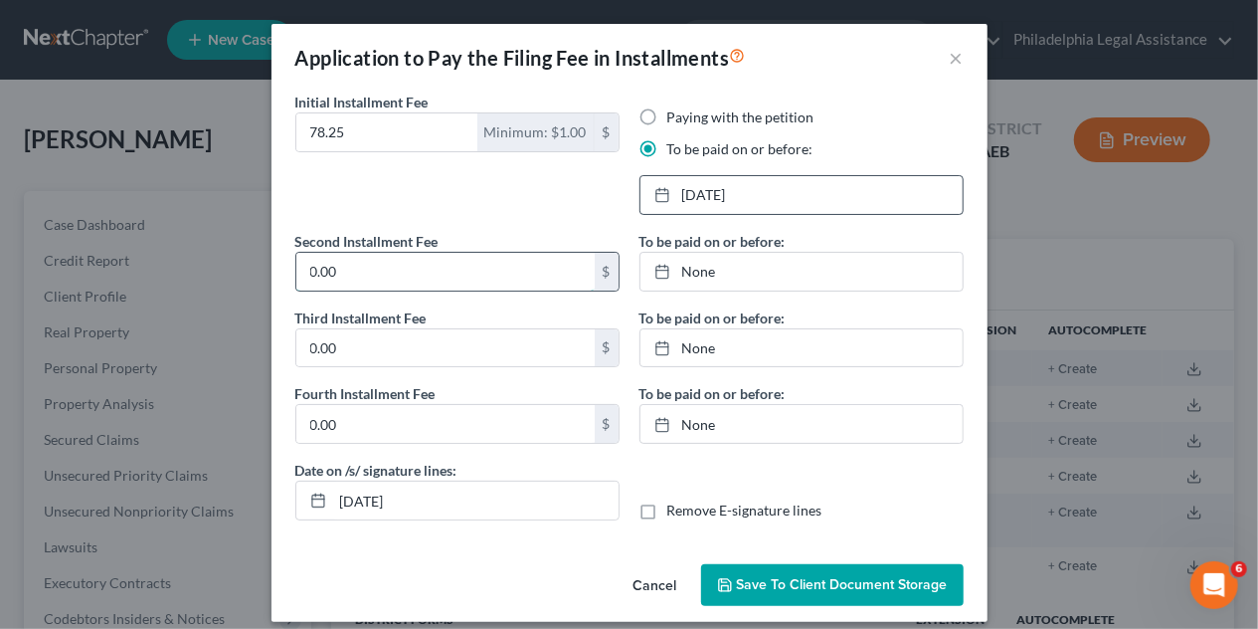
click at [478, 280] on input "0.00" at bounding box center [445, 272] width 298 height 38
type input "78.25"
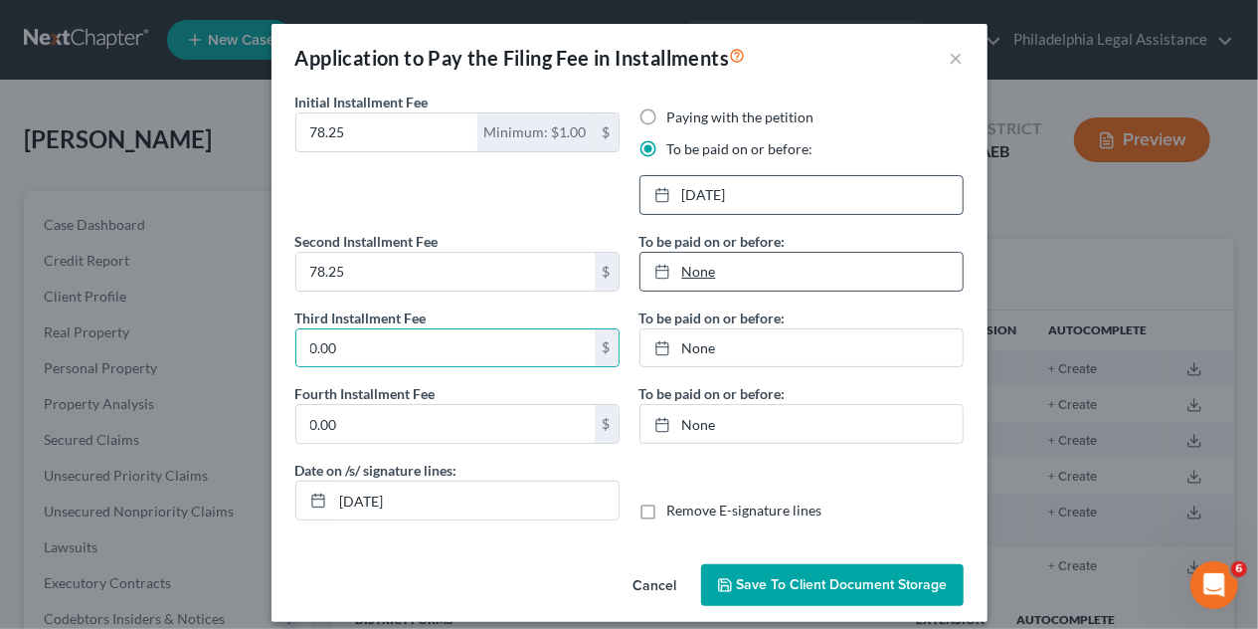
type input "[DATE]"
click at [703, 278] on link "[DATE]" at bounding box center [802, 272] width 322 height 38
click at [845, 286] on link "[DATE]" at bounding box center [802, 272] width 322 height 38
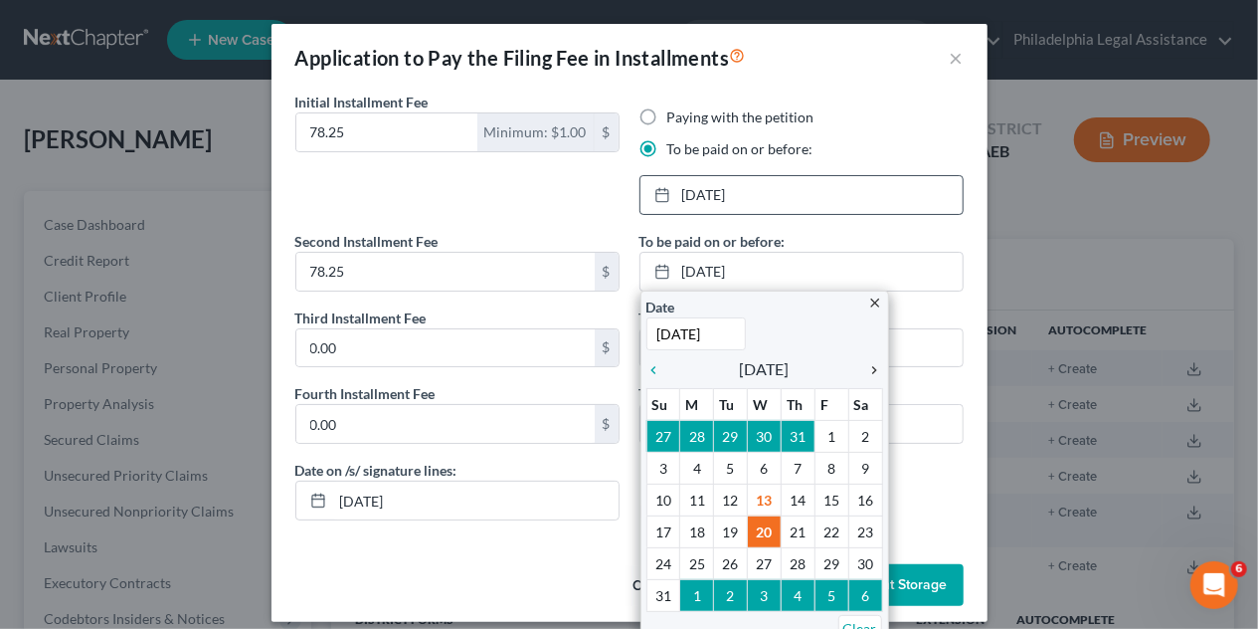
click at [868, 373] on icon "chevron_right" at bounding box center [871, 370] width 26 height 16
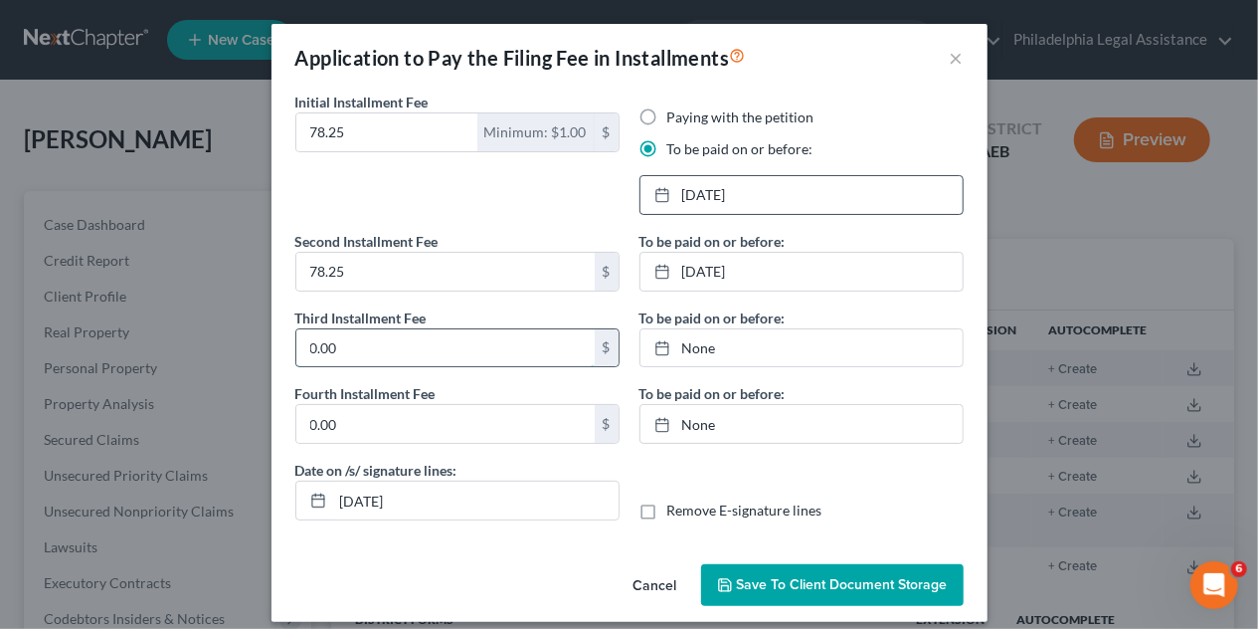
click at [356, 352] on input "0.00" at bounding box center [445, 348] width 298 height 38
type input "78.25"
type input "[DATE]"
click at [756, 356] on link "None" at bounding box center [802, 348] width 322 height 38
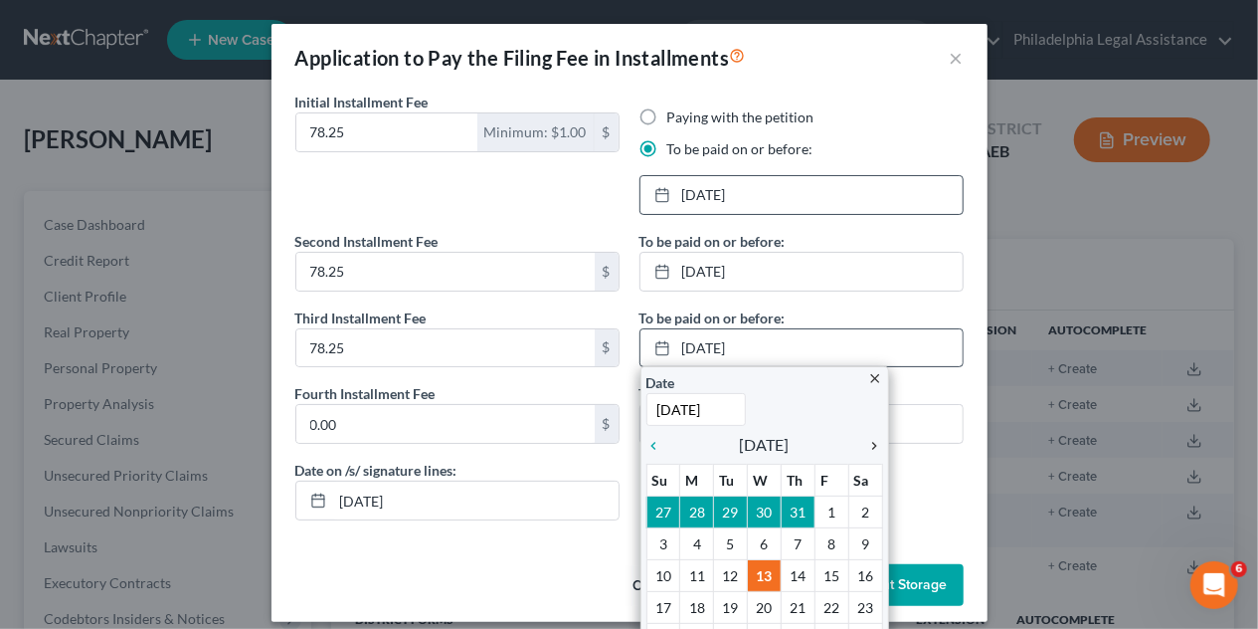
click at [859, 443] on icon "chevron_right" at bounding box center [871, 446] width 26 height 16
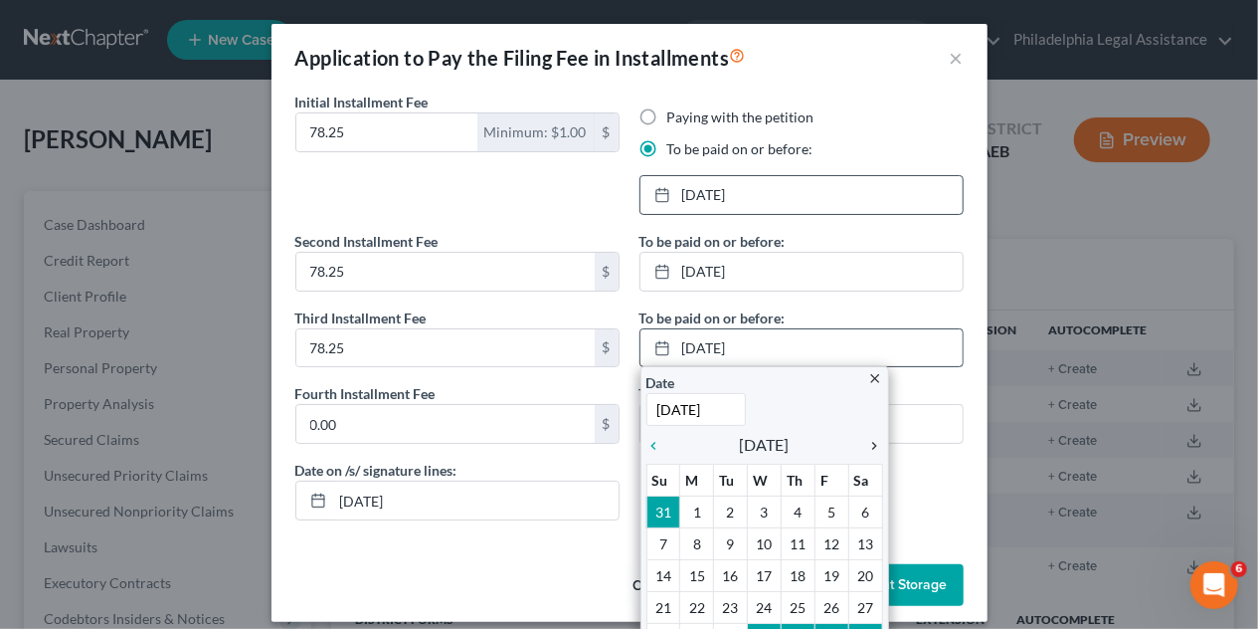
click at [859, 443] on icon "chevron_right" at bounding box center [871, 446] width 26 height 16
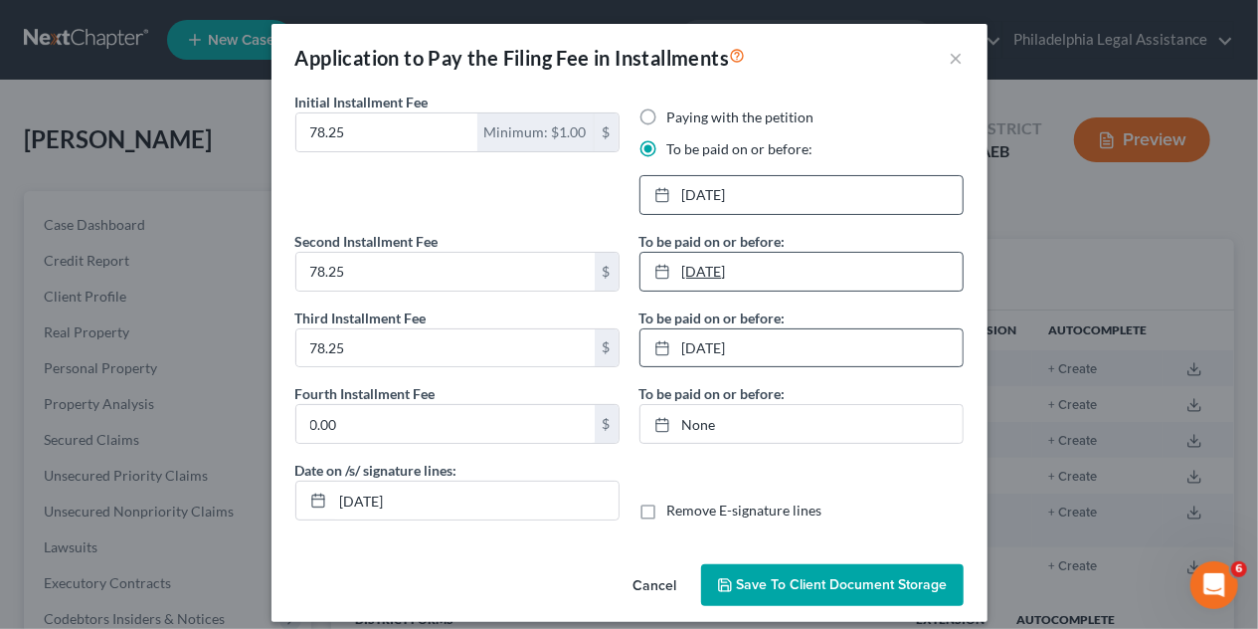
click at [780, 267] on link "[DATE]" at bounding box center [802, 272] width 322 height 38
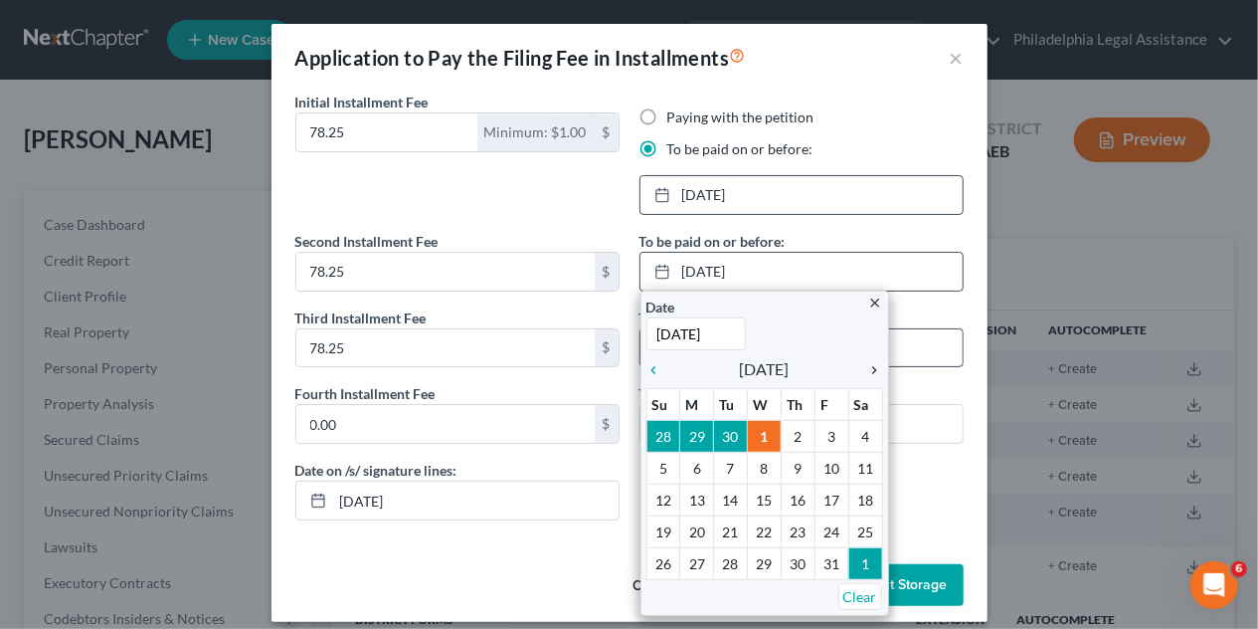
click at [861, 364] on icon "chevron_right" at bounding box center [871, 370] width 26 height 16
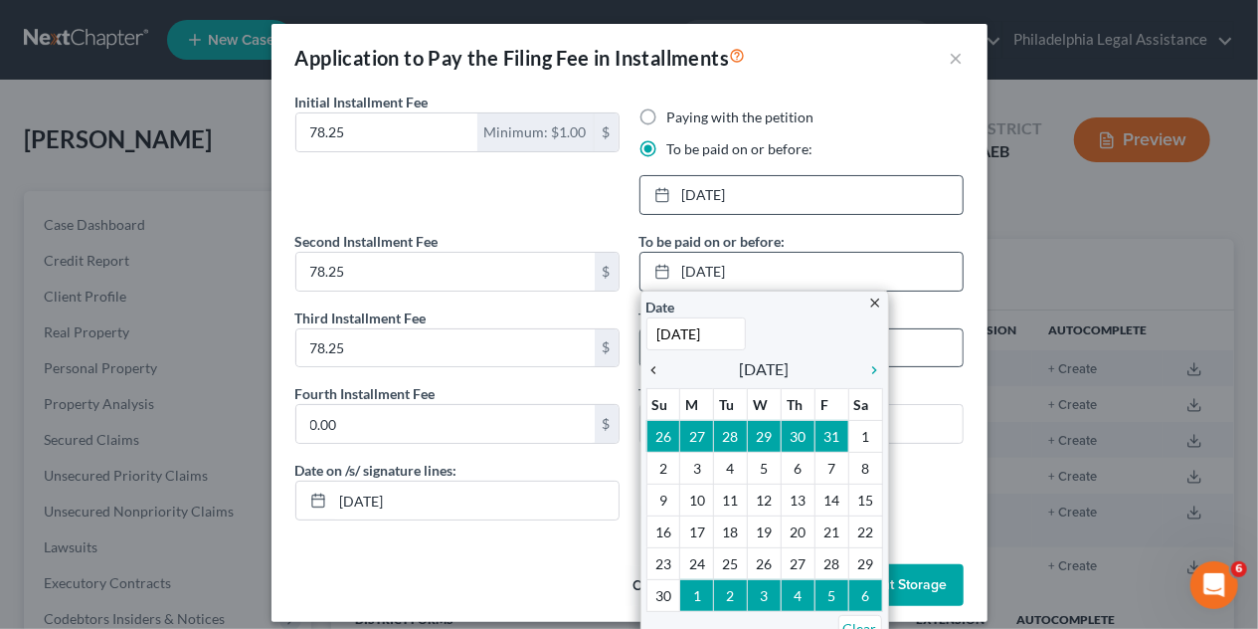
click at [647, 362] on icon "chevron_left" at bounding box center [660, 370] width 26 height 16
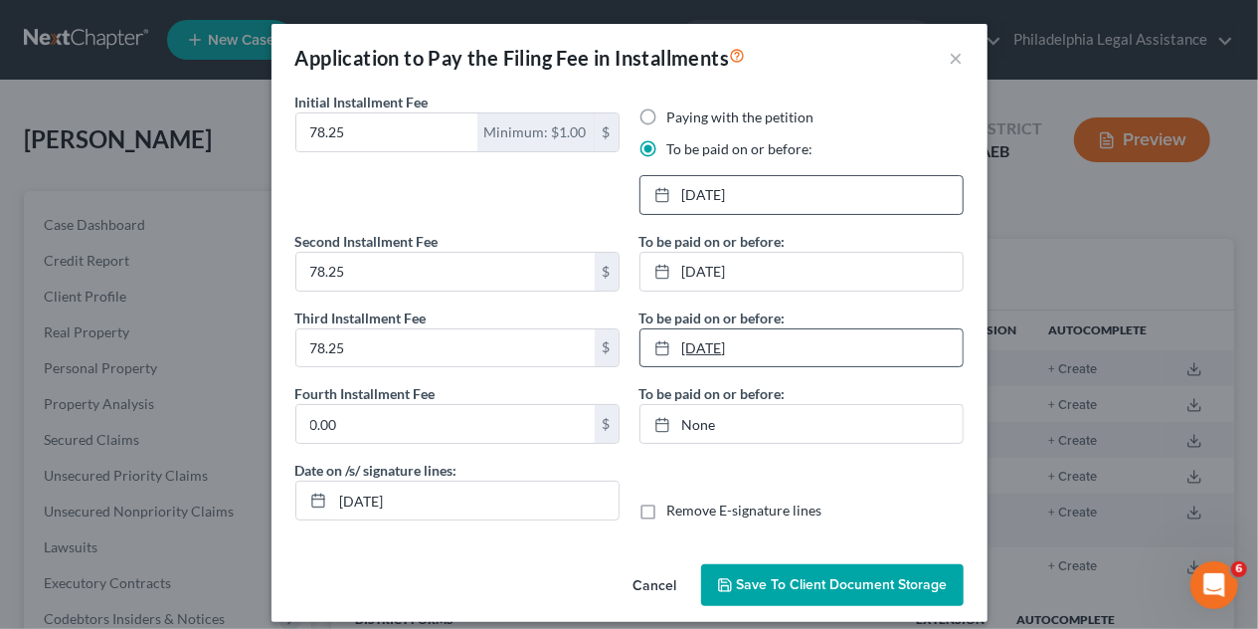
click at [911, 345] on link "[DATE]" at bounding box center [802, 348] width 322 height 38
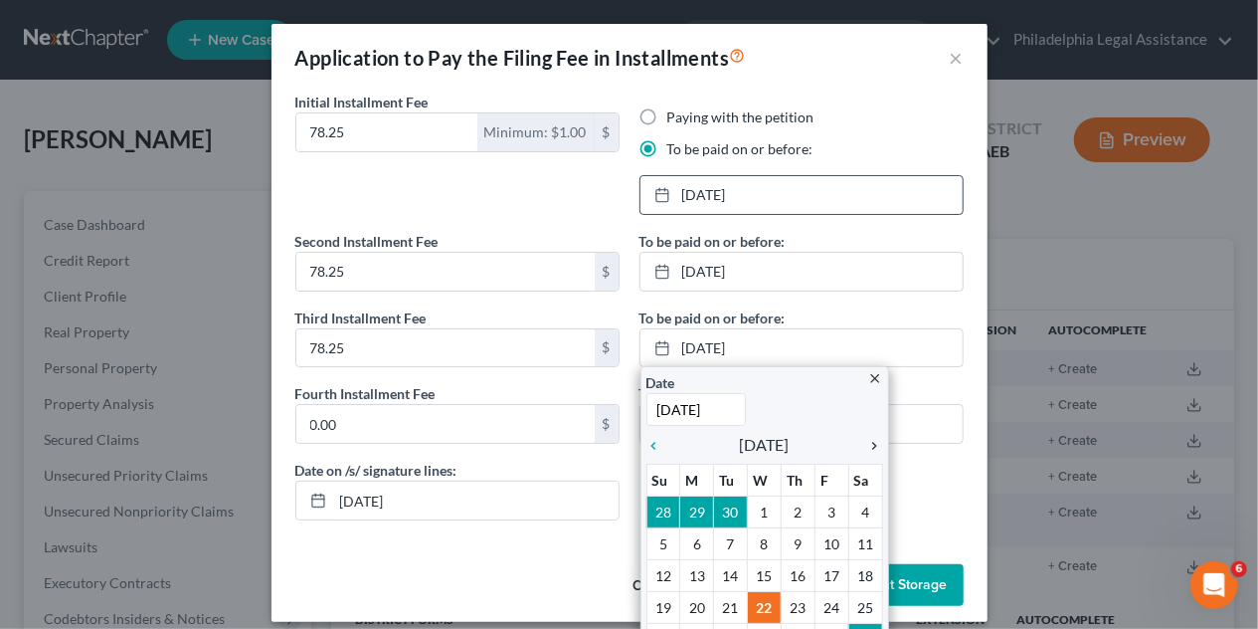
click at [865, 450] on icon "chevron_right" at bounding box center [871, 446] width 26 height 16
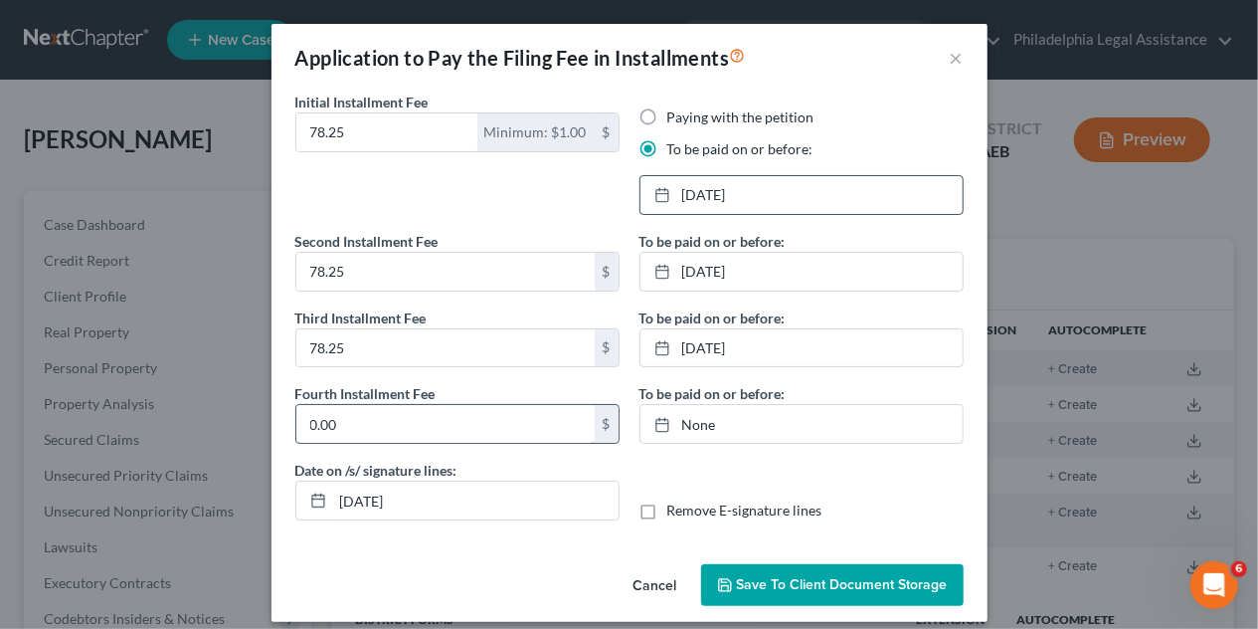
click at [354, 421] on input "0.00" at bounding box center [445, 424] width 298 height 38
type input "78.25"
click at [668, 502] on label "Remove E-signature lines" at bounding box center [745, 510] width 155 height 20
click at [676, 502] on input "Remove E-signature lines" at bounding box center [682, 506] width 13 height 13
checkbox input "true"
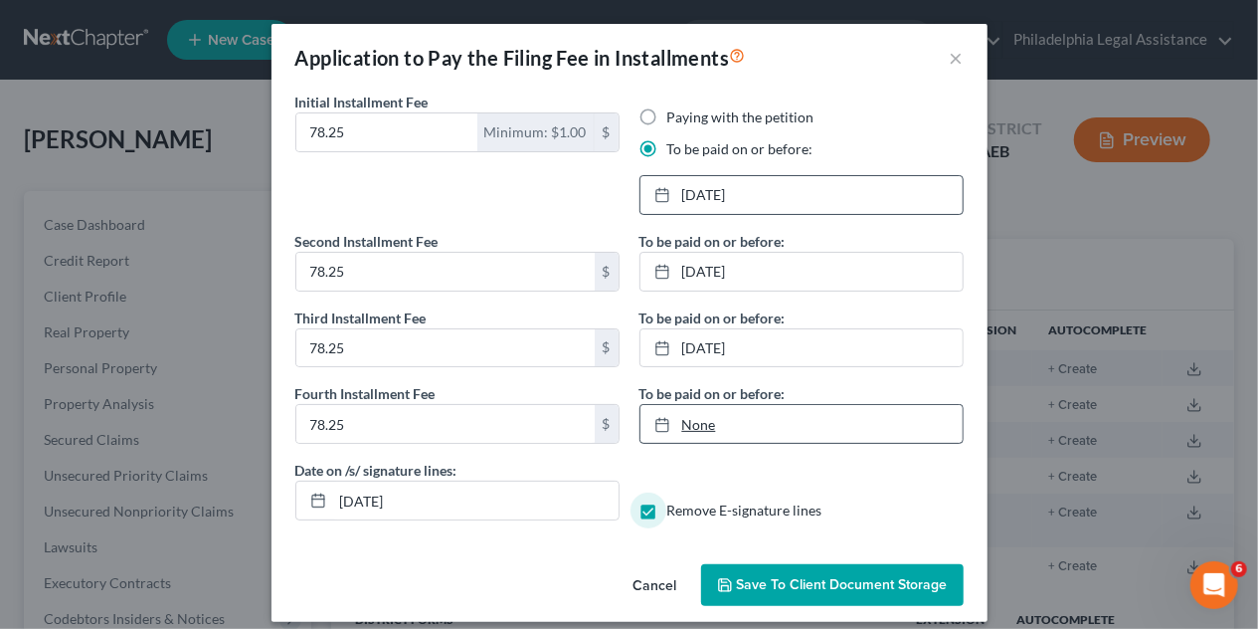
click at [728, 423] on link "None" at bounding box center [802, 424] width 322 height 38
type input "[DATE]"
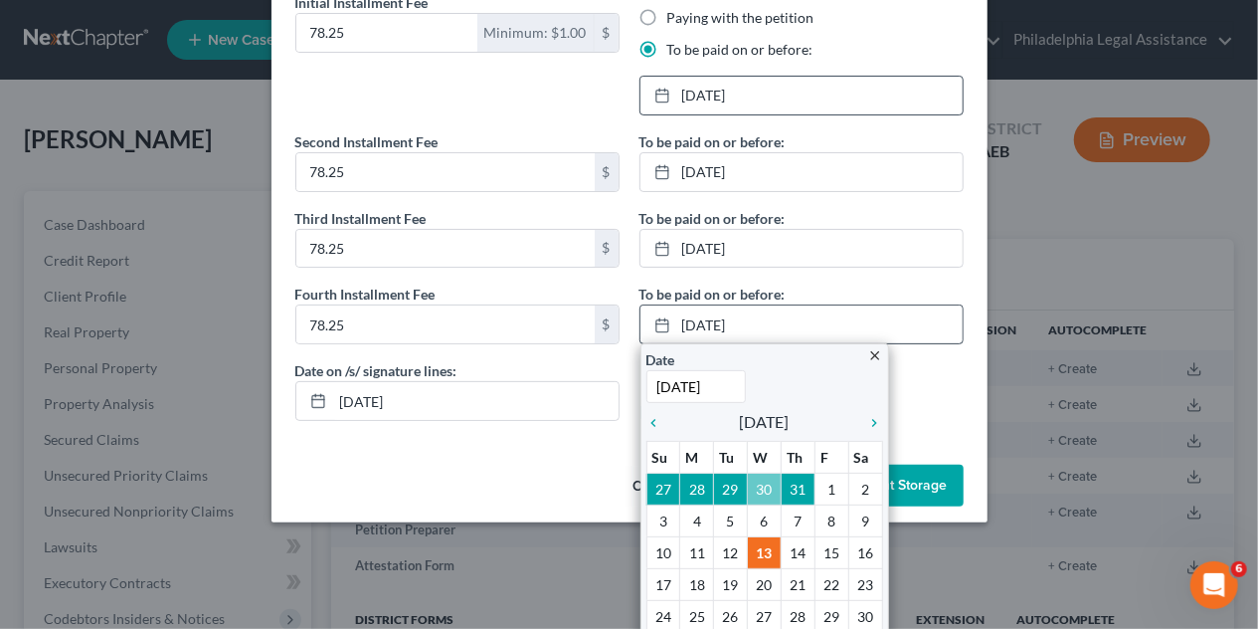
scroll to position [164, 0]
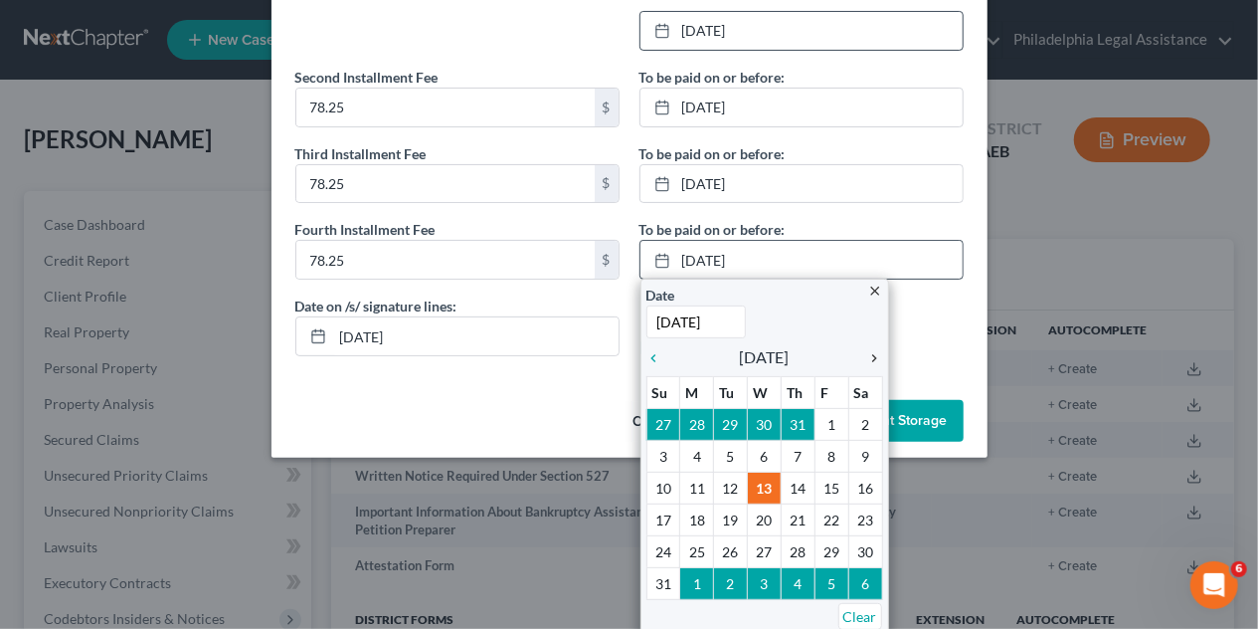
click at [870, 352] on icon "chevron_right" at bounding box center [871, 358] width 26 height 16
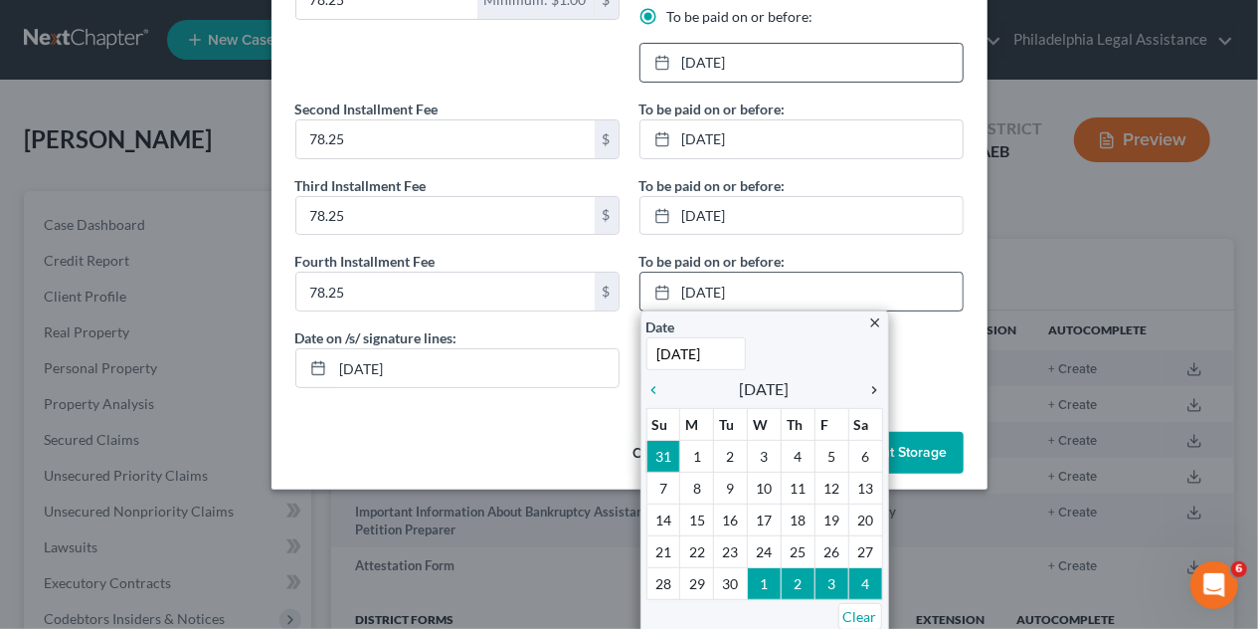
click at [864, 390] on icon "chevron_right" at bounding box center [871, 390] width 26 height 16
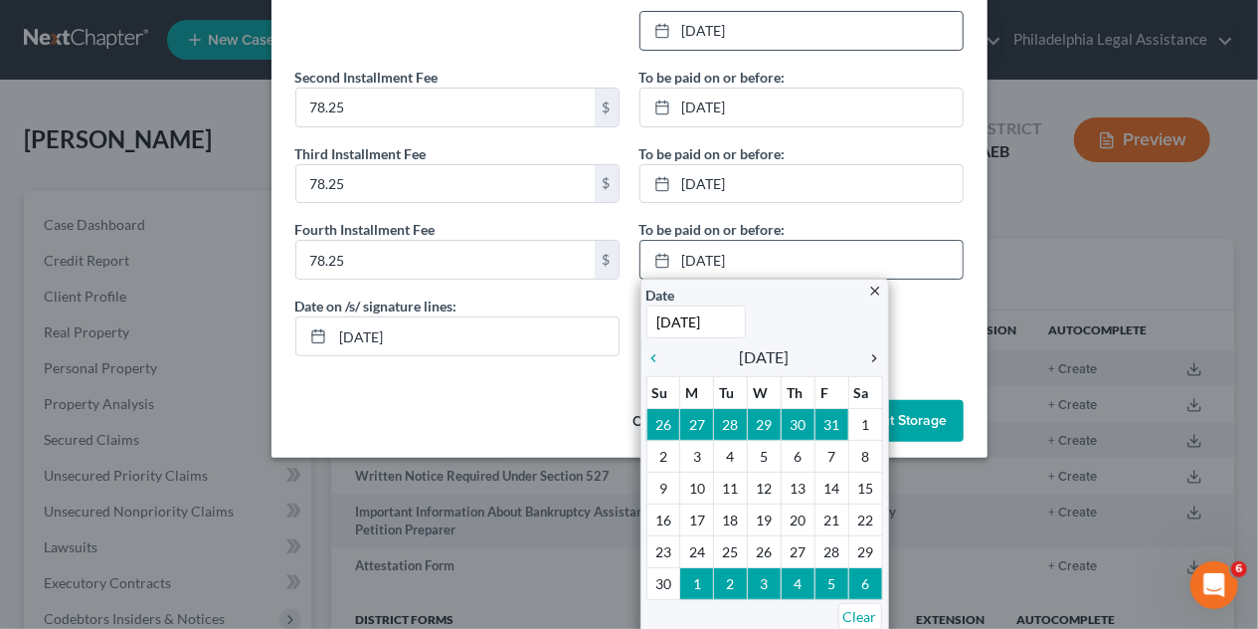
click at [866, 361] on icon "chevron_right" at bounding box center [871, 358] width 26 height 16
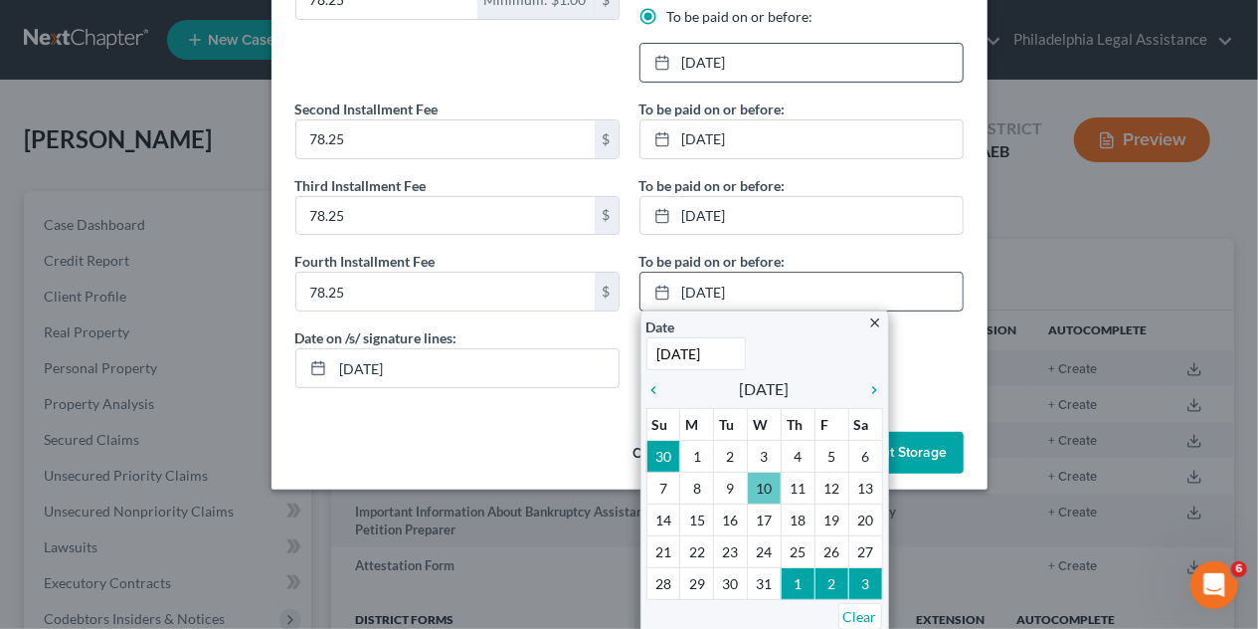
scroll to position [13, 0]
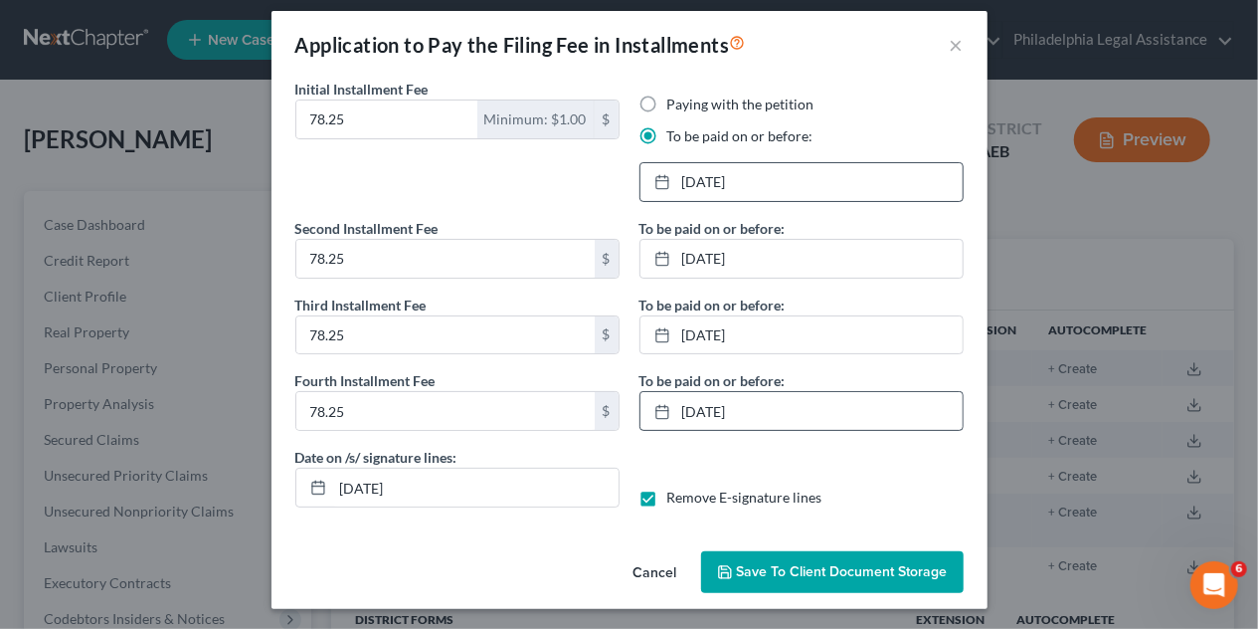
click at [845, 569] on span "Save to Client Document Storage" at bounding box center [842, 571] width 211 height 17
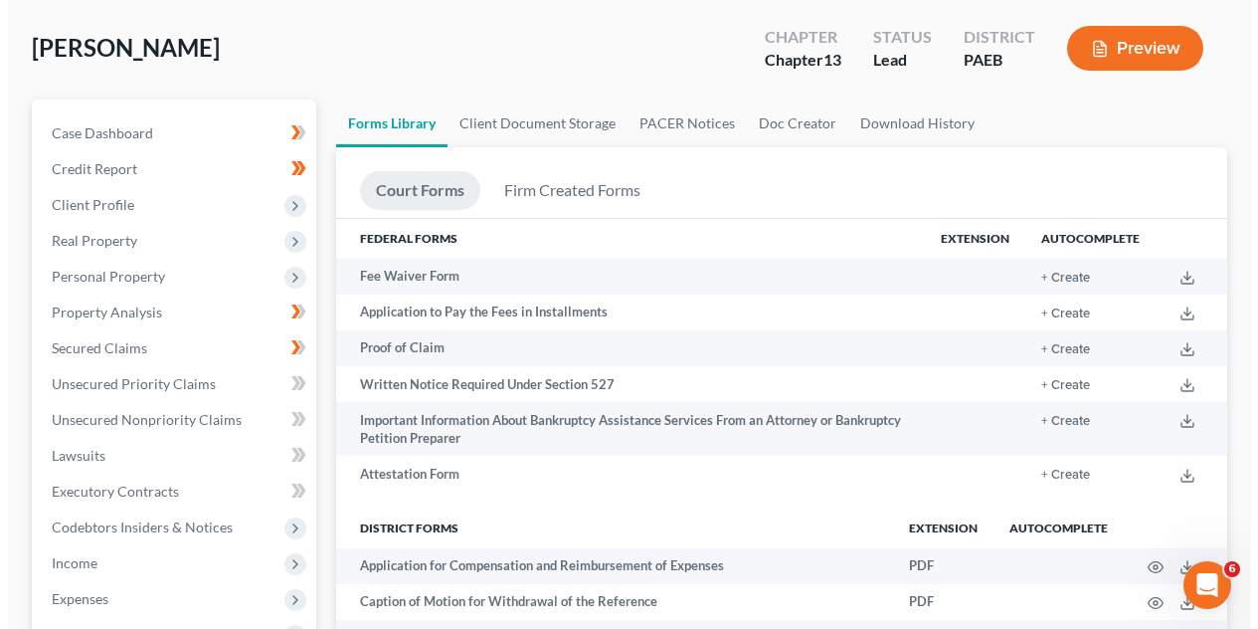
scroll to position [73, 0]
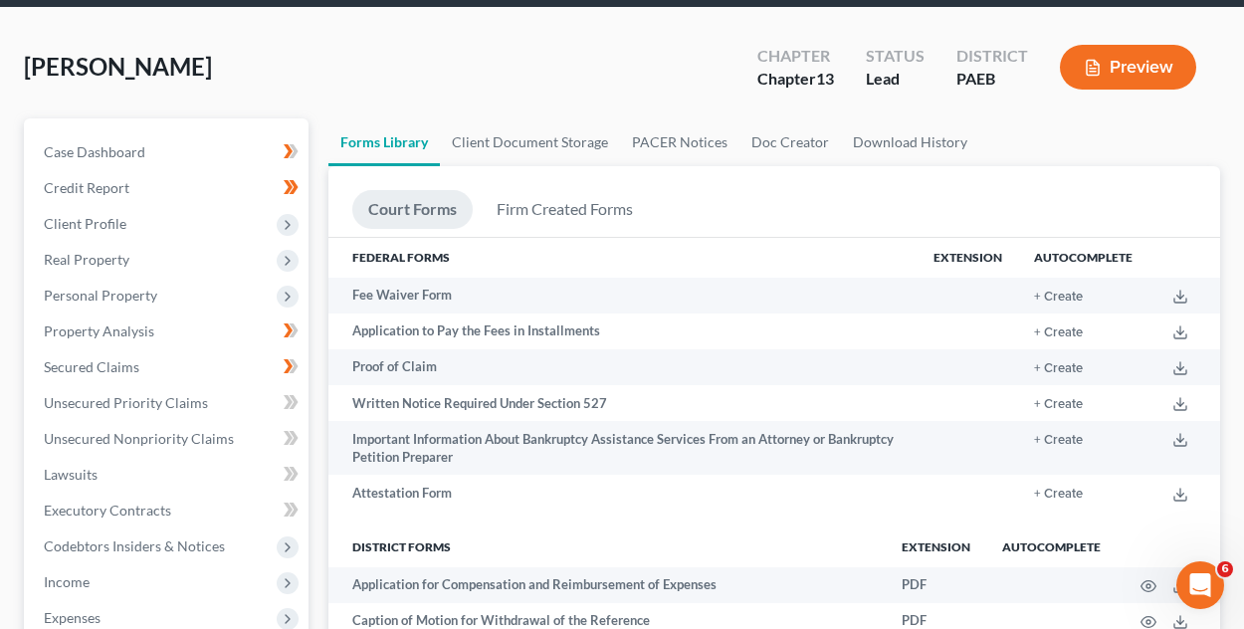
click at [1132, 67] on button "Preview" at bounding box center [1128, 67] width 136 height 45
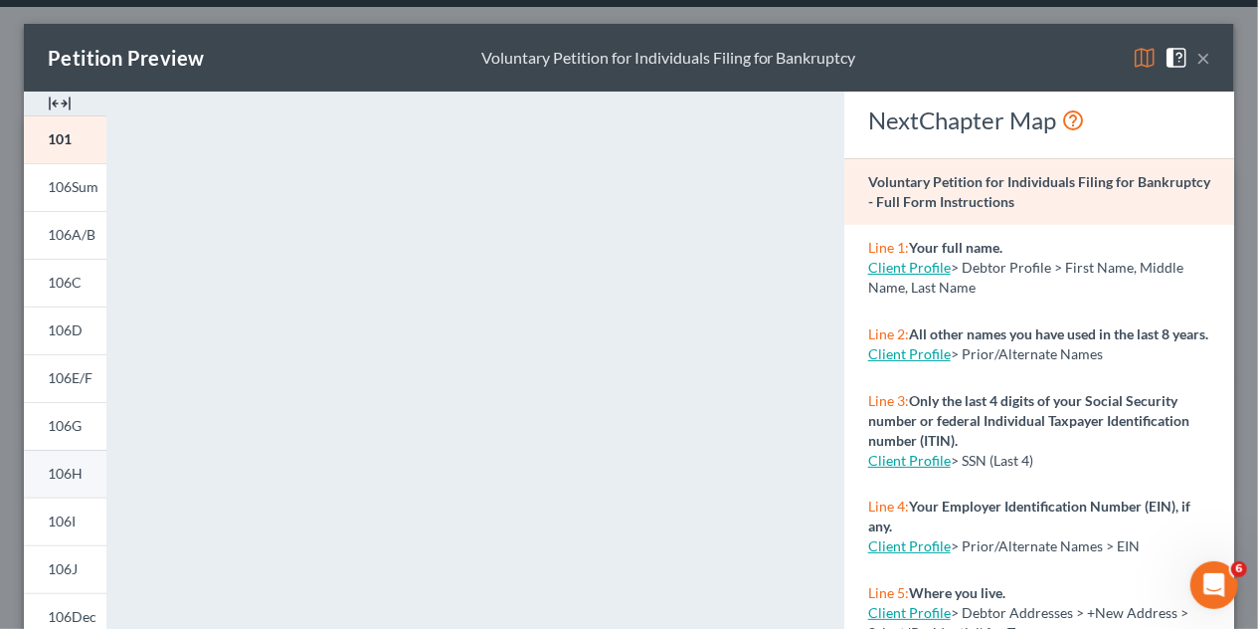
scroll to position [493, 0]
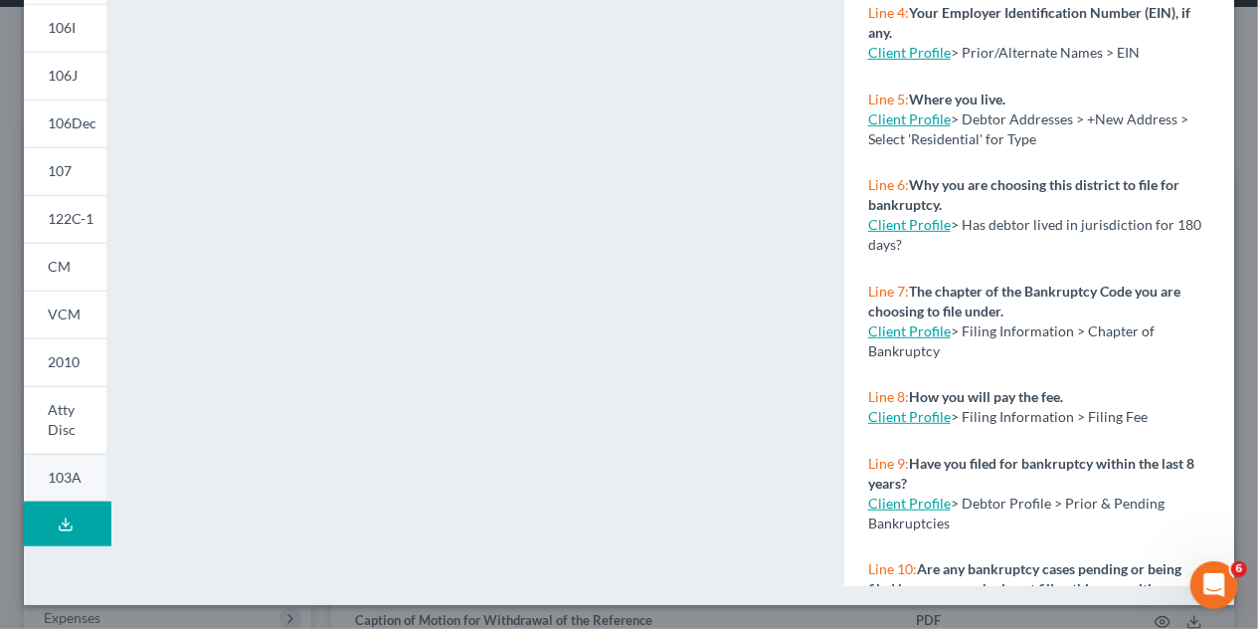
click at [78, 479] on span "103A" at bounding box center [65, 477] width 34 height 17
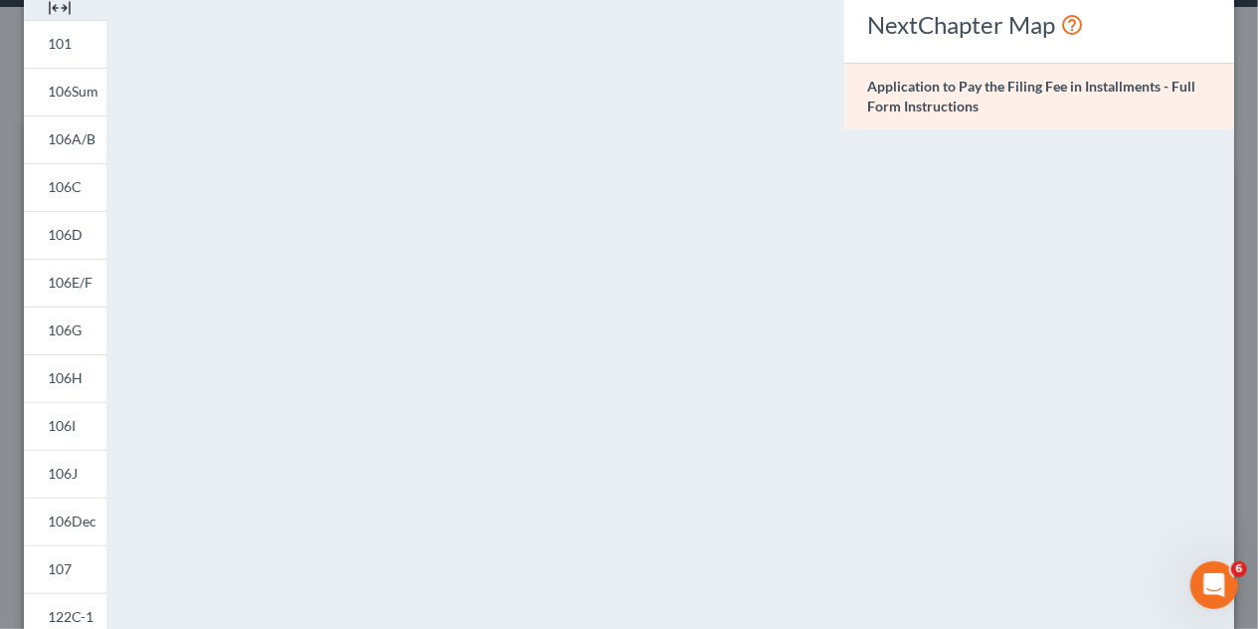
scroll to position [0, 0]
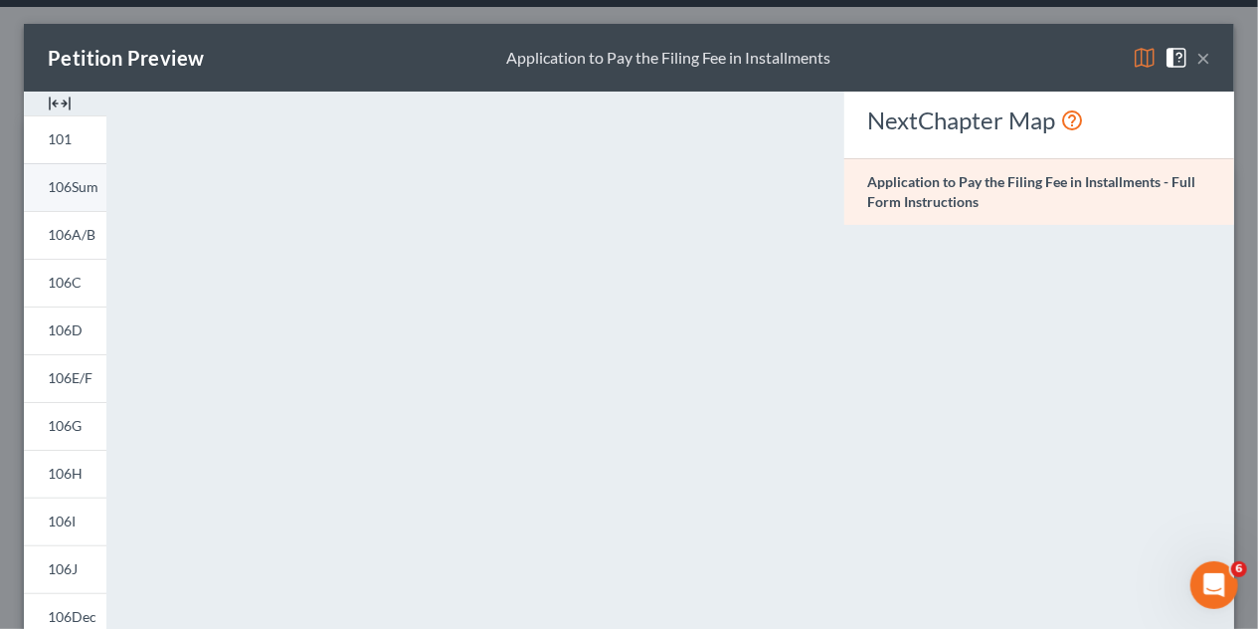
click at [77, 185] on span "106Sum" at bounding box center [73, 186] width 51 height 17
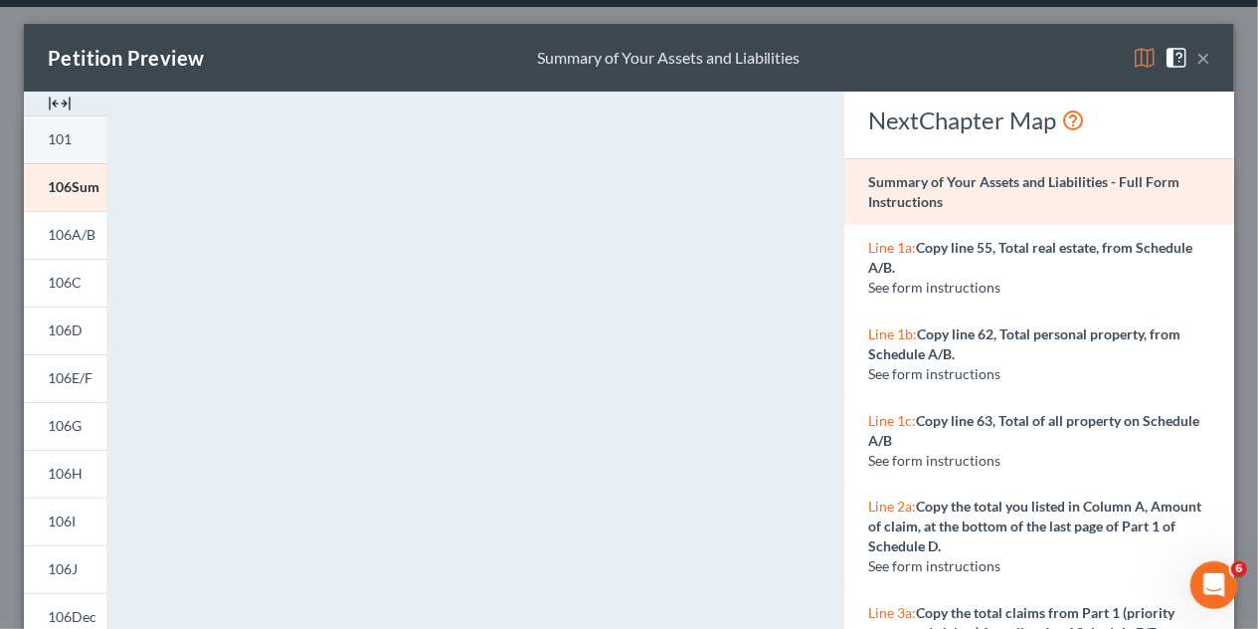
click at [64, 140] on span "101" at bounding box center [60, 138] width 24 height 17
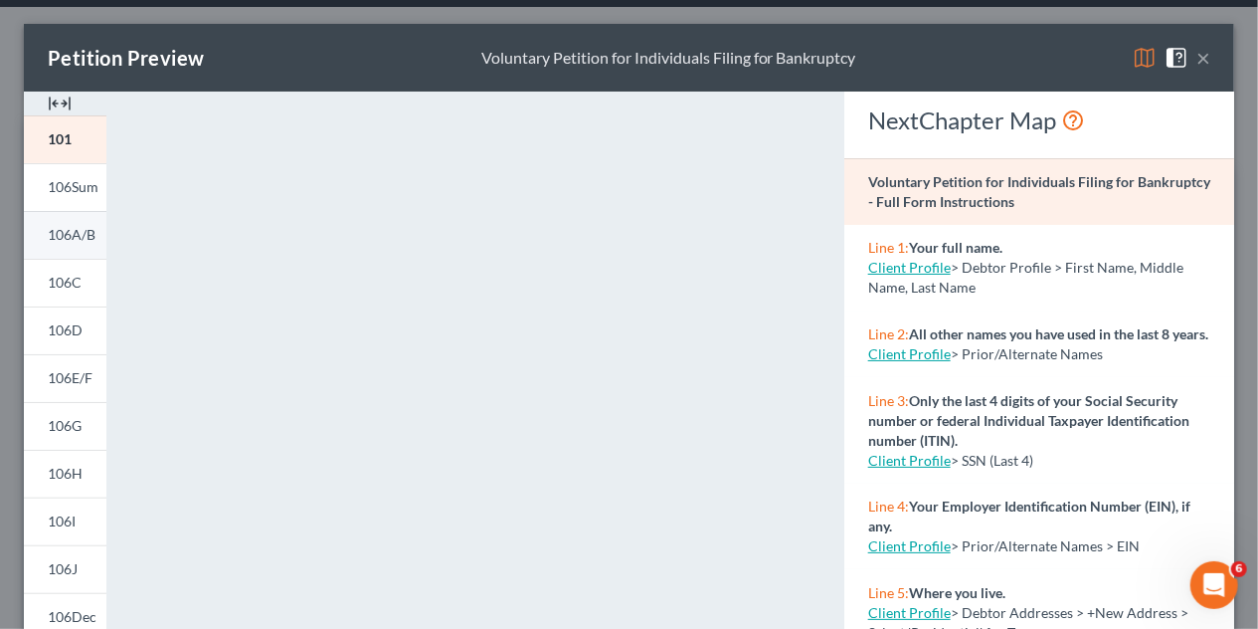
click at [87, 244] on link "106A/B" at bounding box center [65, 235] width 83 height 48
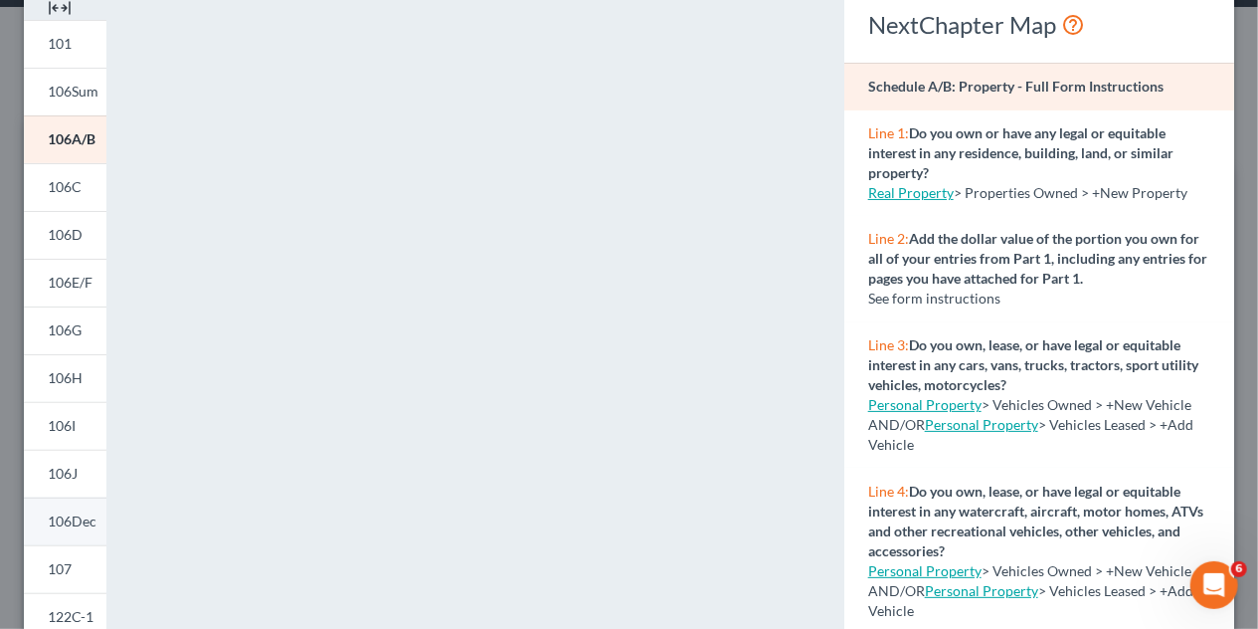
scroll to position [195, 0]
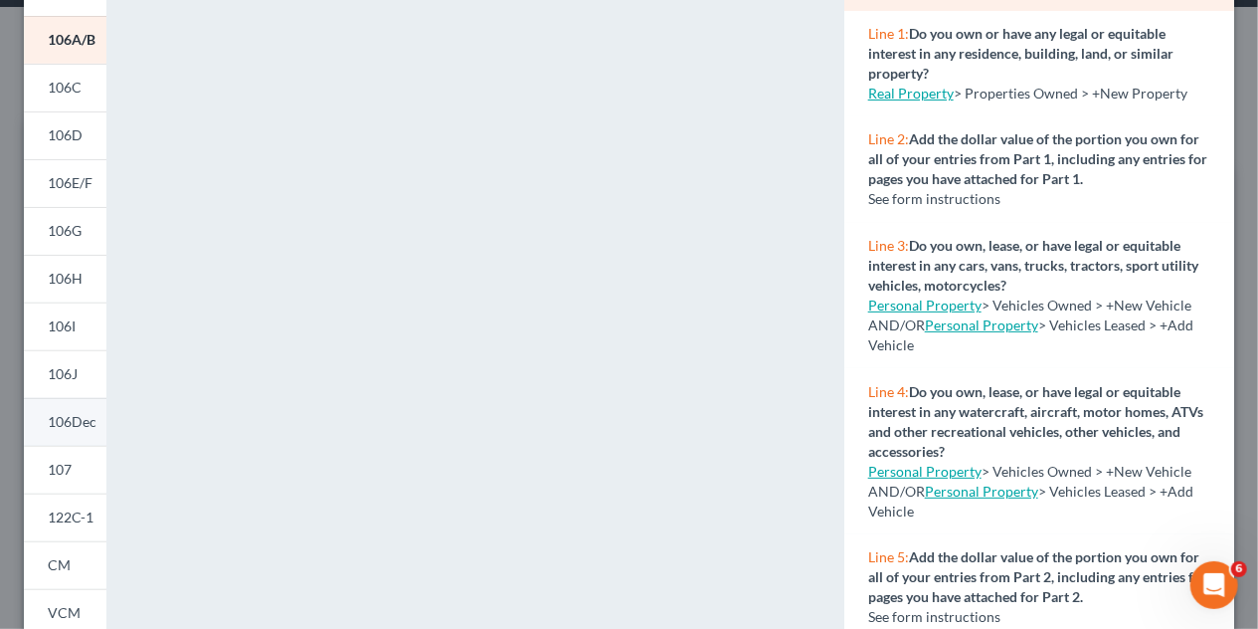
click at [68, 429] on span "106Dec" at bounding box center [72, 421] width 49 height 17
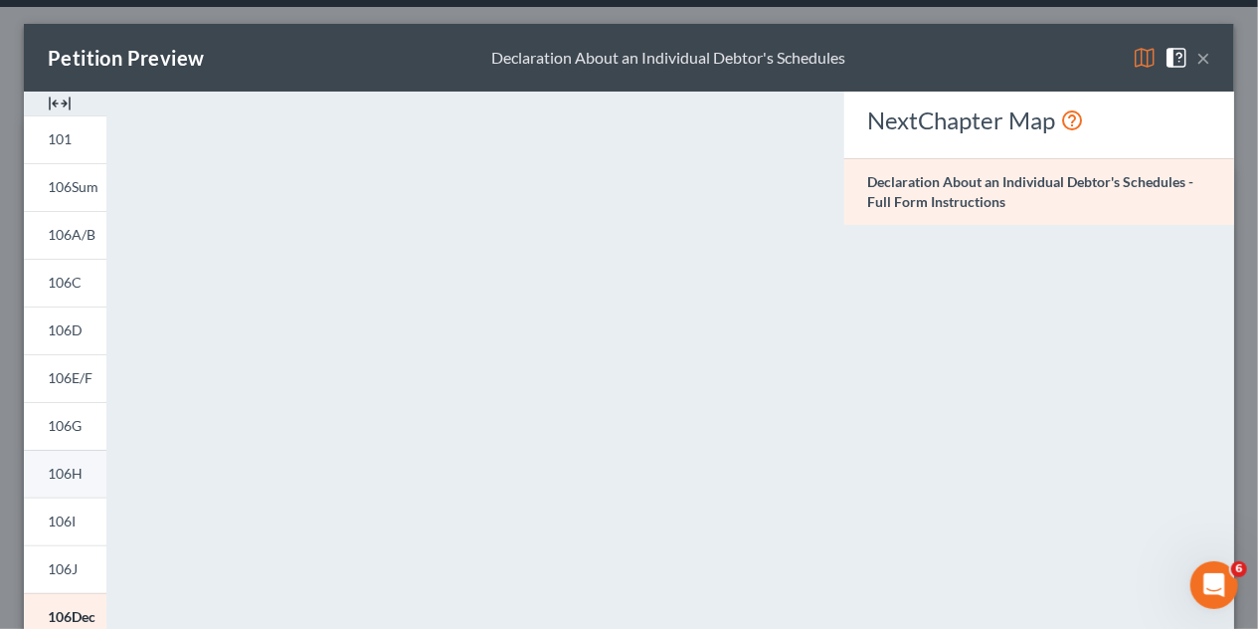
scroll to position [199, 0]
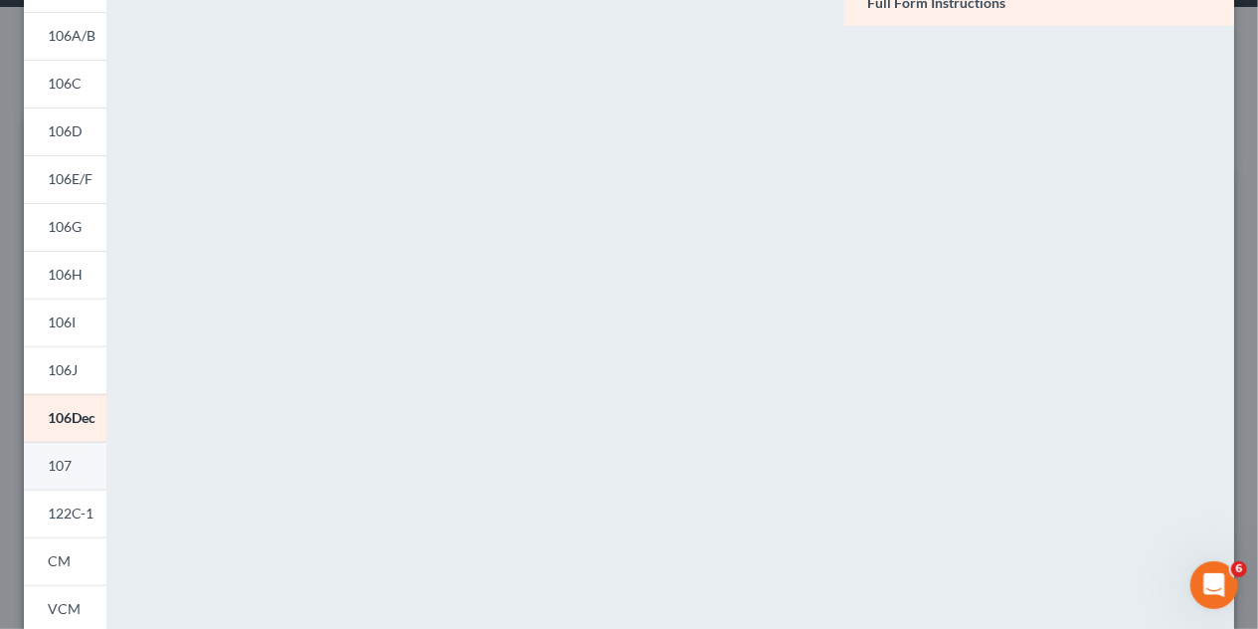
click at [76, 477] on link "107" at bounding box center [65, 466] width 83 height 48
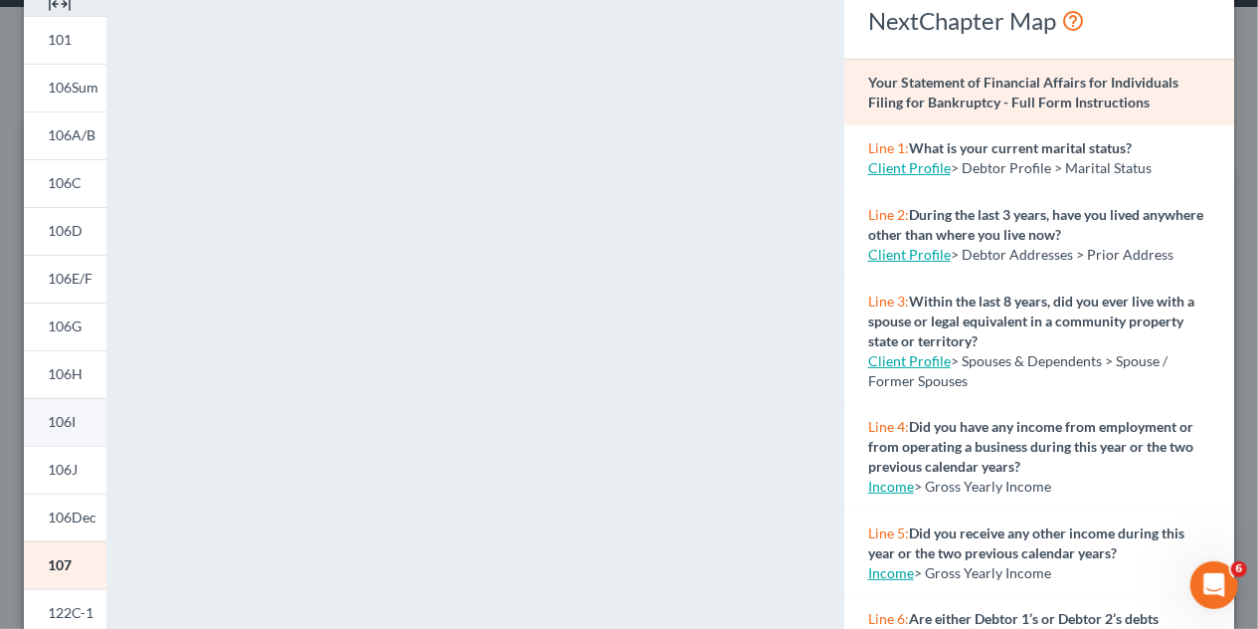
scroll to position [298, 0]
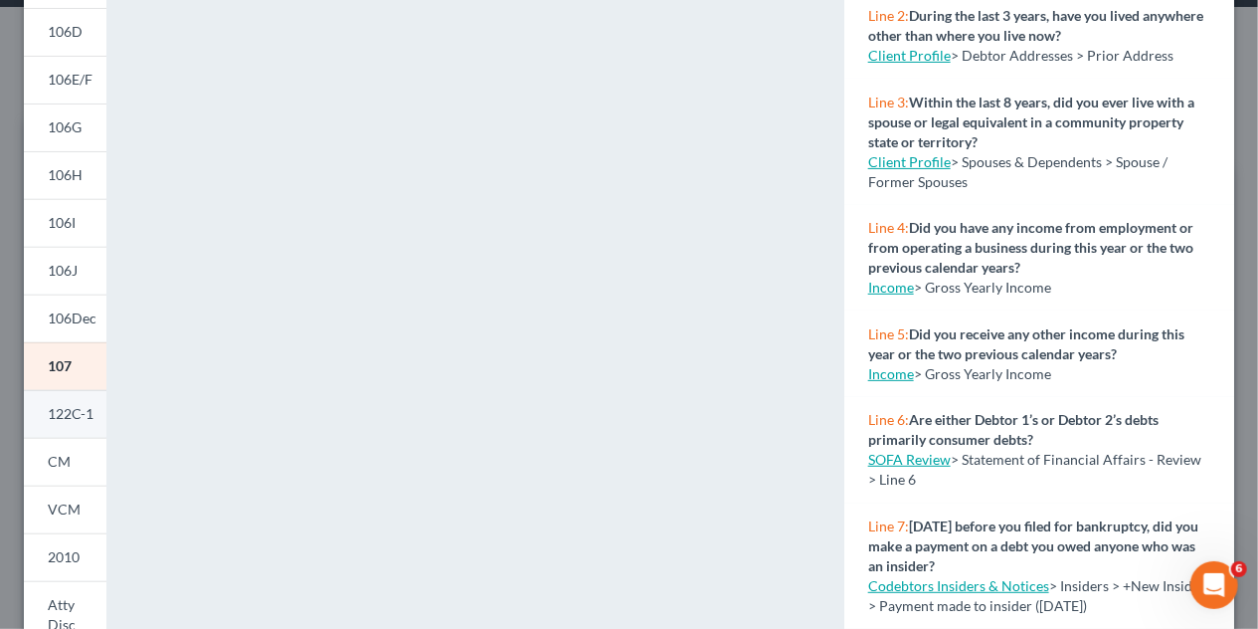
click at [62, 427] on link "122C-1" at bounding box center [65, 414] width 83 height 48
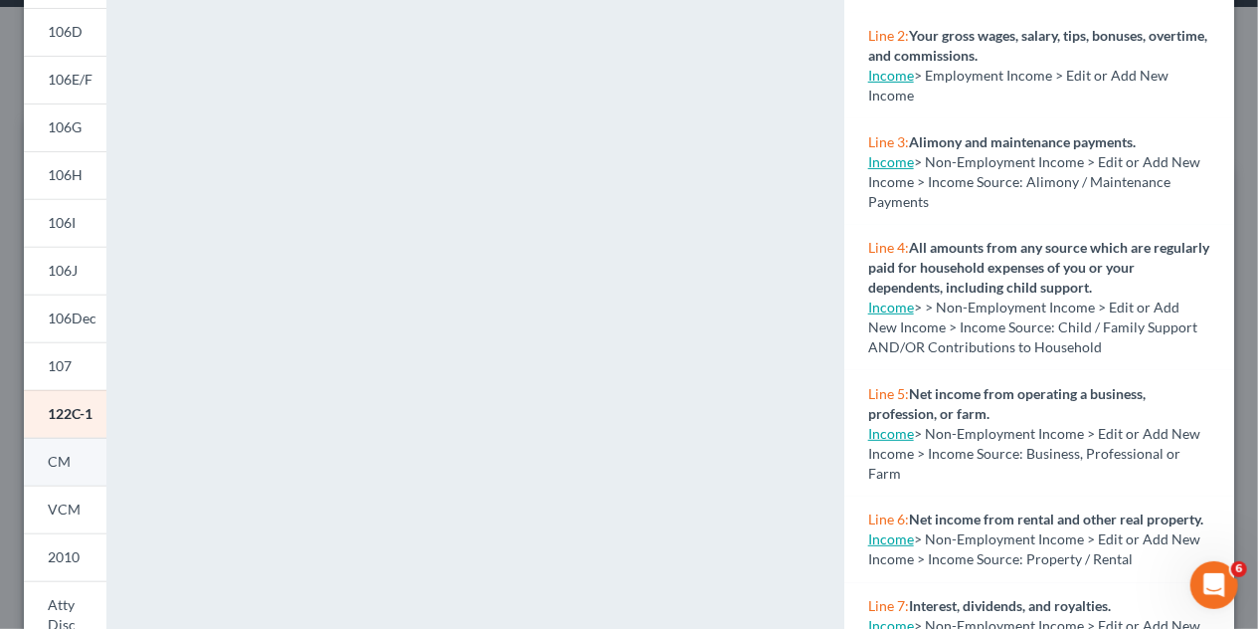
click at [57, 472] on link "CM" at bounding box center [65, 462] width 83 height 48
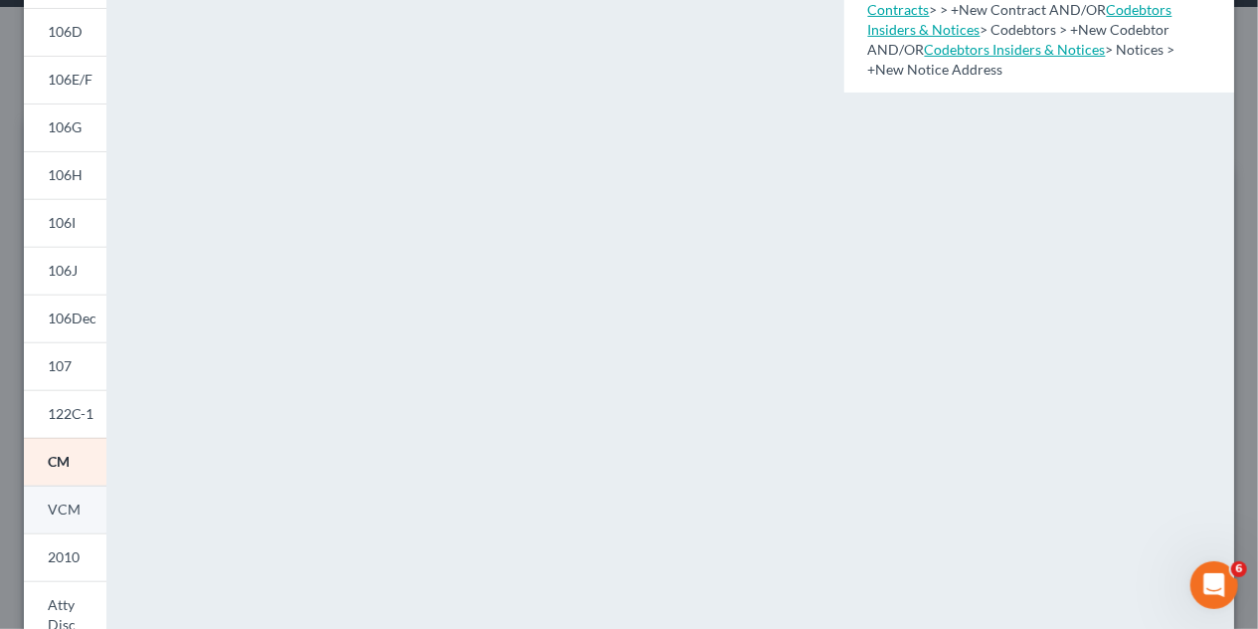
scroll to position [398, 0]
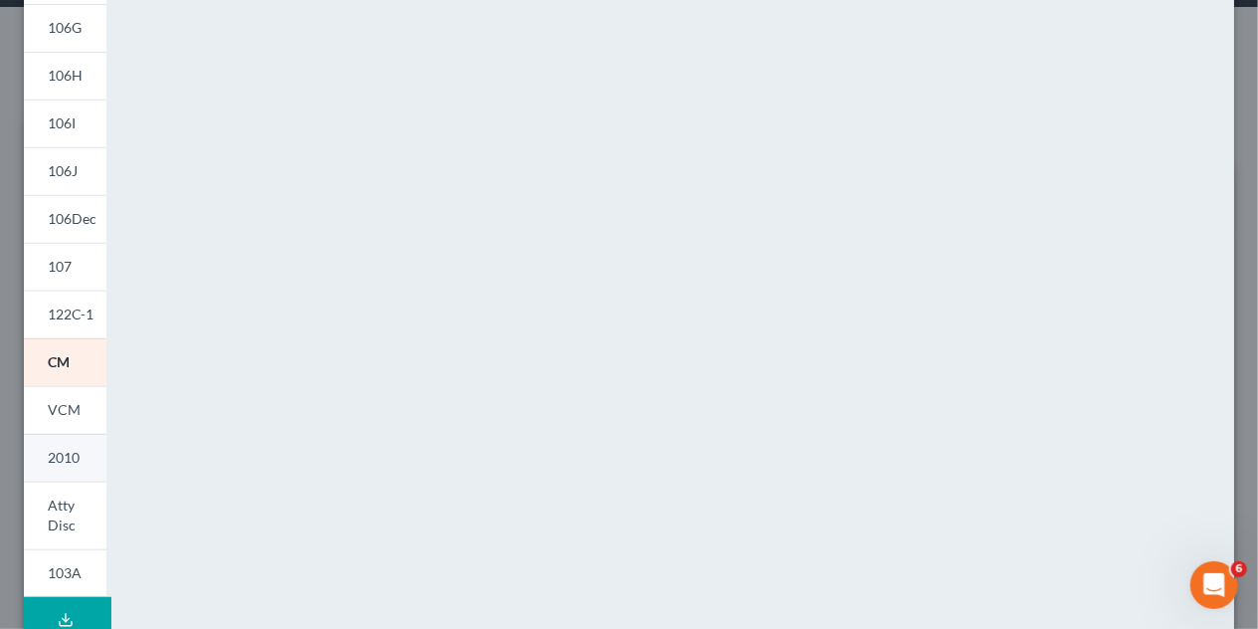
click at [58, 467] on link "2010" at bounding box center [65, 458] width 83 height 48
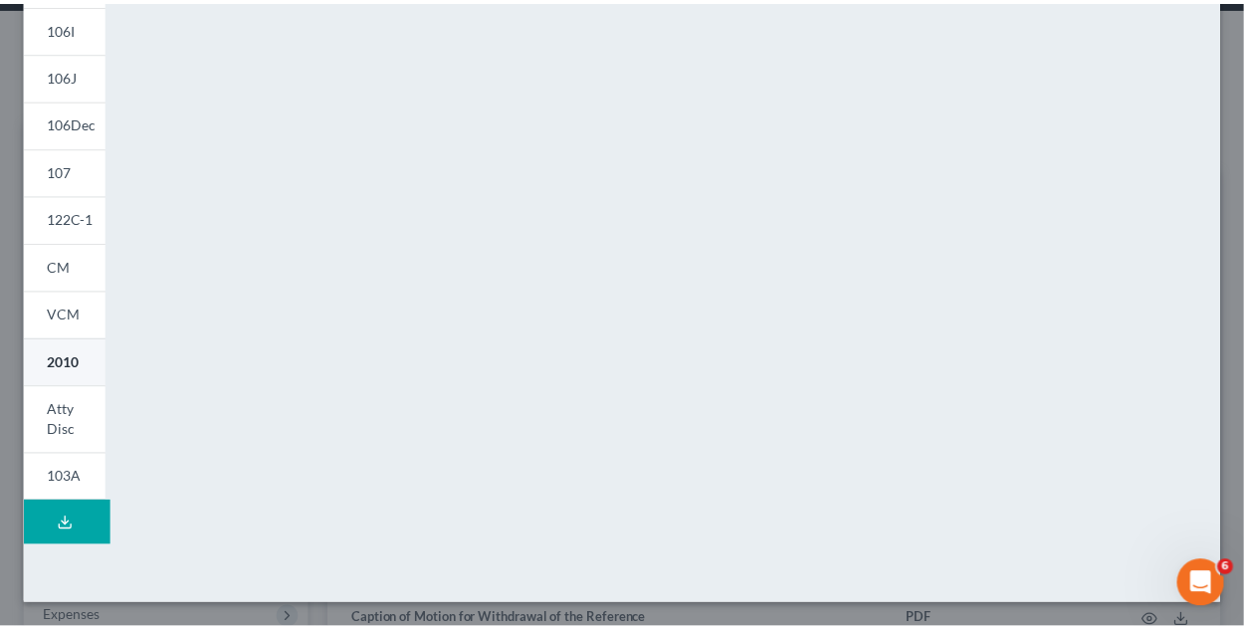
scroll to position [0, 0]
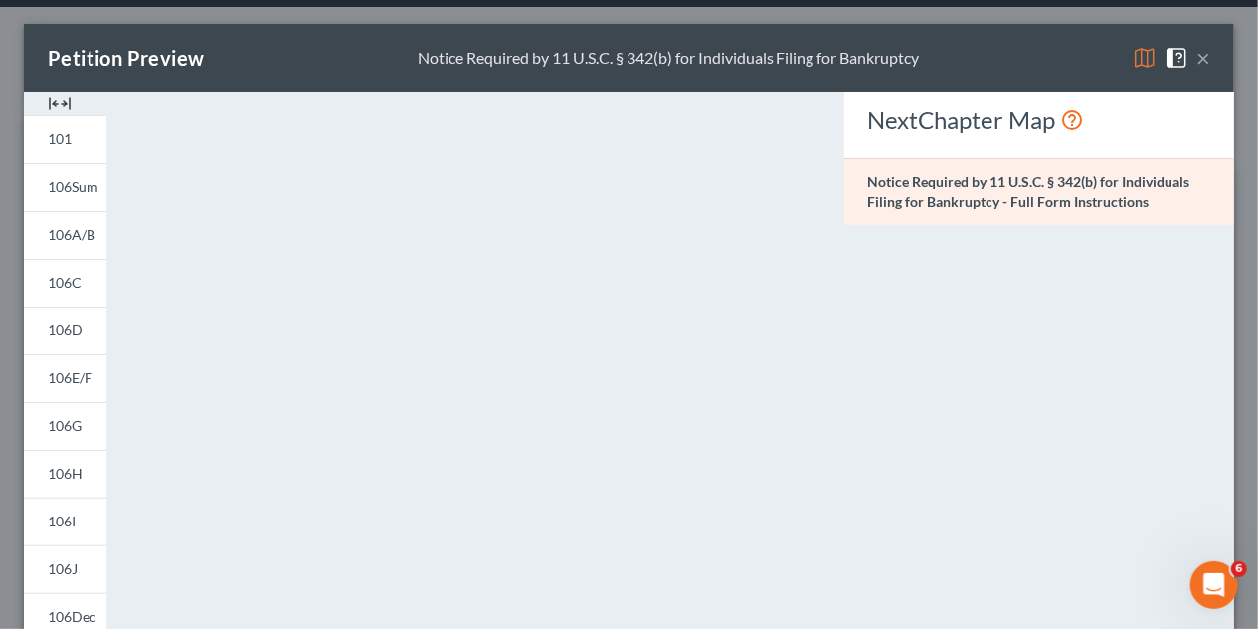
click at [1197, 55] on button "×" at bounding box center [1204, 58] width 14 height 24
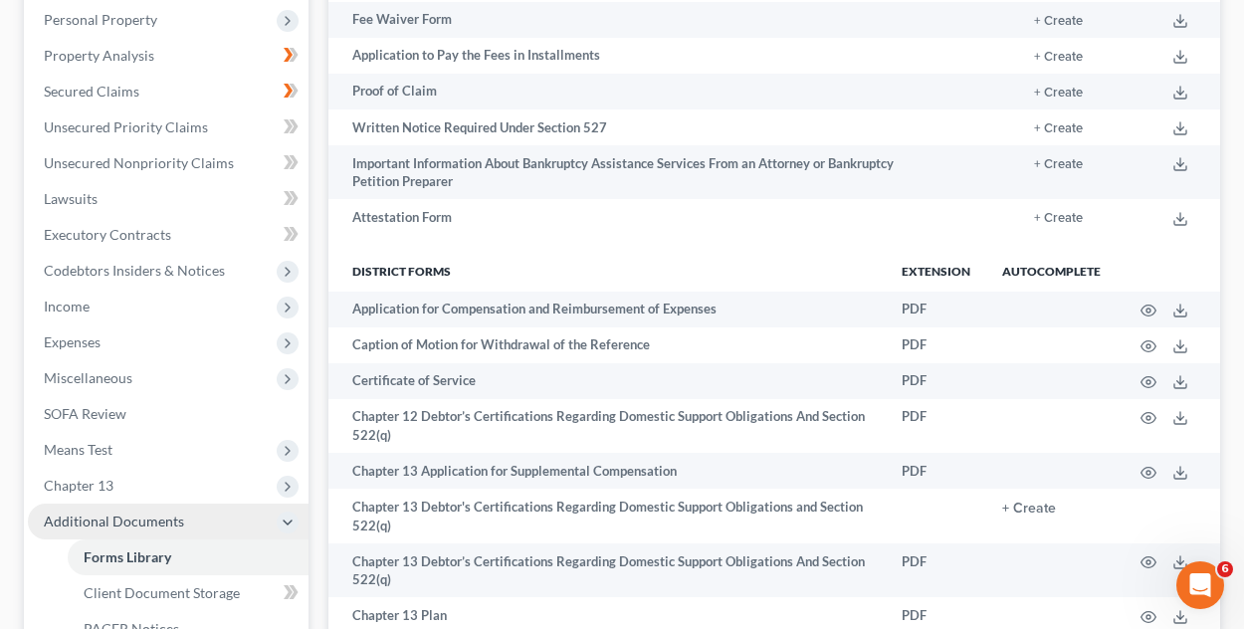
scroll to position [73, 0]
